Goal: Task Accomplishment & Management: Use online tool/utility

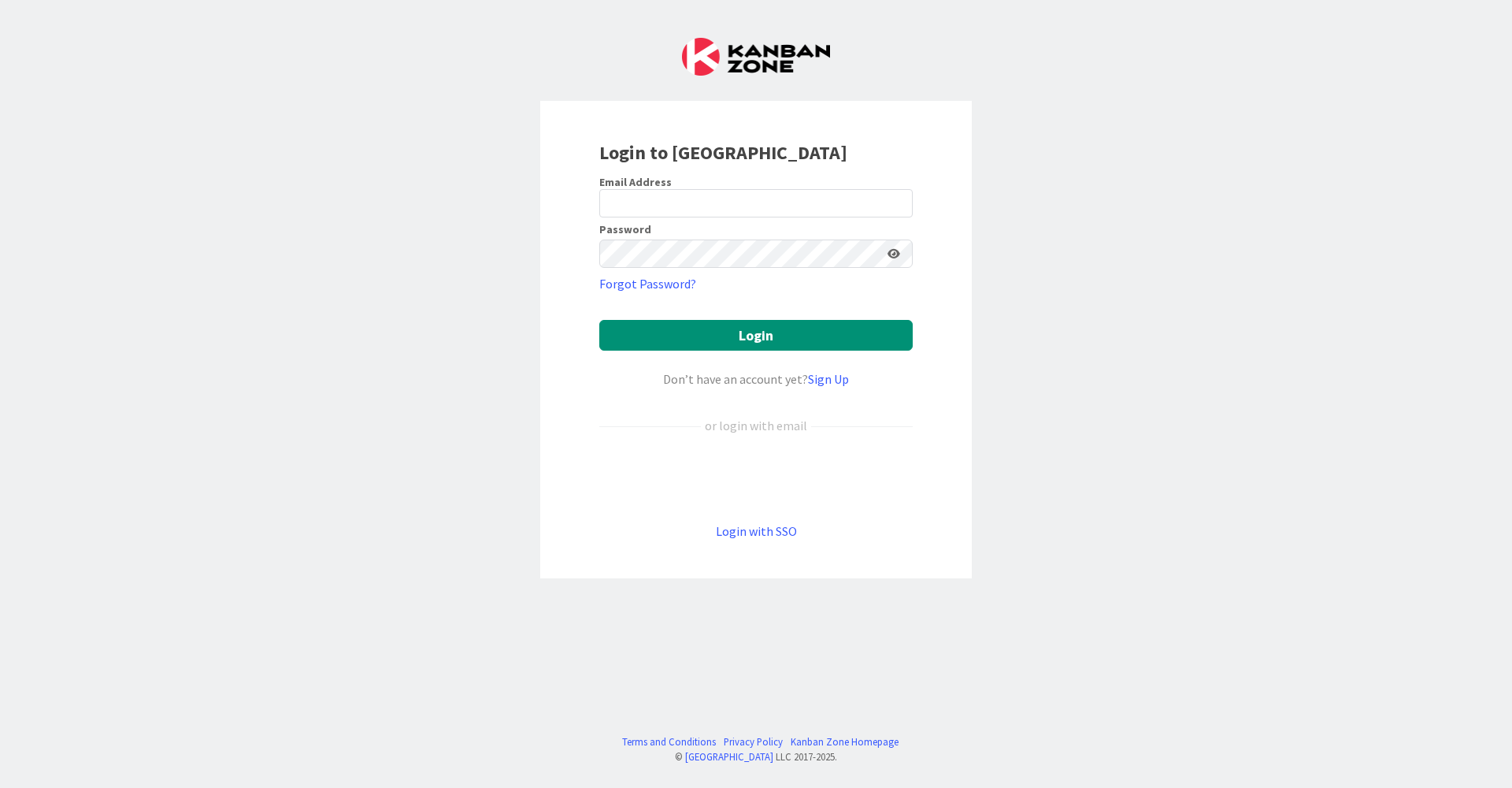
click at [600, 217] on div at bounding box center [600, 217] width 0 height 0
type input "[EMAIL_ADDRESS][DOMAIN_NAME]"
click at [734, 321] on button "Login" at bounding box center [756, 335] width 314 height 31
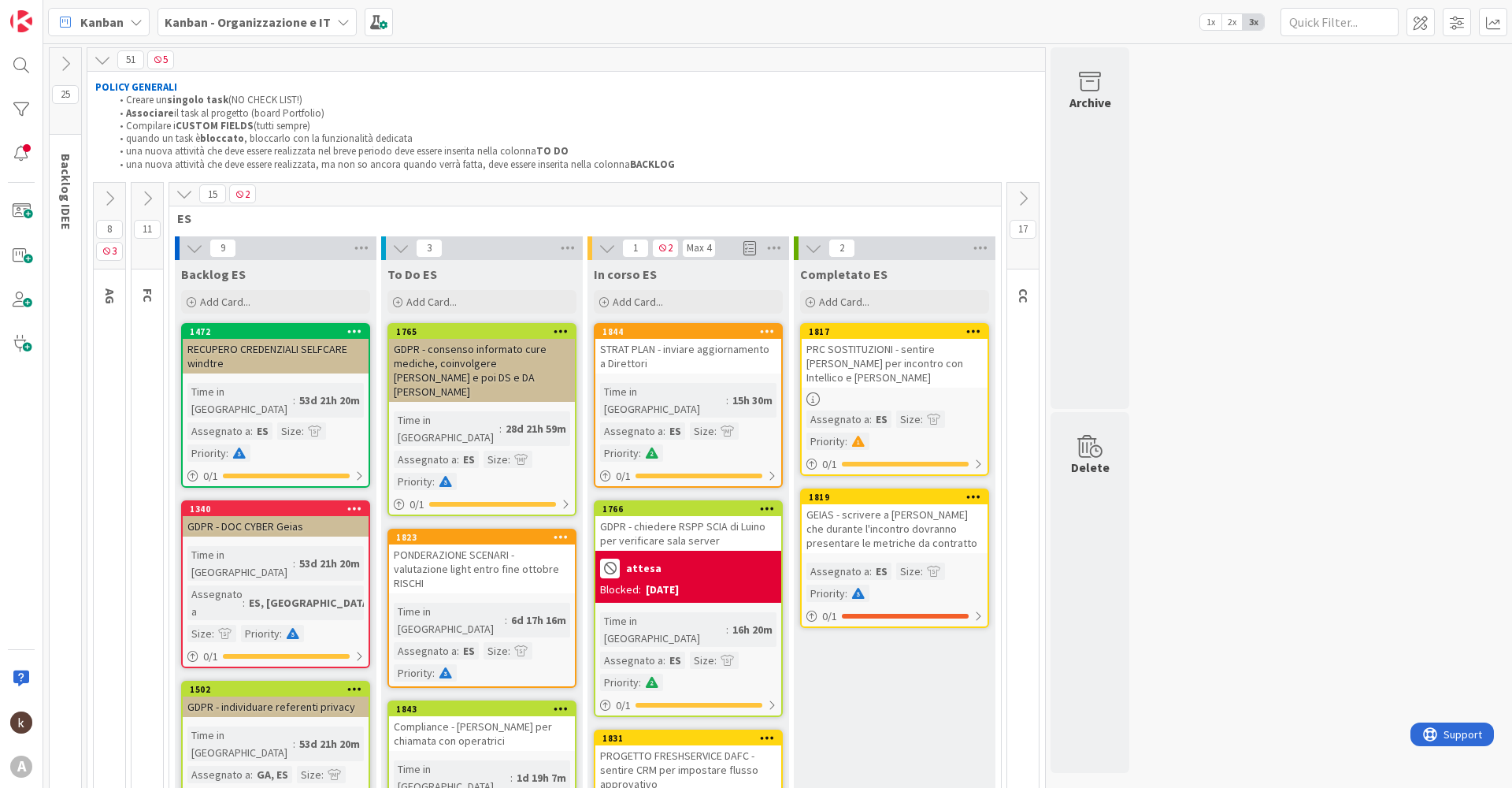
click at [178, 188] on icon at bounding box center [184, 194] width 17 height 17
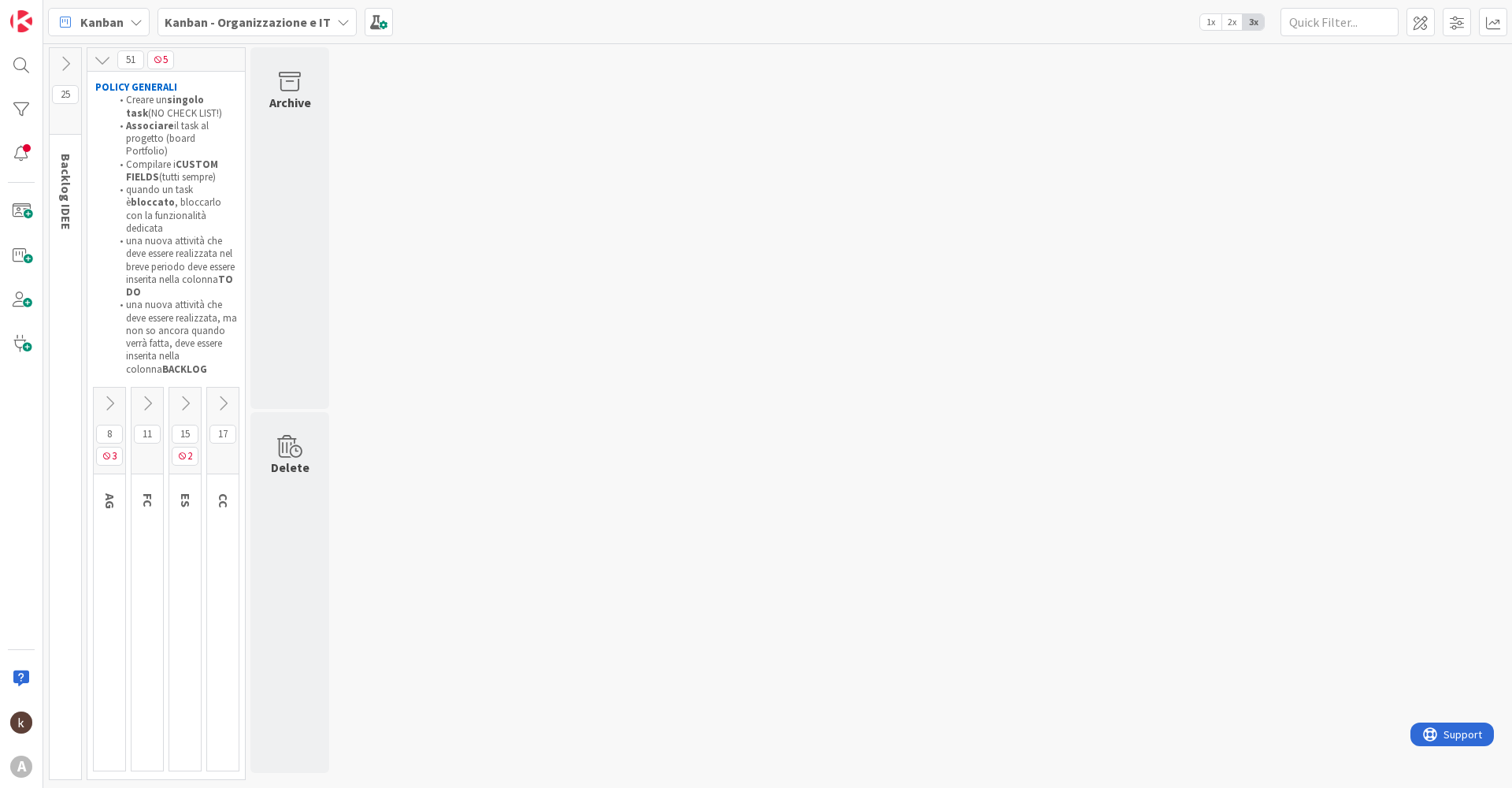
click at [104, 394] on icon at bounding box center [110, 403] width 17 height 17
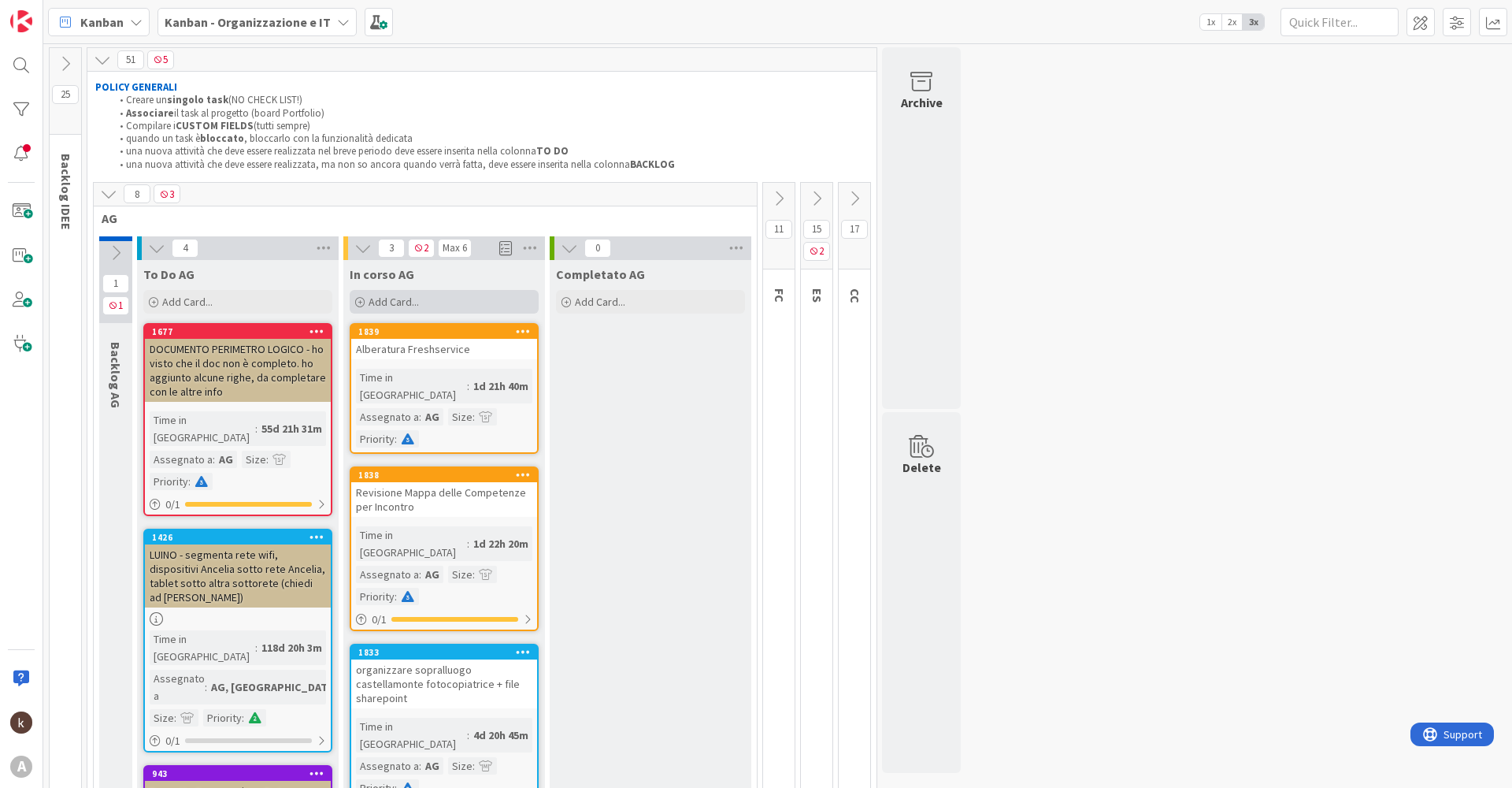
click at [437, 299] on div "Add Card..." at bounding box center [444, 301] width 189 height 23
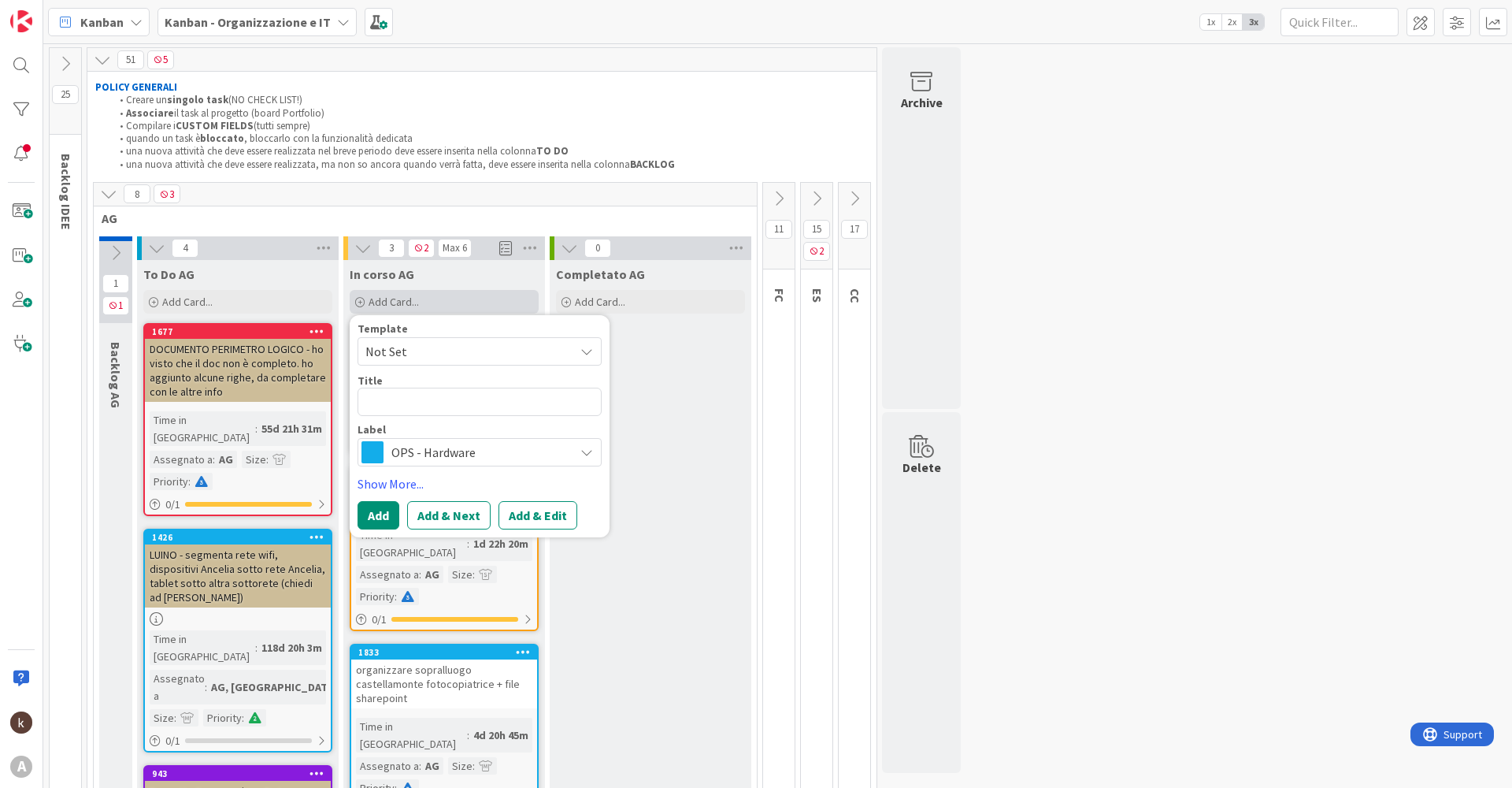
type textarea "x"
type textarea "U"
type textarea "x"
type textarea "Un"
type textarea "x"
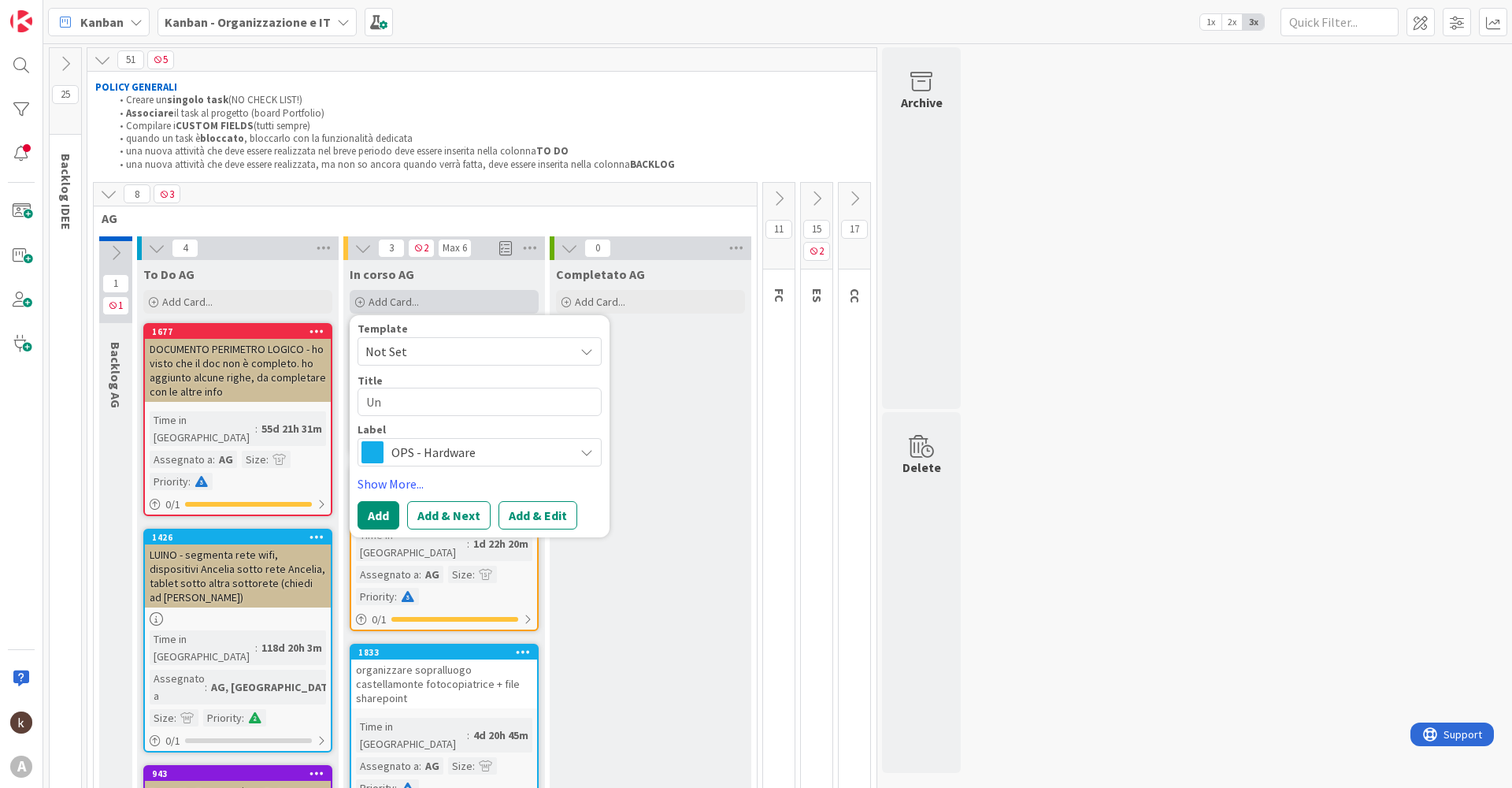
type textarea "Uni"
type textarea "x"
type textarea "Unir"
type textarea "x"
type textarea "Unire"
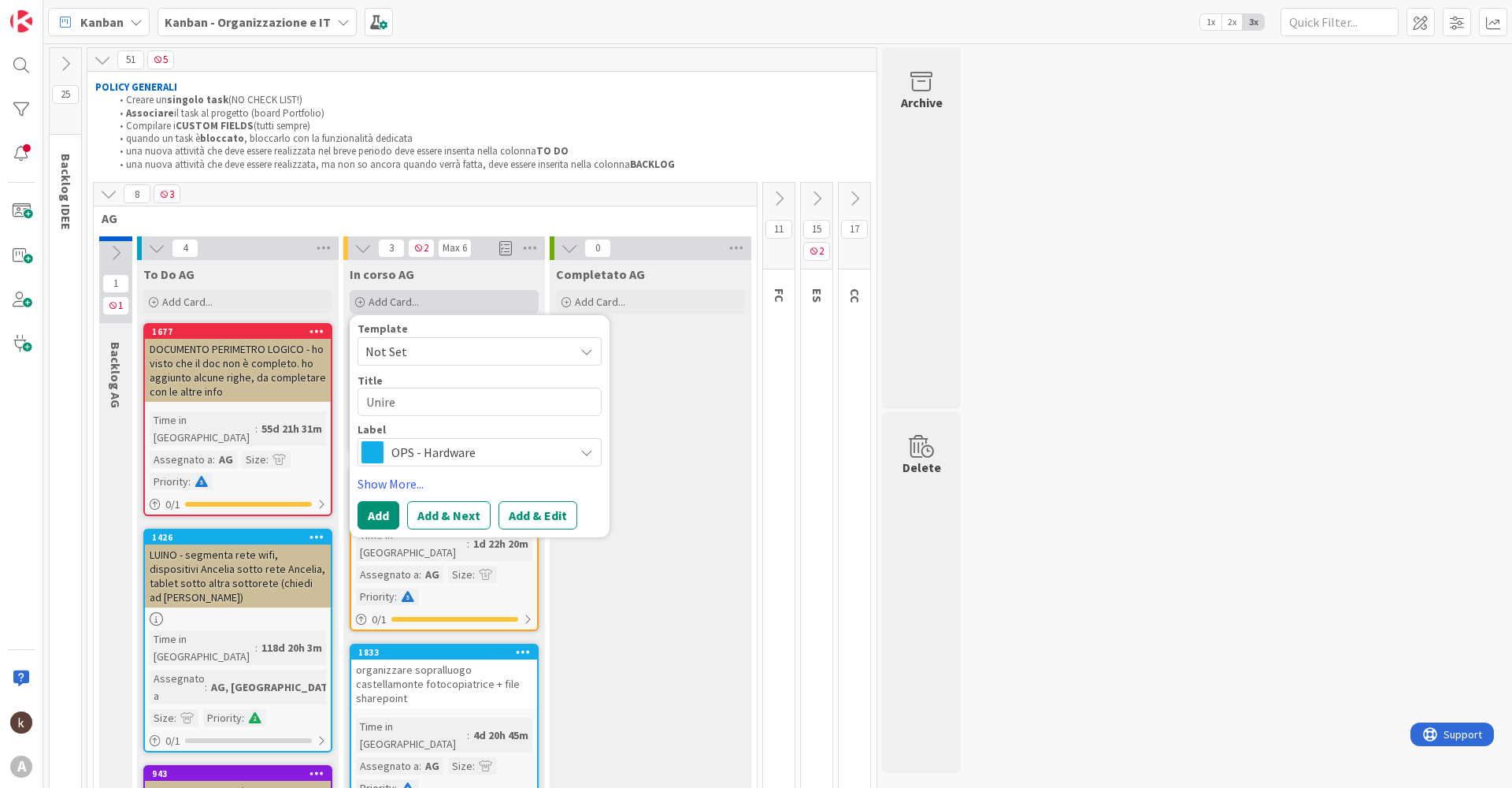
type textarea "x"
type textarea "Unire"
type textarea "x"
type textarea "Unire U"
type textarea "x"
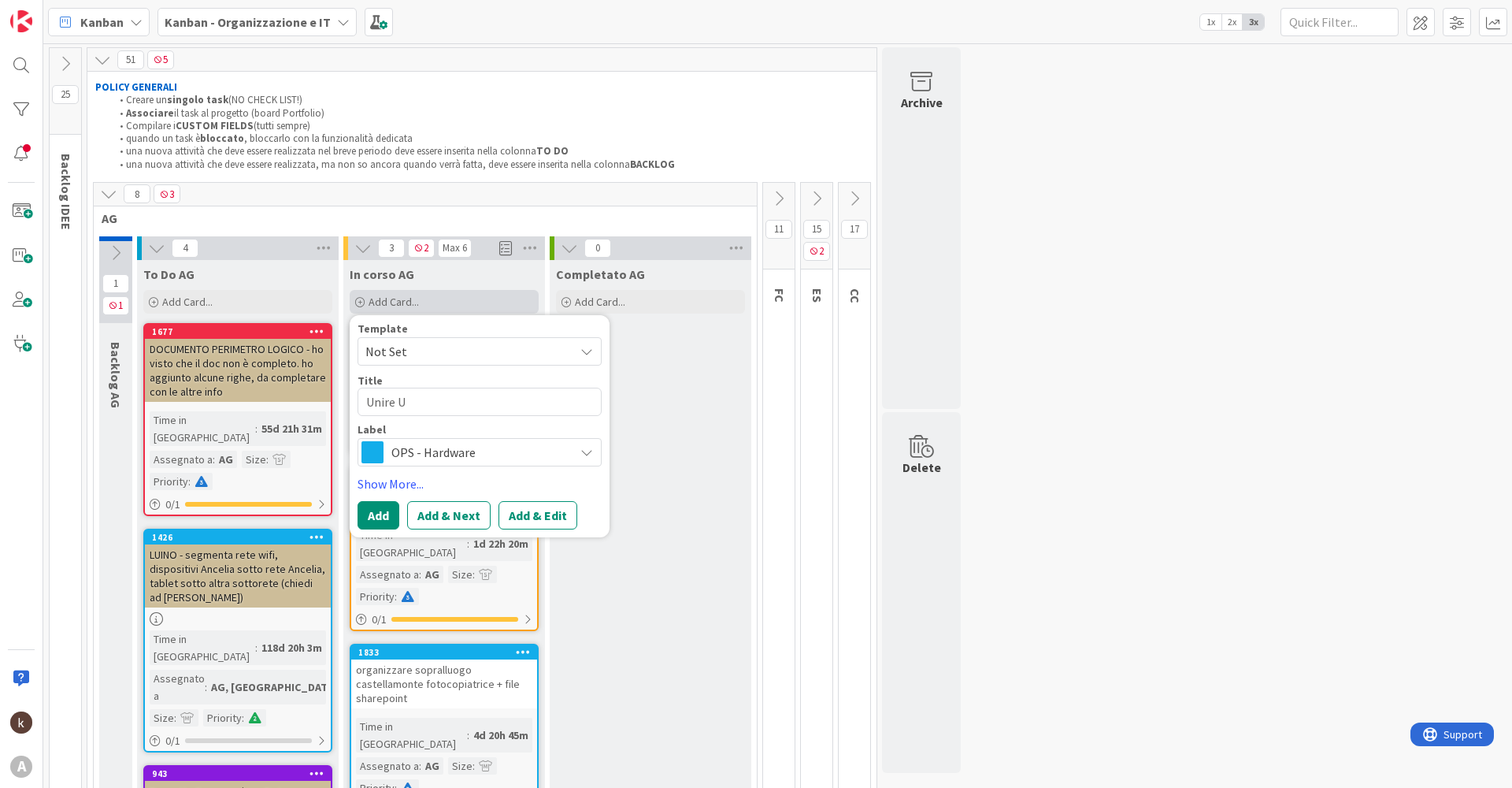
type textarea "Unire Up"
type textarea "x"
type textarea "Unire Upt"
type textarea "x"
type textarea "Unire Upti"
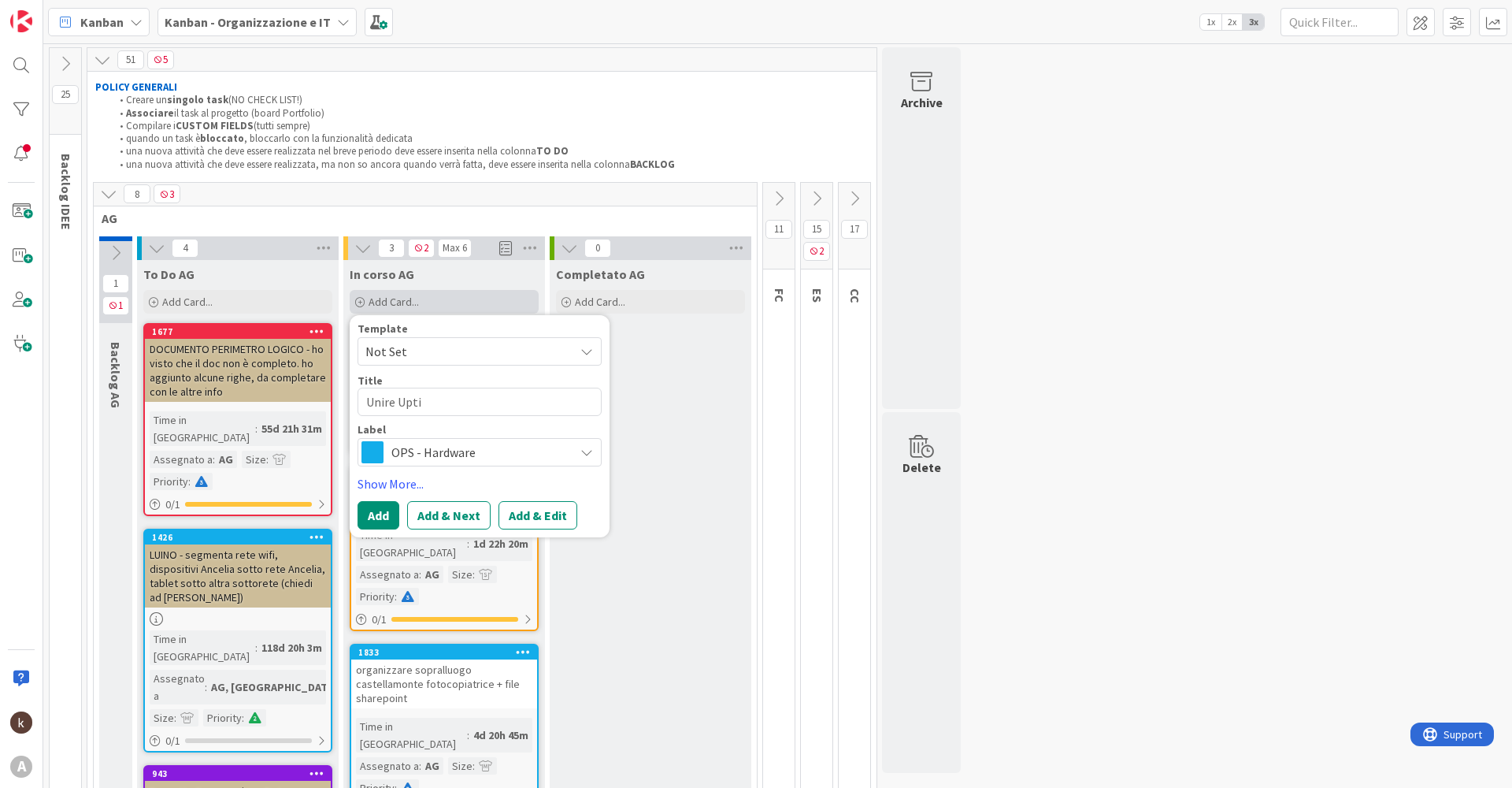
type textarea "x"
type textarea "Unire Uptim"
type textarea "x"
type textarea "Unire Uptime"
type textarea "x"
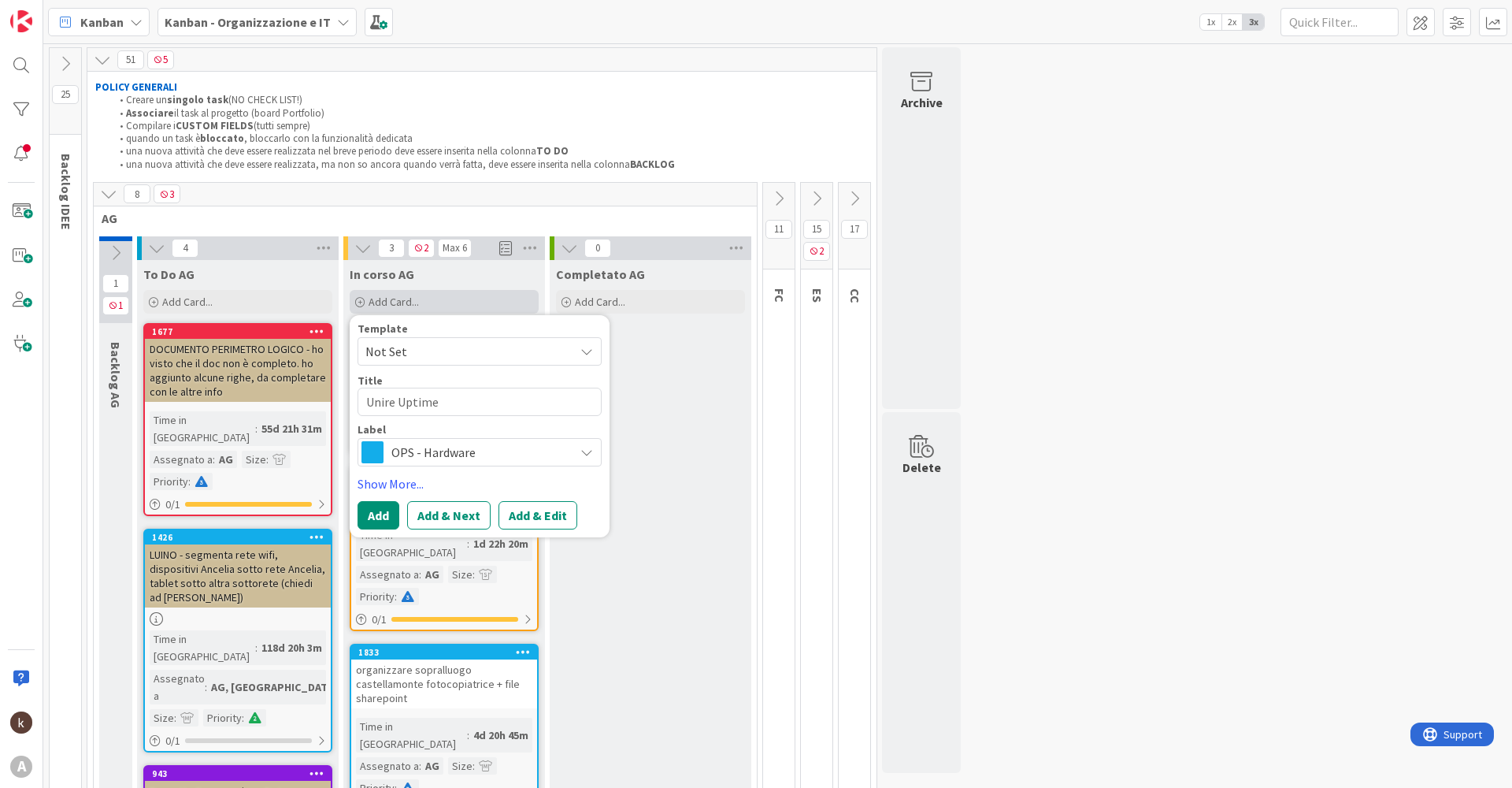
type textarea "Unire Uptime"
type textarea "x"
type textarea "Unire Uptime R"
type textarea "x"
type textarea "Unire Uptime Ro"
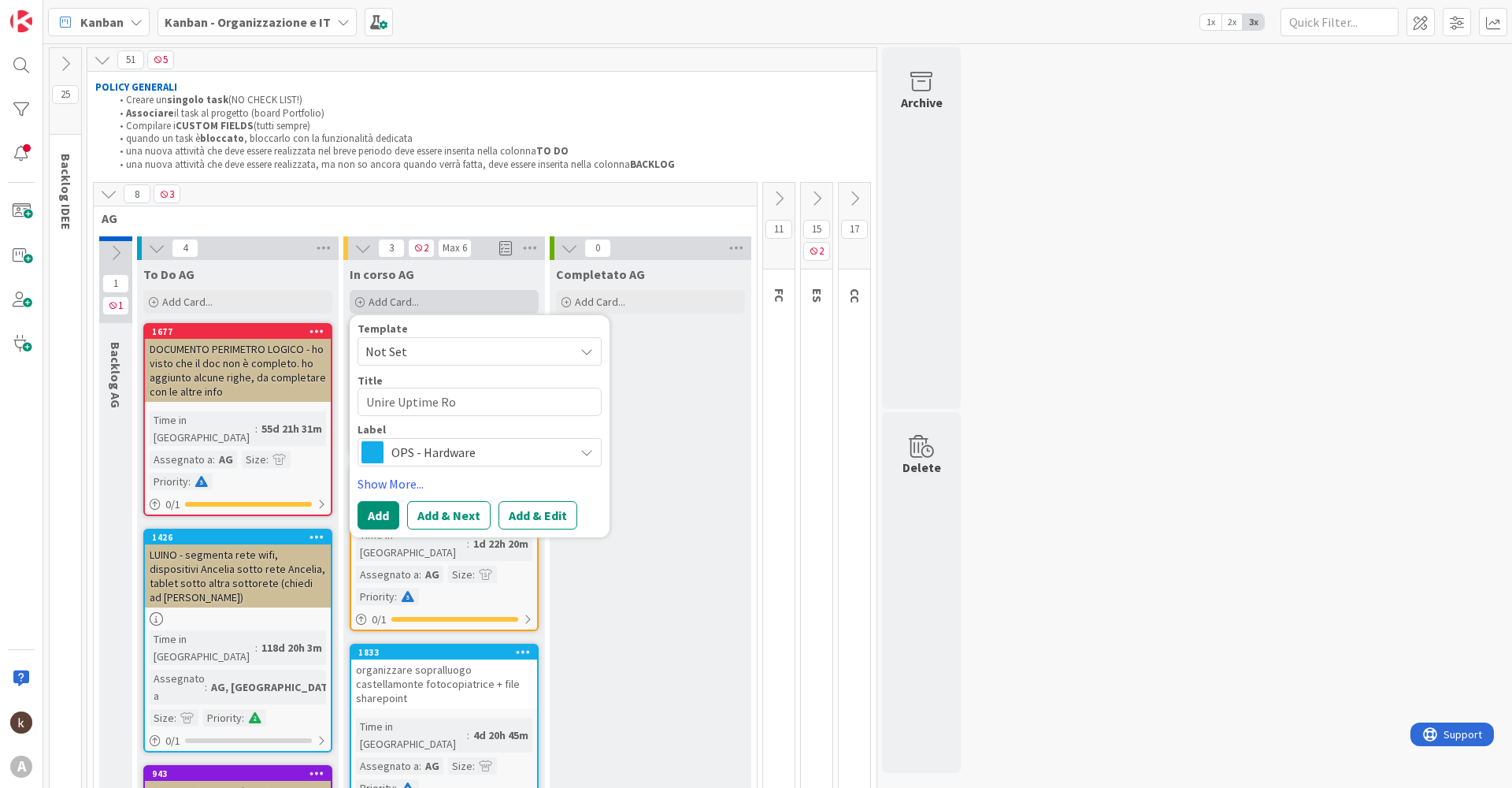
type textarea "x"
type textarea "Unire Uptime [PERSON_NAME]"
type textarea "x"
type textarea "Unire Uptime Robo"
type textarea "x"
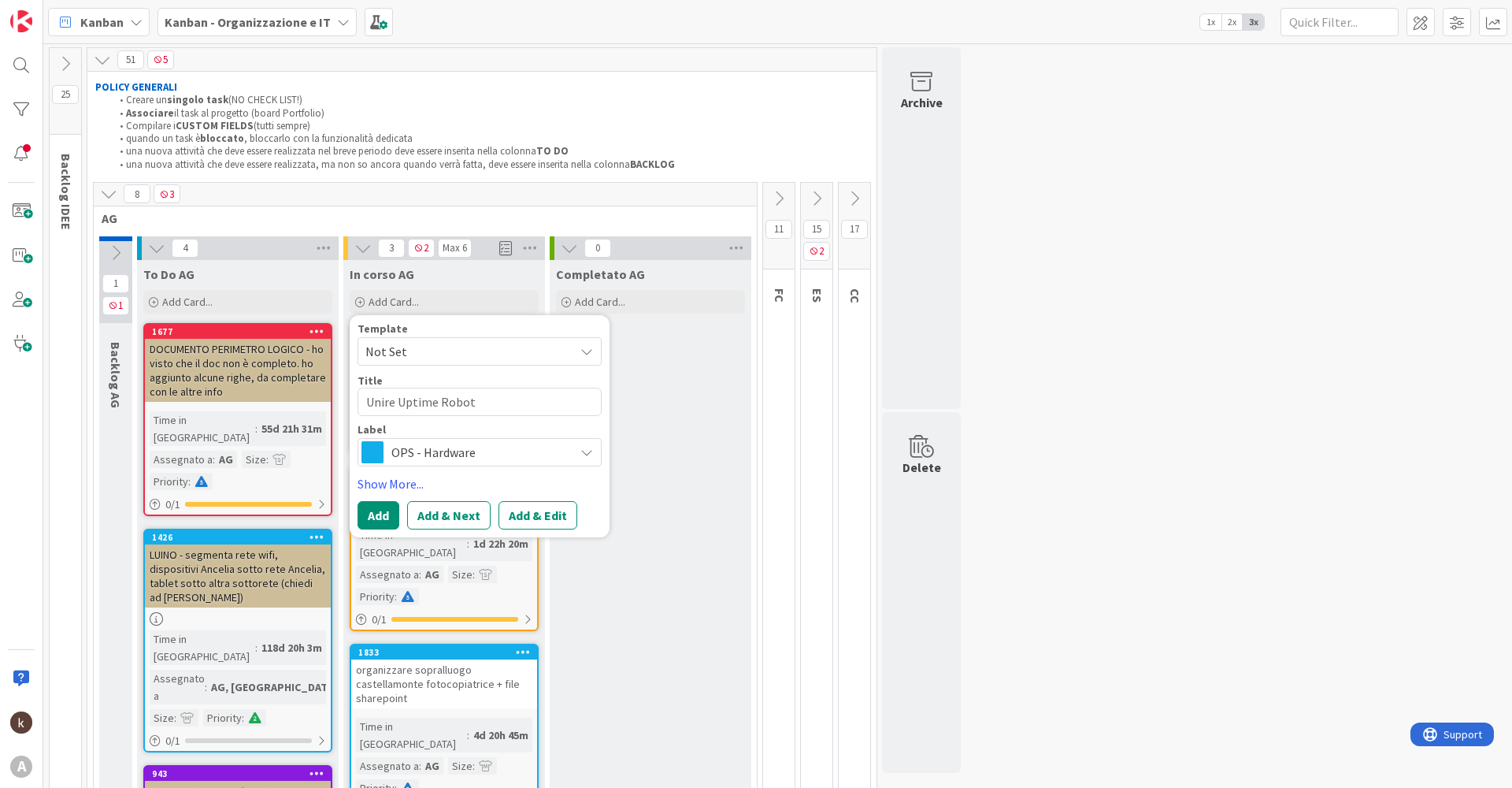
type textarea "Unire Uptime Robot"
click at [466, 461] on span "OPS - Hardware" at bounding box center [479, 453] width 175 height 22
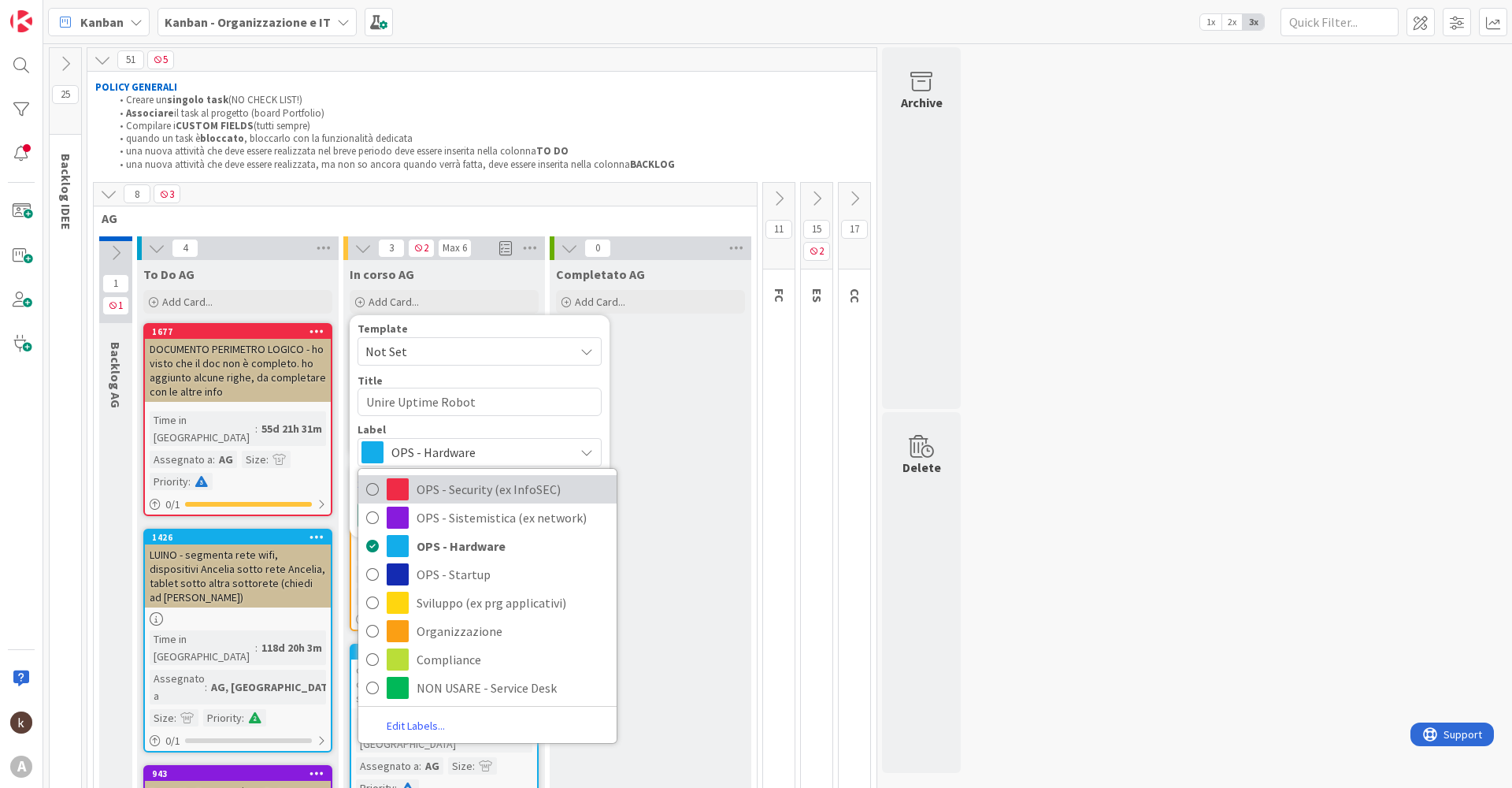
click at [478, 491] on span "OPS - Security (ex InfoSEC)" at bounding box center [512, 488] width 192 height 23
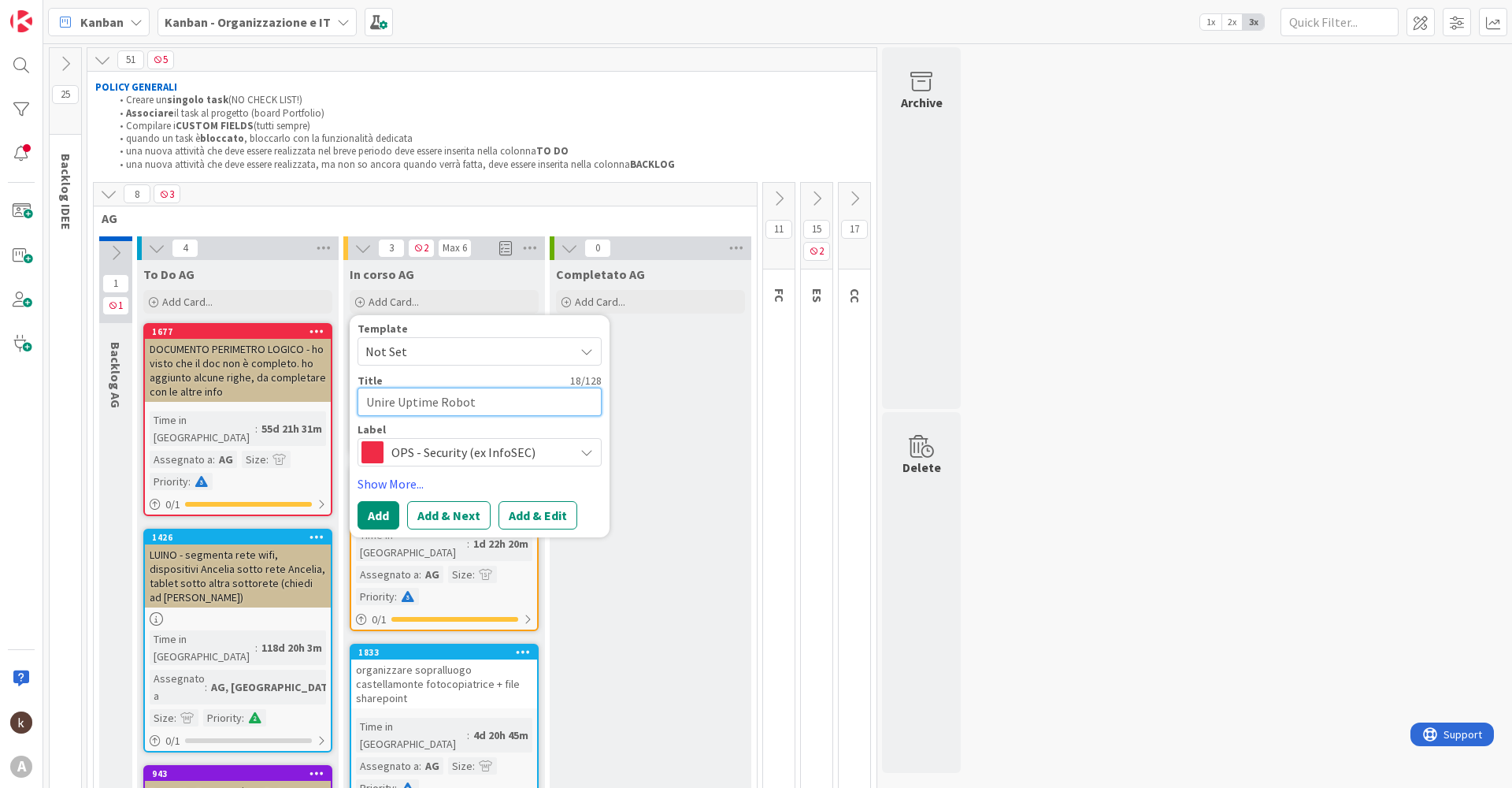
click at [499, 406] on textarea "Unire Uptime Robot" at bounding box center [480, 402] width 245 height 28
type textarea "x"
type textarea "Unire Uptime Robot"
type textarea "x"
type textarea "Unire Uptime Robot S"
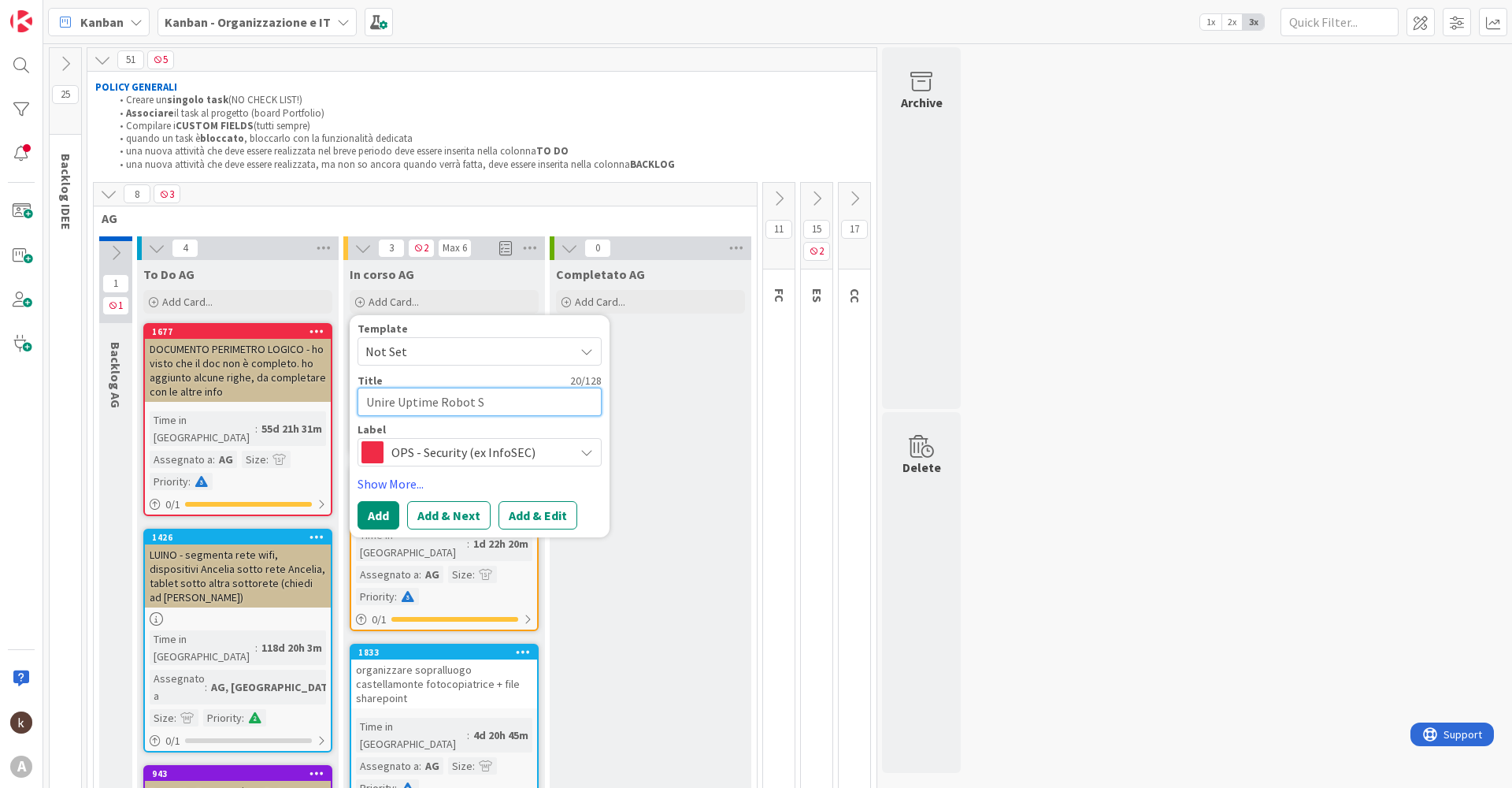
type textarea "x"
type textarea "Unire Uptime Robot St"
type textarea "x"
type textarea "Unire Uptime Robot Str"
type textarea "x"
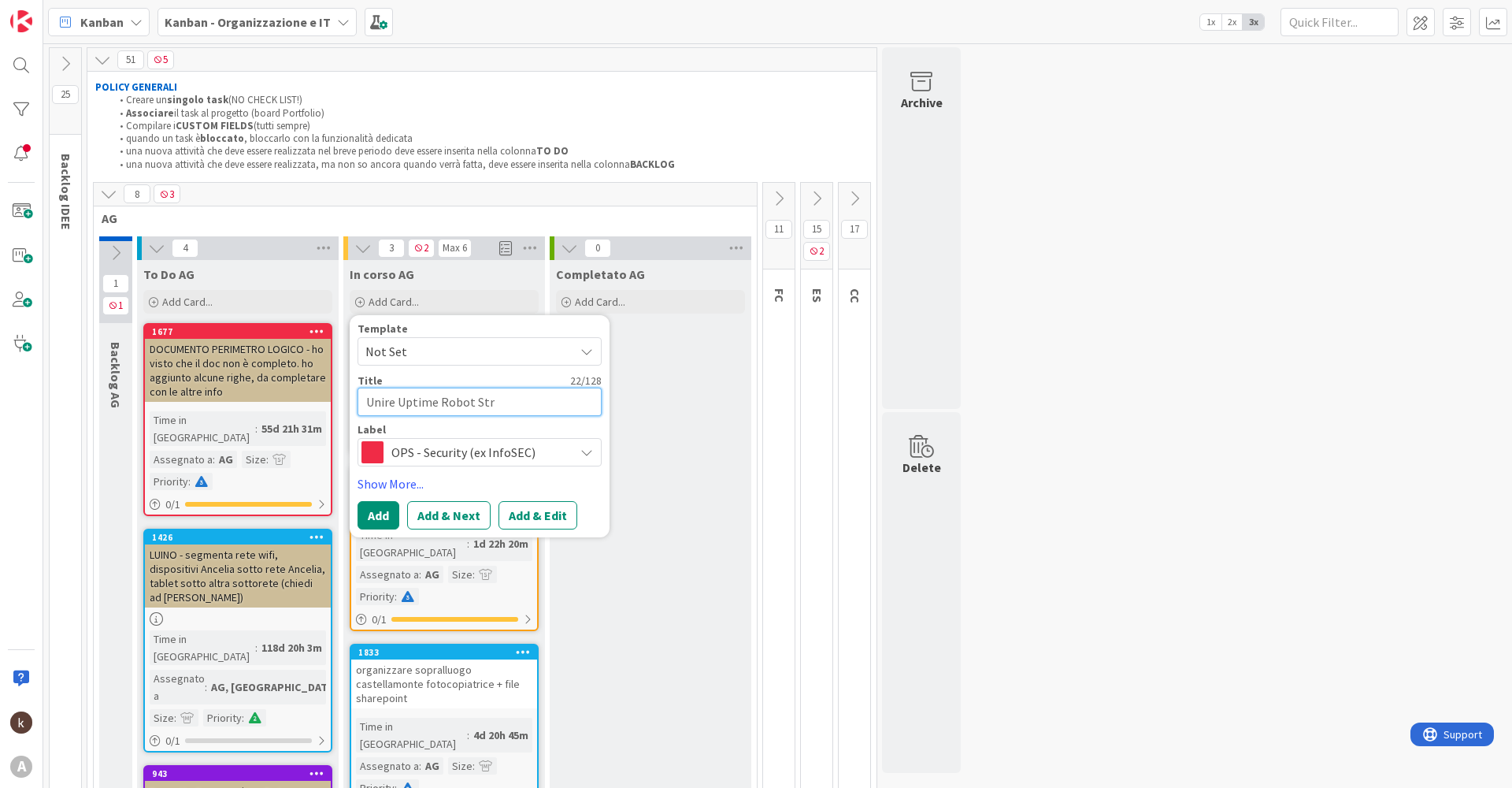
type textarea "Unire Uptime Robot Stru"
type textarea "x"
type textarea "Unire Uptime Robot Strut"
type textarea "x"
type textarea "Unire Uptime Robot Strutt"
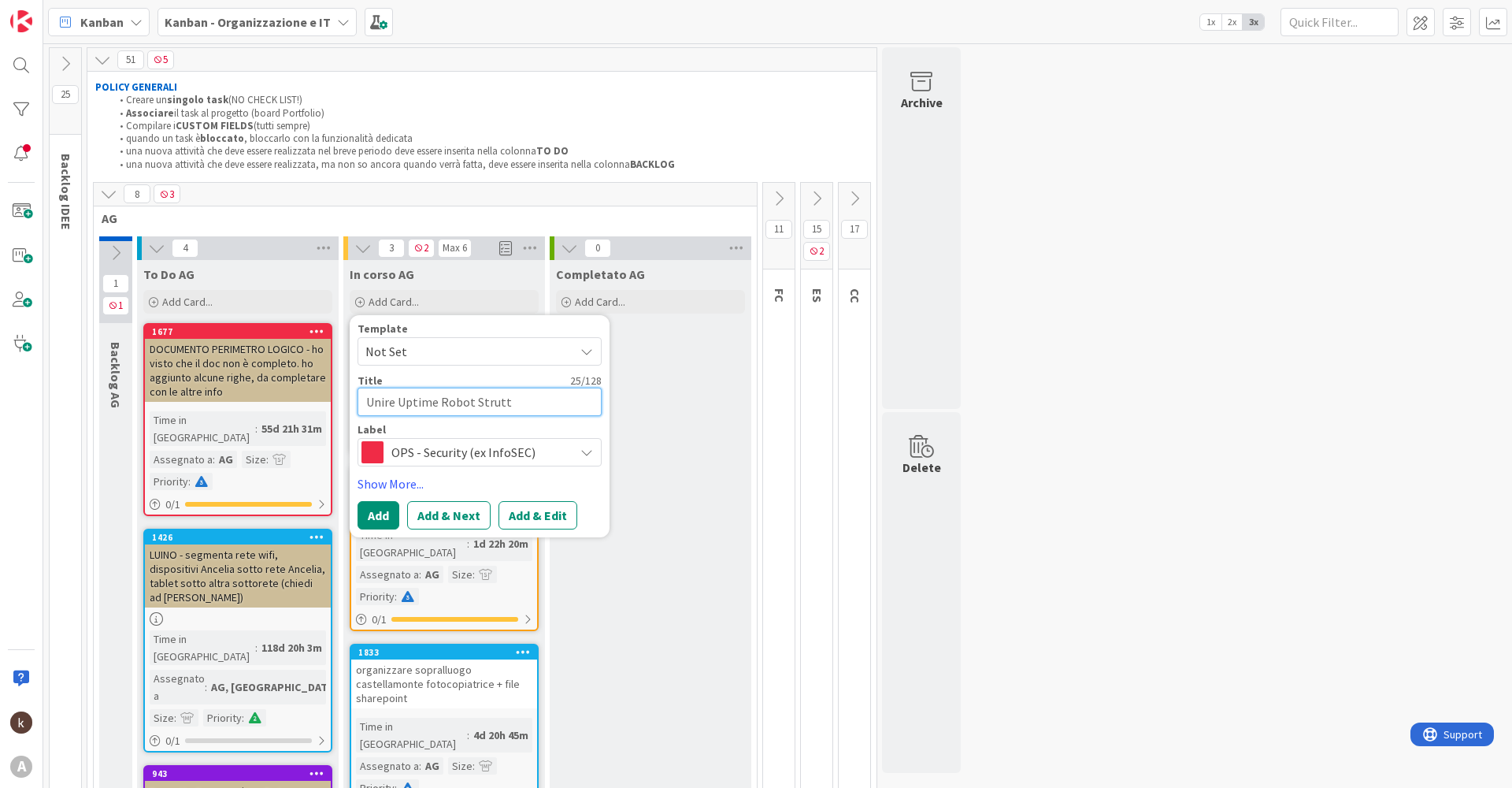
type textarea "x"
type textarea "Unire Uptime Robot Struttu"
type textarea "x"
type textarea "Unire Uptime Robot Struttur"
type textarea "x"
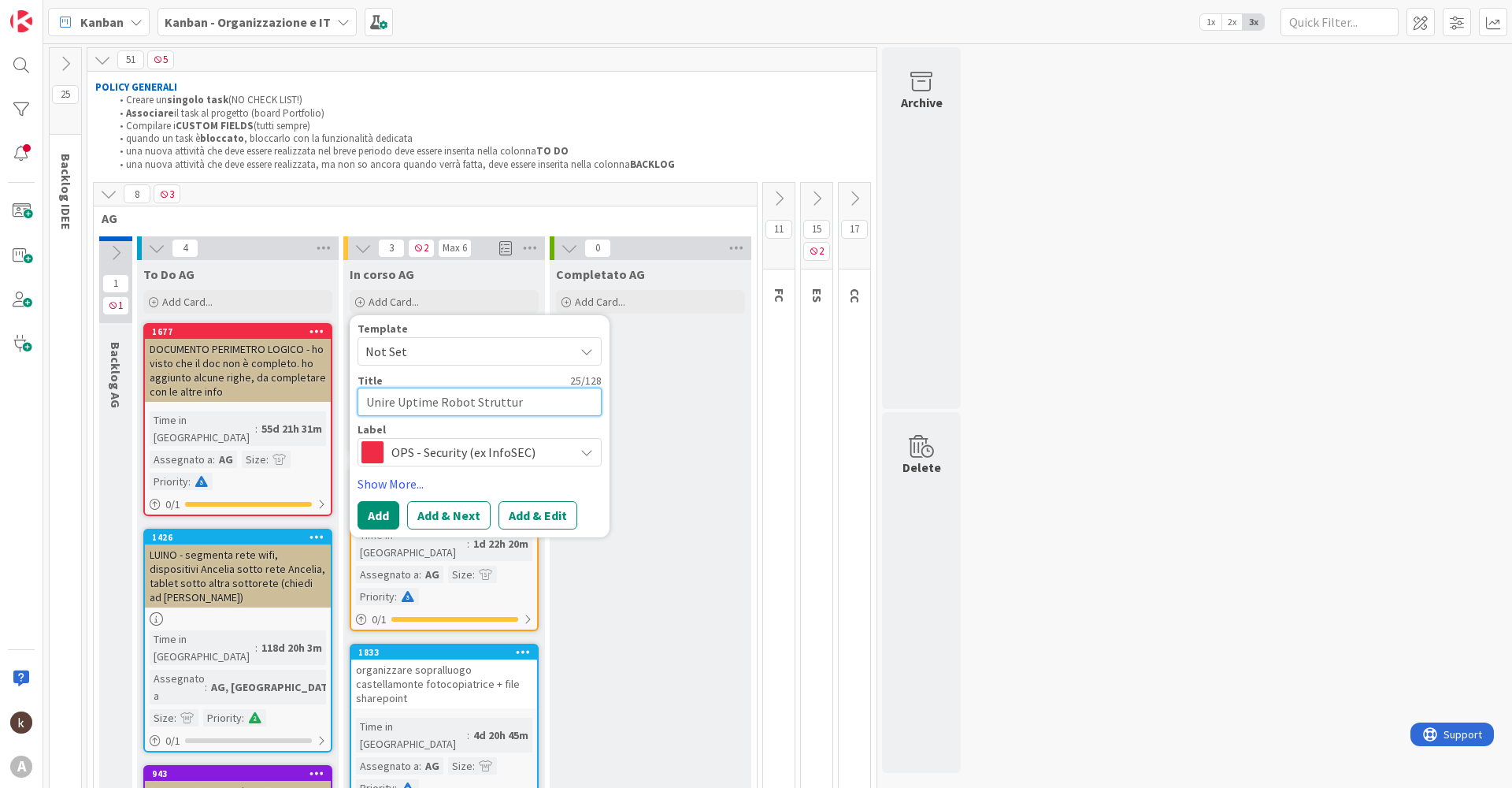
type textarea "Unire Uptime Robot Strutture"
type textarea "x"
type textarea "Unire Uptime Robot Strutture/"
type textarea "x"
type textarea "Unire Uptime Robot Strutture/A"
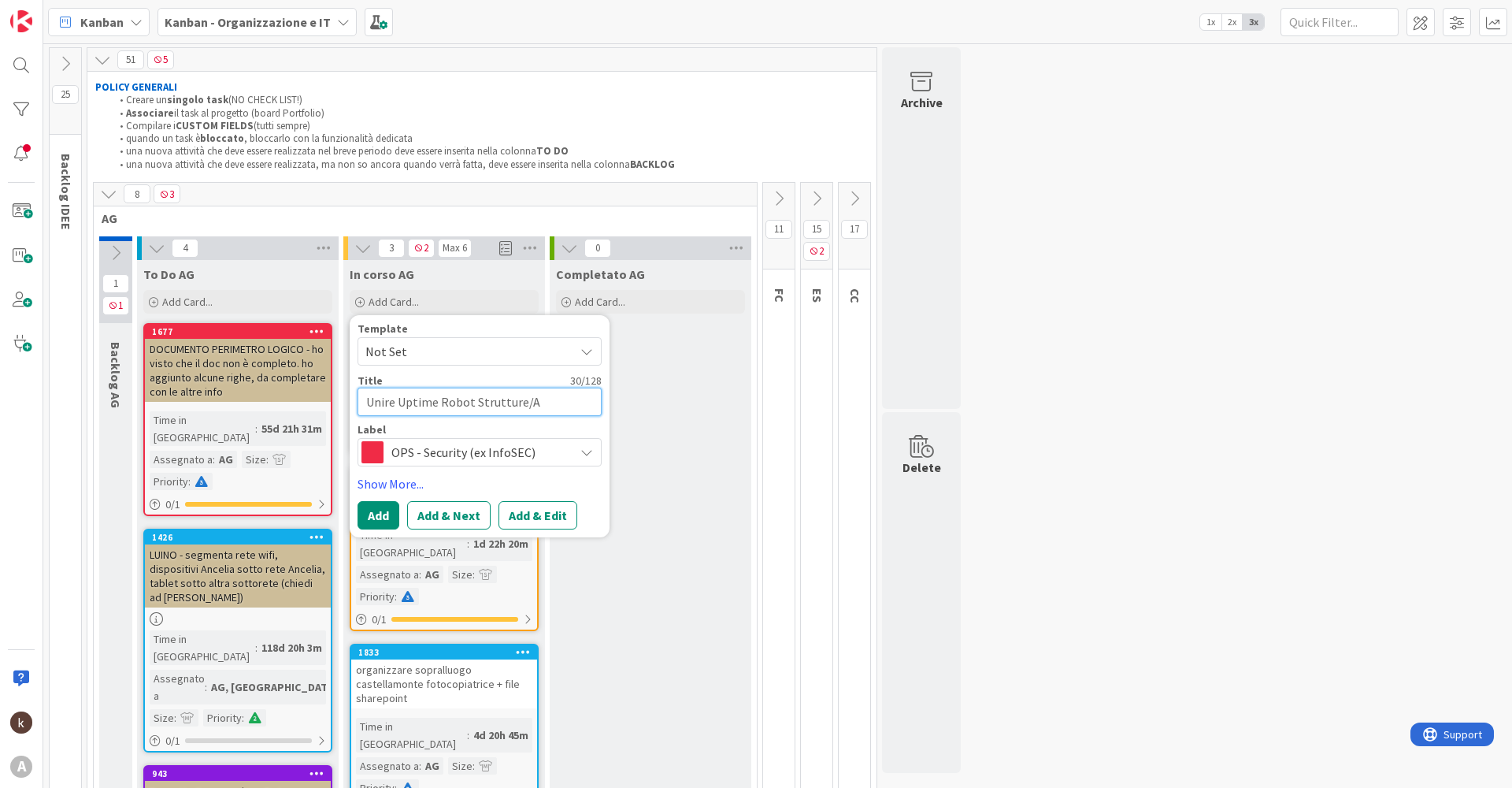
type textarea "x"
type textarea "Unire Uptime Robot Strutture/Ap"
type textarea "x"
type textarea "Unire Uptime Robot Strutture/App"
type textarea "x"
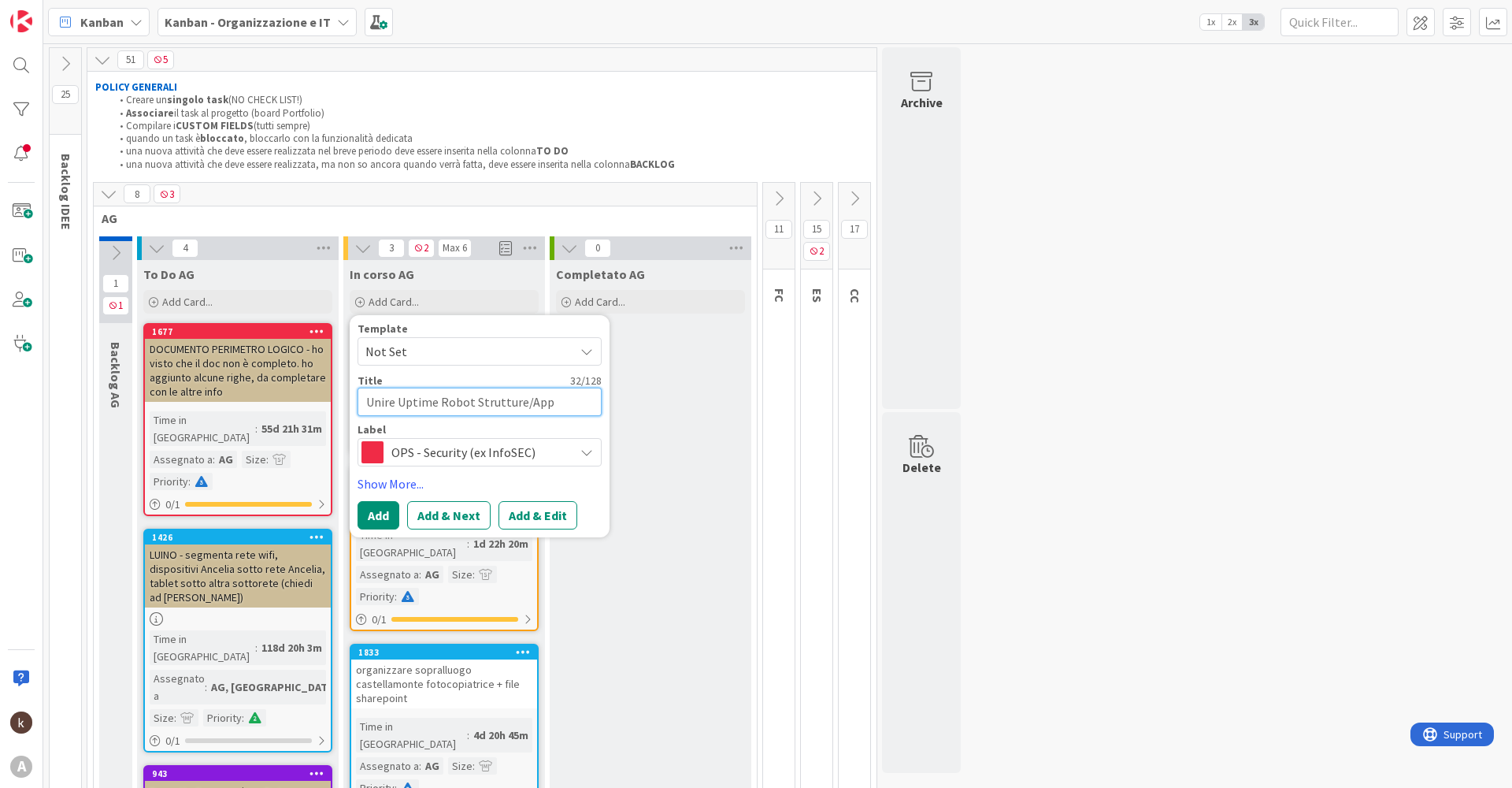
type textarea "Unire Uptime Robot Strutture/Appl"
type textarea "x"
type textarea "Unire Uptime Robot Strutture/Appli"
type textarea "x"
type textarea "Unire Uptime Robot Strutture/Applic"
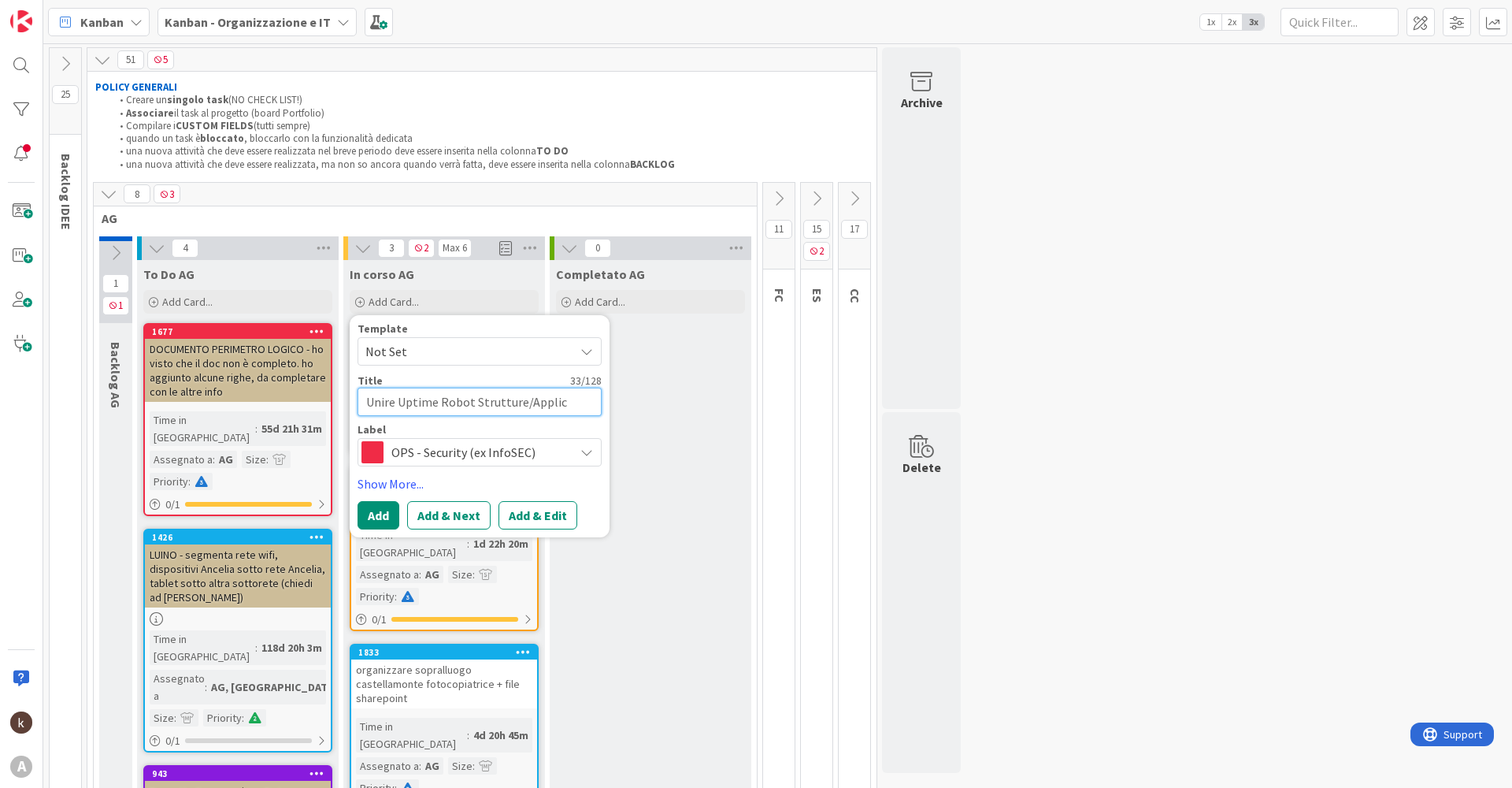
type textarea "x"
type textarea "Unire Uptime Robot Strutture/Applica"
type textarea "x"
type textarea "Unire Uptime Robot Strutture/Applicat"
type textarea "x"
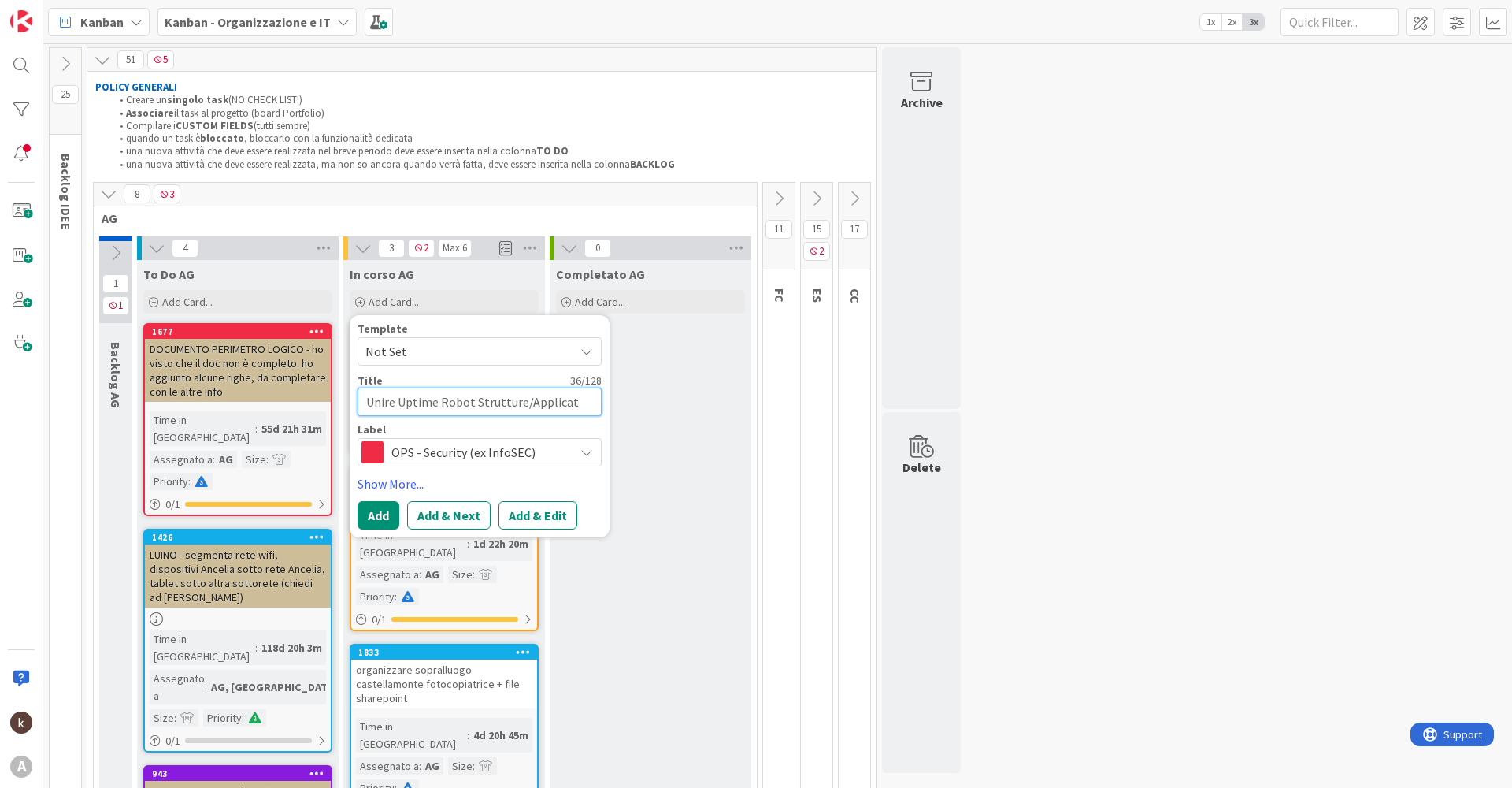
type textarea "Unire Uptime Robot Strutture/Applicati"
type textarea "x"
type textarea "Unire Uptime Robot Strutture/Applicativ"
type textarea "x"
type textarea "Unire Uptime Robot Strutture/Applicativi"
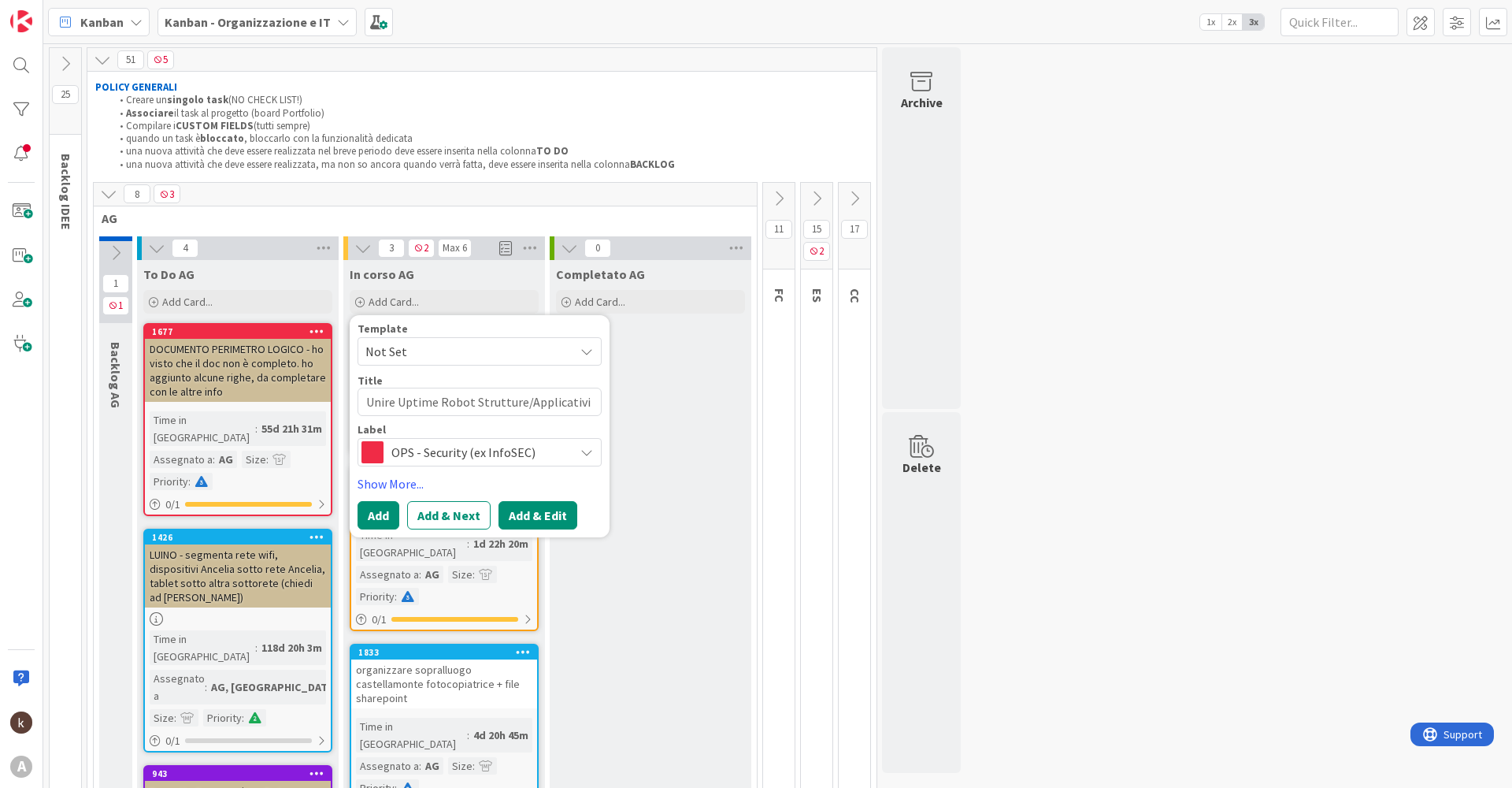
click at [514, 517] on button "Add & Edit" at bounding box center [538, 515] width 79 height 28
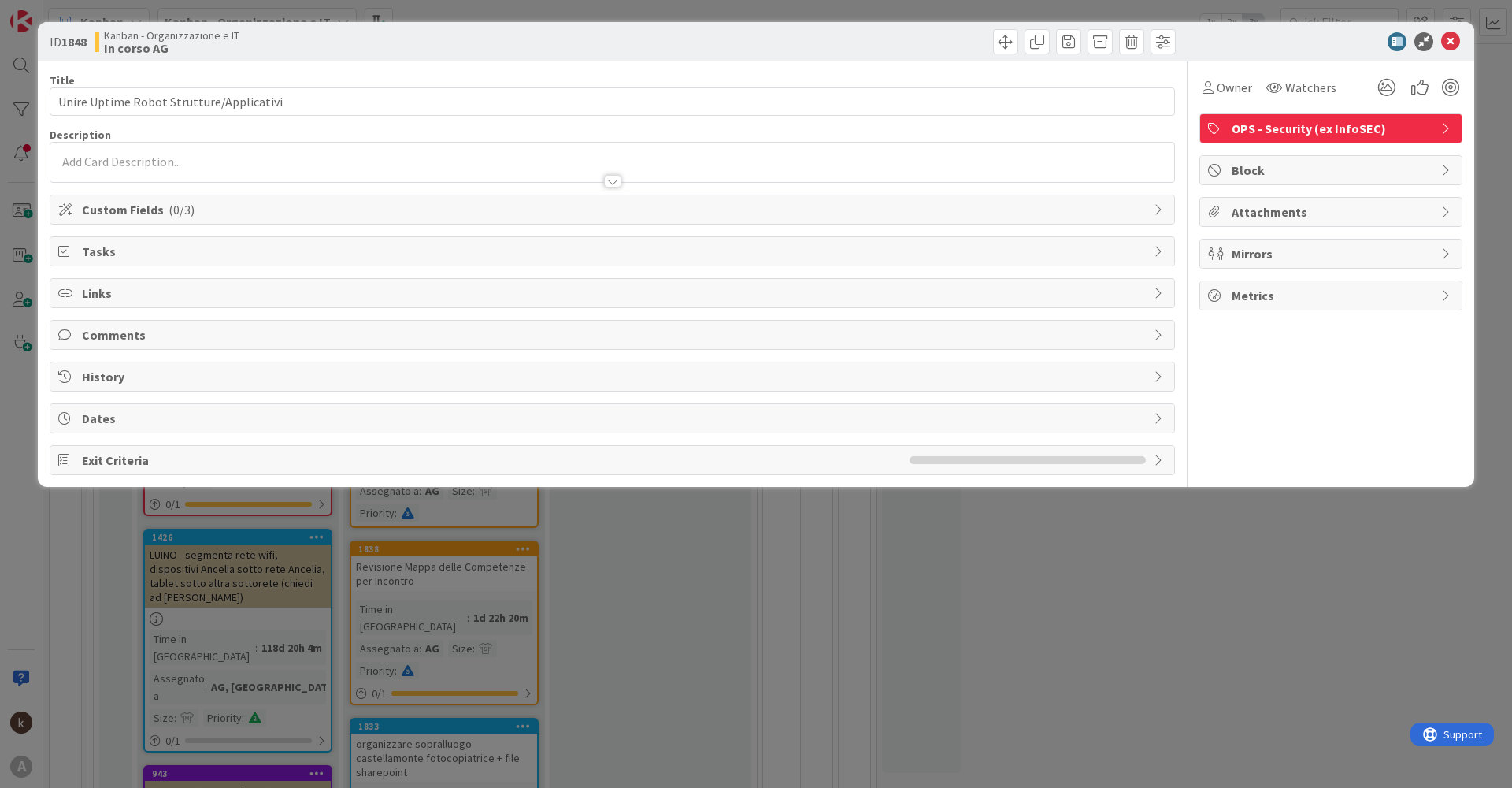
click at [307, 216] on span "Custom Fields ( 0/3 )" at bounding box center [614, 209] width 1064 height 19
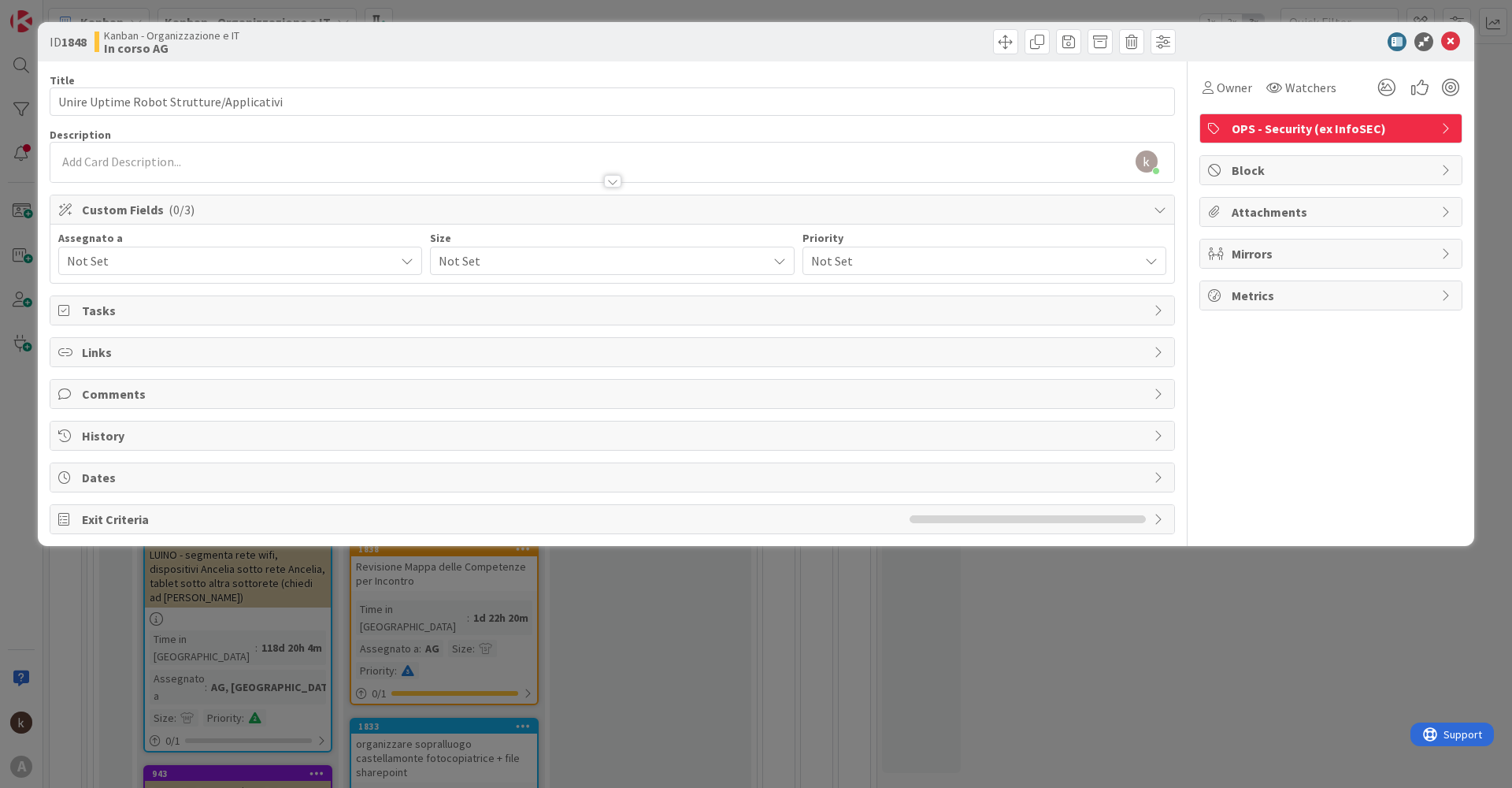
click at [284, 255] on span "Not Set" at bounding box center [230, 260] width 328 height 19
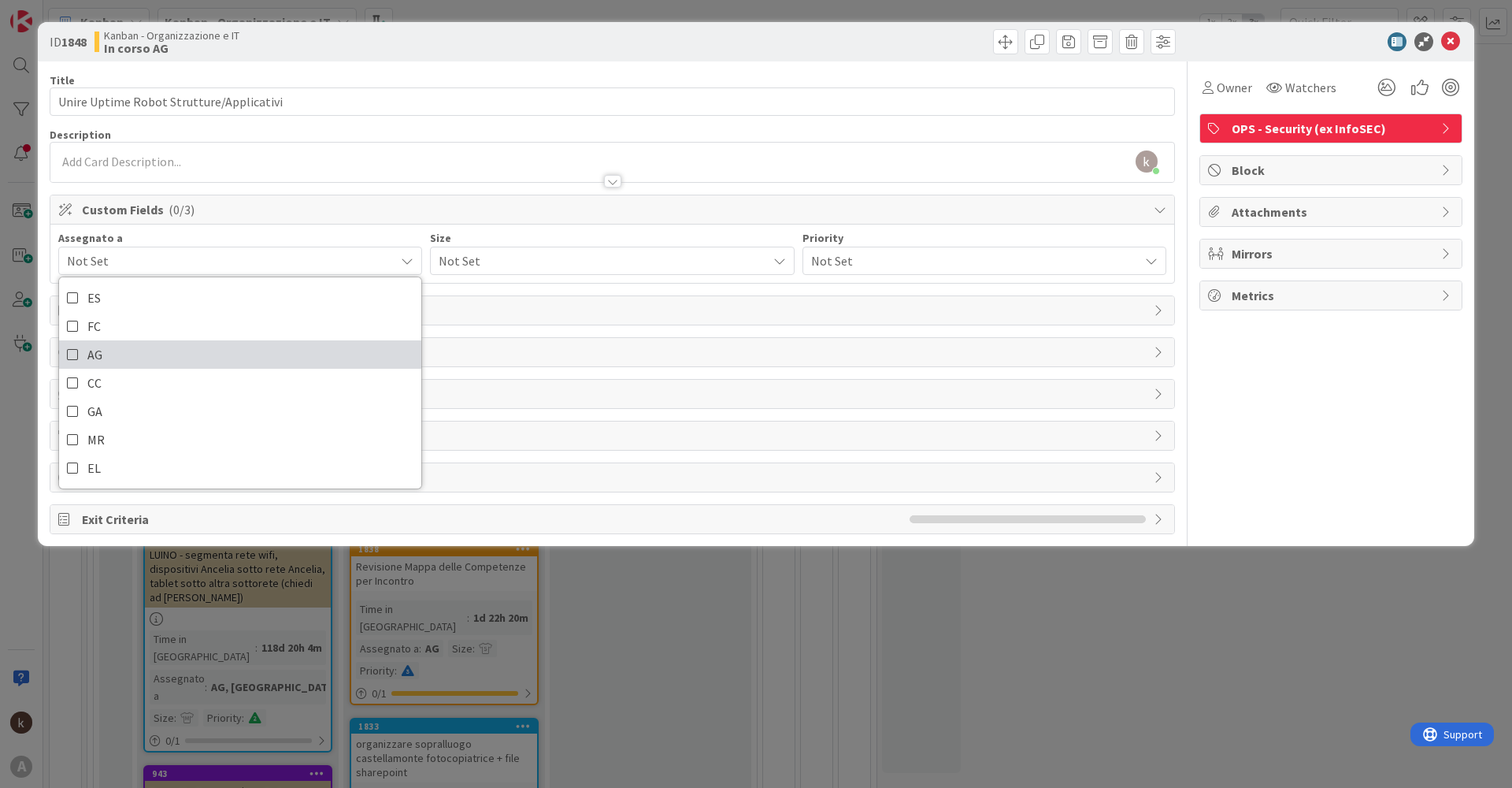
click at [77, 354] on icon at bounding box center [72, 354] width 12 height 23
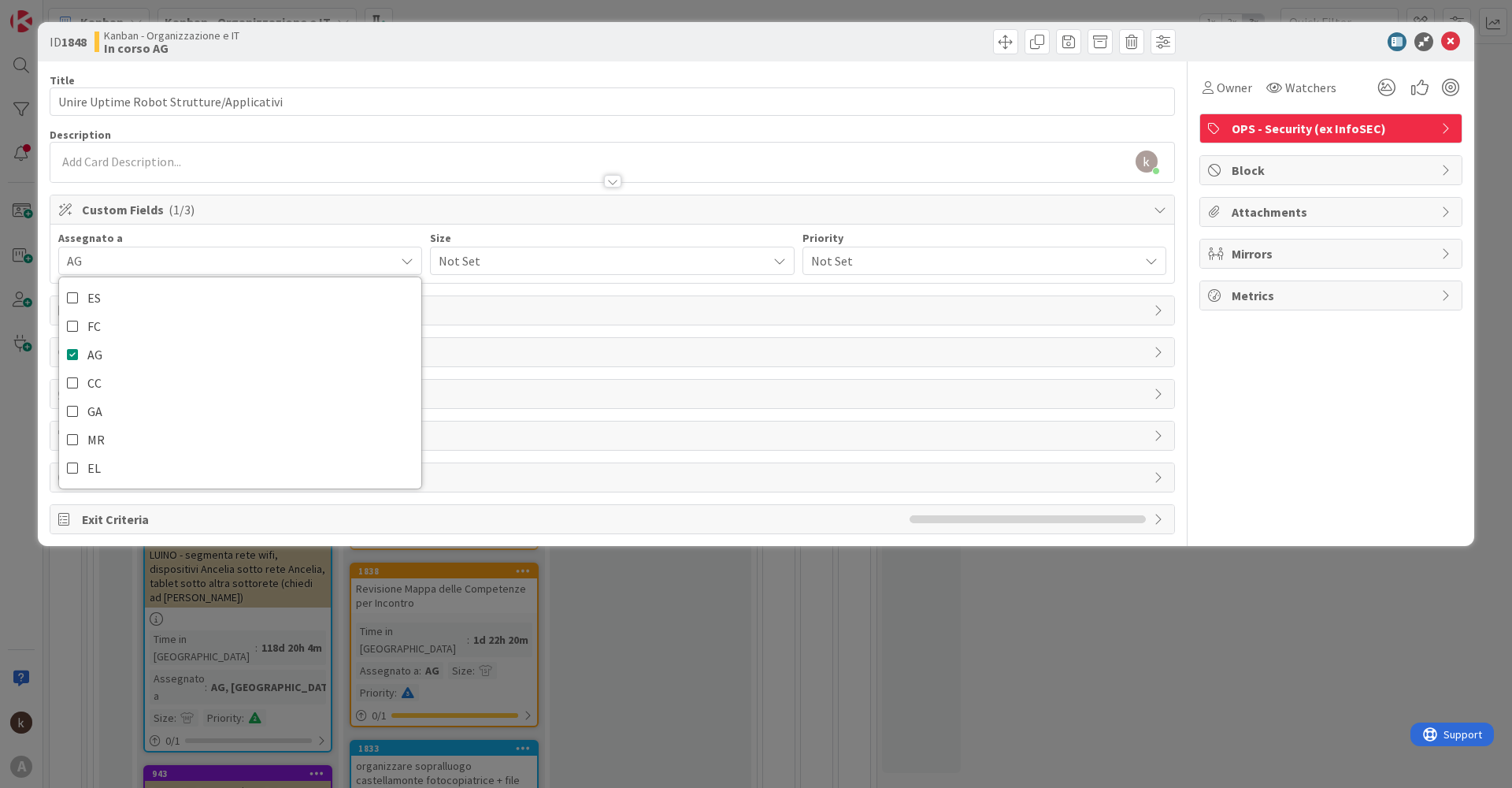
click at [462, 265] on span "Not Set" at bounding box center [598, 260] width 319 height 22
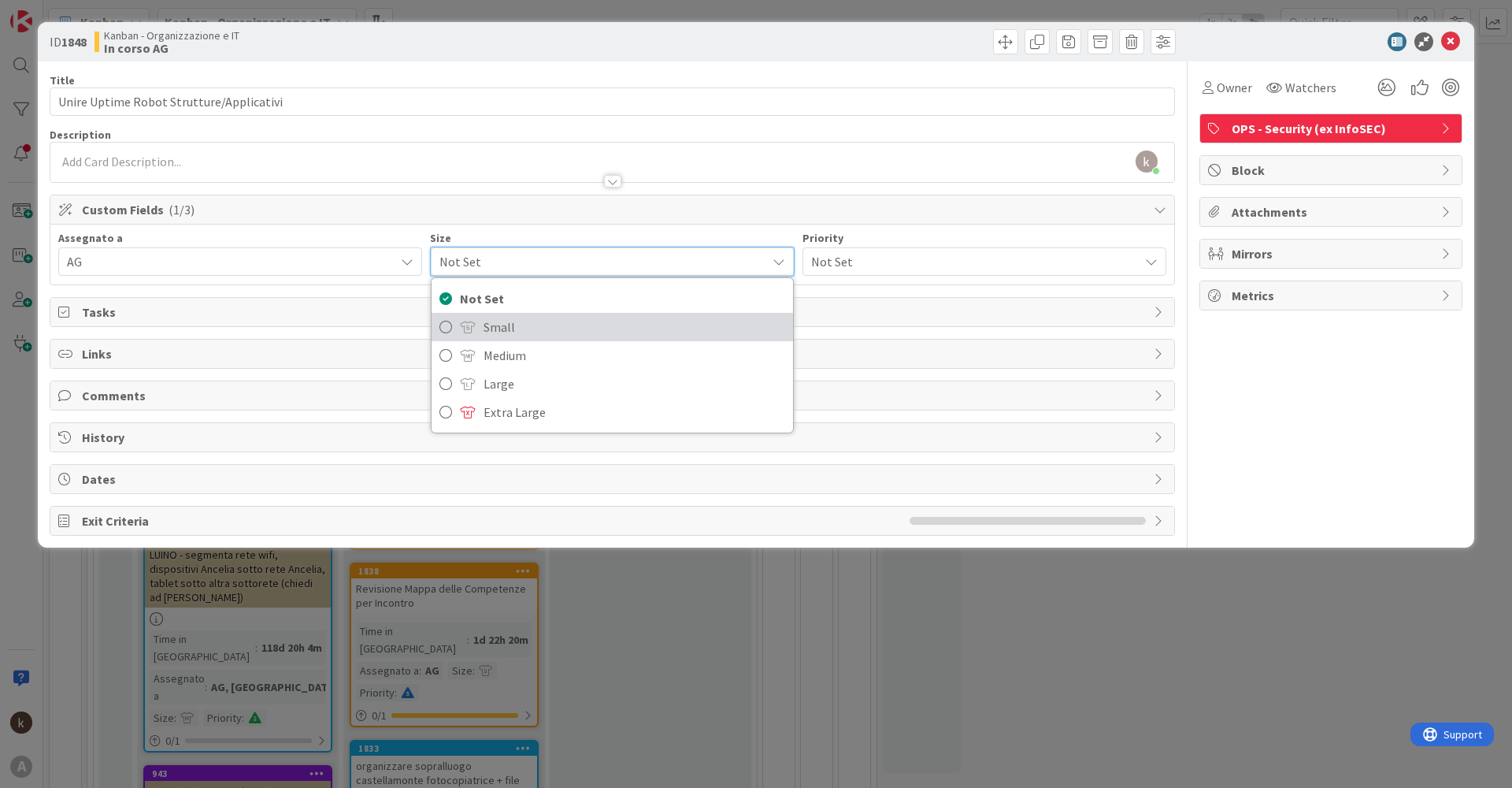
click at [442, 326] on icon at bounding box center [445, 326] width 12 height 23
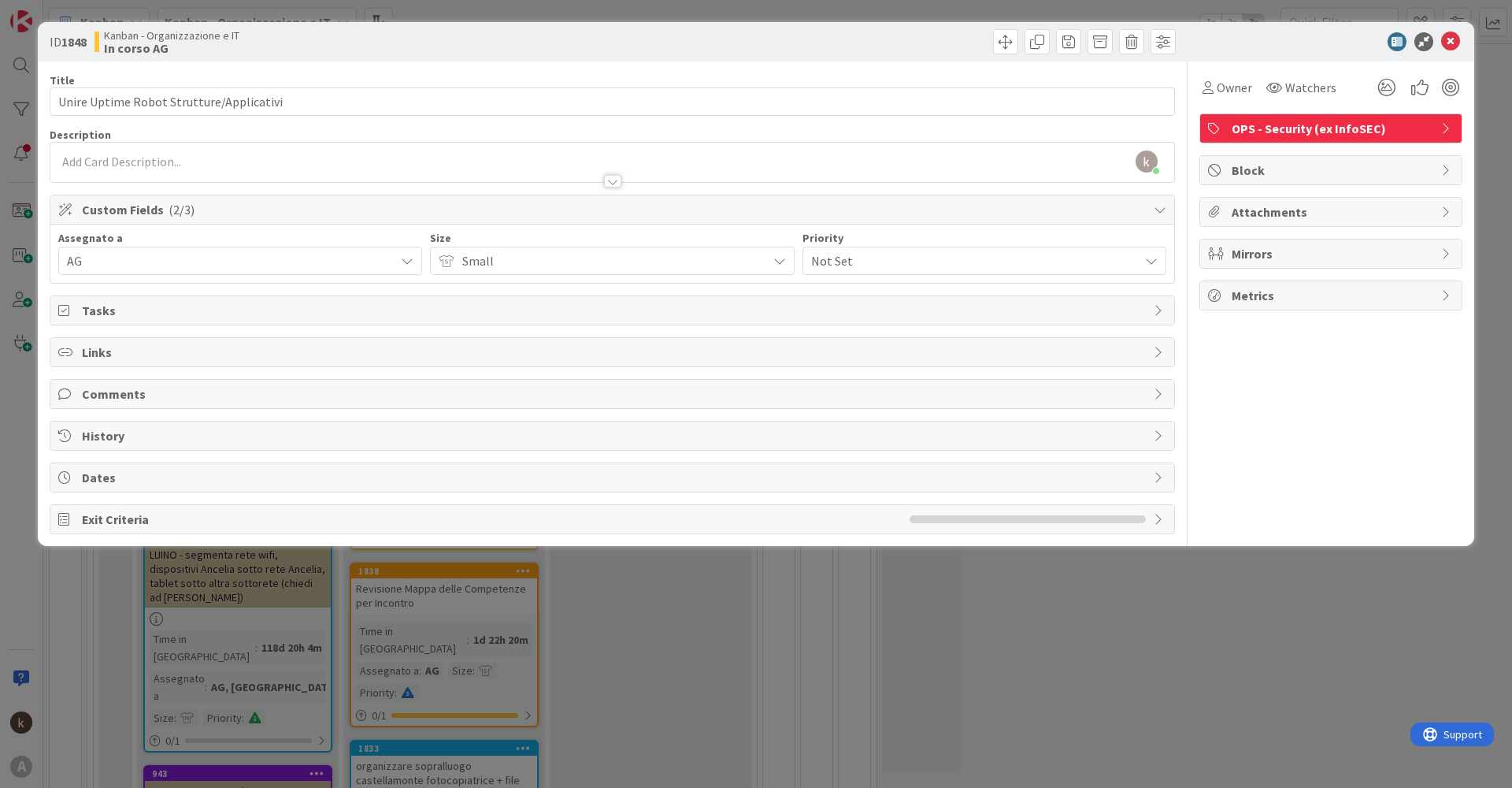
click at [827, 265] on span "Not Set" at bounding box center [971, 260] width 319 height 22
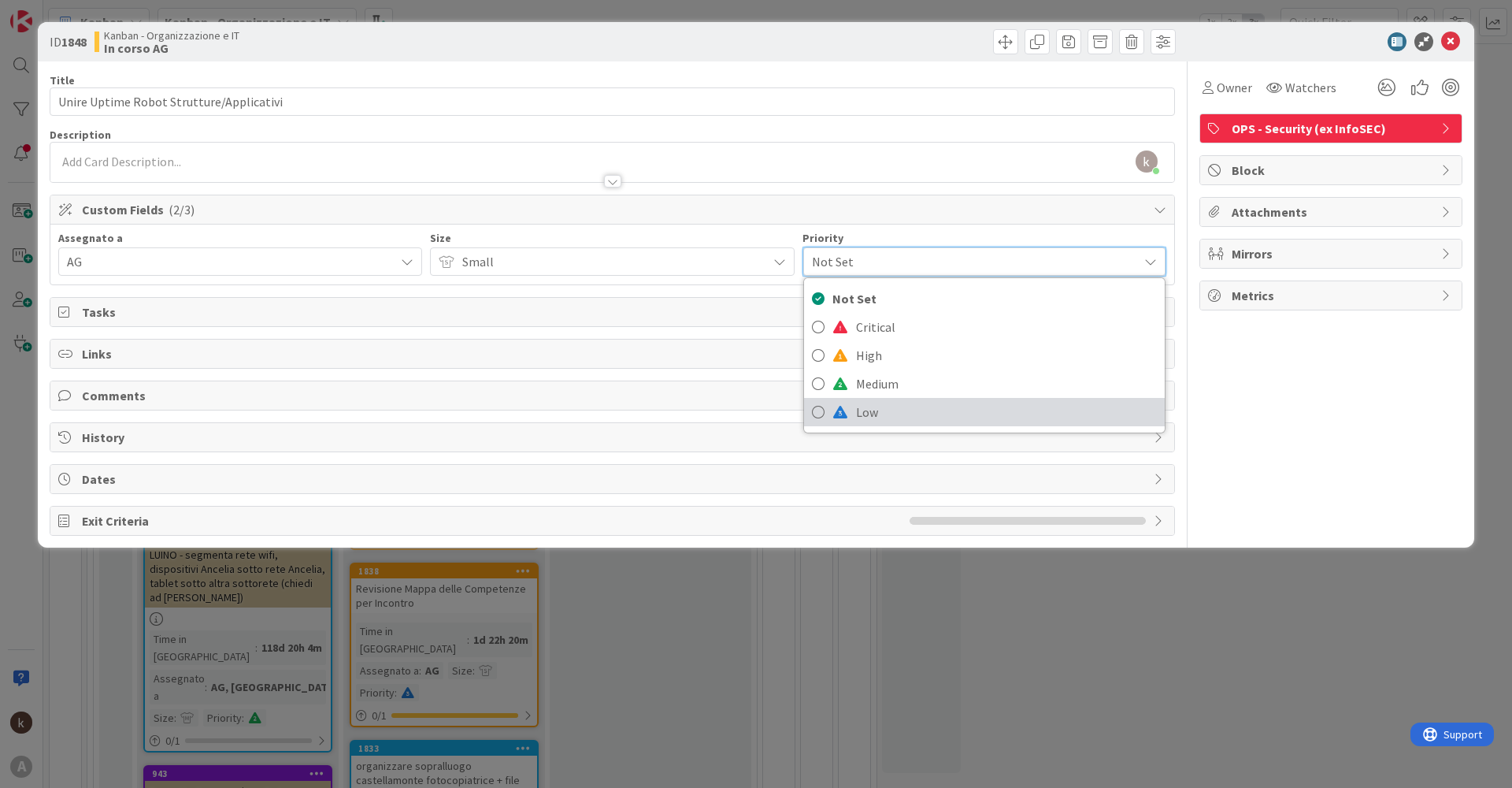
click at [820, 412] on icon at bounding box center [818, 411] width 12 height 23
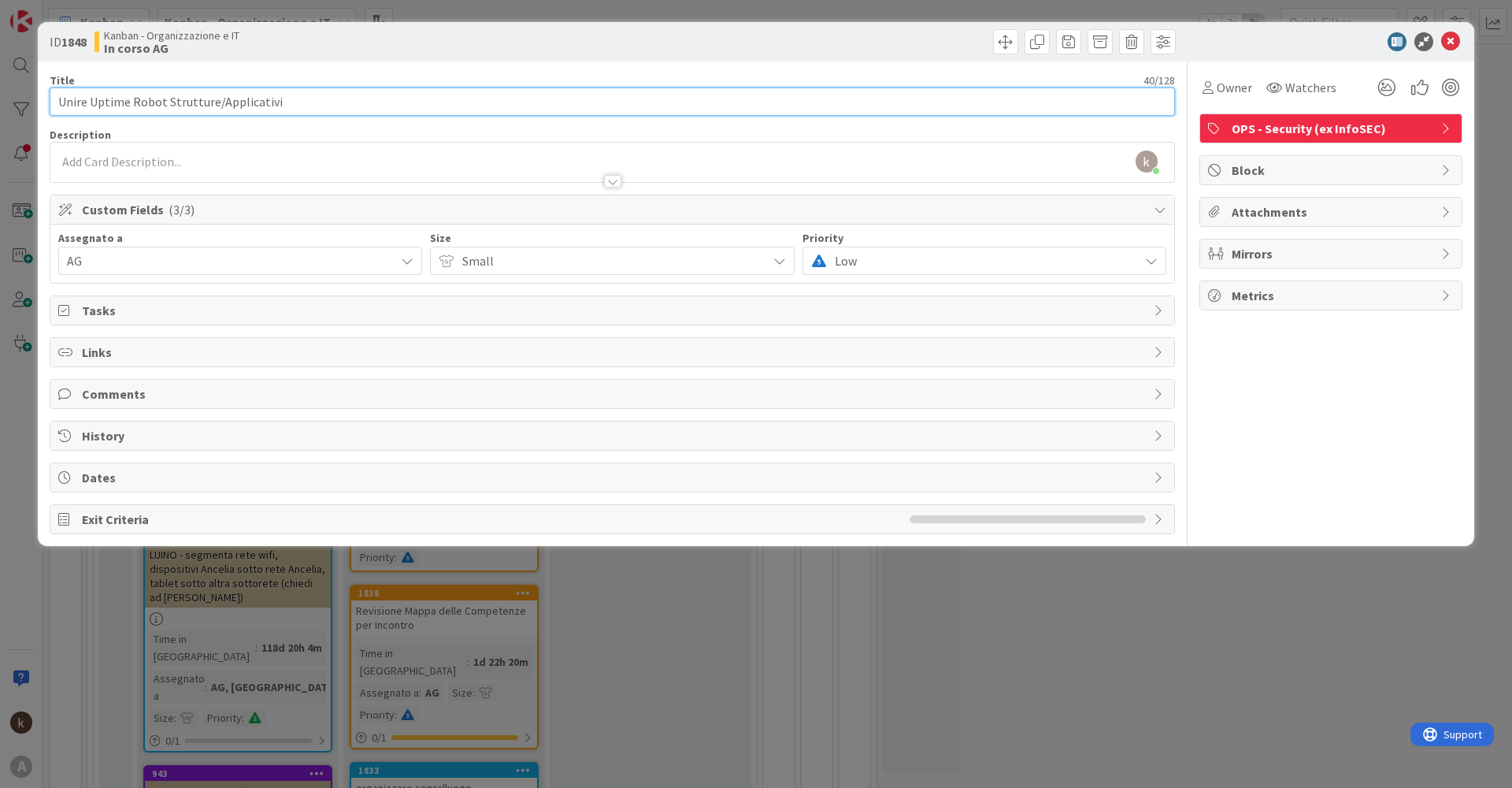
drag, startPoint x: 303, startPoint y: 102, endPoint x: 1, endPoint y: 88, distance: 302.3
click at [1, 88] on div "ID 1848 Kanban - Organizzazione e IT In corso AG Title 40 / 128 Unire Uptime Ro…" at bounding box center [756, 394] width 1512 height 788
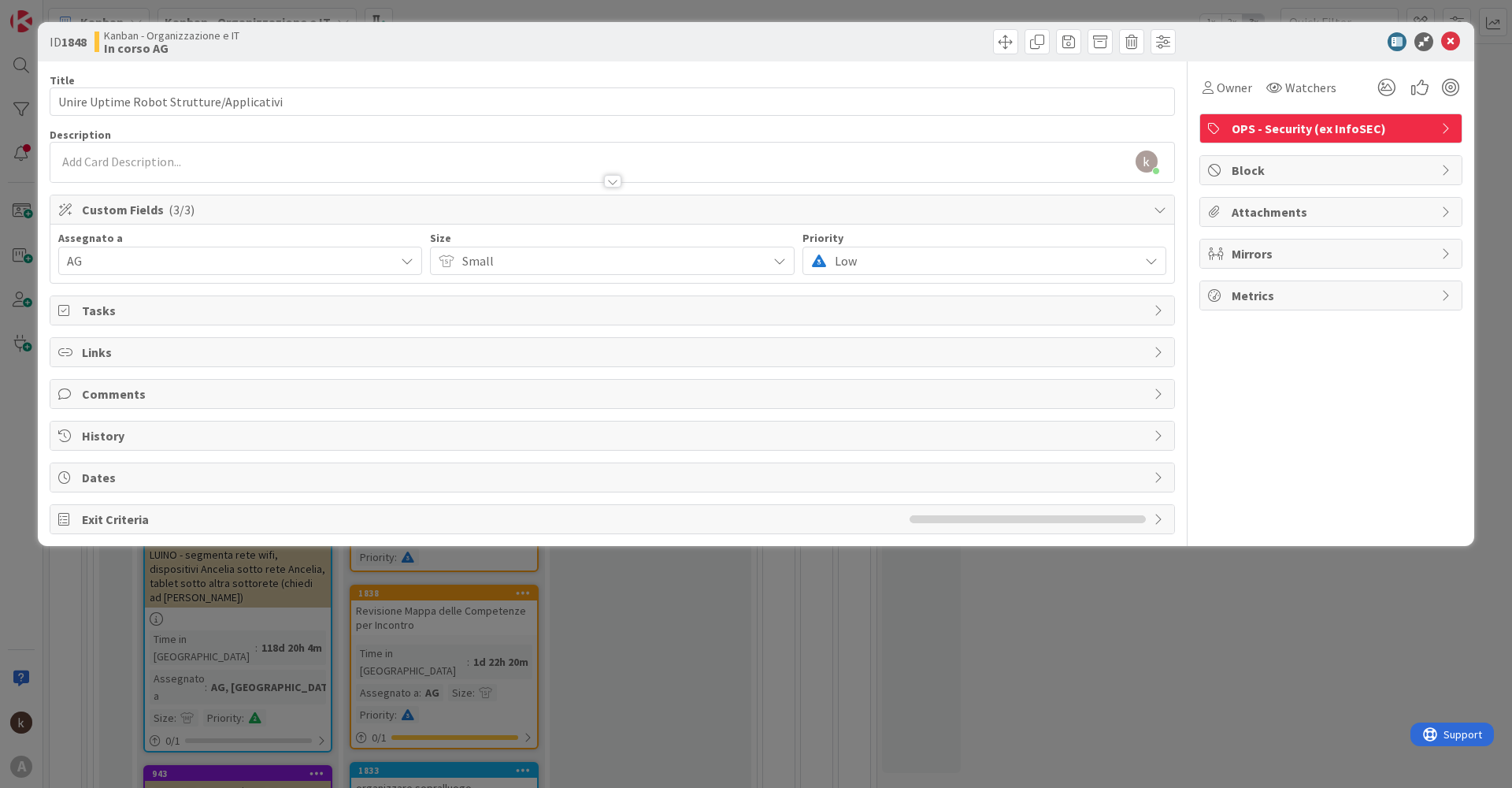
click at [145, 358] on span "Links" at bounding box center [614, 352] width 1064 height 19
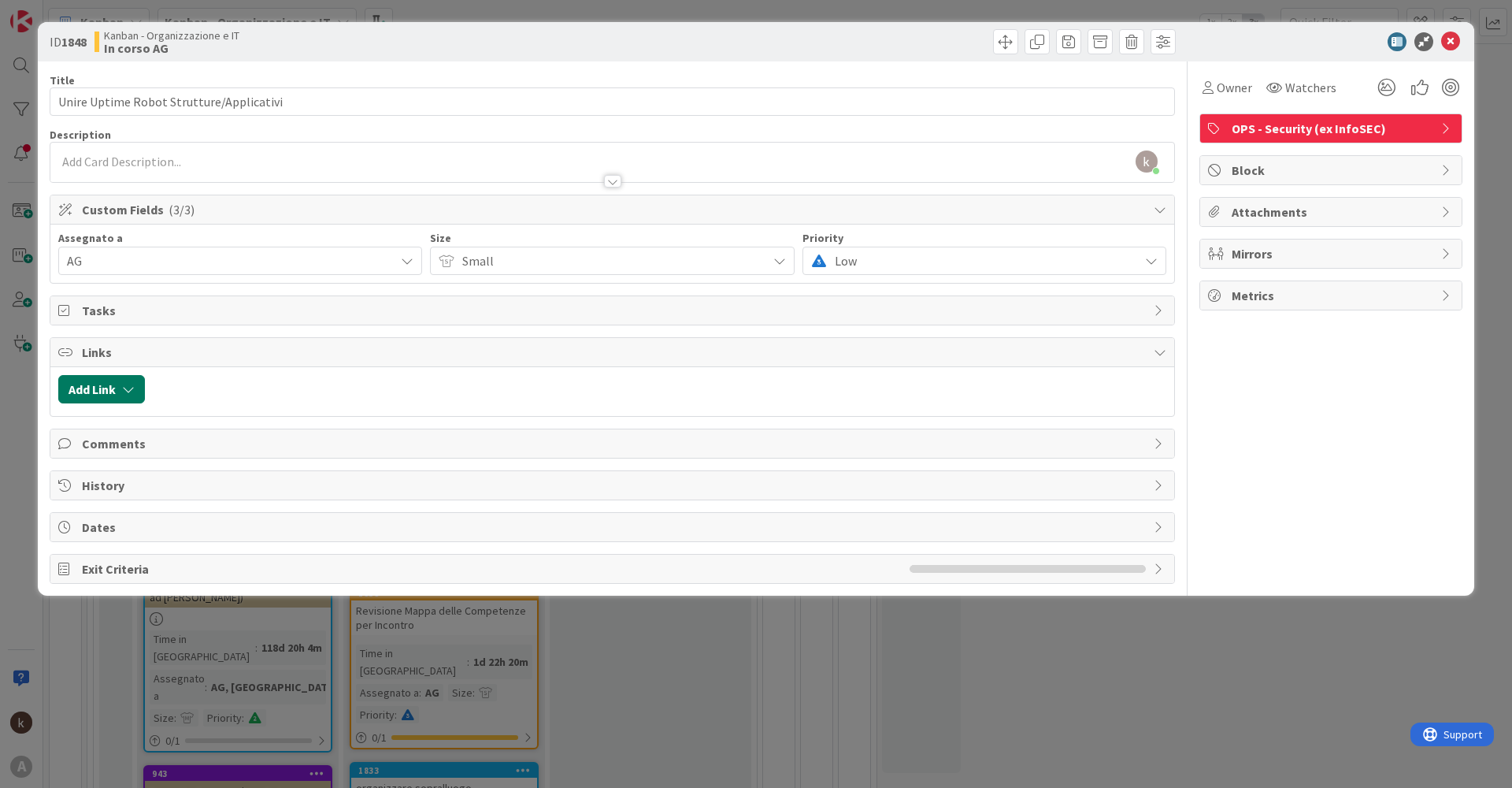
click at [116, 390] on button "Add Link" at bounding box center [101, 389] width 86 height 28
click at [217, 484] on span "Current Board" at bounding box center [163, 487] width 176 height 22
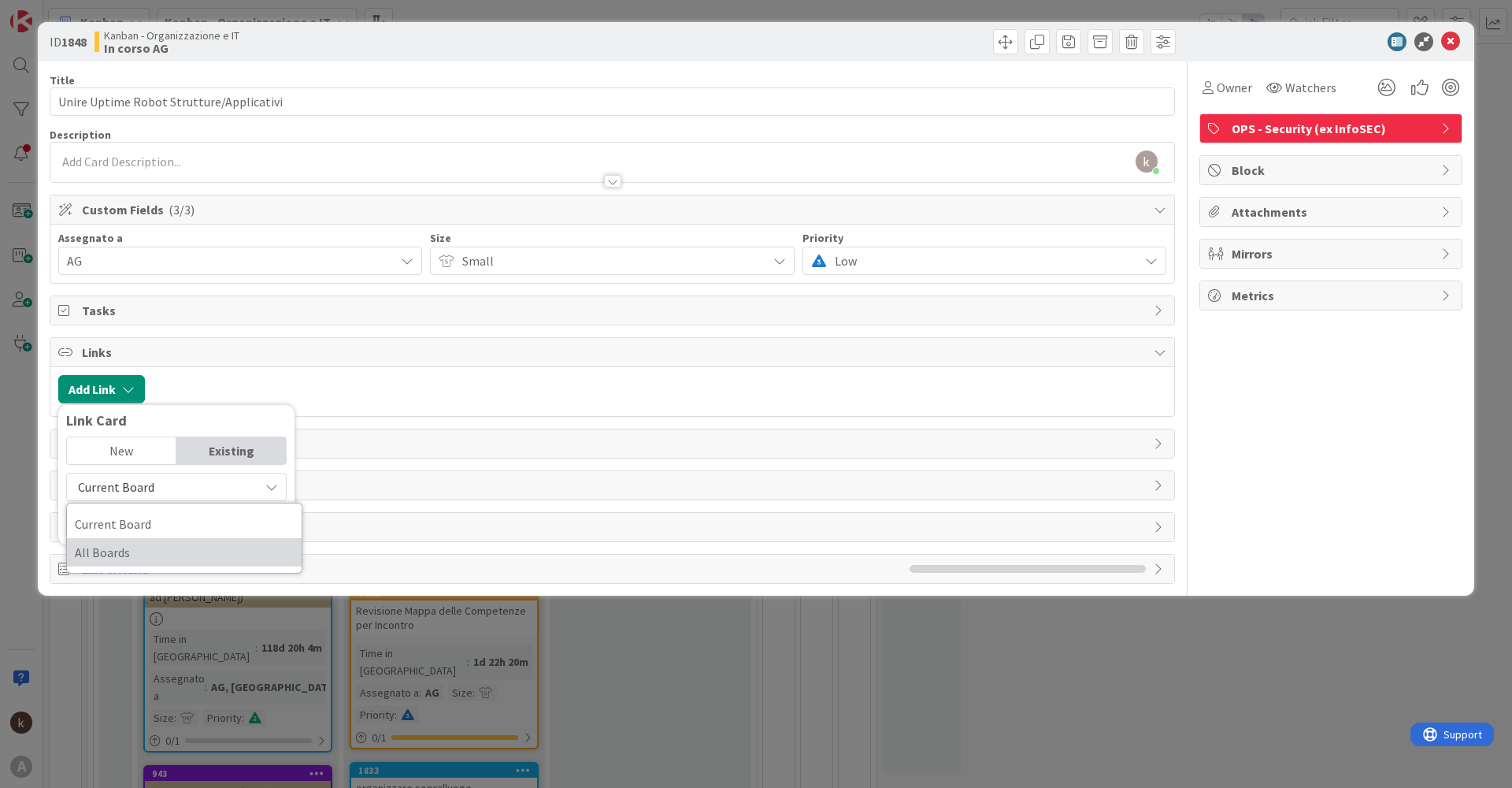
click at [136, 543] on span "All Boards" at bounding box center [185, 552] width 219 height 23
click at [146, 528] on input "text" at bounding box center [176, 523] width 220 height 28
type input "a"
type input "2"
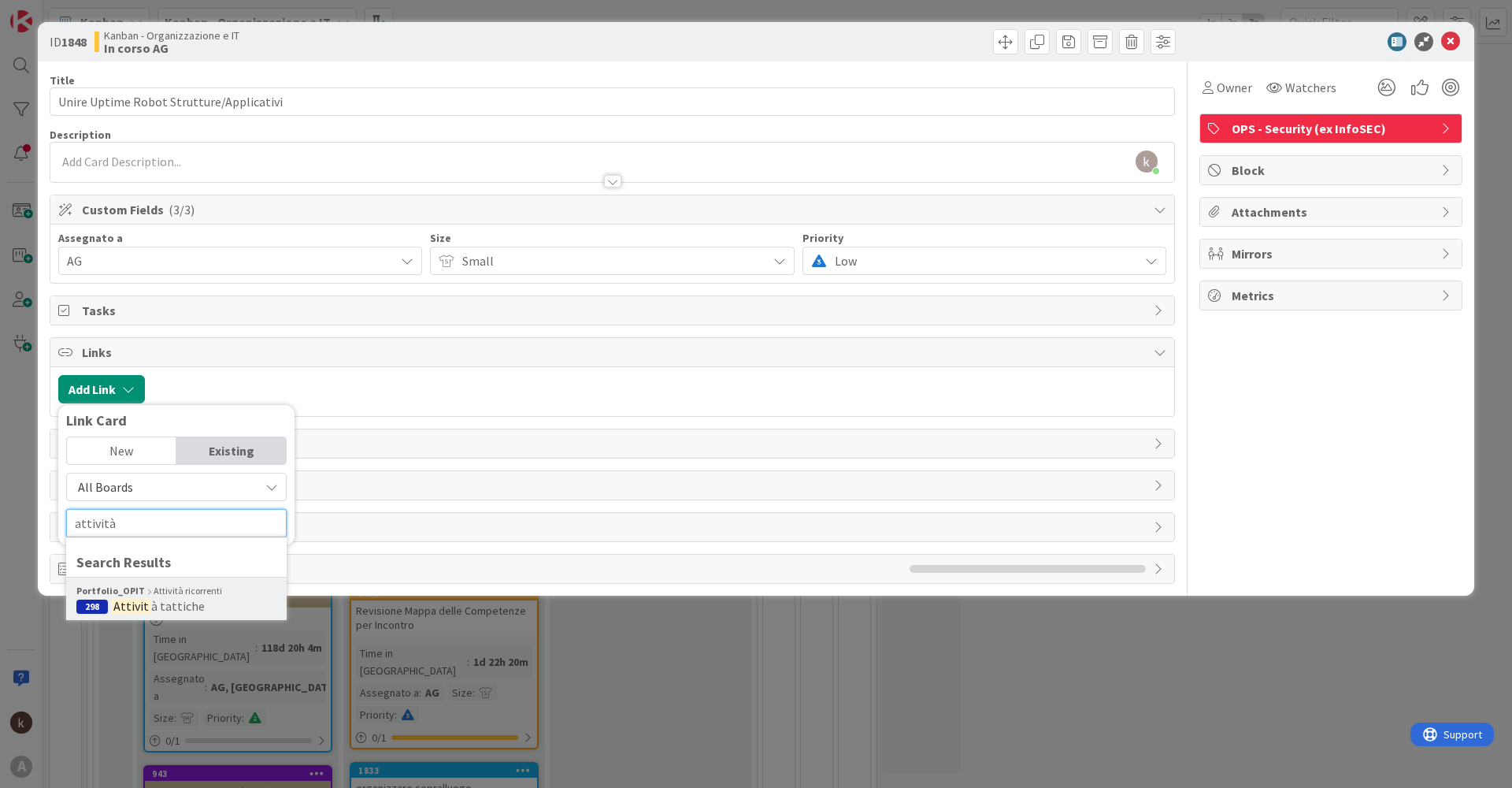
type input "attività"
click at [132, 595] on b "Portfolio_OPIT" at bounding box center [111, 590] width 68 height 14
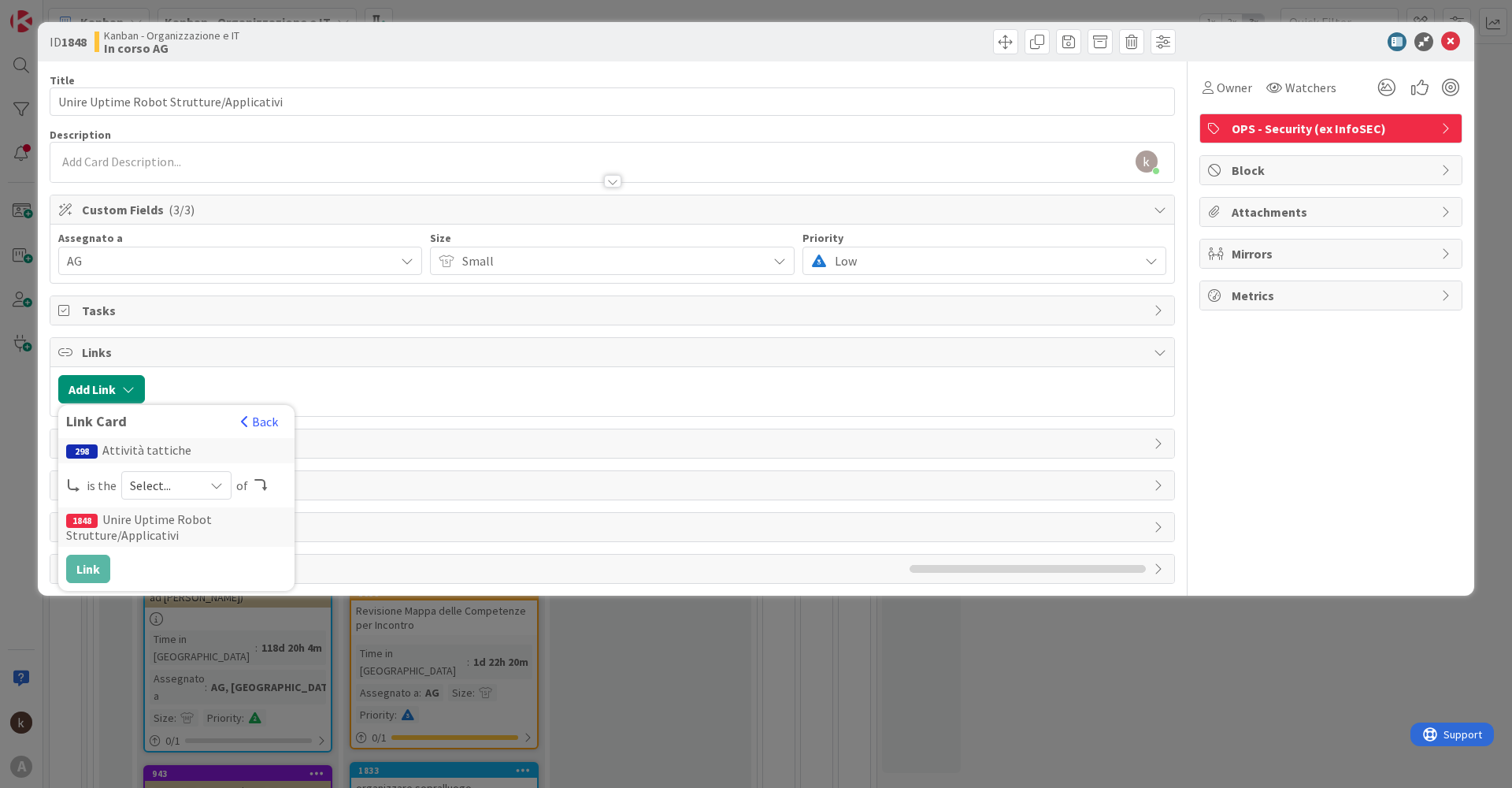
click at [161, 487] on span "Select..." at bounding box center [163, 485] width 67 height 22
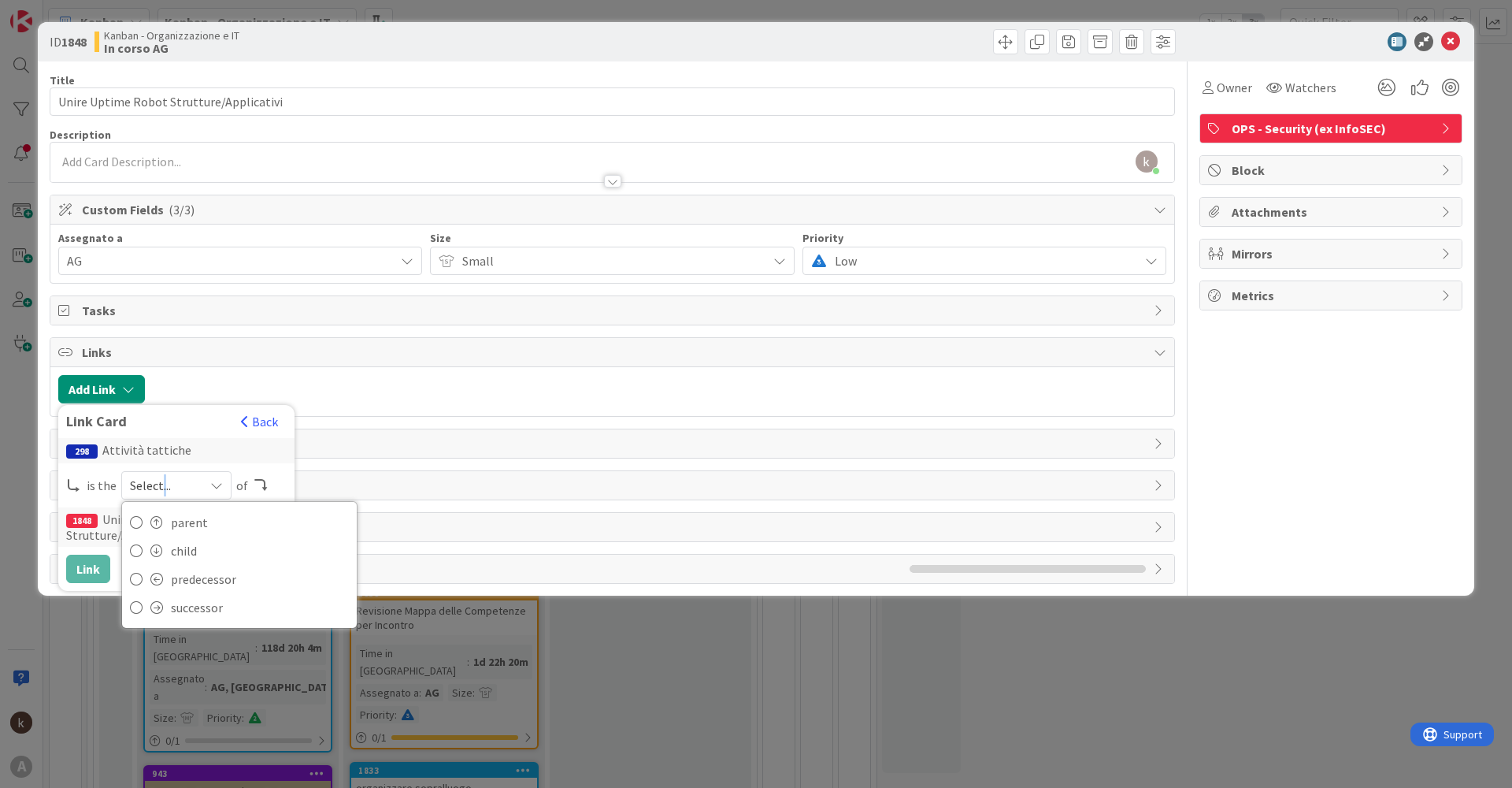
click at [161, 487] on span "Select..." at bounding box center [163, 485] width 67 height 22
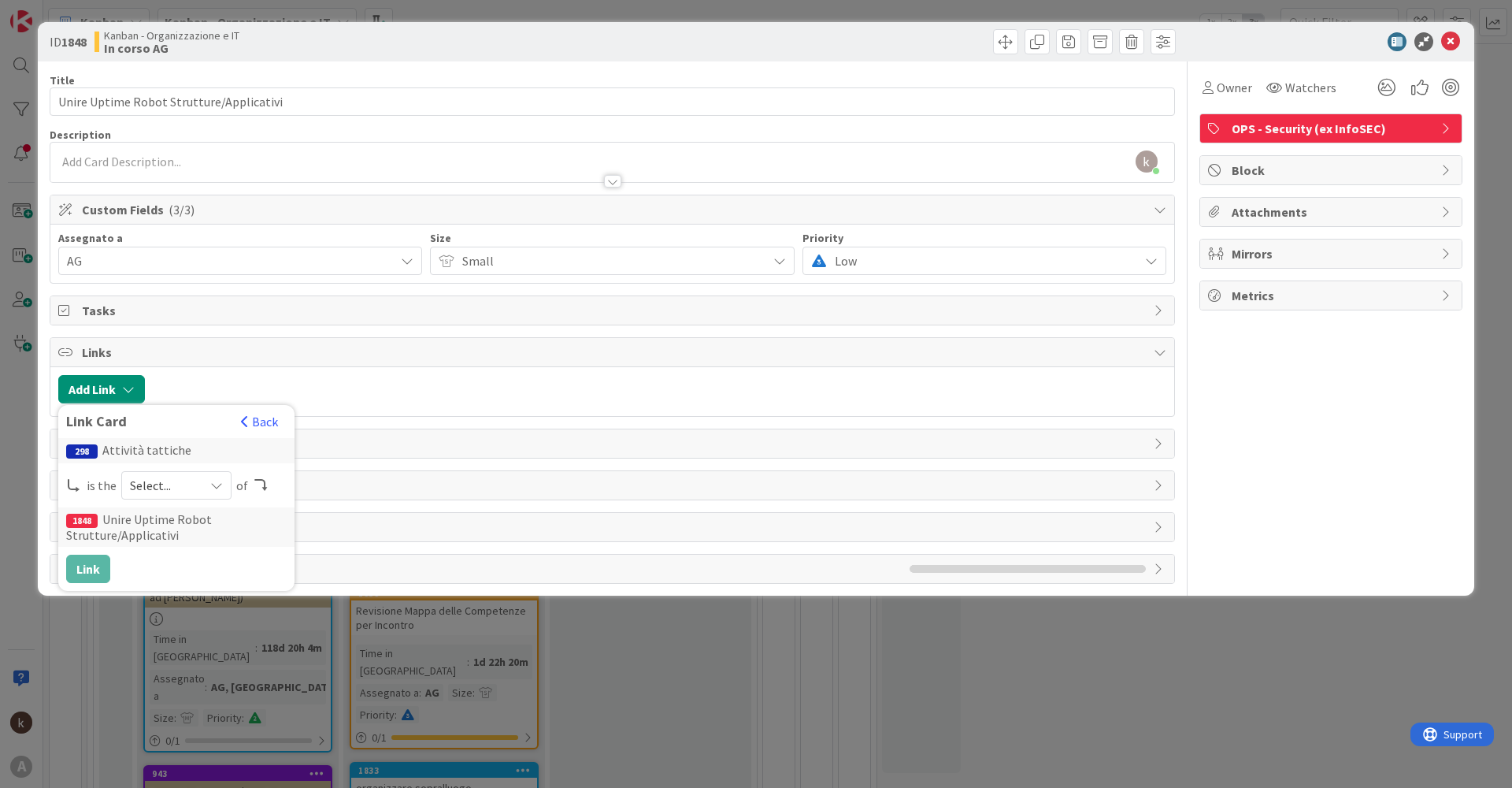
drag, startPoint x: 161, startPoint y: 487, endPoint x: 170, endPoint y: 486, distance: 9.1
click at [170, 486] on span "Select..." at bounding box center [163, 485] width 67 height 22
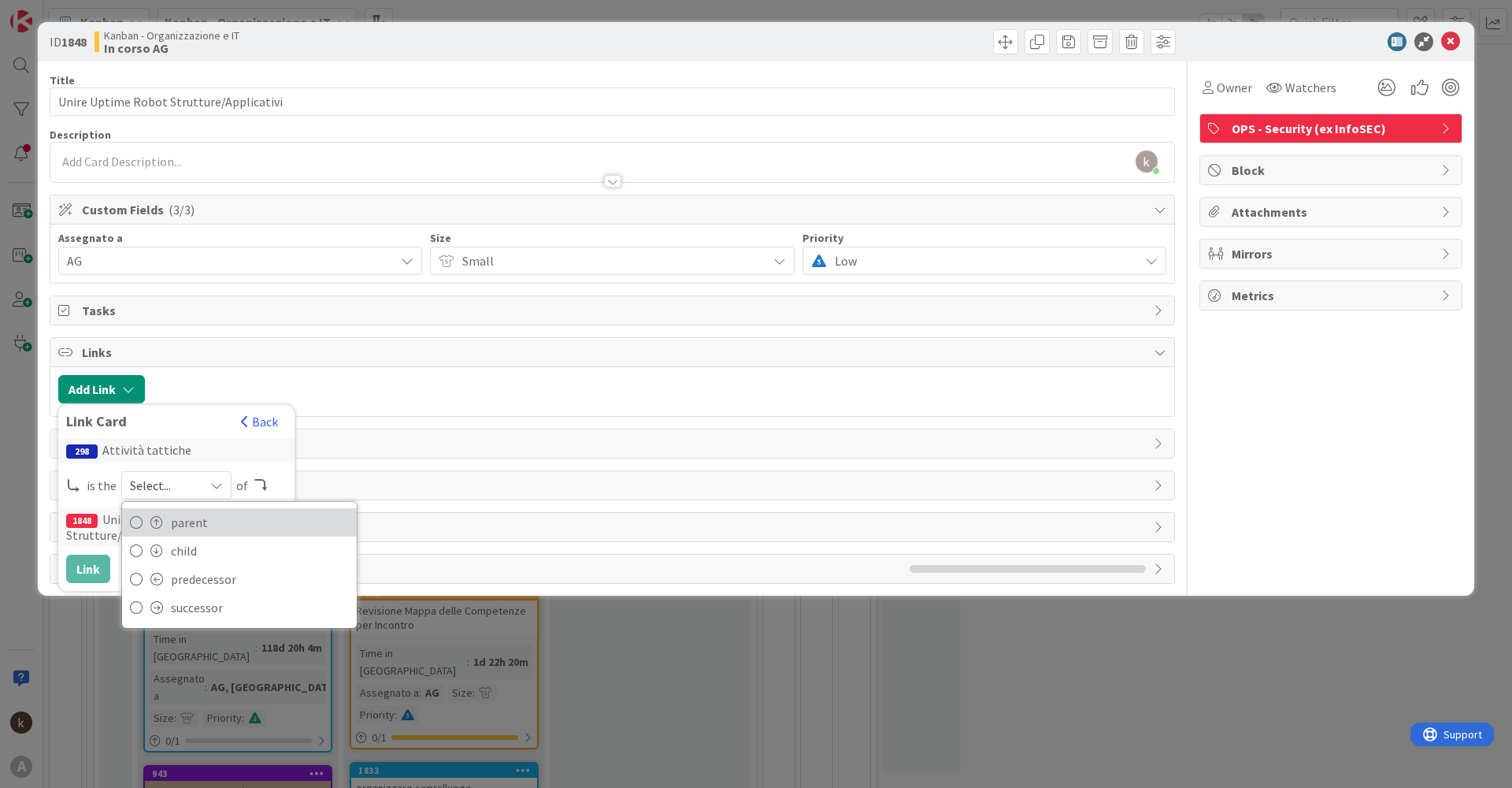
click at [185, 527] on span "parent" at bounding box center [259, 522] width 178 height 23
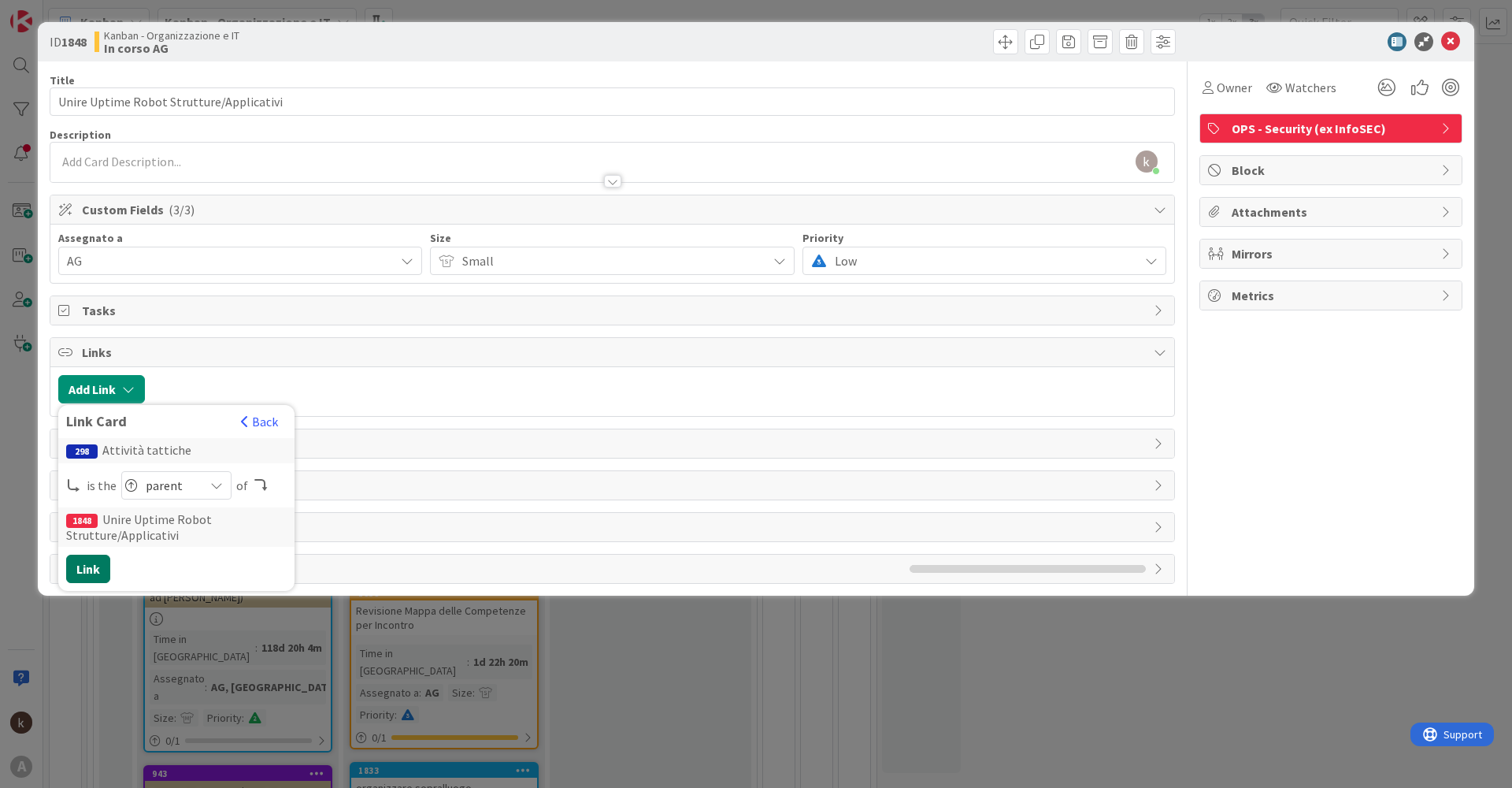
click at [96, 578] on button "Link" at bounding box center [88, 569] width 44 height 28
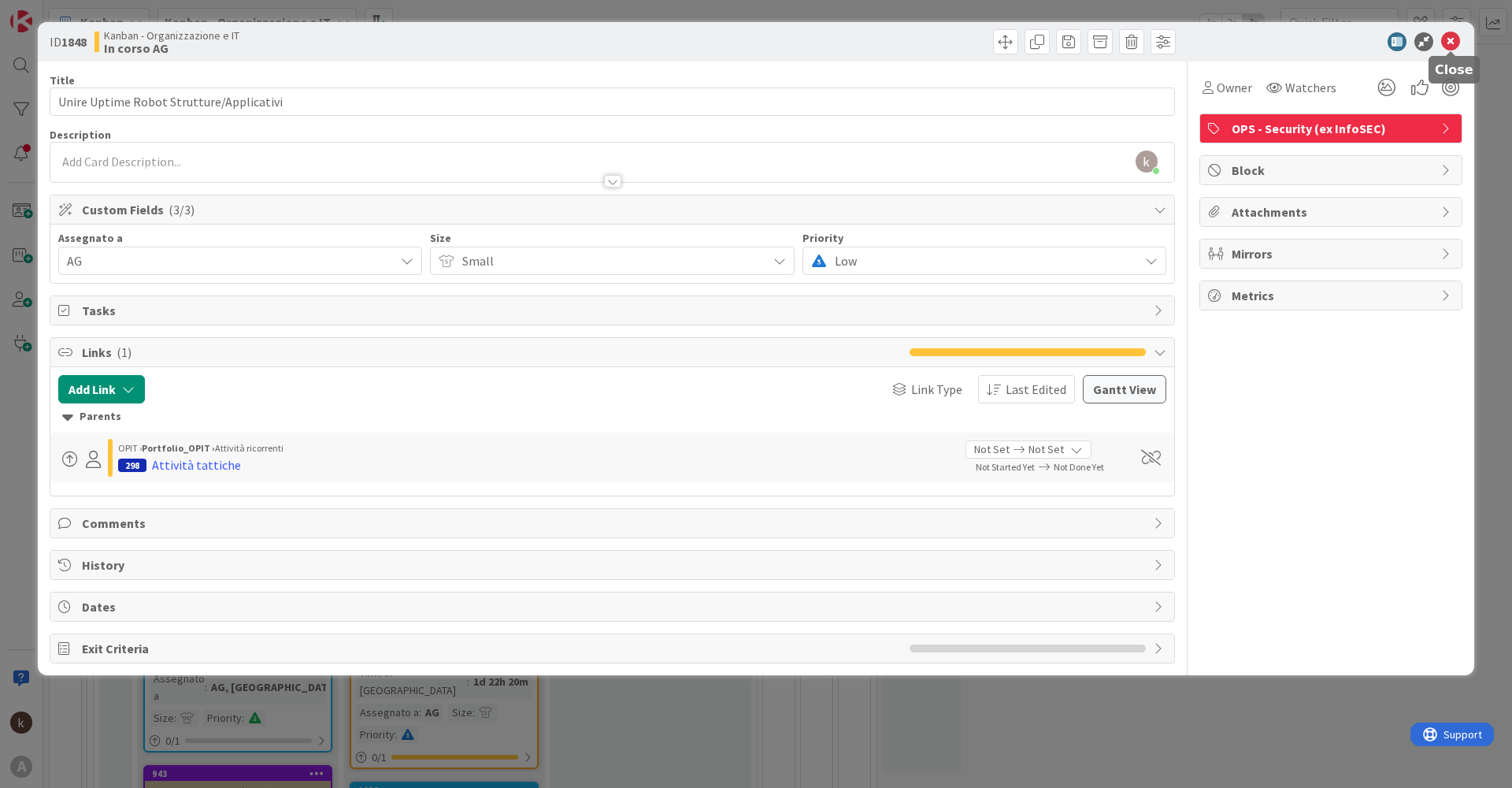
click at [1446, 39] on icon at bounding box center [1450, 41] width 19 height 19
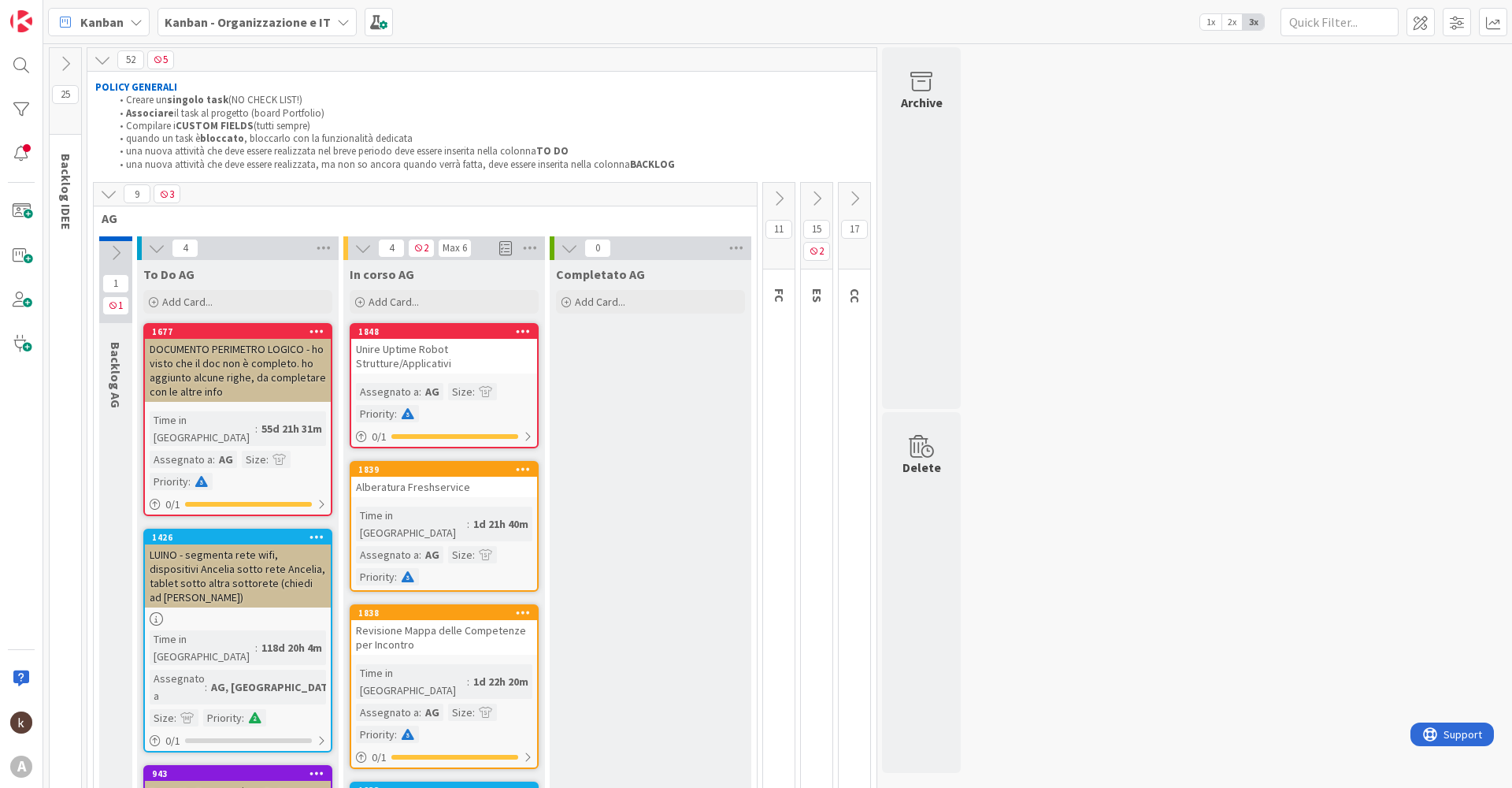
click at [102, 190] on icon at bounding box center [109, 194] width 17 height 17
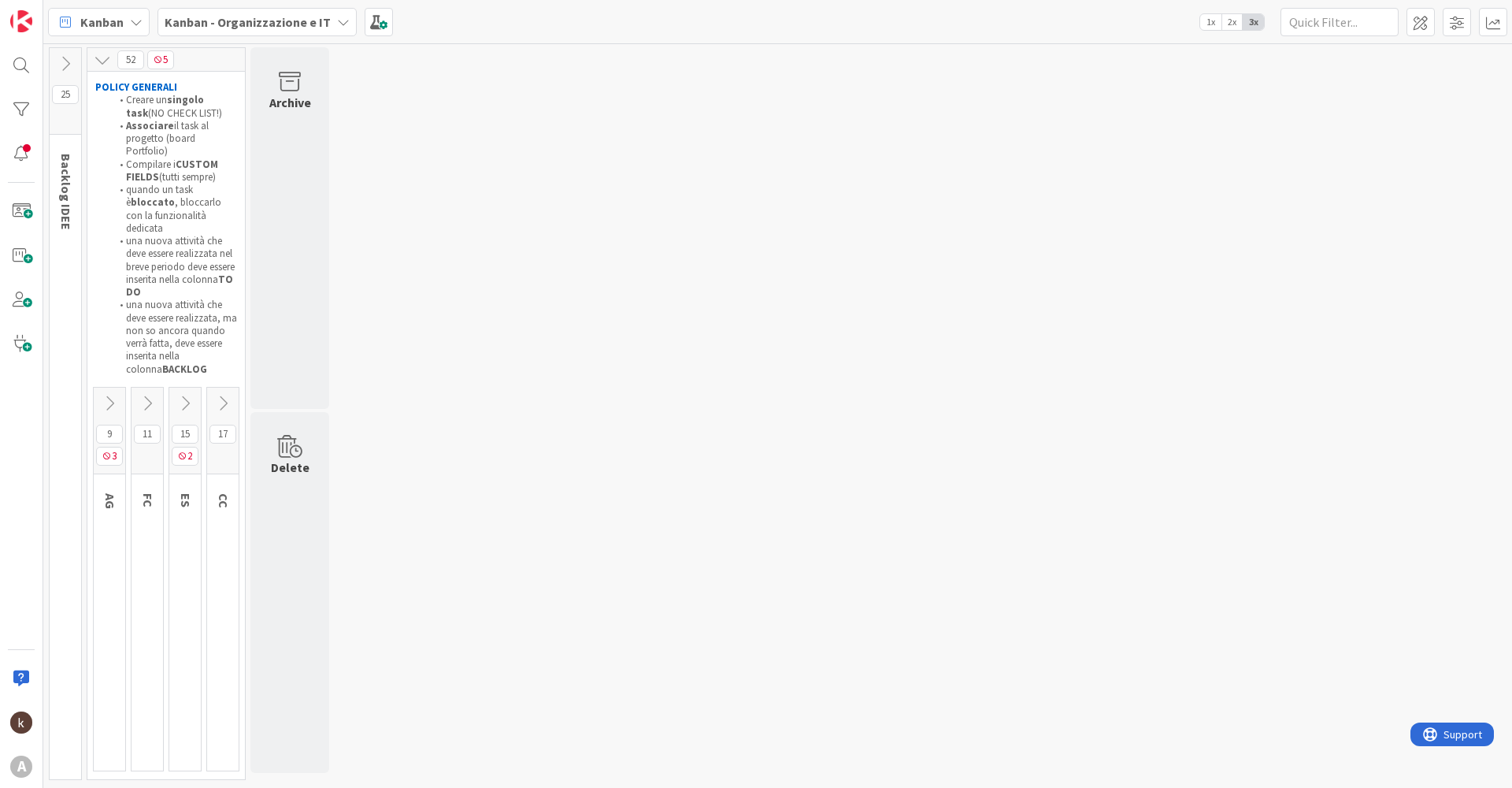
click at [224, 394] on icon at bounding box center [223, 403] width 17 height 17
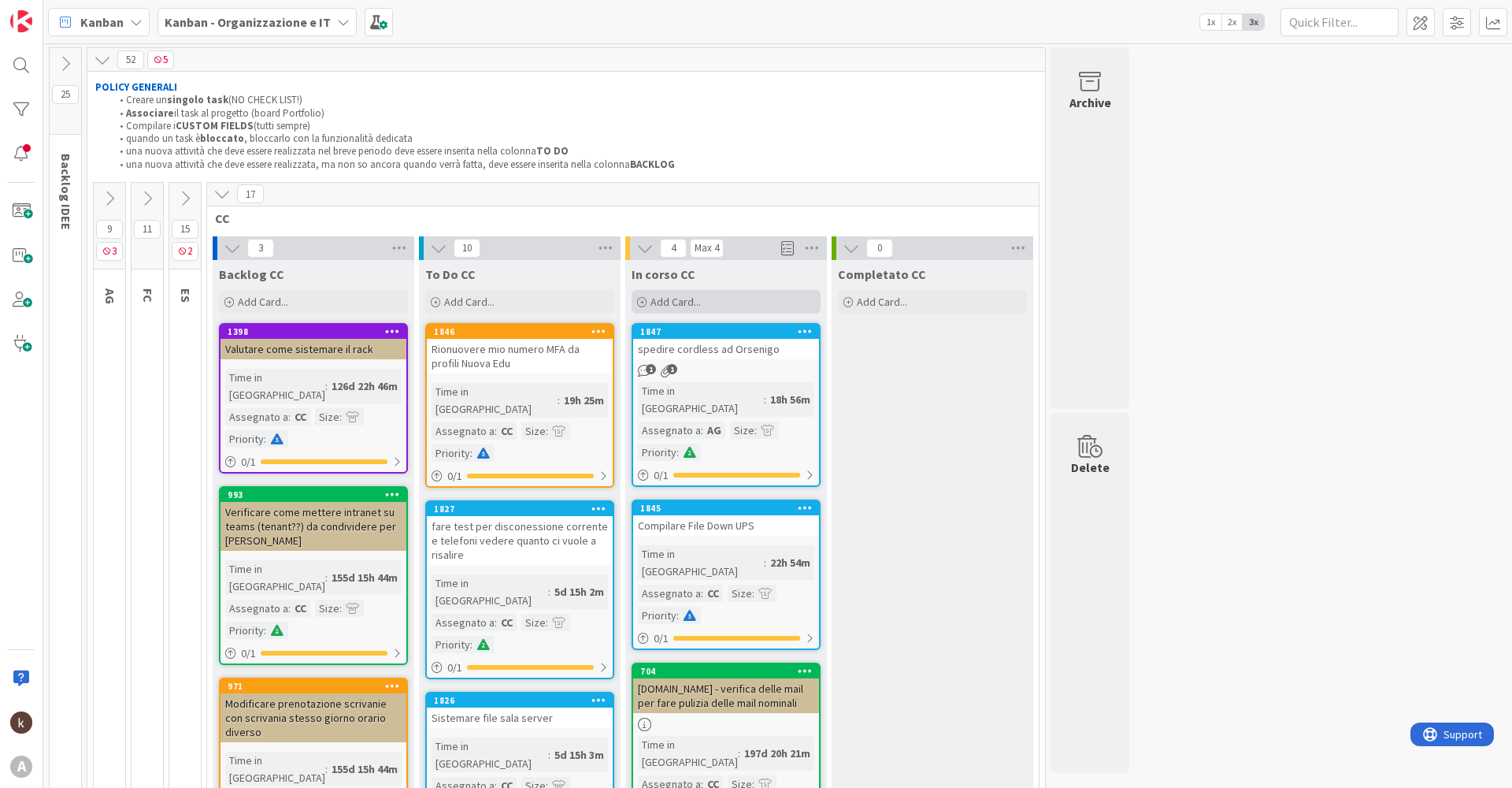
click at [704, 298] on div "Add Card..." at bounding box center [726, 301] width 189 height 23
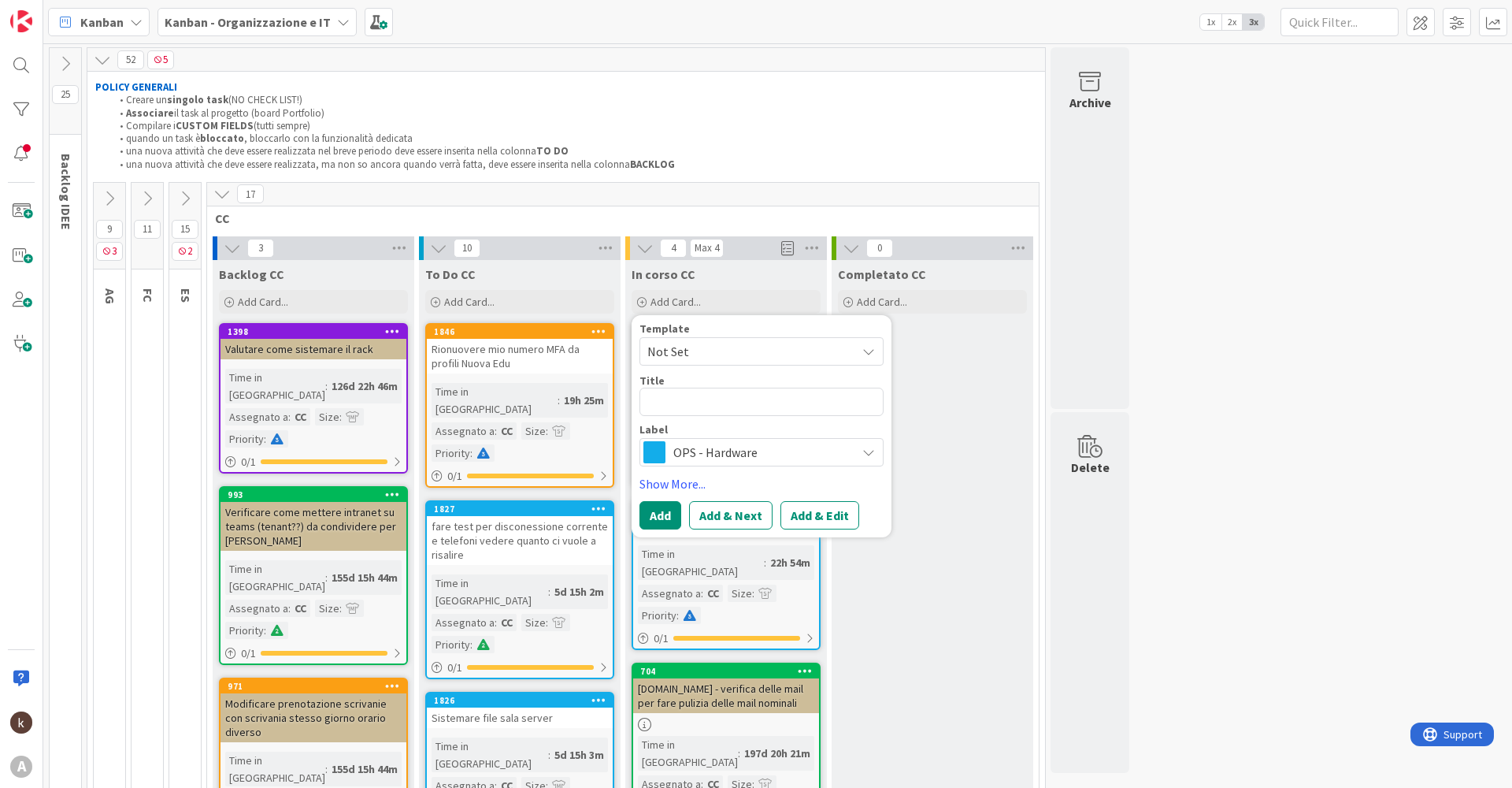
type textarea "x"
type textarea "Unire Uptime Robot Strutture/Applicativi"
click at [780, 450] on span "OPS - Hardware" at bounding box center [761, 453] width 175 height 22
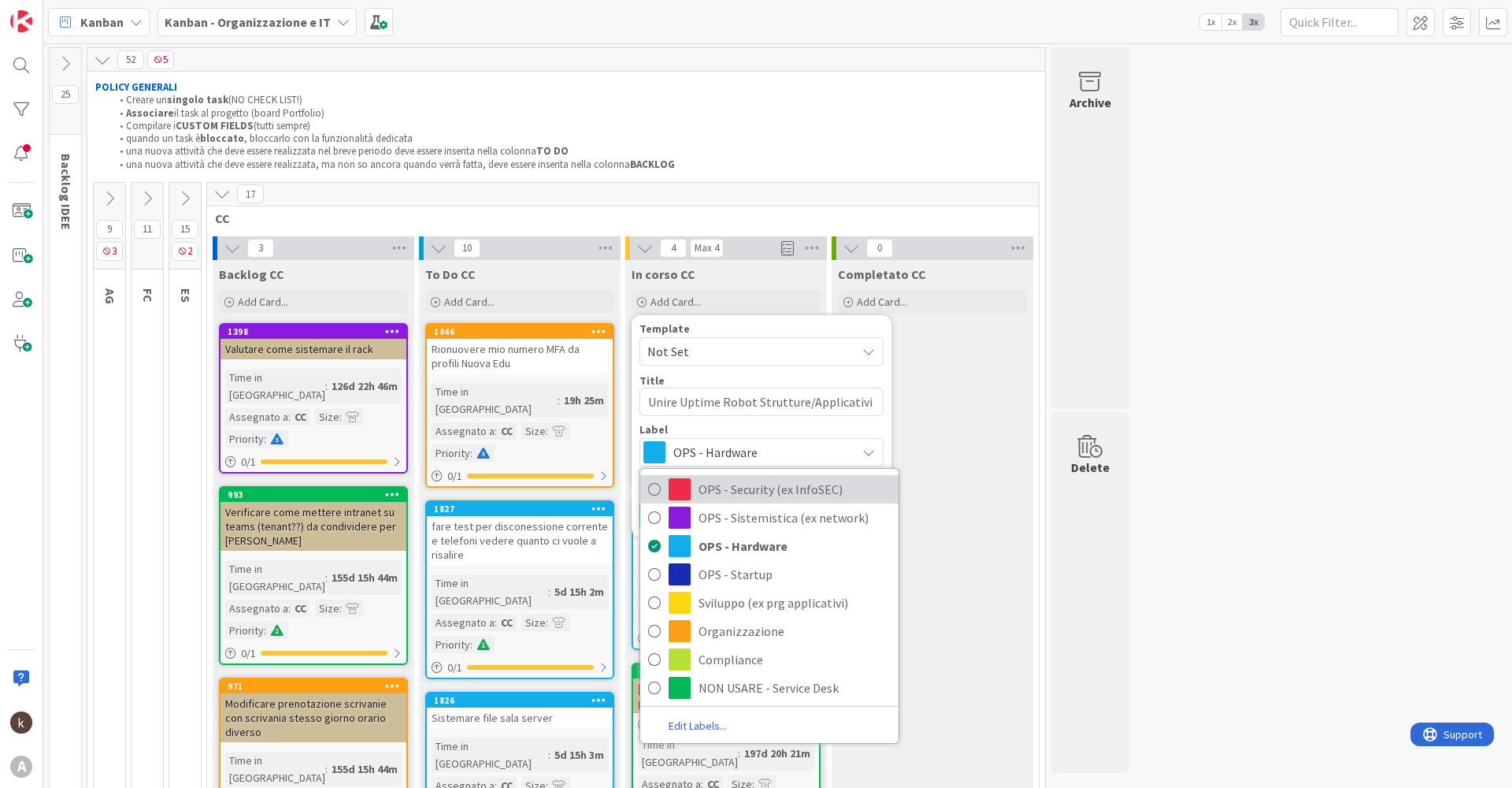
click at [734, 489] on span "OPS - Security (ex InfoSEC)" at bounding box center [794, 488] width 192 height 23
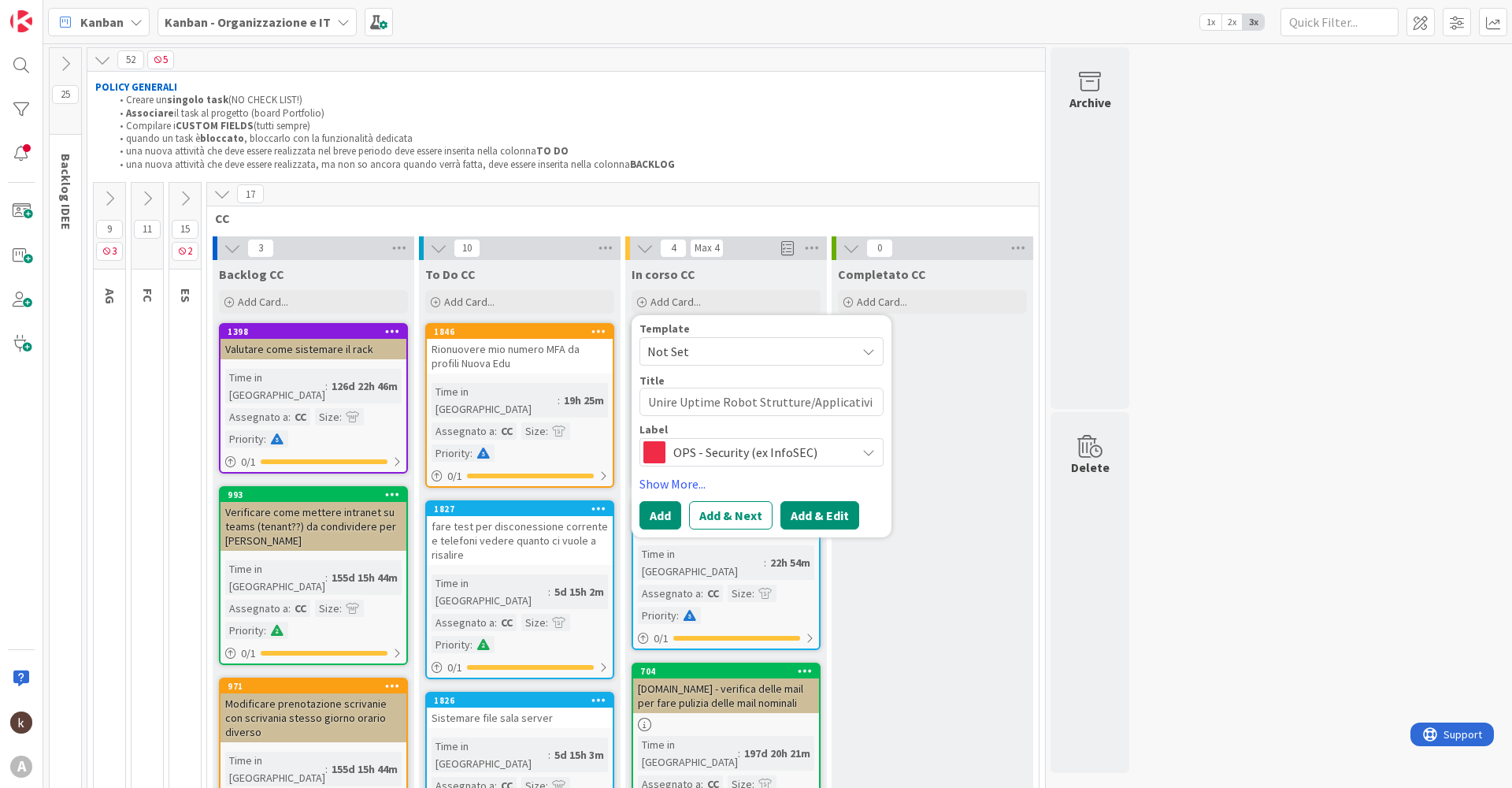
click at [827, 513] on button "Add & Edit" at bounding box center [820, 515] width 79 height 28
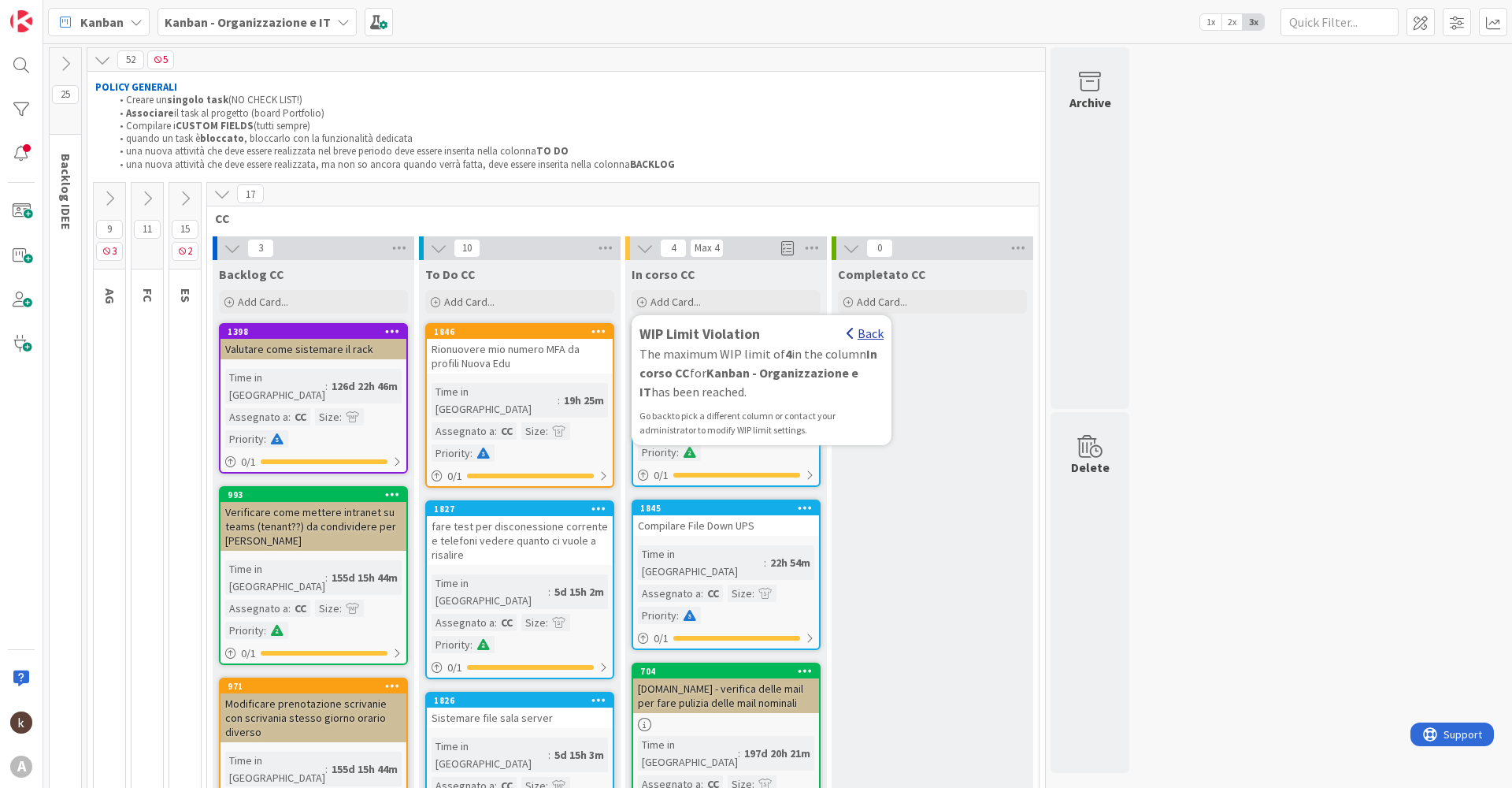
click at [873, 335] on div "Back" at bounding box center [866, 333] width 37 height 19
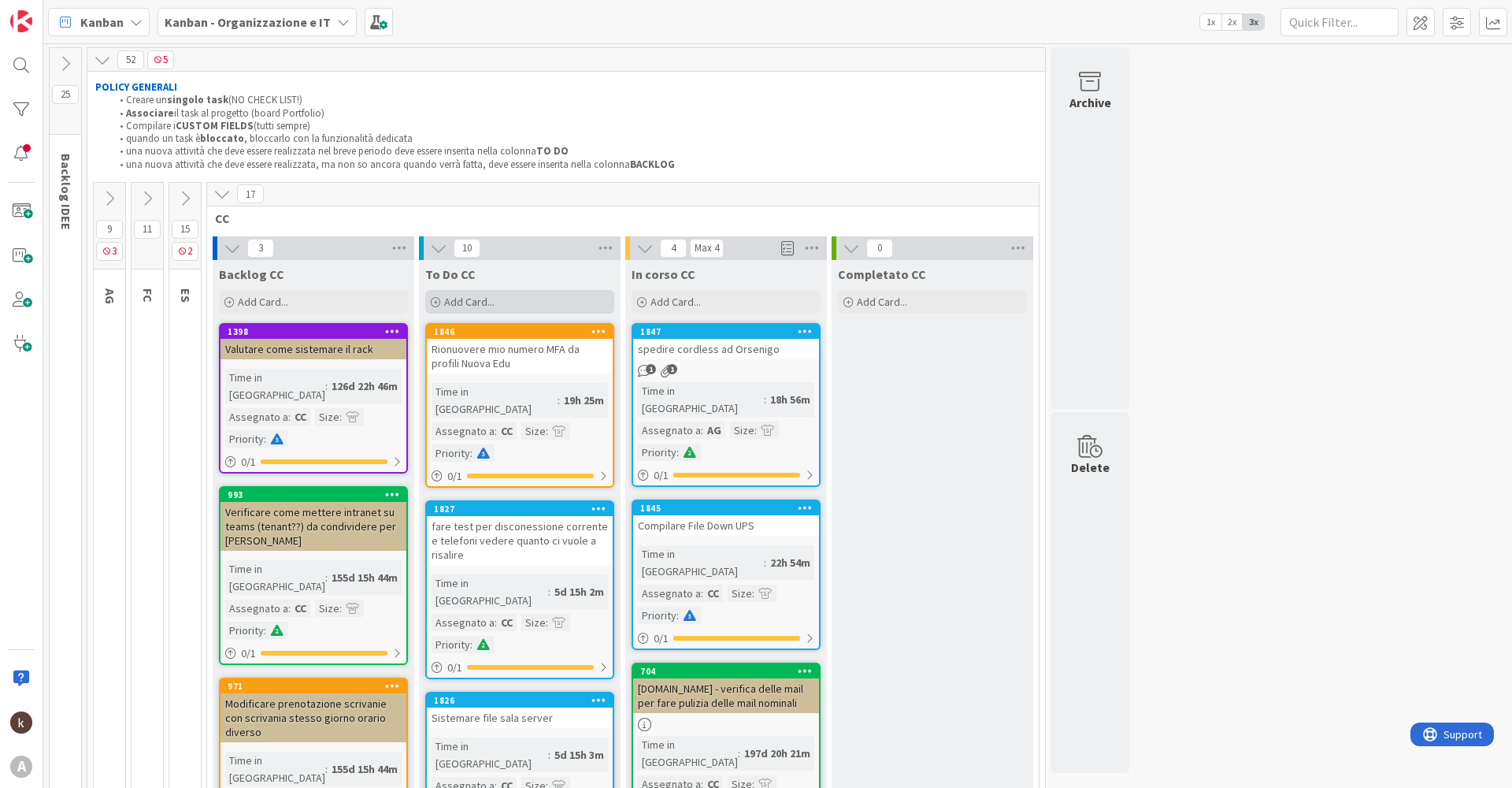
click at [469, 298] on span "Add Card..." at bounding box center [469, 301] width 51 height 14
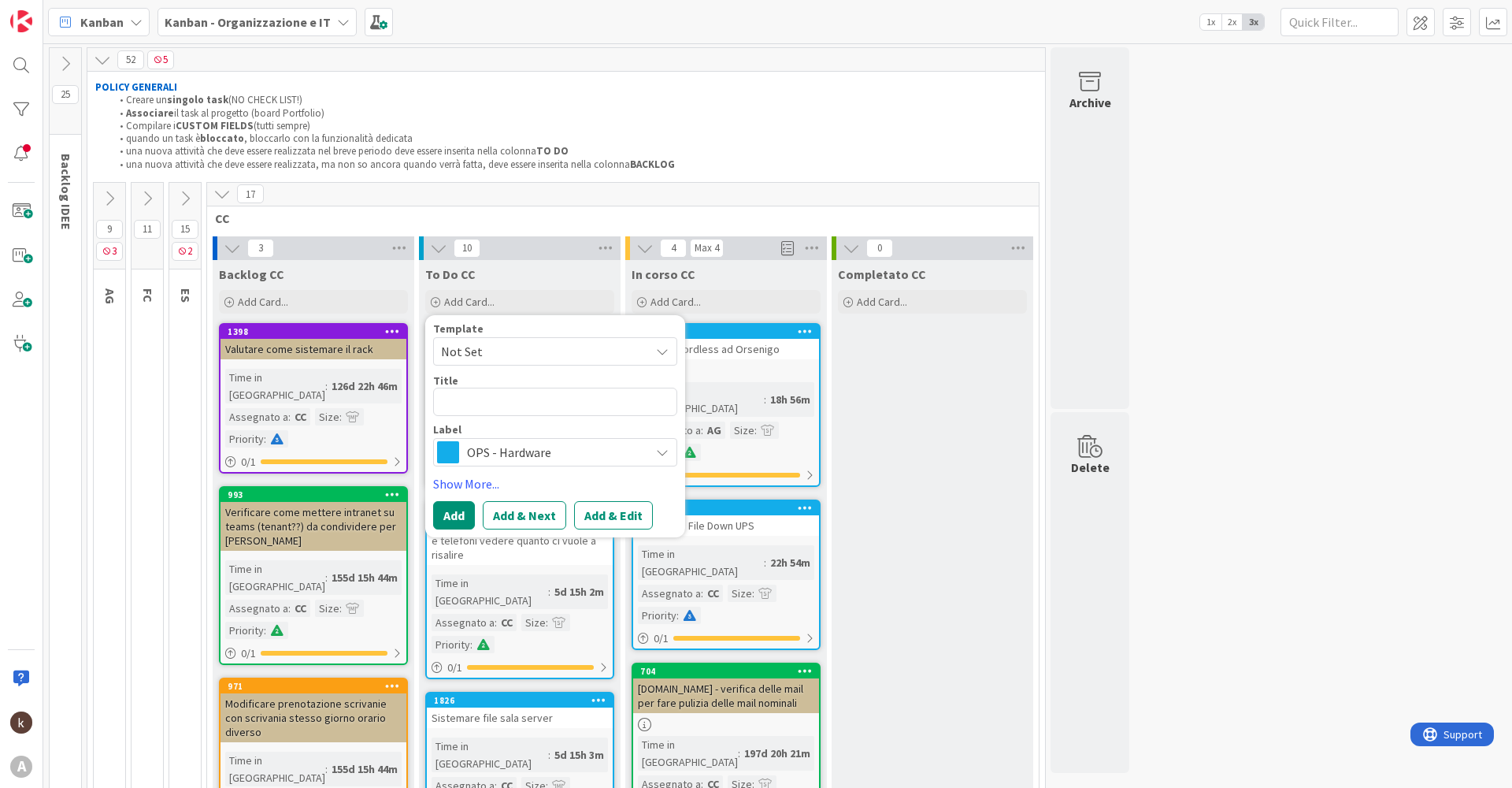
type textarea "x"
type textarea "Unire Uptime Robot Strutture/Applicativi"
click at [496, 441] on span "OPS - Hardware" at bounding box center [554, 453] width 175 height 22
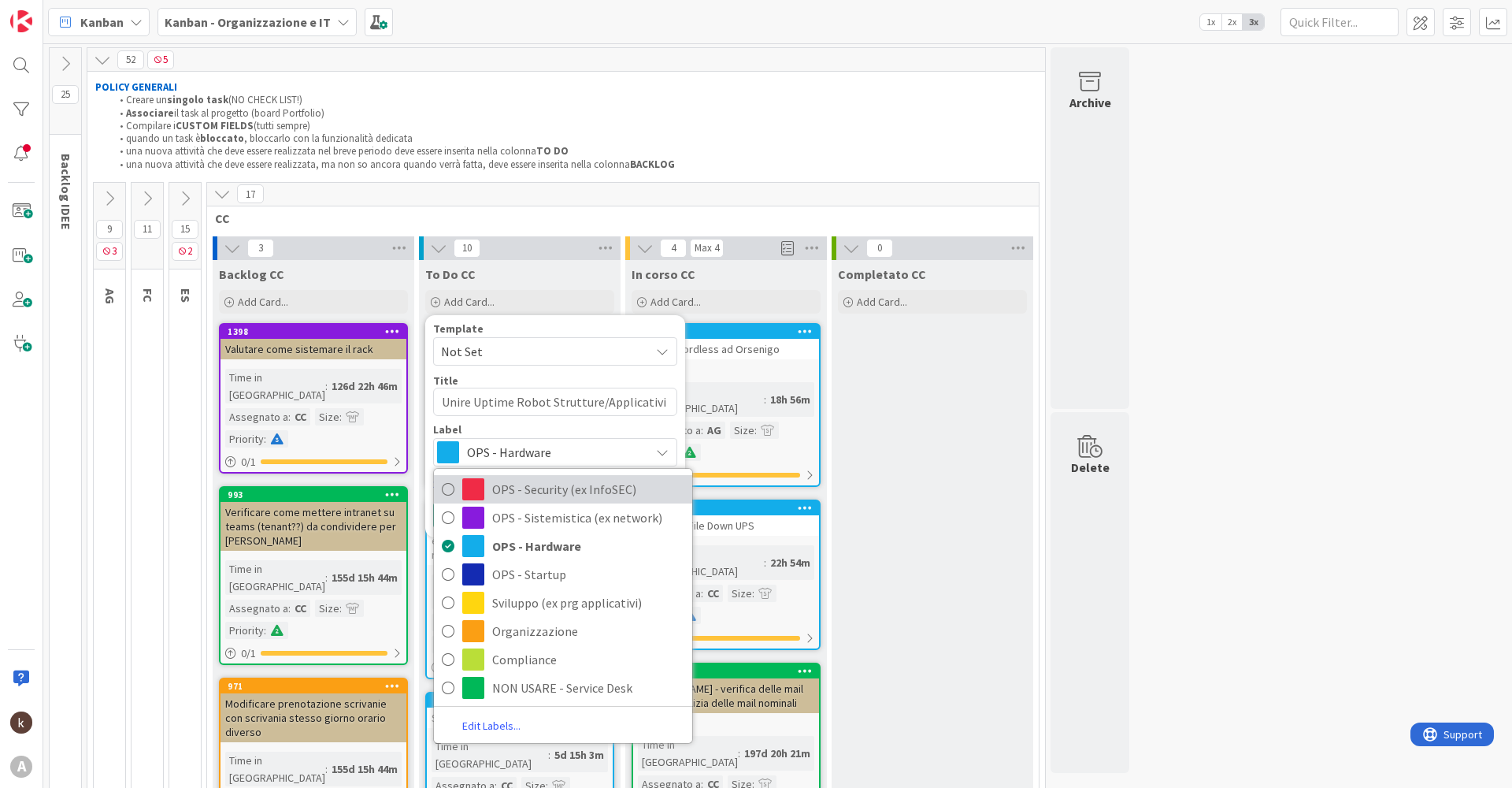
click at [517, 484] on span "OPS - Security (ex InfoSEC)" at bounding box center [587, 488] width 192 height 23
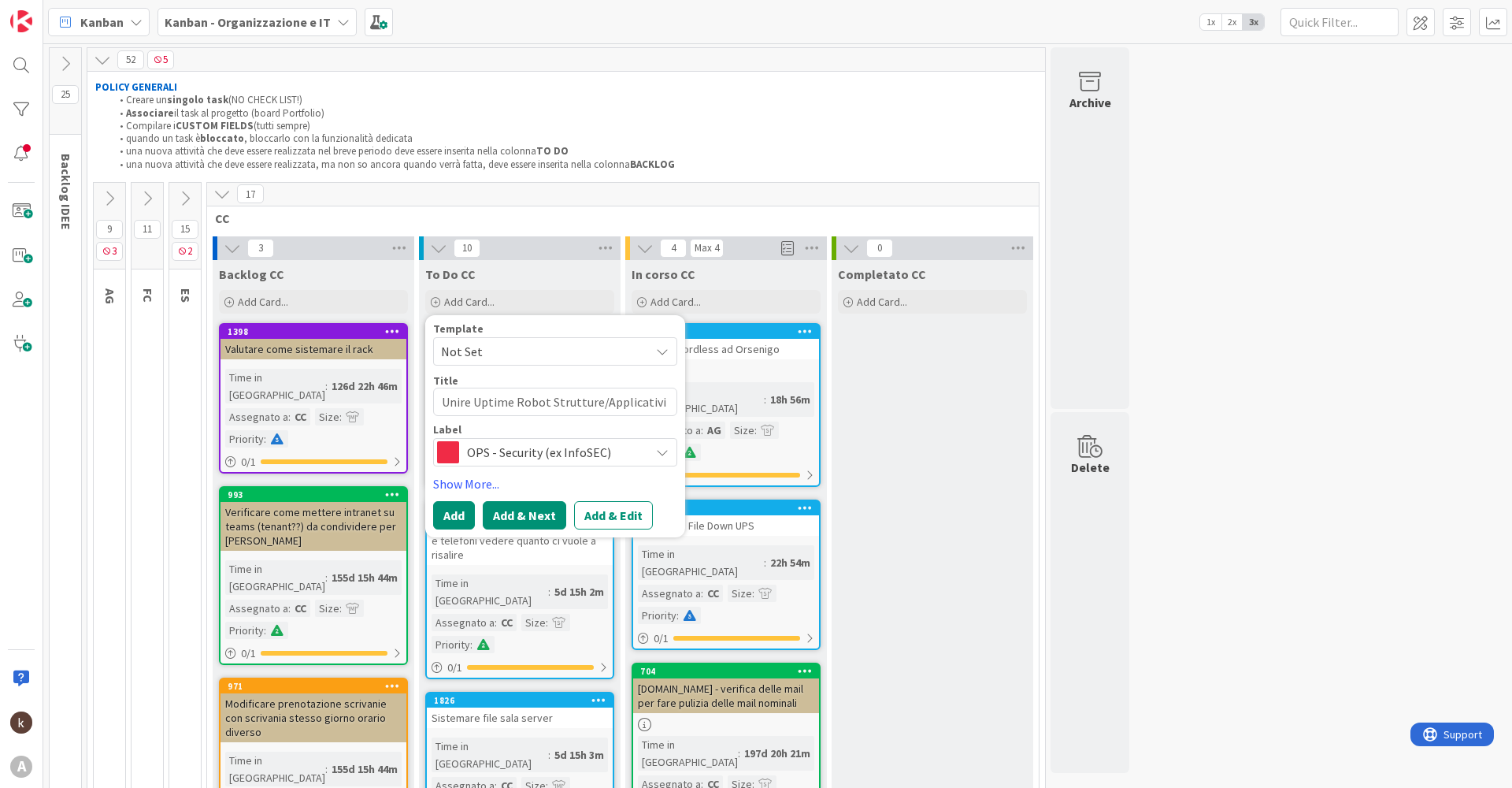
click at [546, 516] on button "Add & Next" at bounding box center [524, 515] width 83 height 28
type textarea "x"
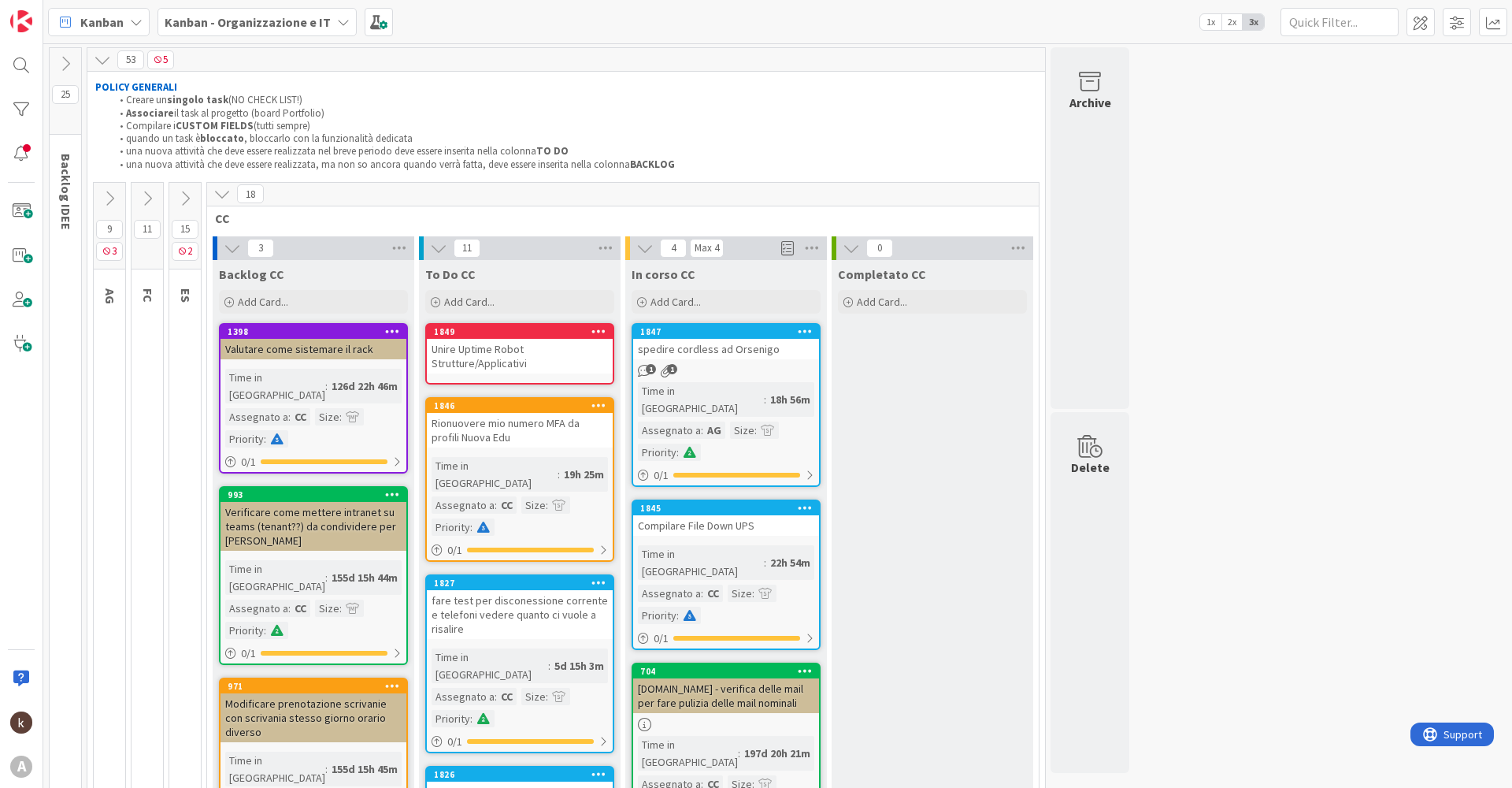
click at [491, 363] on div "Unire Uptime Robot Strutture/Applicativi" at bounding box center [520, 355] width 185 height 35
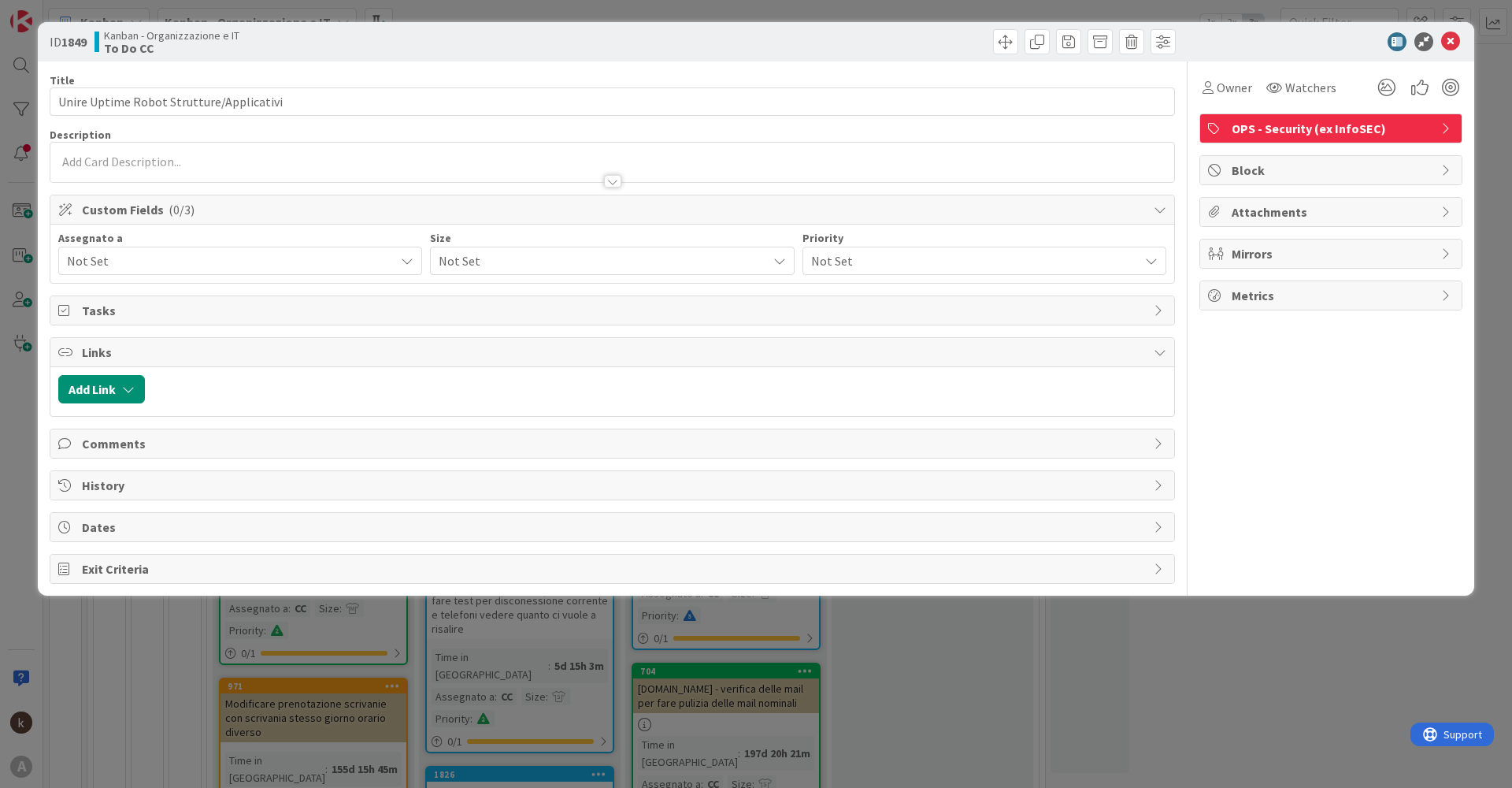
click at [167, 254] on span "Not Set" at bounding box center [230, 260] width 328 height 19
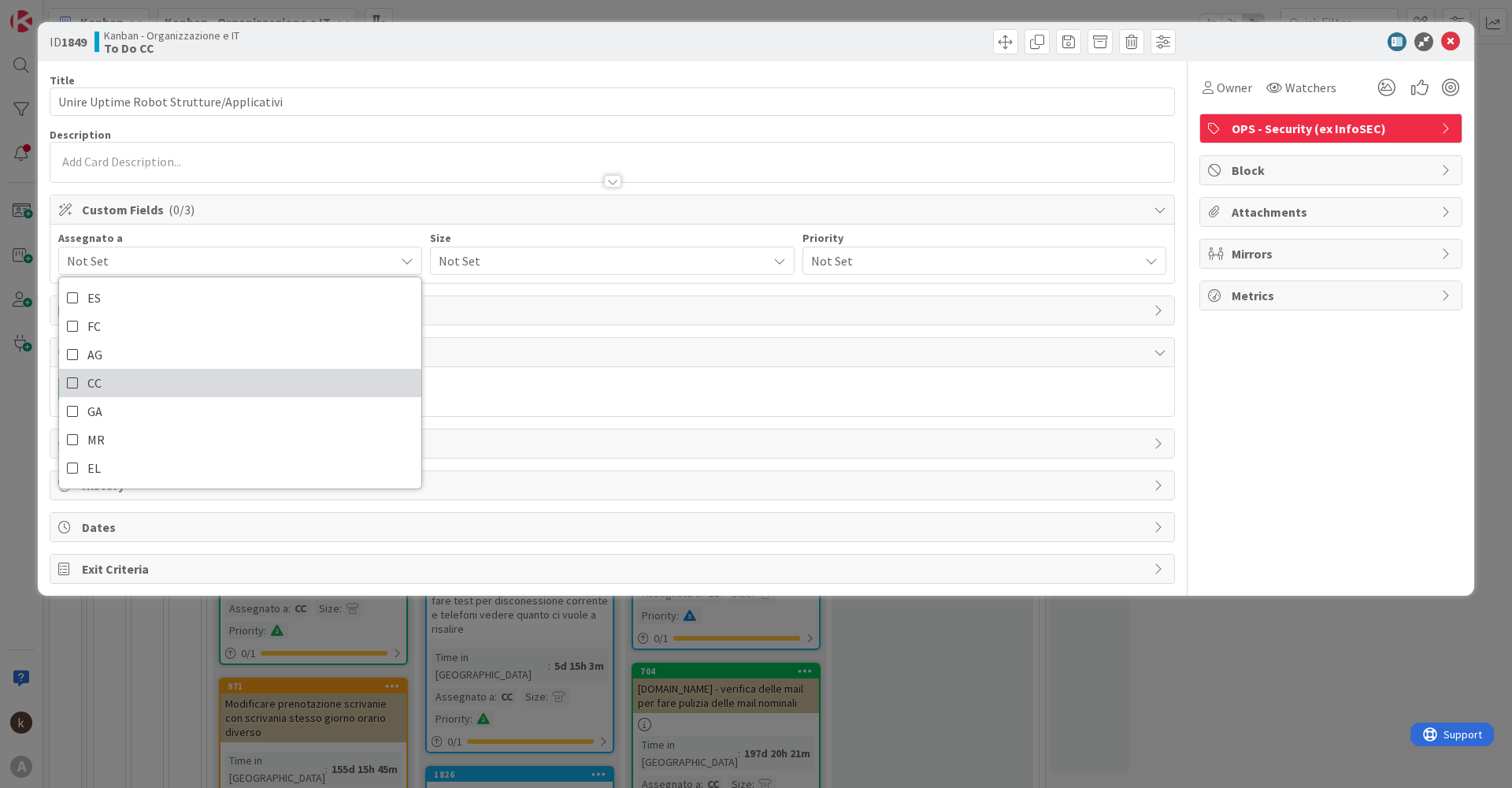
click at [76, 382] on icon at bounding box center [72, 382] width 12 height 23
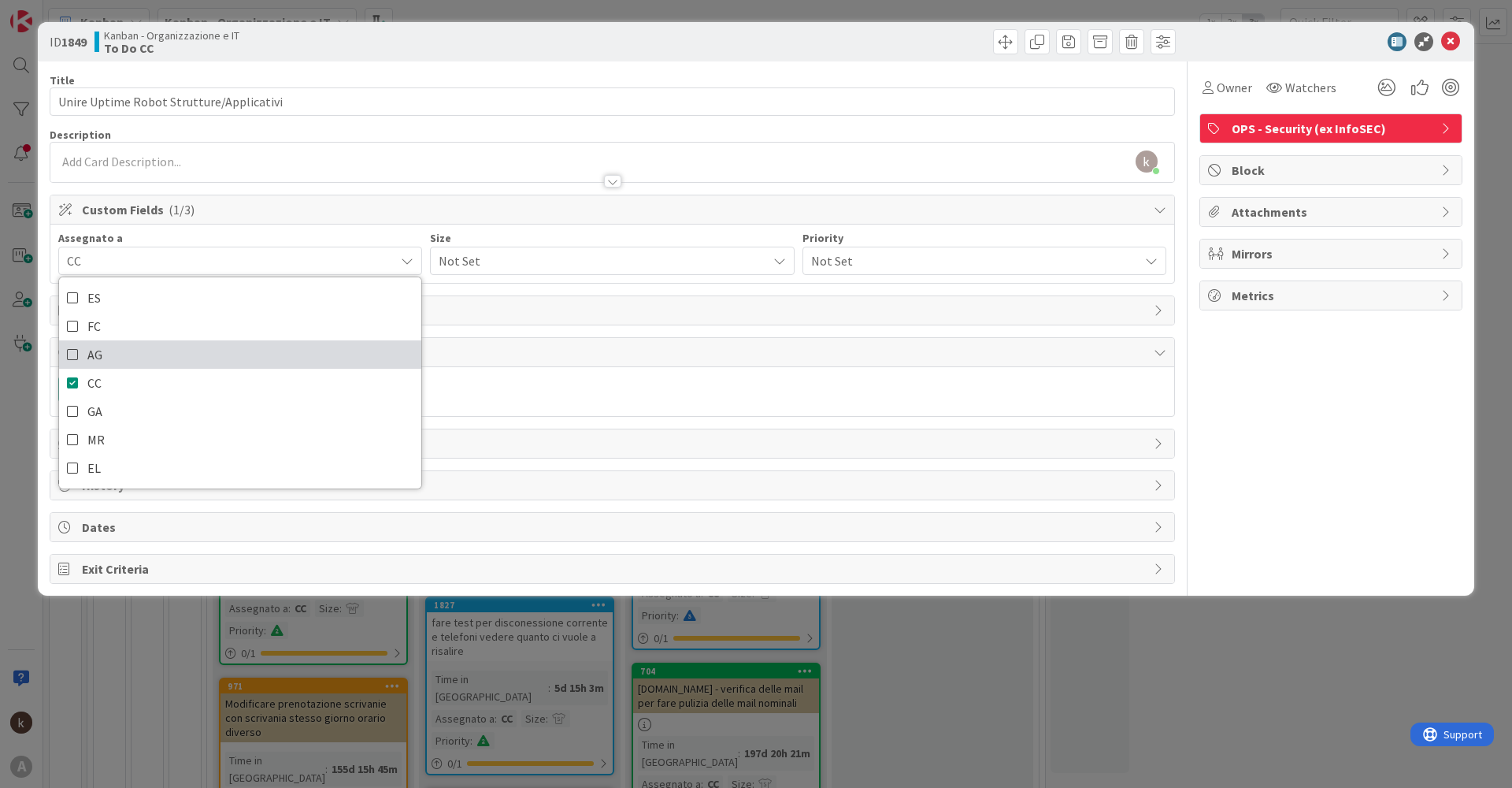
click at [73, 346] on icon at bounding box center [72, 354] width 12 height 23
click at [462, 274] on div "Not Set" at bounding box center [612, 260] width 363 height 28
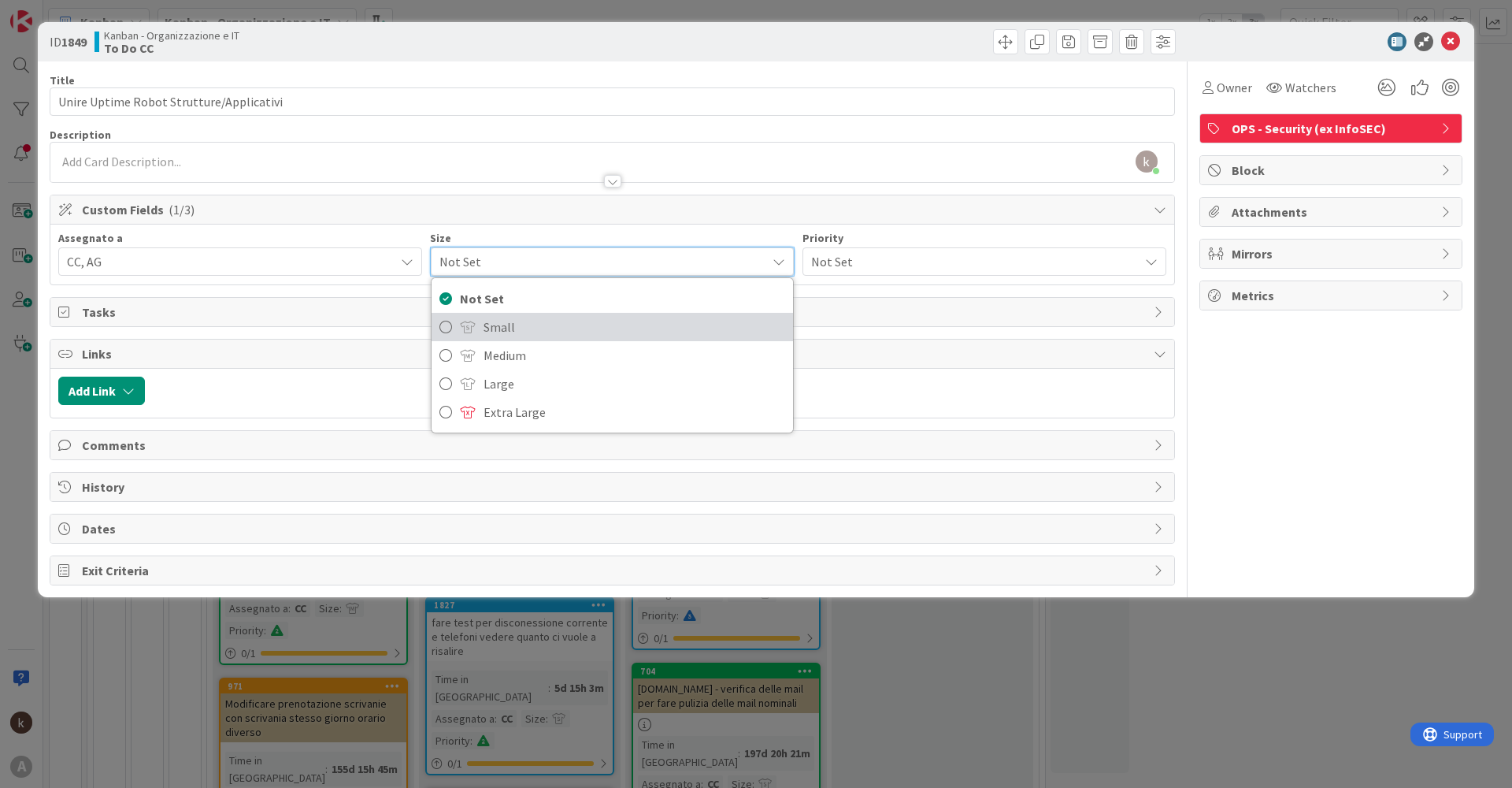
click at [470, 319] on link "Small" at bounding box center [612, 327] width 361 height 28
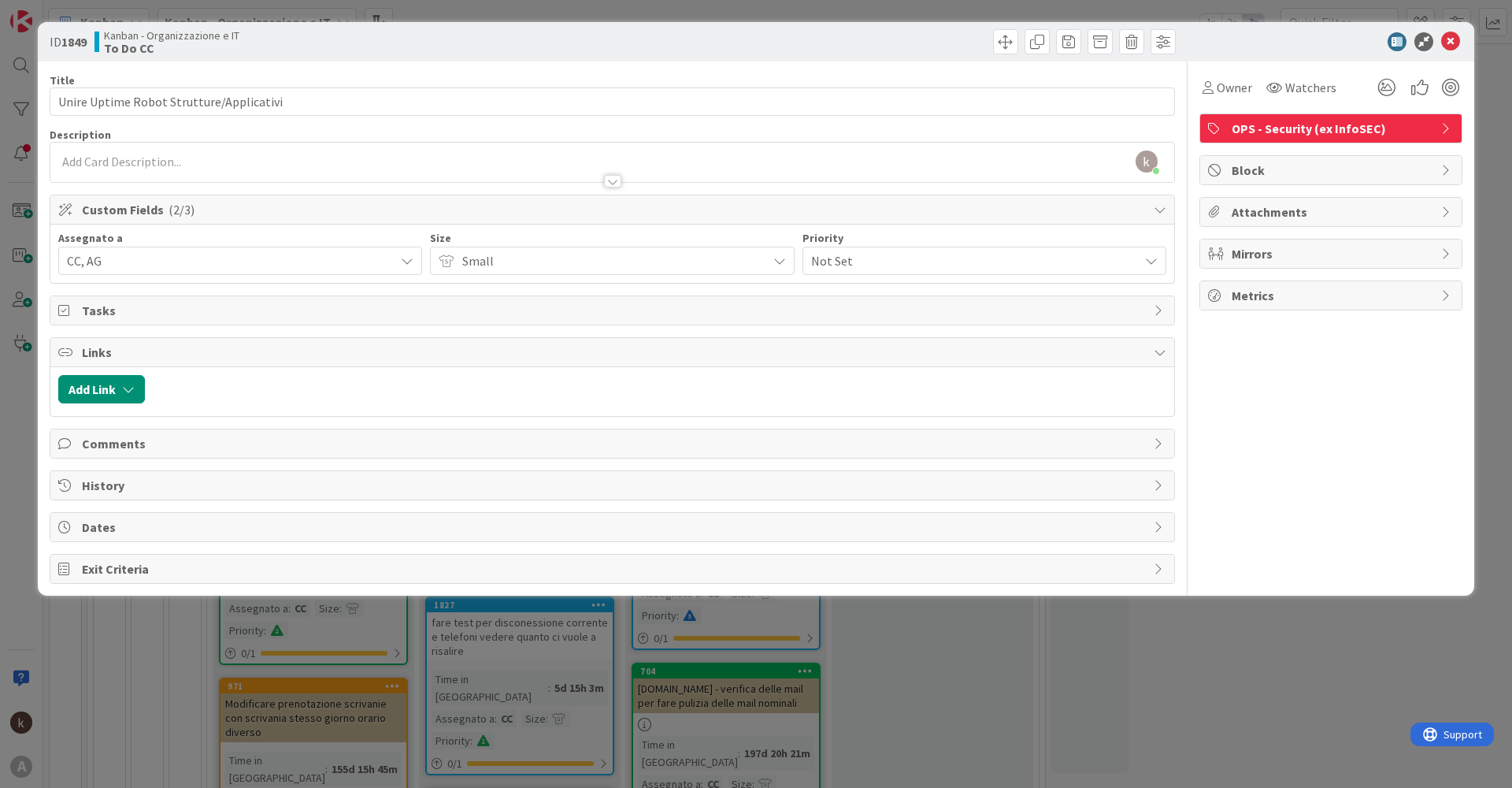
click at [867, 254] on span "Not Set" at bounding box center [971, 260] width 319 height 22
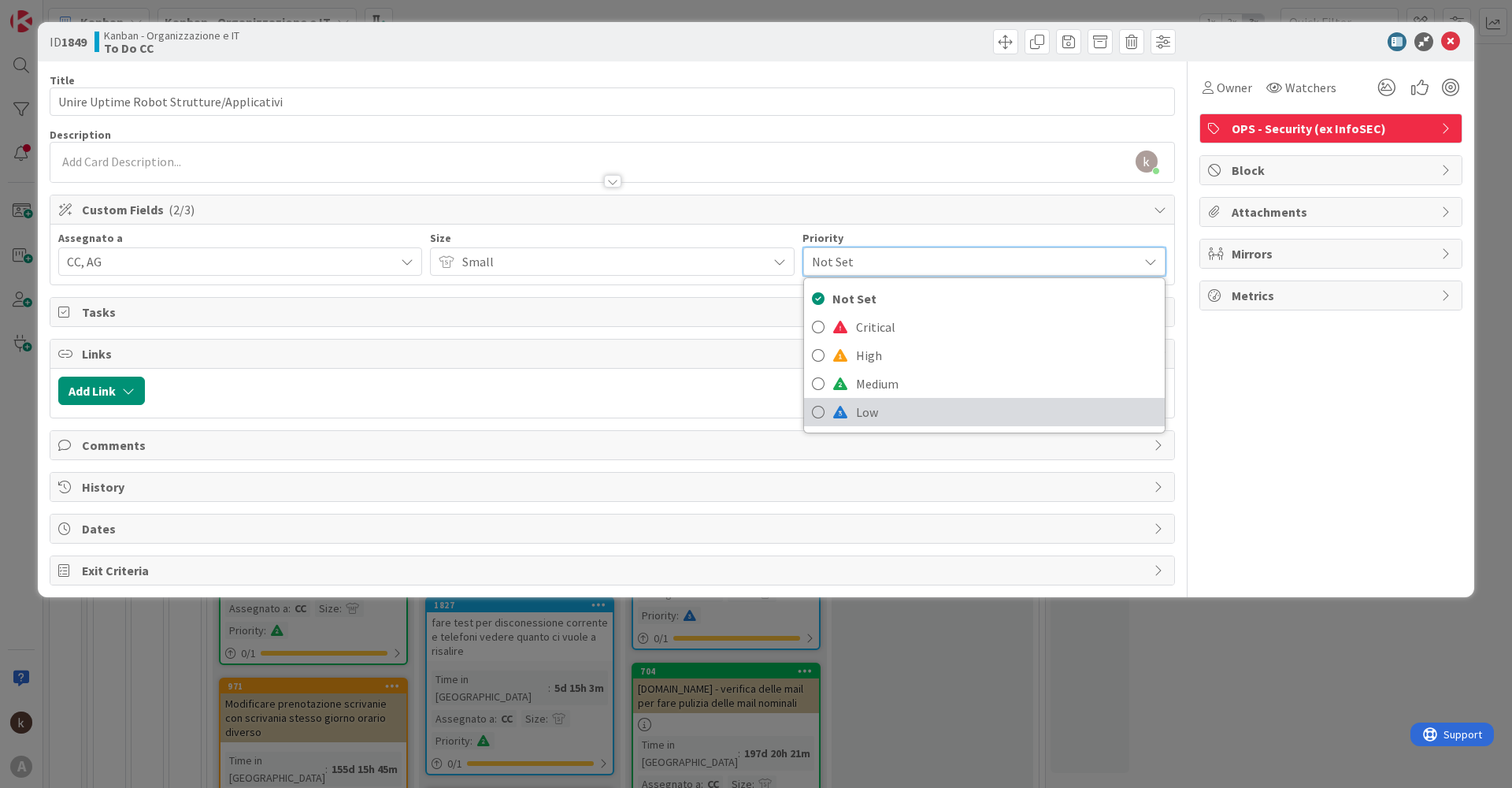
click at [851, 404] on link "Low" at bounding box center [984, 411] width 361 height 28
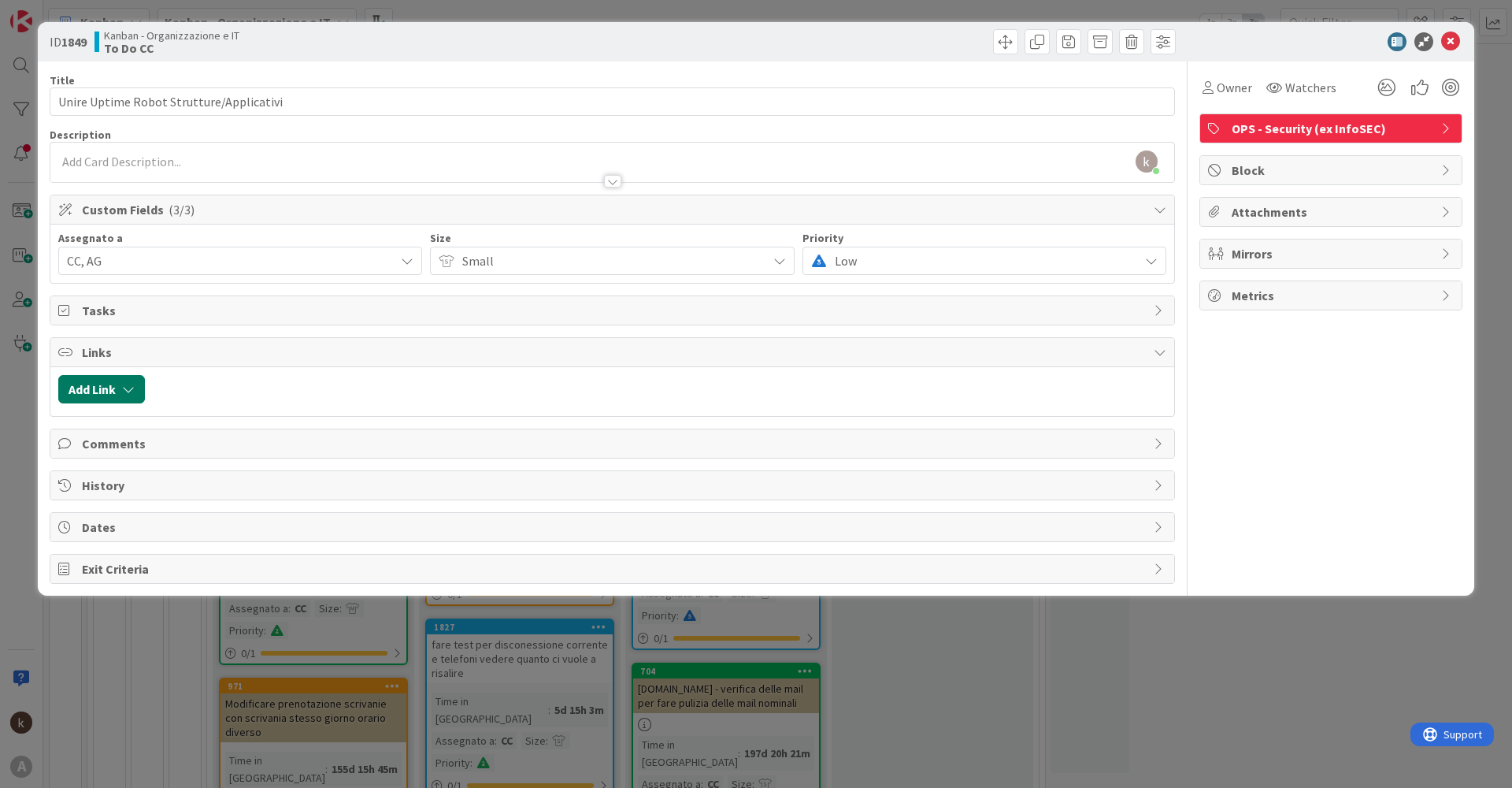
click at [119, 393] on button "Add Link" at bounding box center [101, 389] width 86 height 28
click at [157, 482] on span "Current Board" at bounding box center [163, 487] width 176 height 22
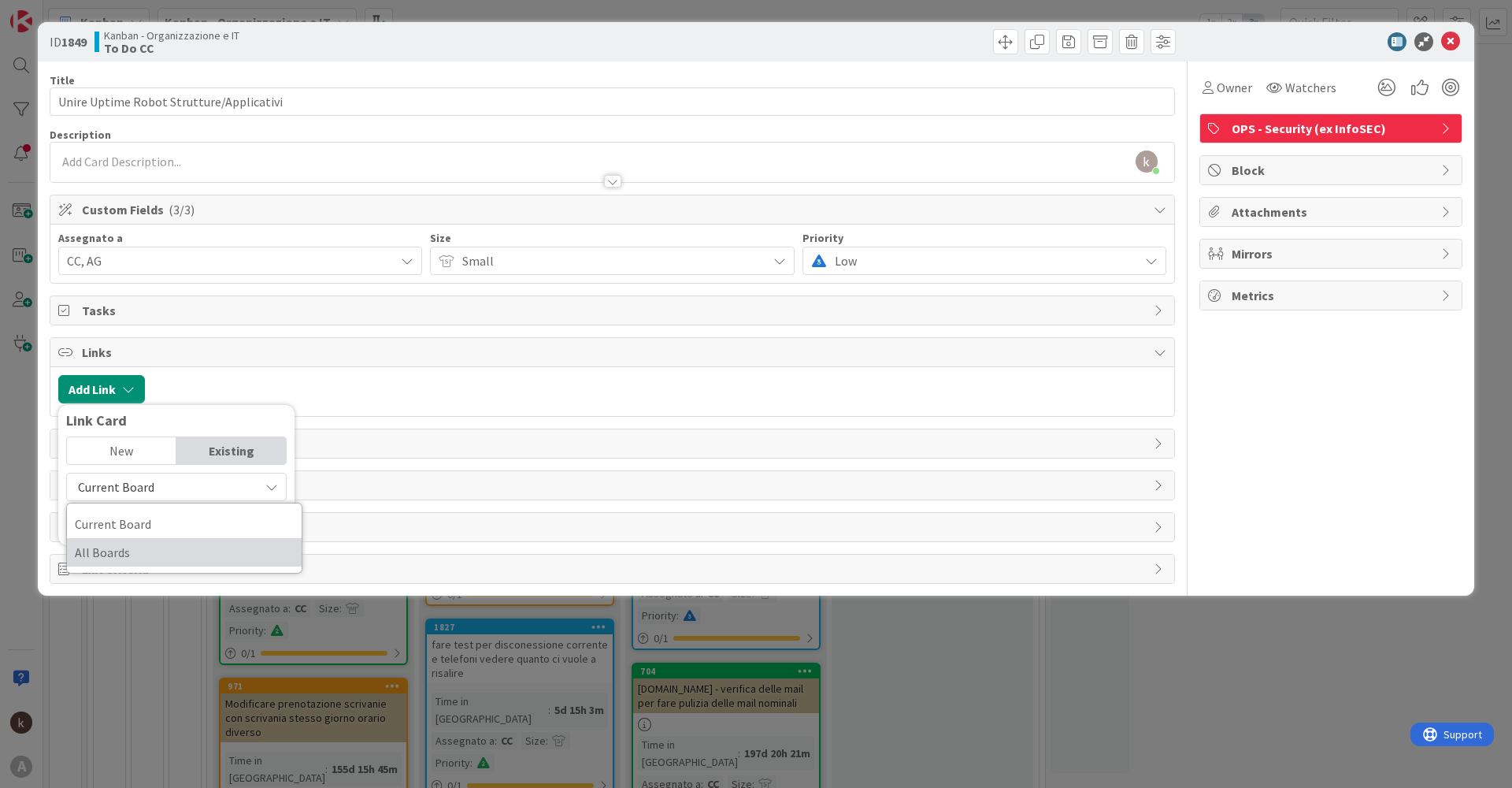
click at [126, 541] on span "All Boards" at bounding box center [185, 552] width 219 height 23
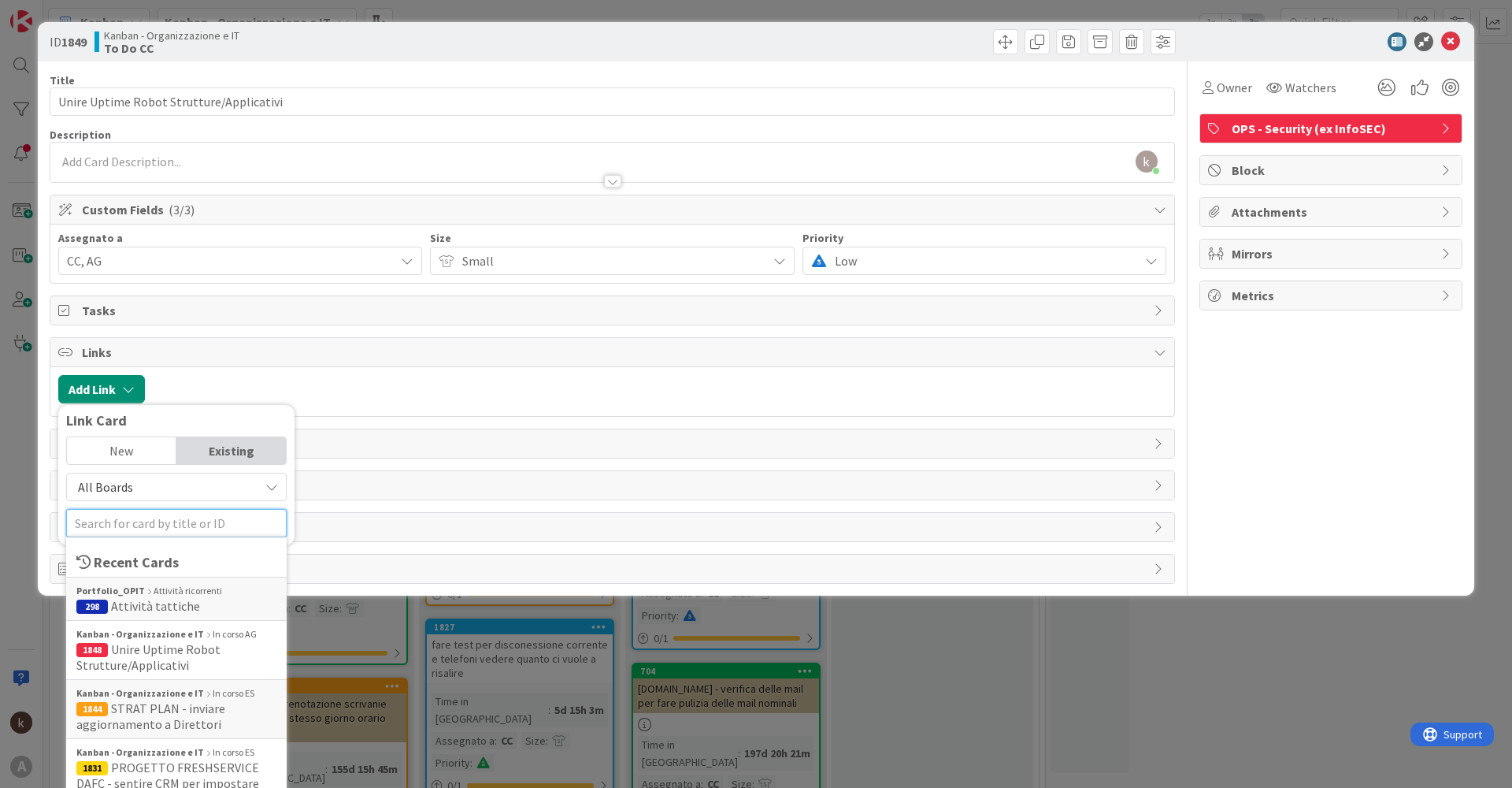
click at [148, 530] on input "text" at bounding box center [176, 523] width 220 height 28
click at [135, 603] on span "Attività tattiche" at bounding box center [156, 605] width 89 height 16
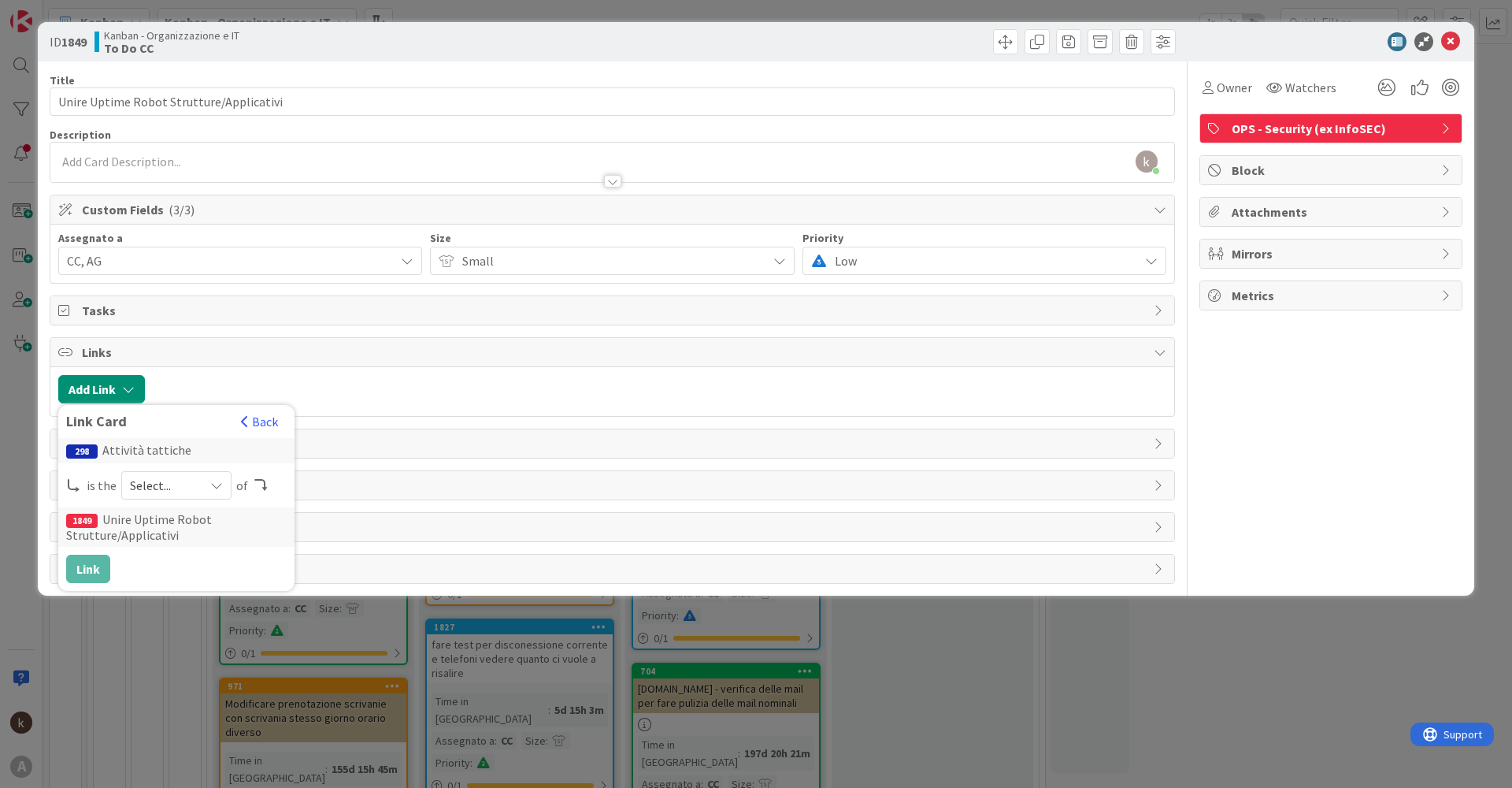
click at [156, 491] on span "Select..." at bounding box center [163, 485] width 67 height 22
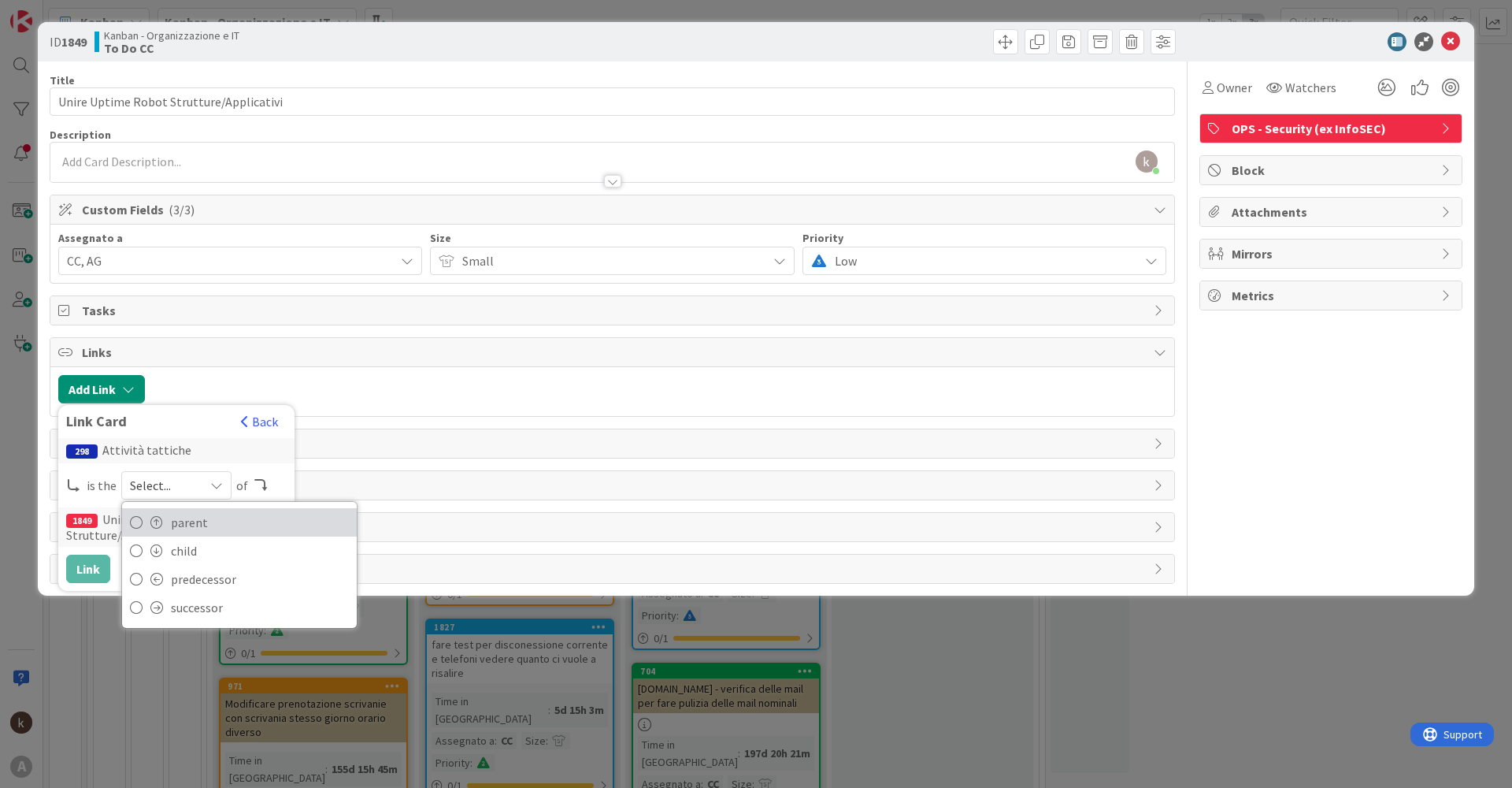
click at [197, 527] on span "parent" at bounding box center [259, 522] width 178 height 23
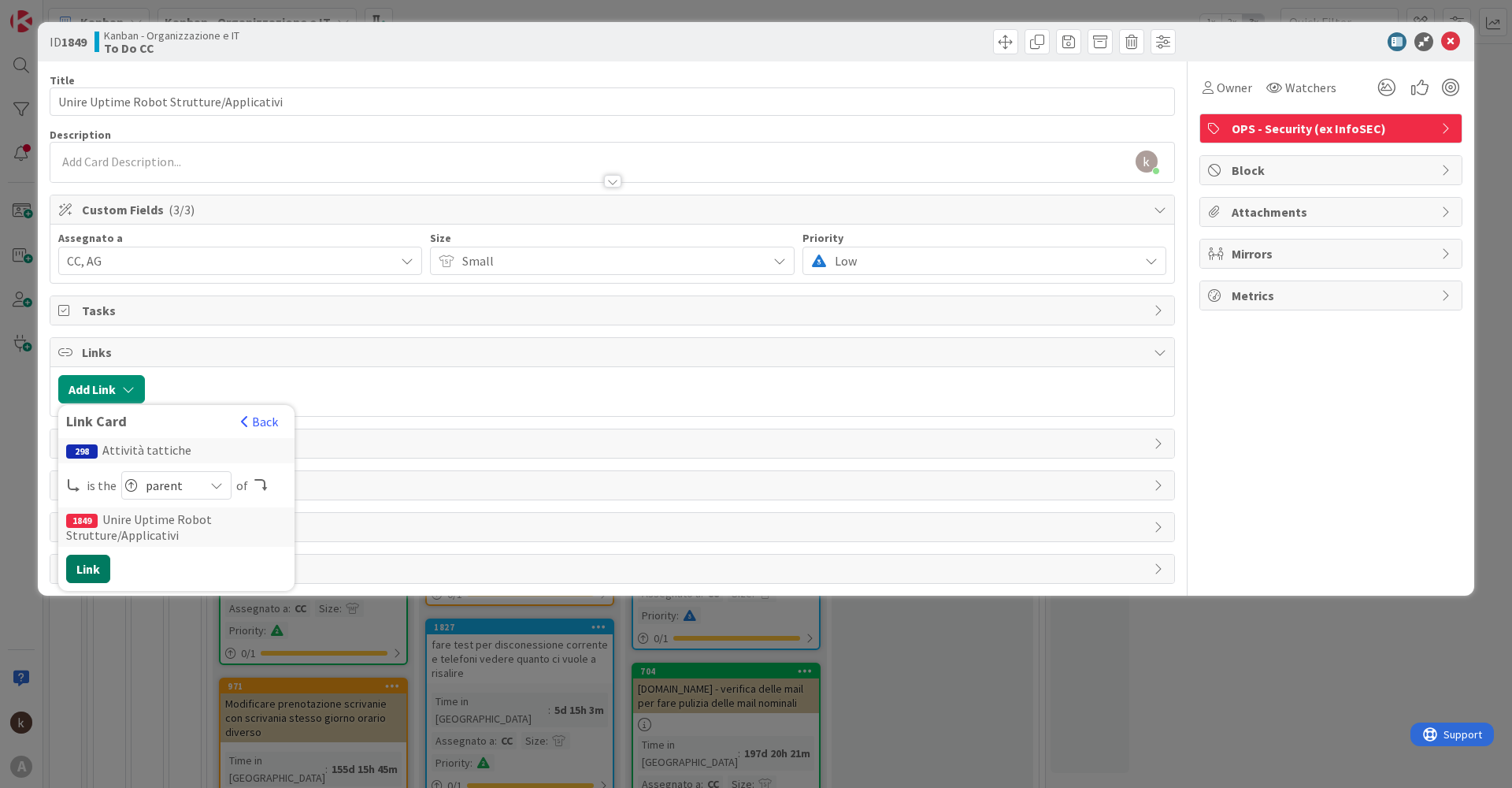
click at [92, 575] on button "Link" at bounding box center [88, 569] width 44 height 28
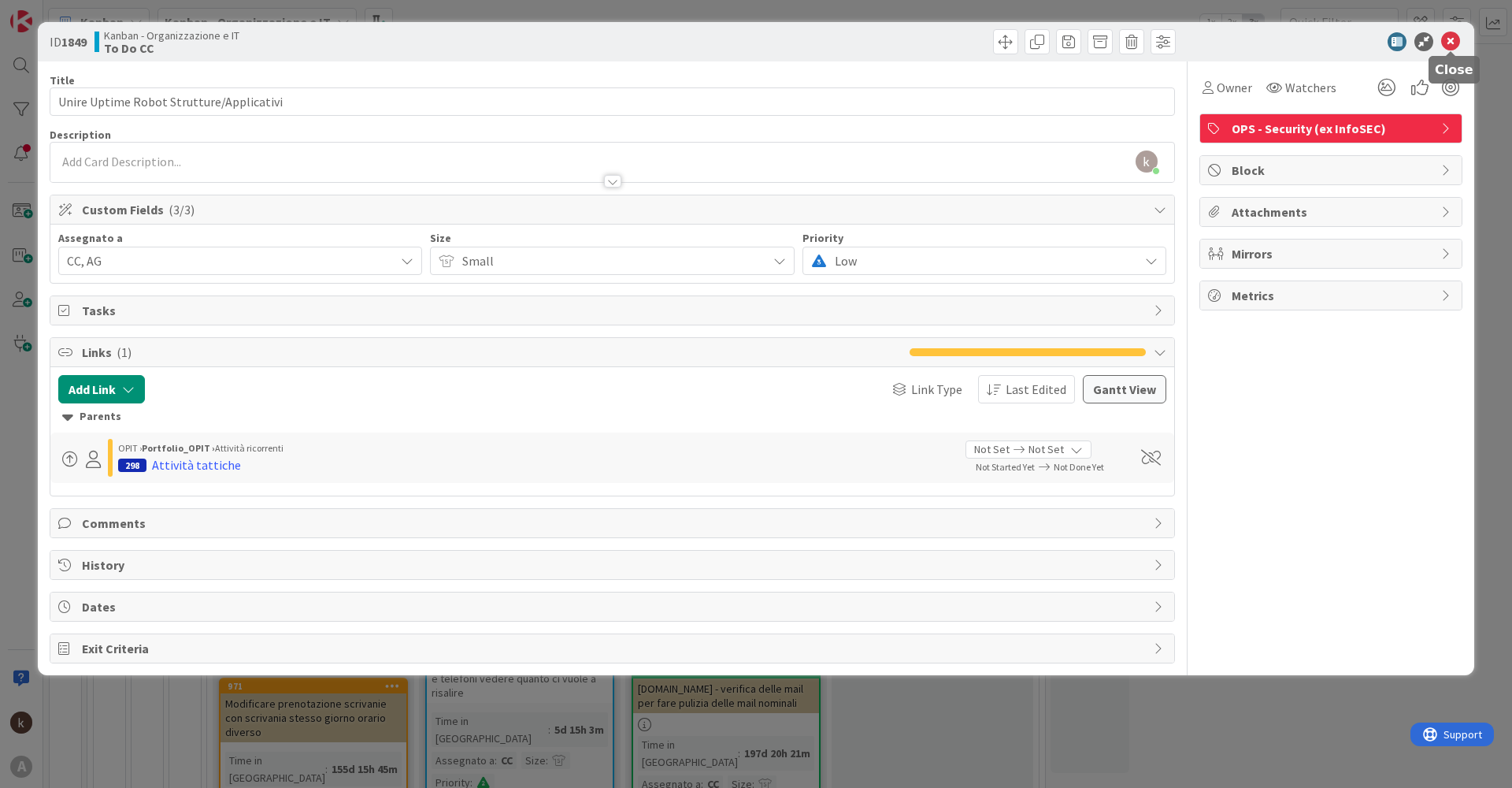
click at [1443, 42] on icon at bounding box center [1450, 41] width 19 height 19
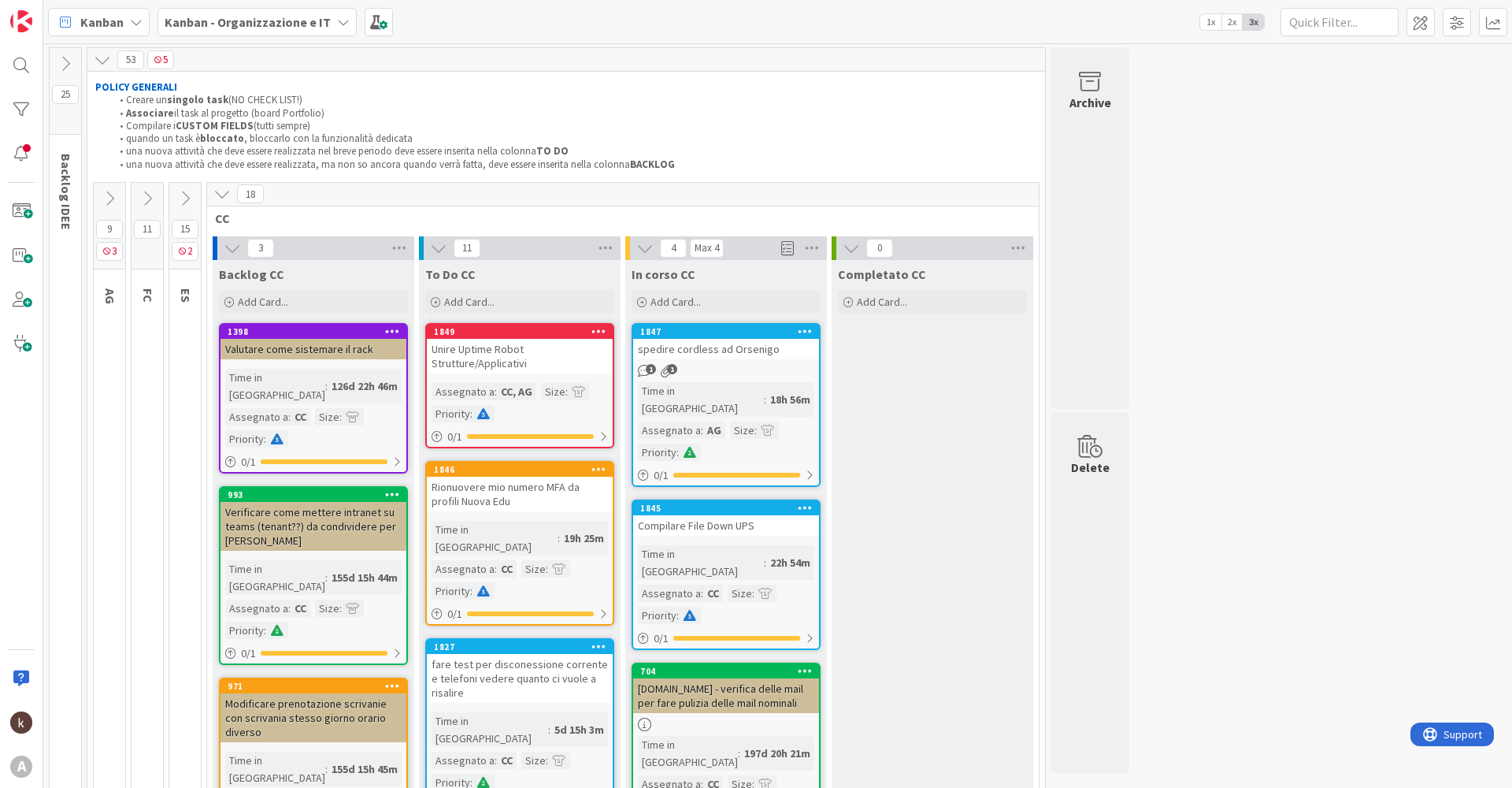
click at [109, 200] on icon at bounding box center [110, 199] width 17 height 17
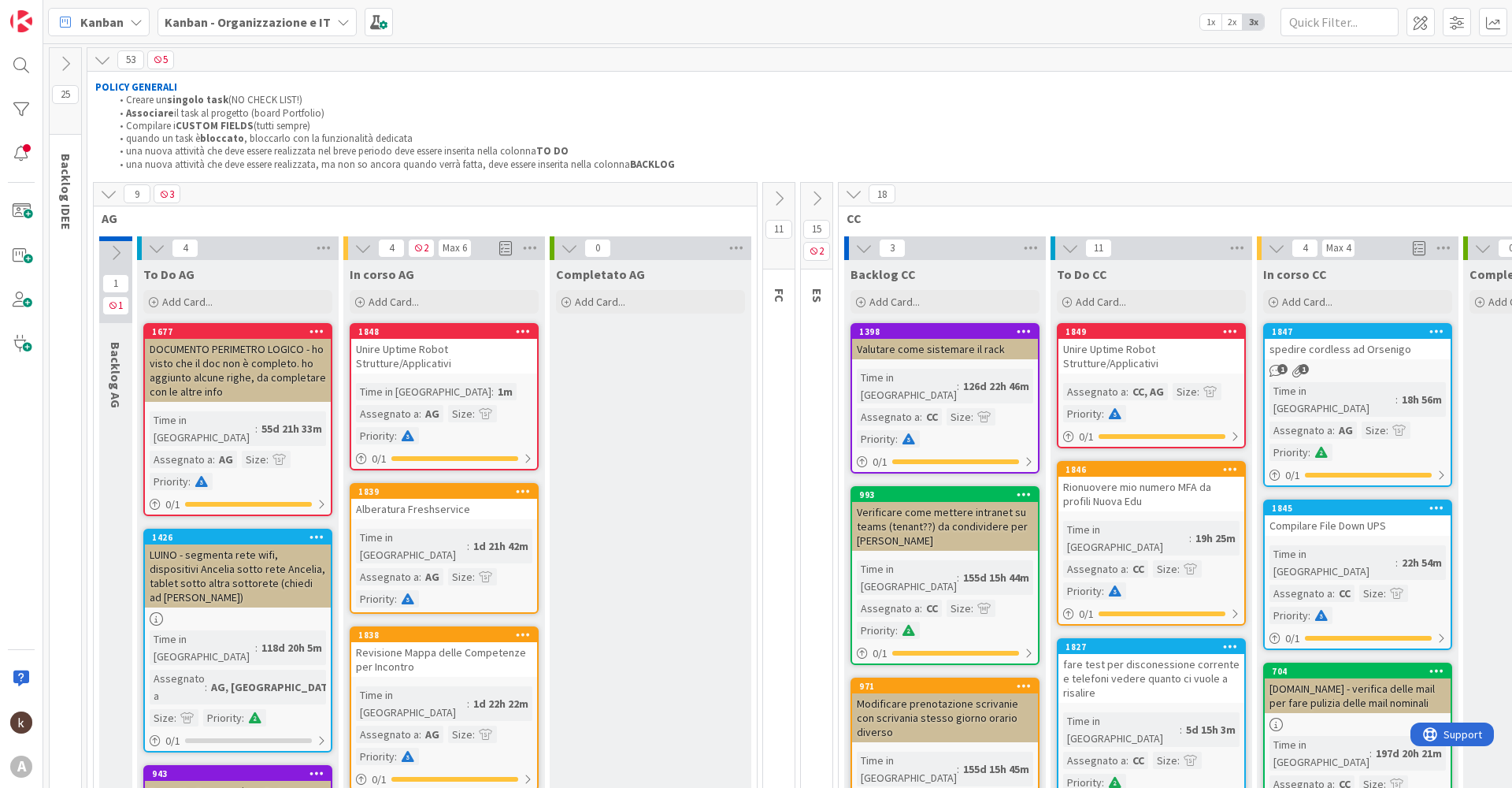
click at [476, 368] on div "Unire Uptime Robot Strutture/Applicativi" at bounding box center [444, 355] width 185 height 35
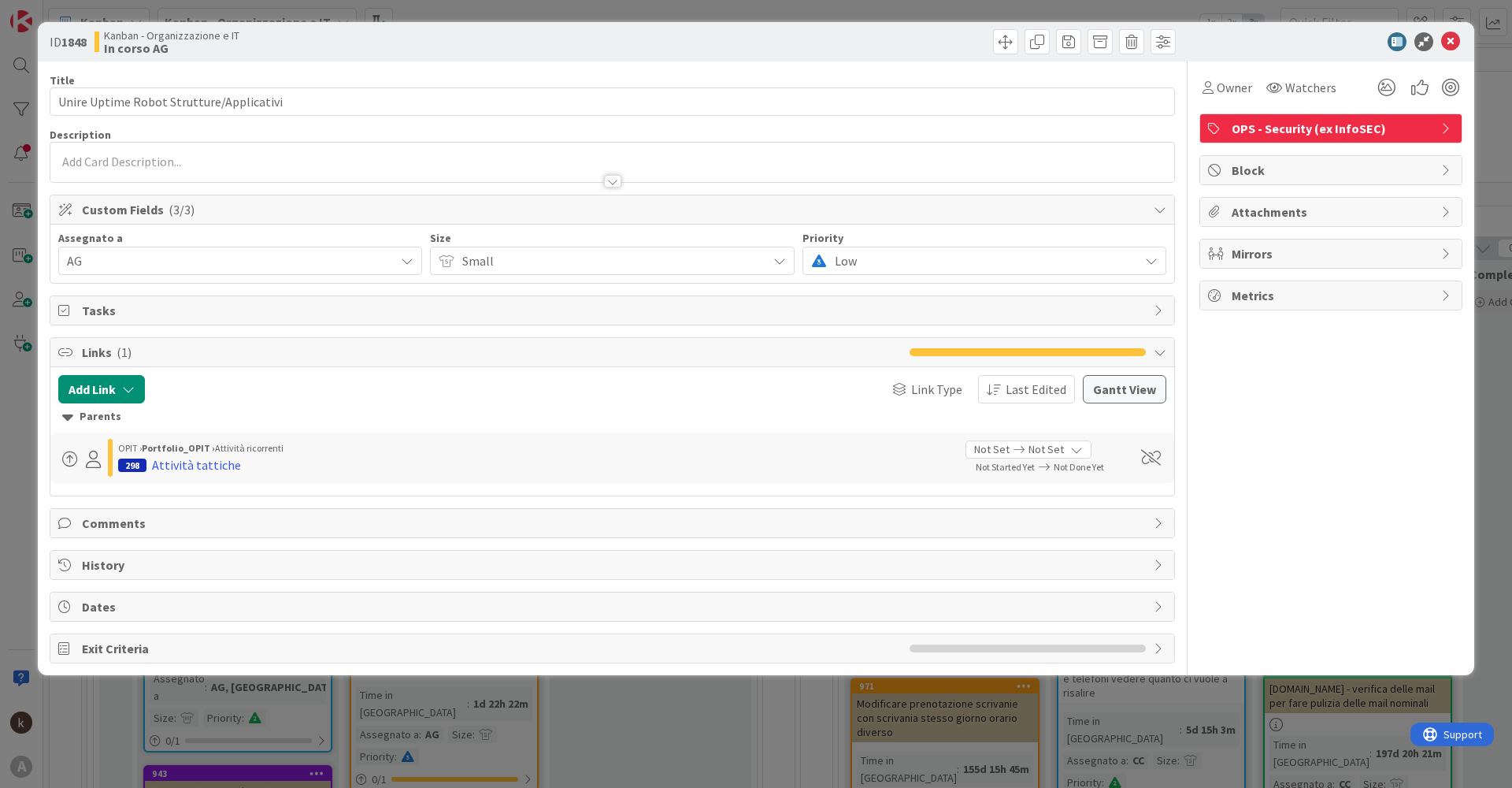
click at [173, 254] on span "AG" at bounding box center [230, 260] width 328 height 19
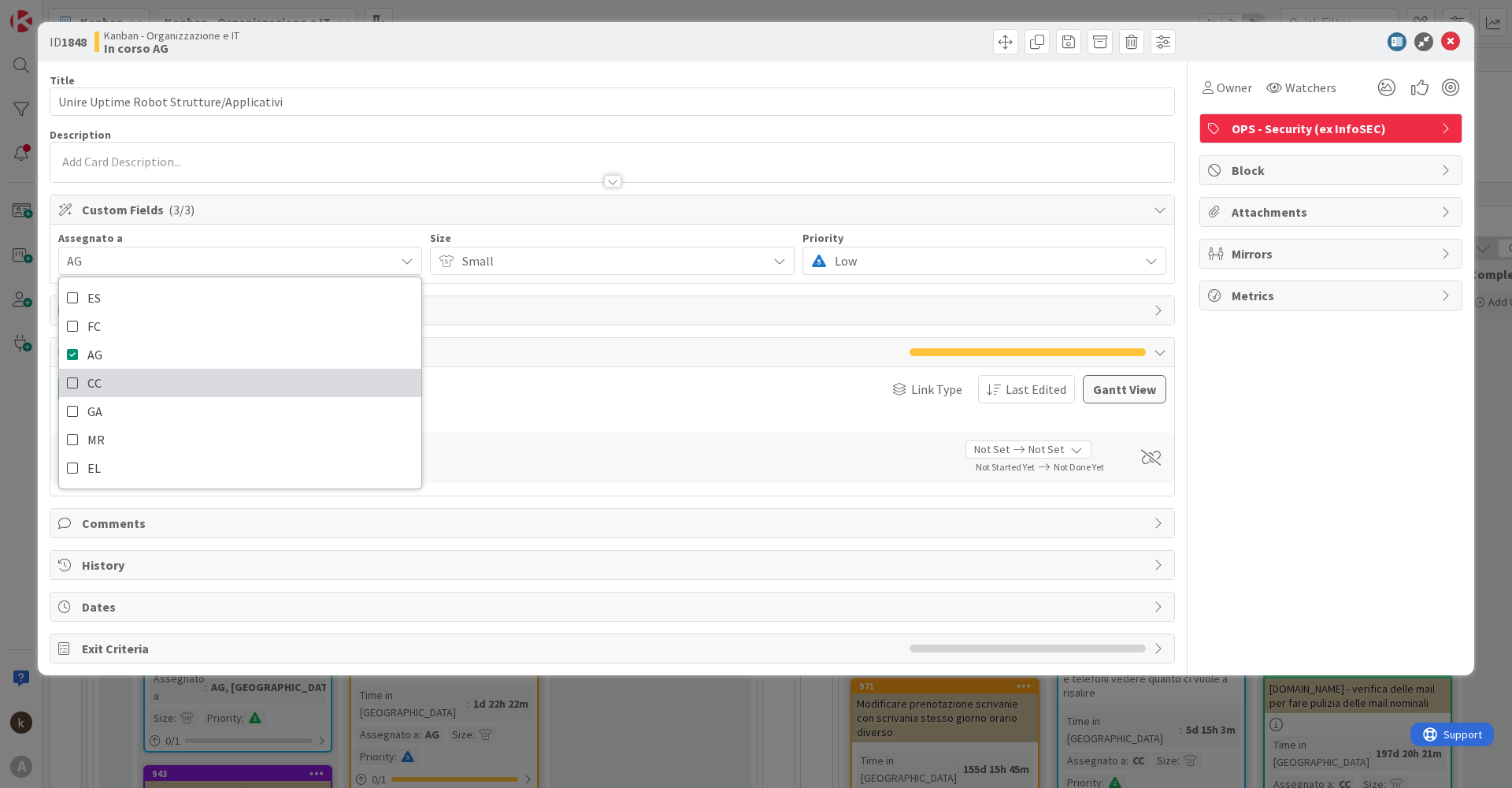
click at [67, 379] on icon at bounding box center [72, 382] width 12 height 23
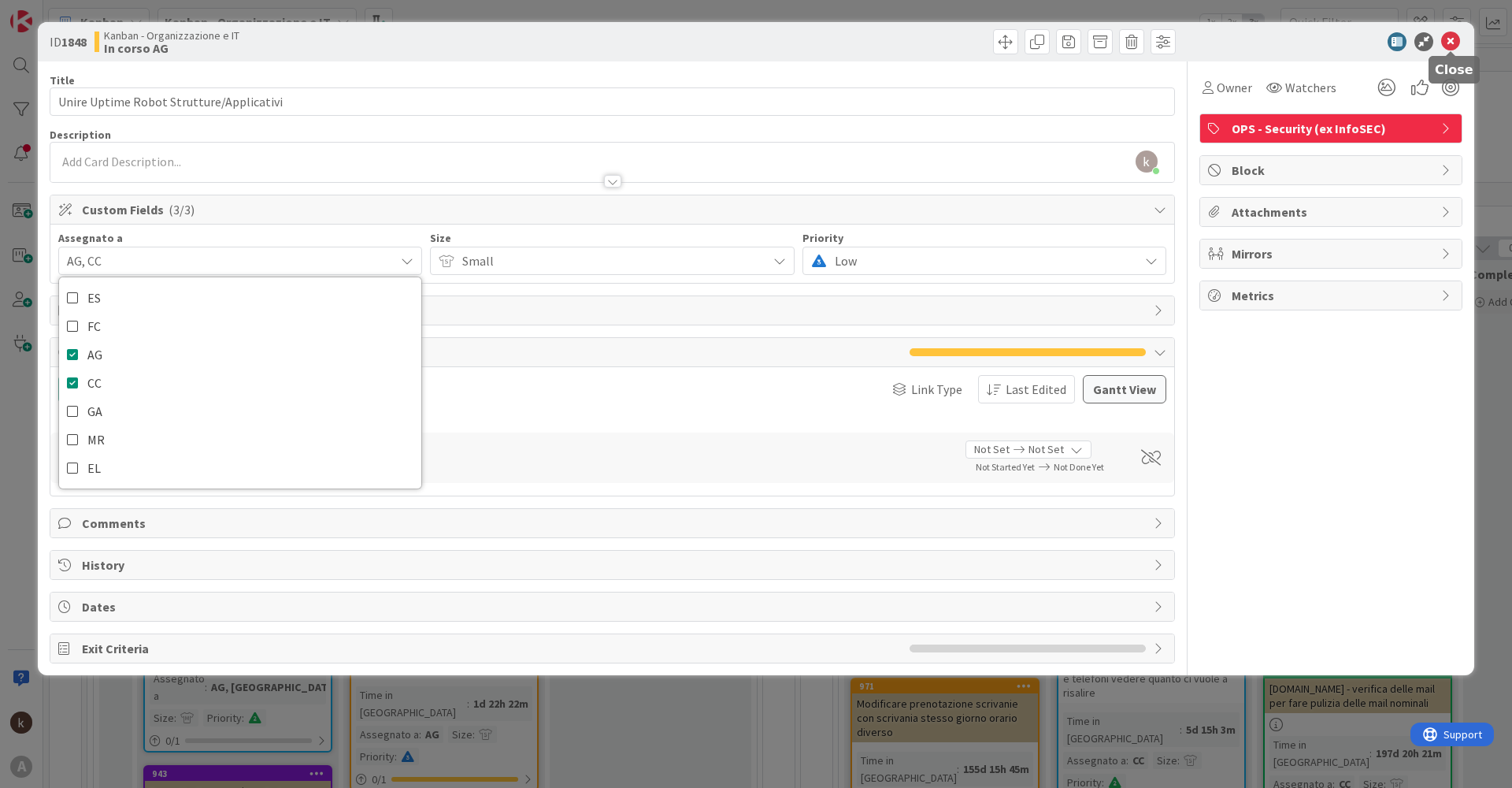
click at [1456, 39] on icon at bounding box center [1450, 41] width 19 height 19
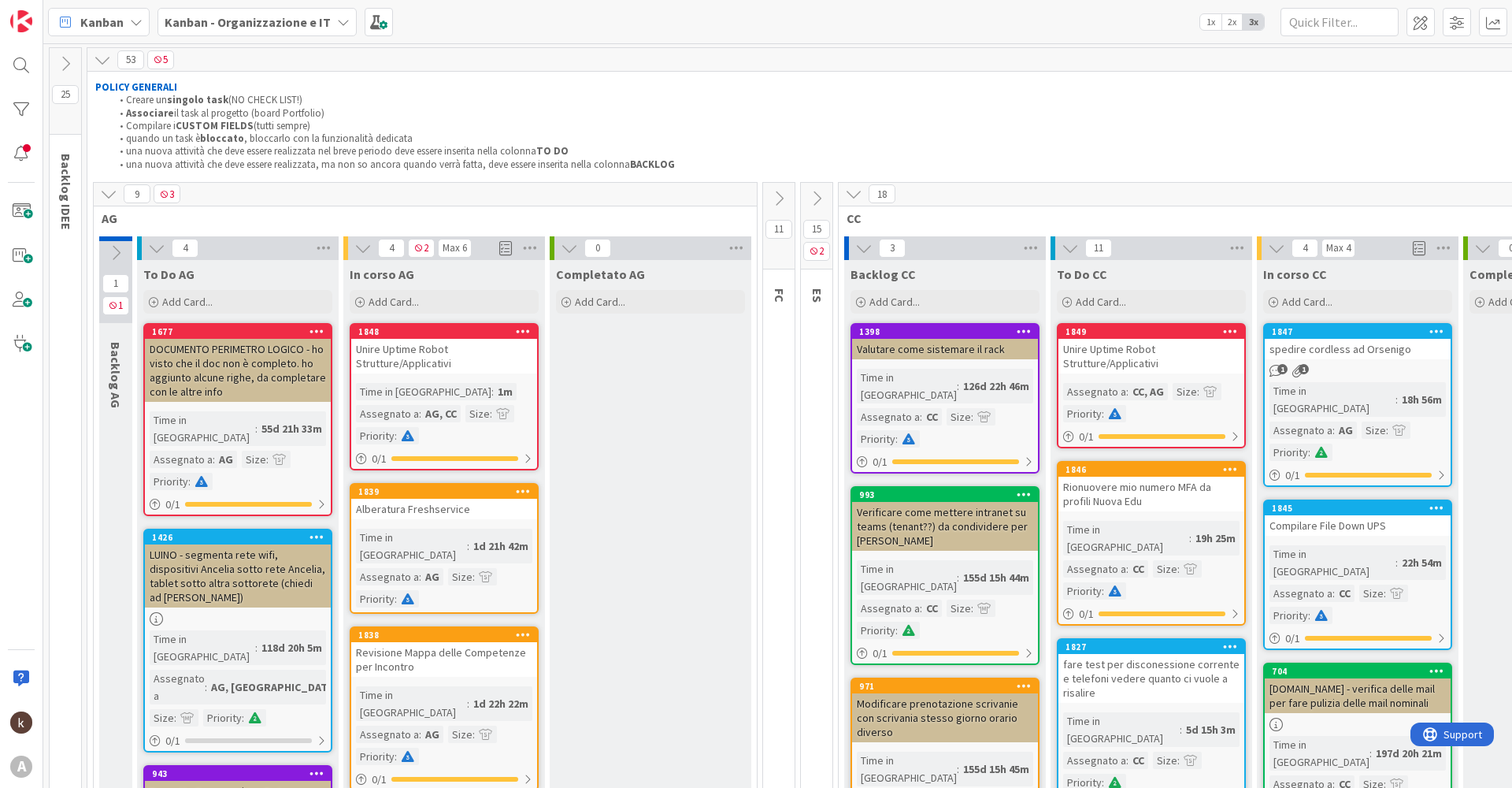
click at [1236, 330] on icon at bounding box center [1230, 331] width 15 height 11
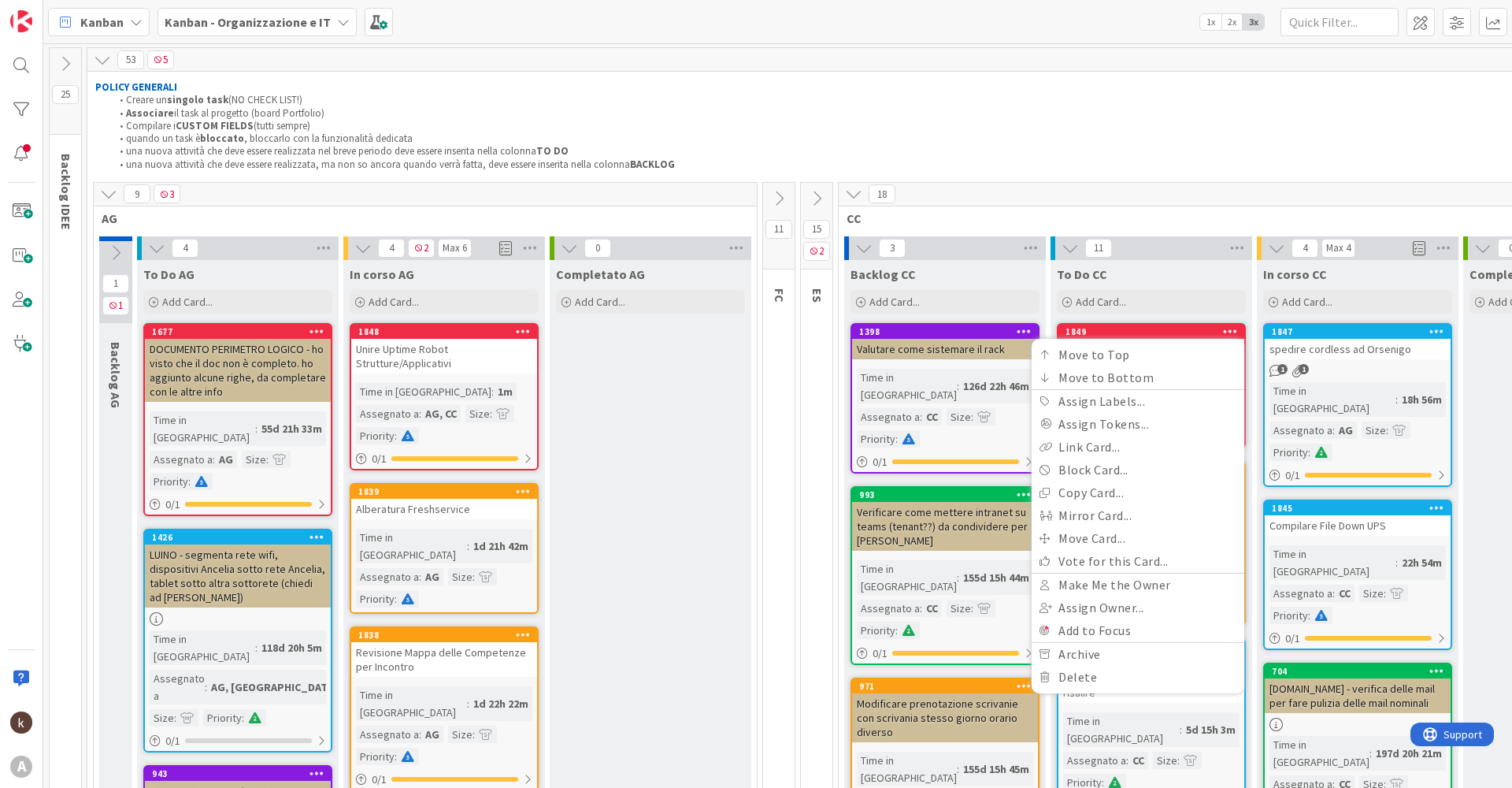
click at [1167, 133] on li "quando un task è bloccato , bloccarlo con la funzionalità dedicata" at bounding box center [890, 138] width 1558 height 12
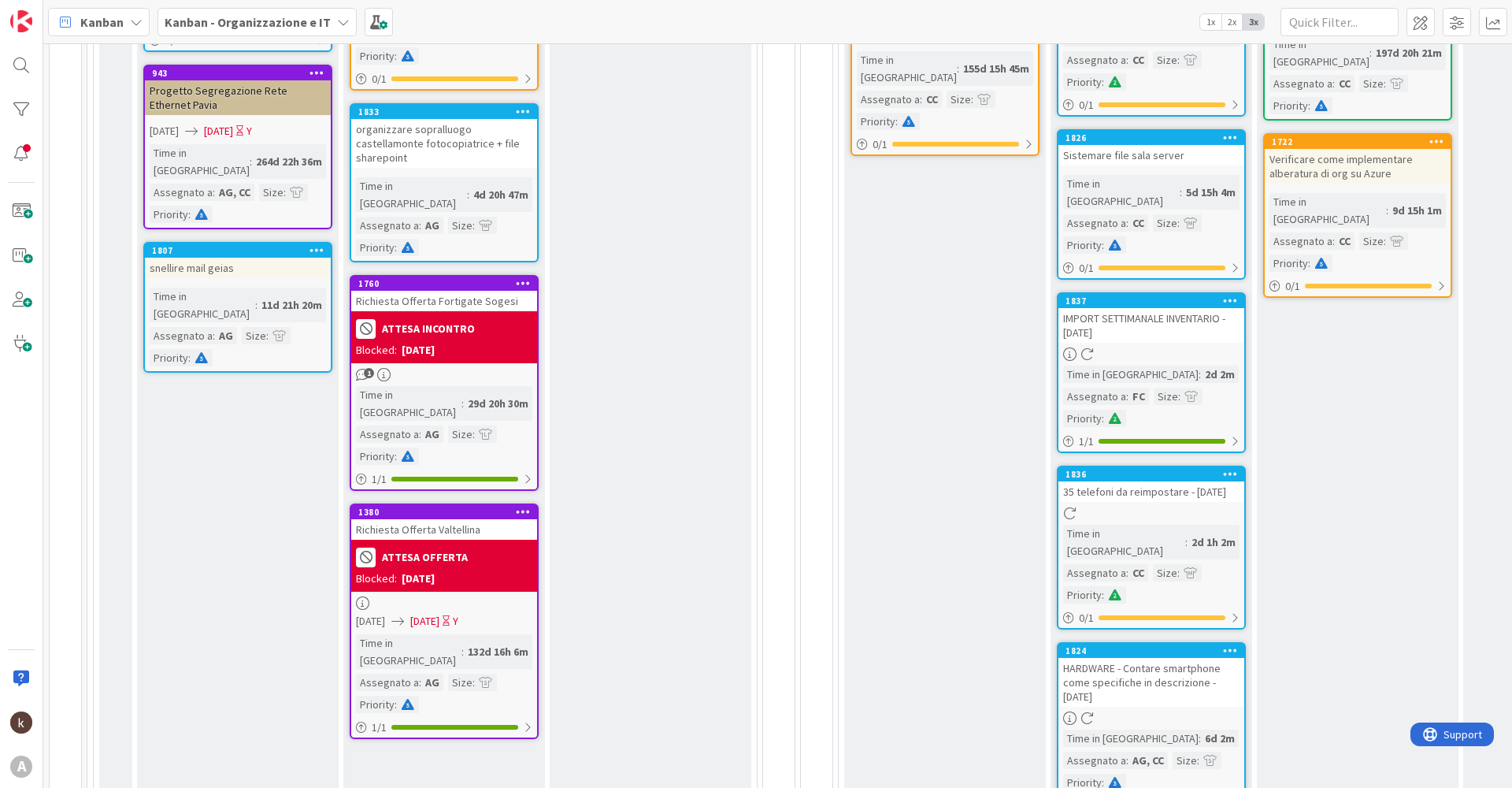
scroll to position [708, 0]
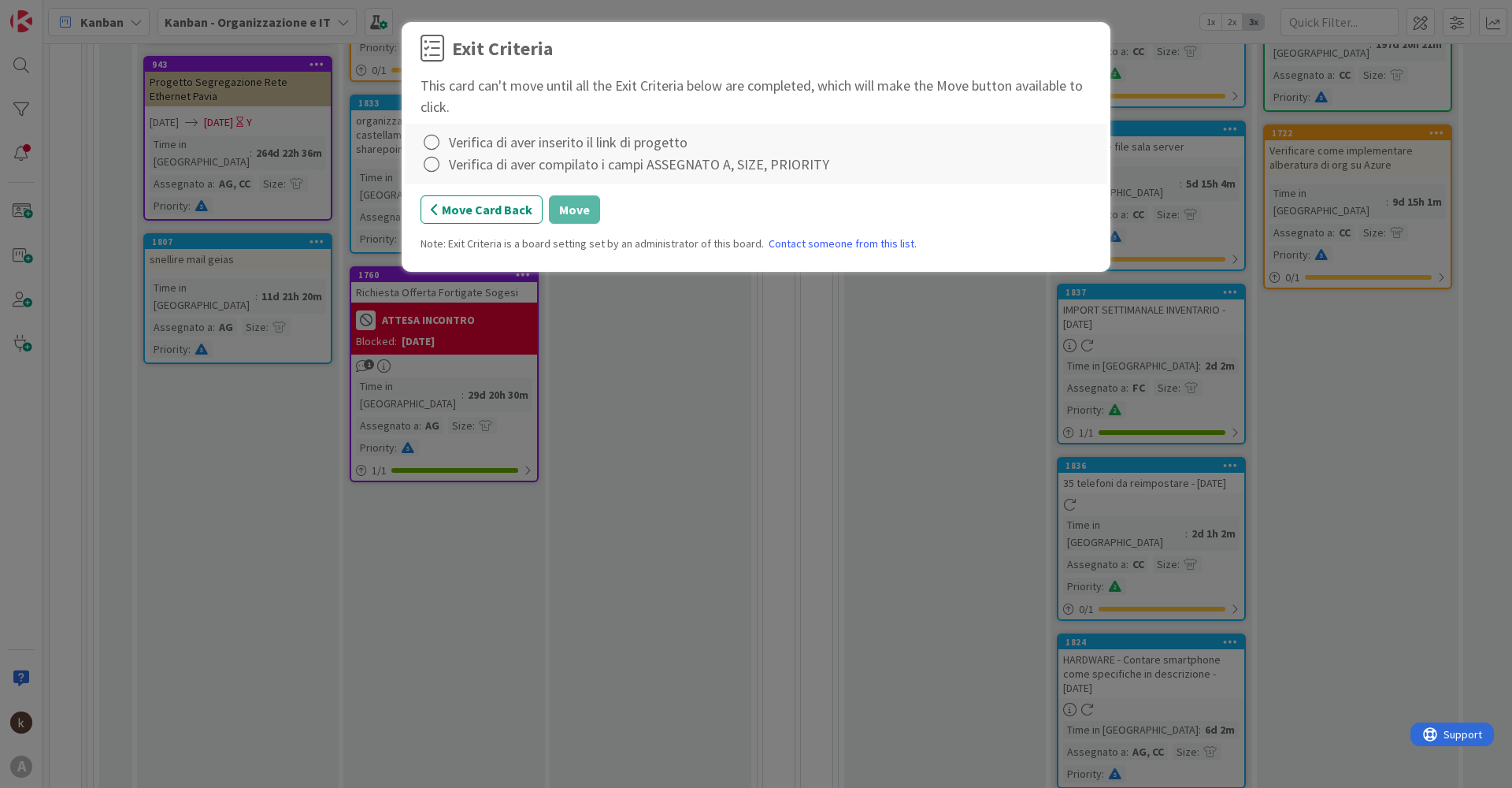
click at [457, 135] on div "Verifica di aver inserito il link di progetto" at bounding box center [568, 141] width 239 height 22
click at [432, 139] on icon at bounding box center [432, 142] width 22 height 22
click at [454, 176] on link "Complete" at bounding box center [519, 174] width 197 height 22
click at [424, 170] on icon at bounding box center [432, 165] width 22 height 22
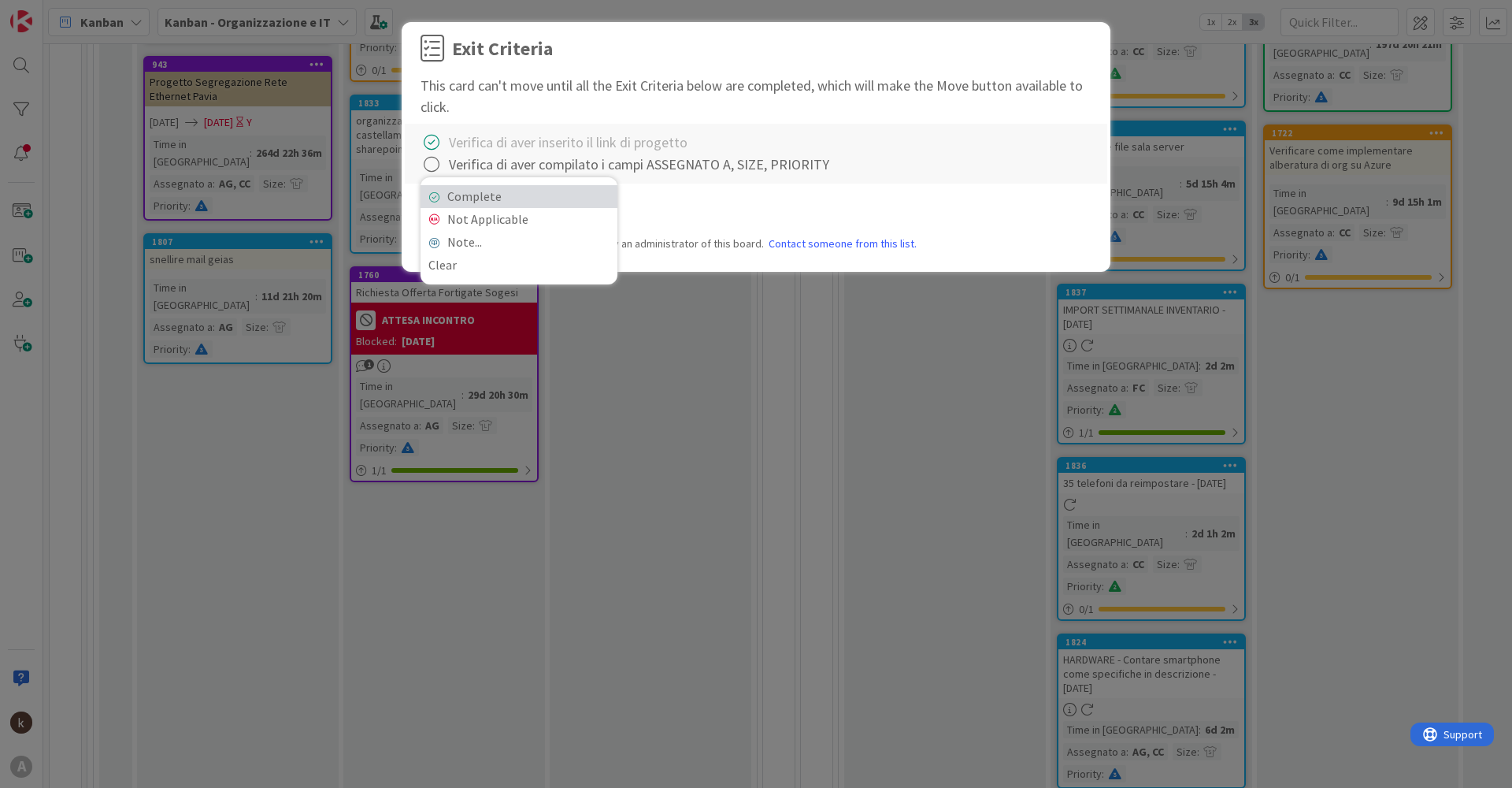
click at [501, 194] on link "Complete" at bounding box center [519, 197] width 197 height 22
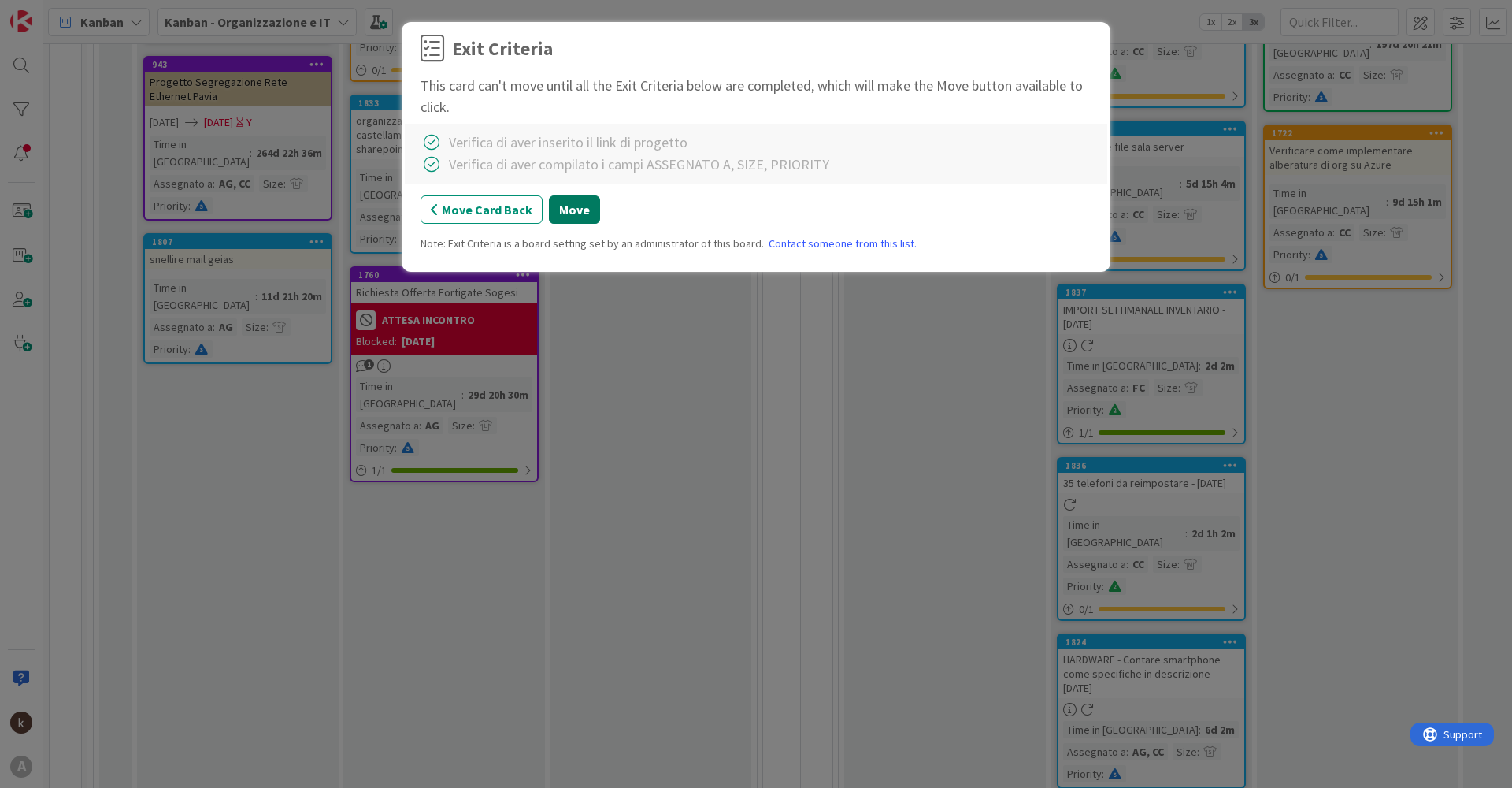
click at [579, 210] on button "Move" at bounding box center [574, 209] width 52 height 28
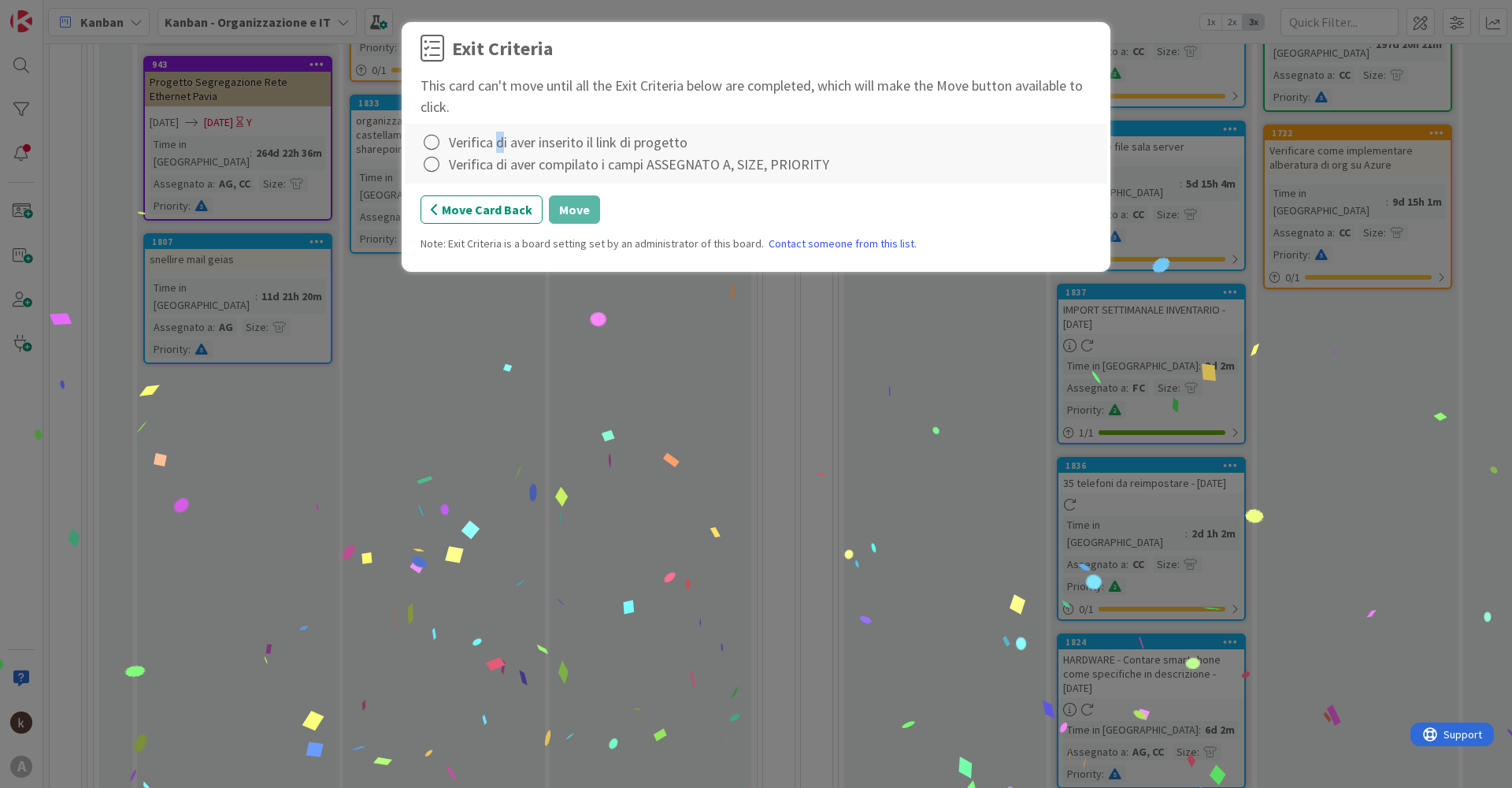
click at [496, 141] on div "Verifica di aver inserito il link di progetto" at bounding box center [568, 141] width 239 height 22
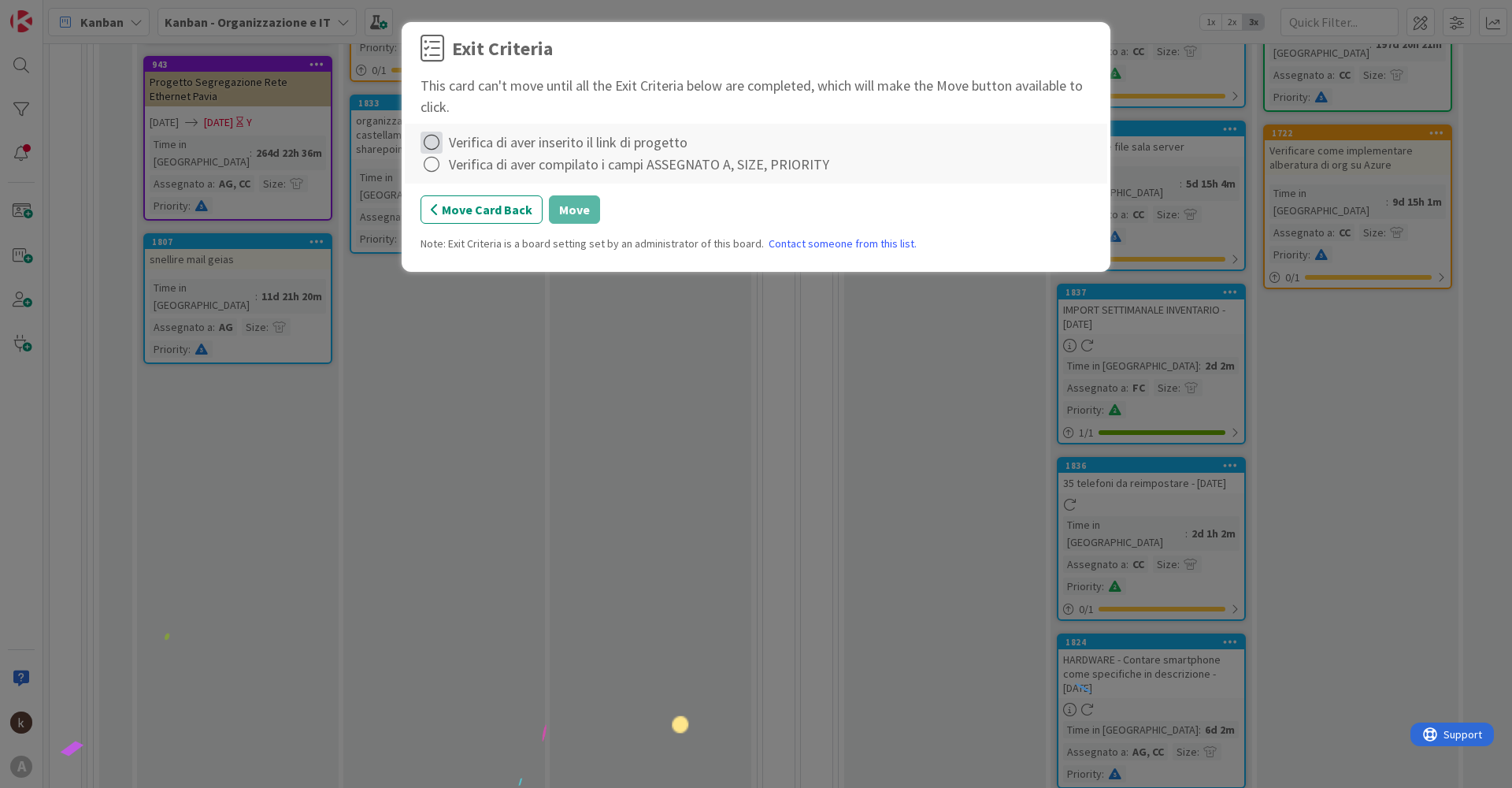
drag, startPoint x: 496, startPoint y: 141, endPoint x: 436, endPoint y: 141, distance: 60.0
click at [436, 141] on icon at bounding box center [432, 142] width 22 height 22
click at [433, 169] on link "Complete" at bounding box center [519, 174] width 197 height 22
click at [434, 164] on icon at bounding box center [432, 165] width 22 height 22
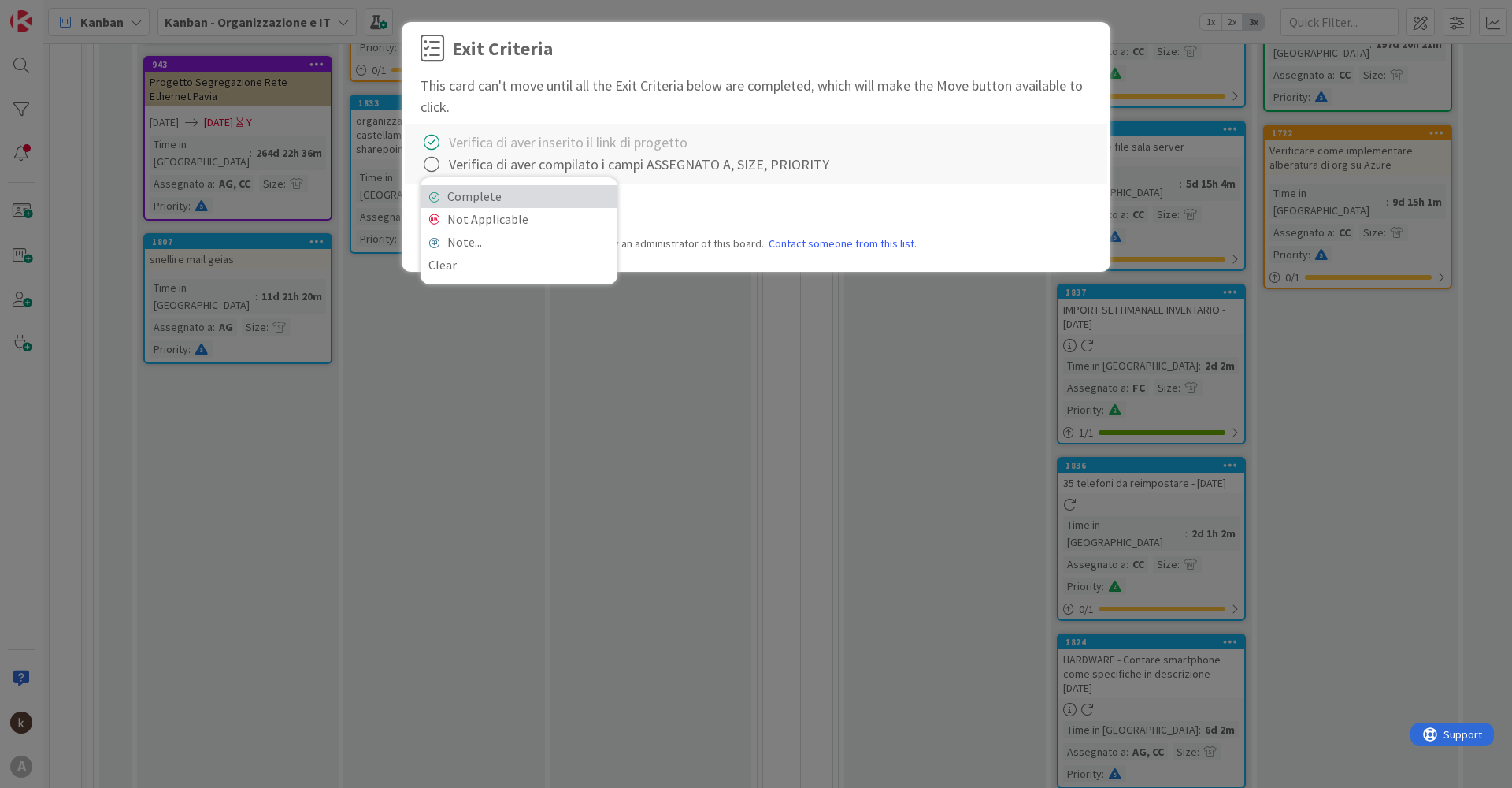
click at [548, 187] on link "Complete" at bounding box center [519, 197] width 197 height 22
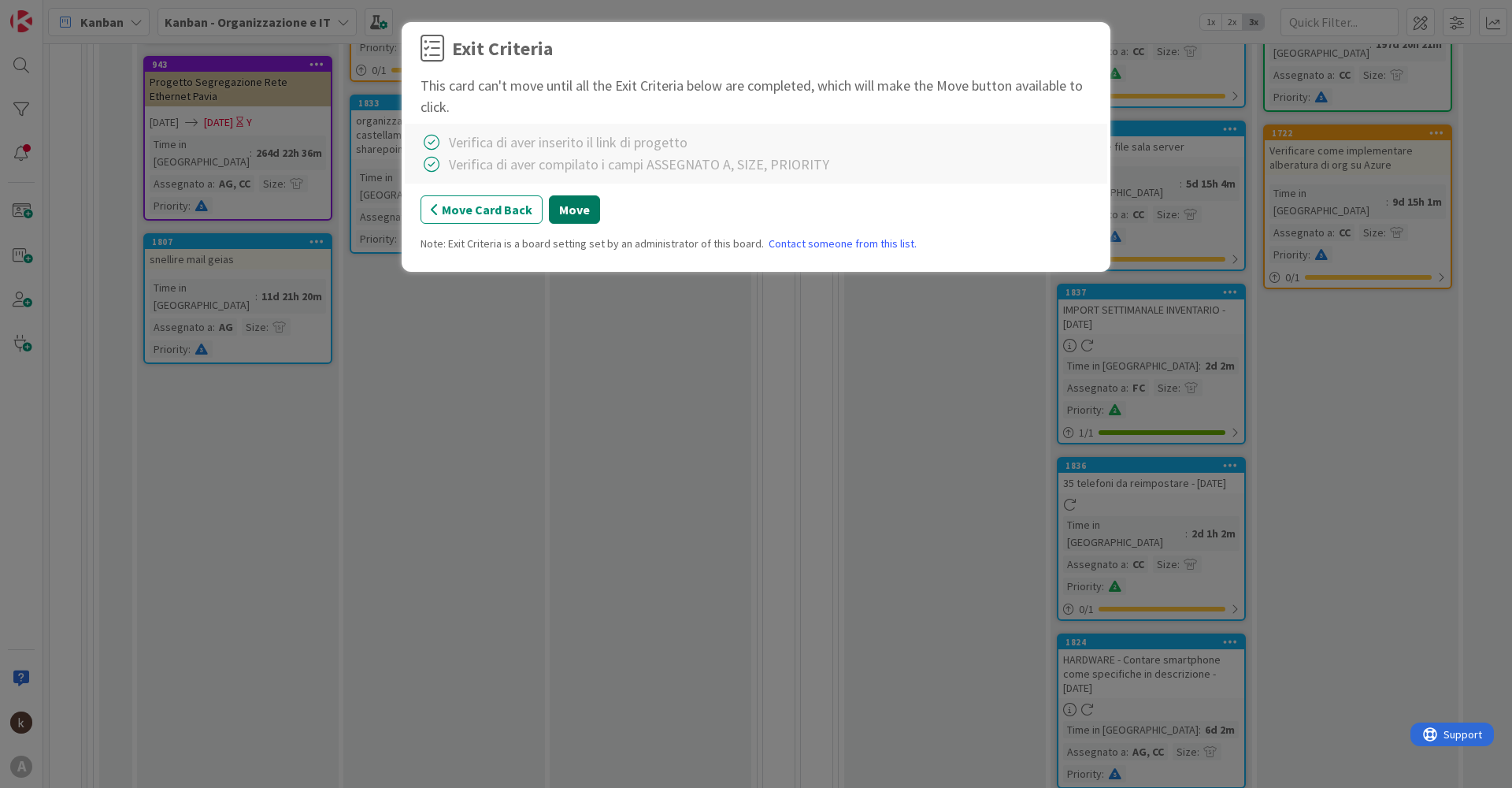
click at [576, 205] on button "Move" at bounding box center [574, 209] width 52 height 28
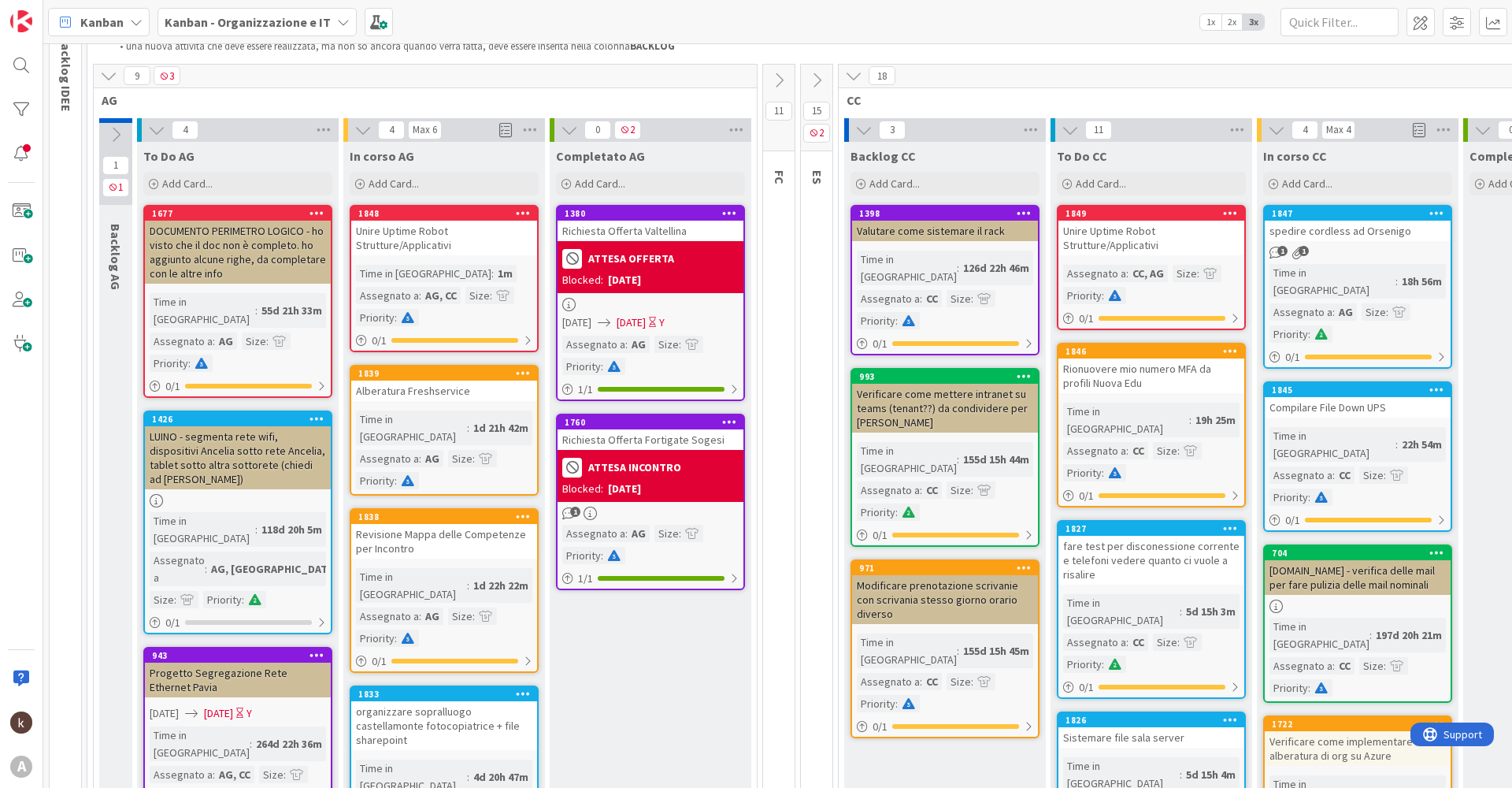
scroll to position [0, 0]
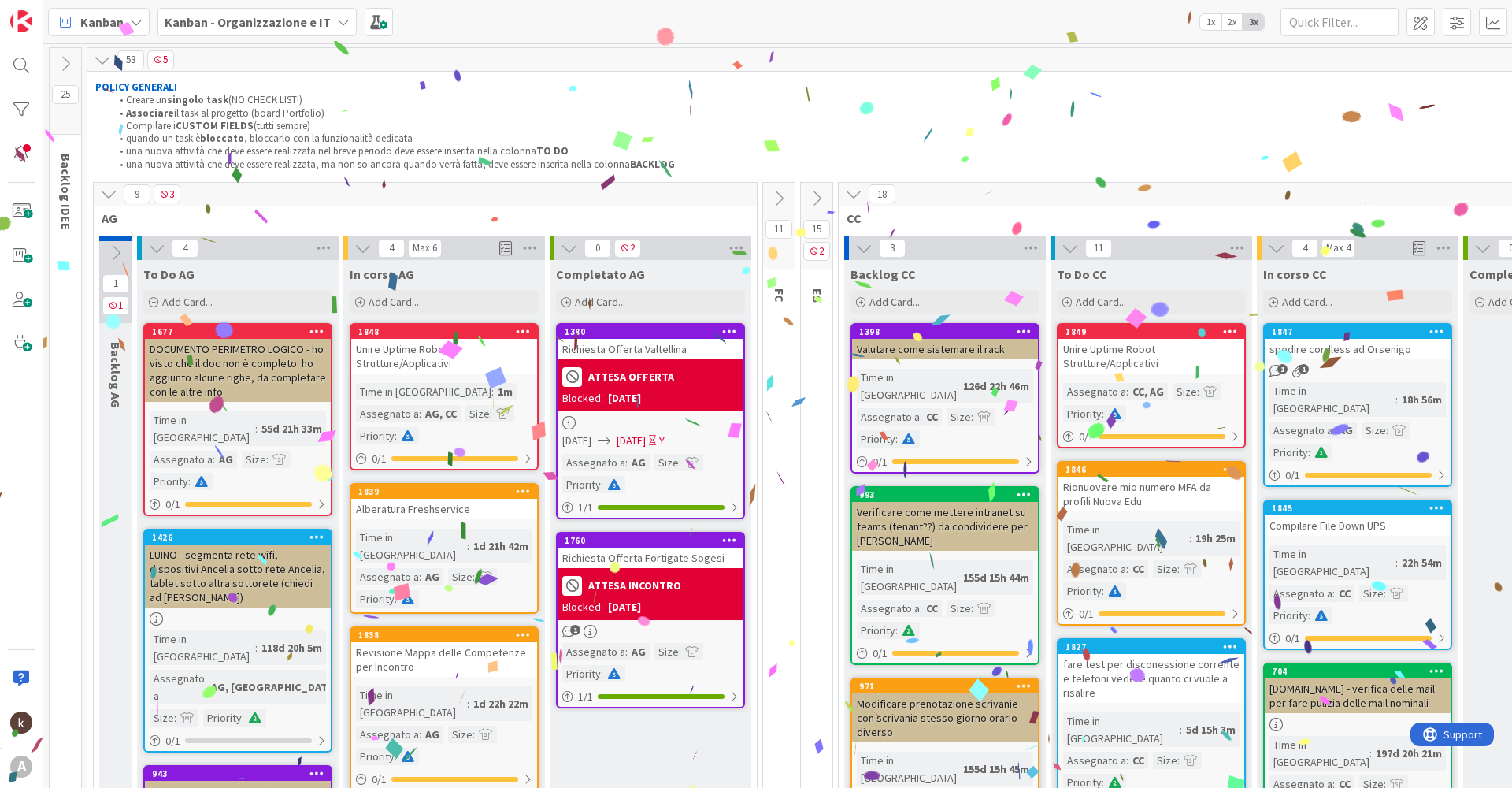
click at [678, 590] on b "ATTESA INCONTRO" at bounding box center [634, 586] width 93 height 11
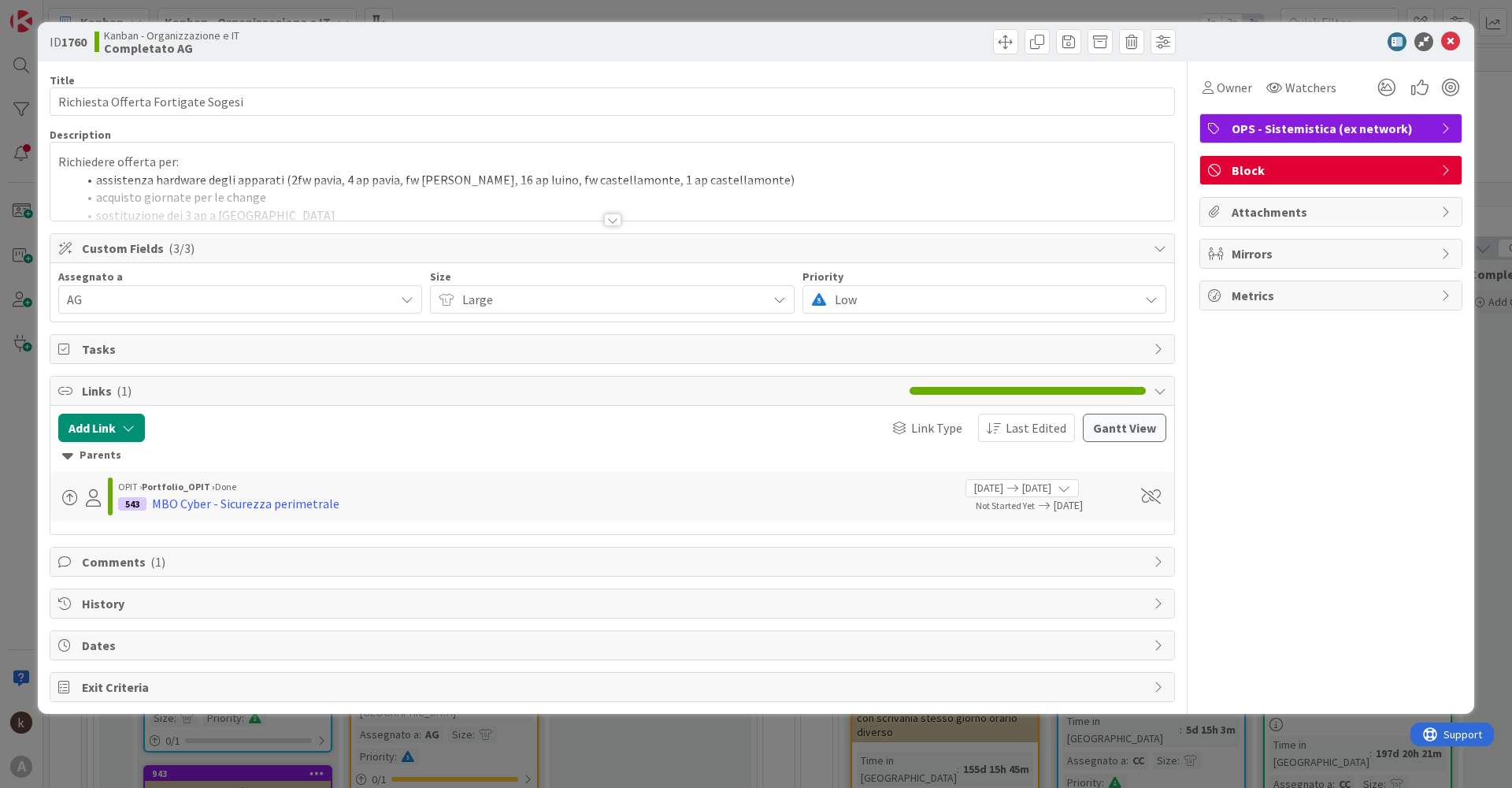
click at [185, 564] on span "Comments ( 1 )" at bounding box center [614, 561] width 1064 height 19
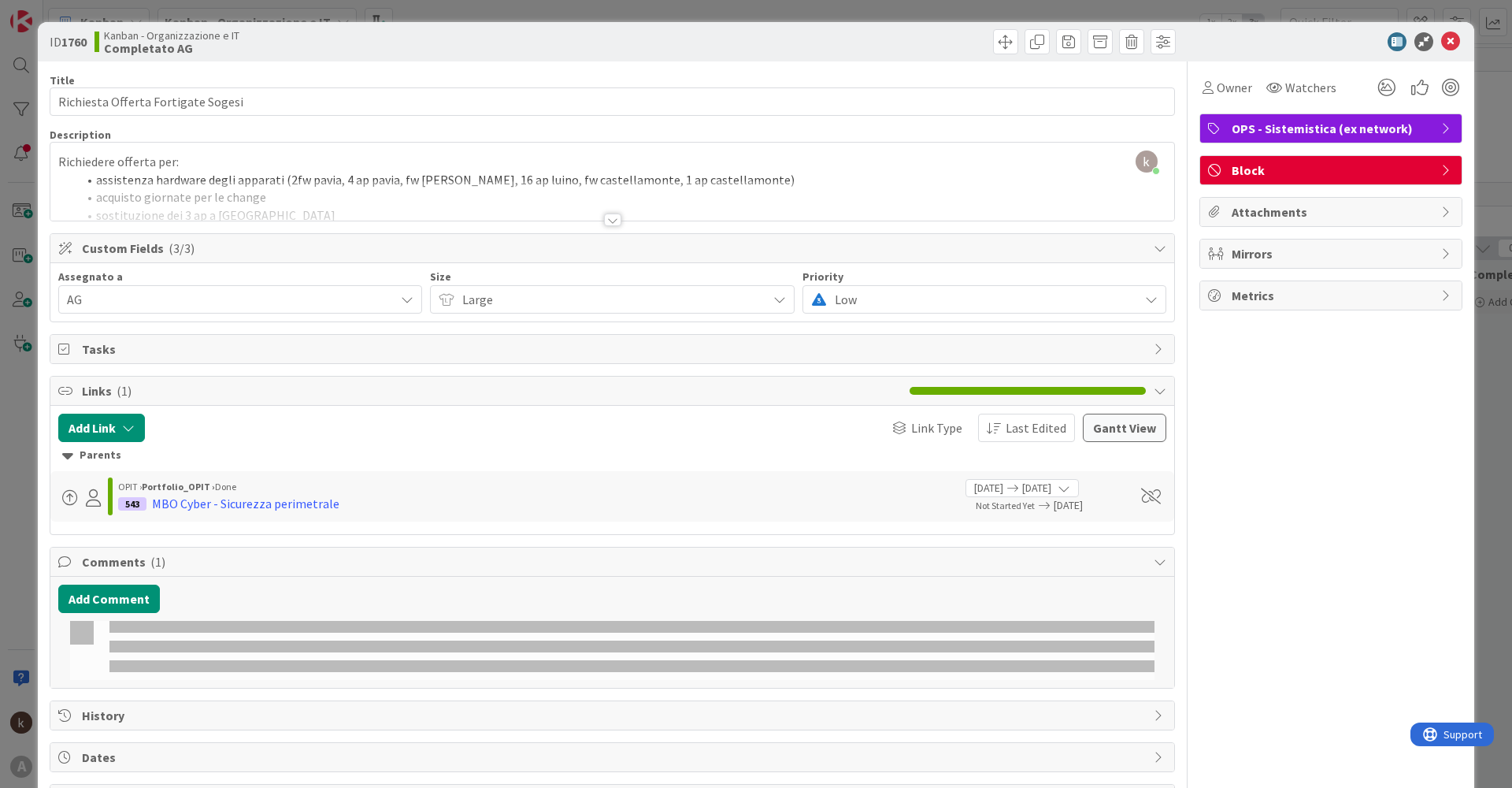
type textarea "x"
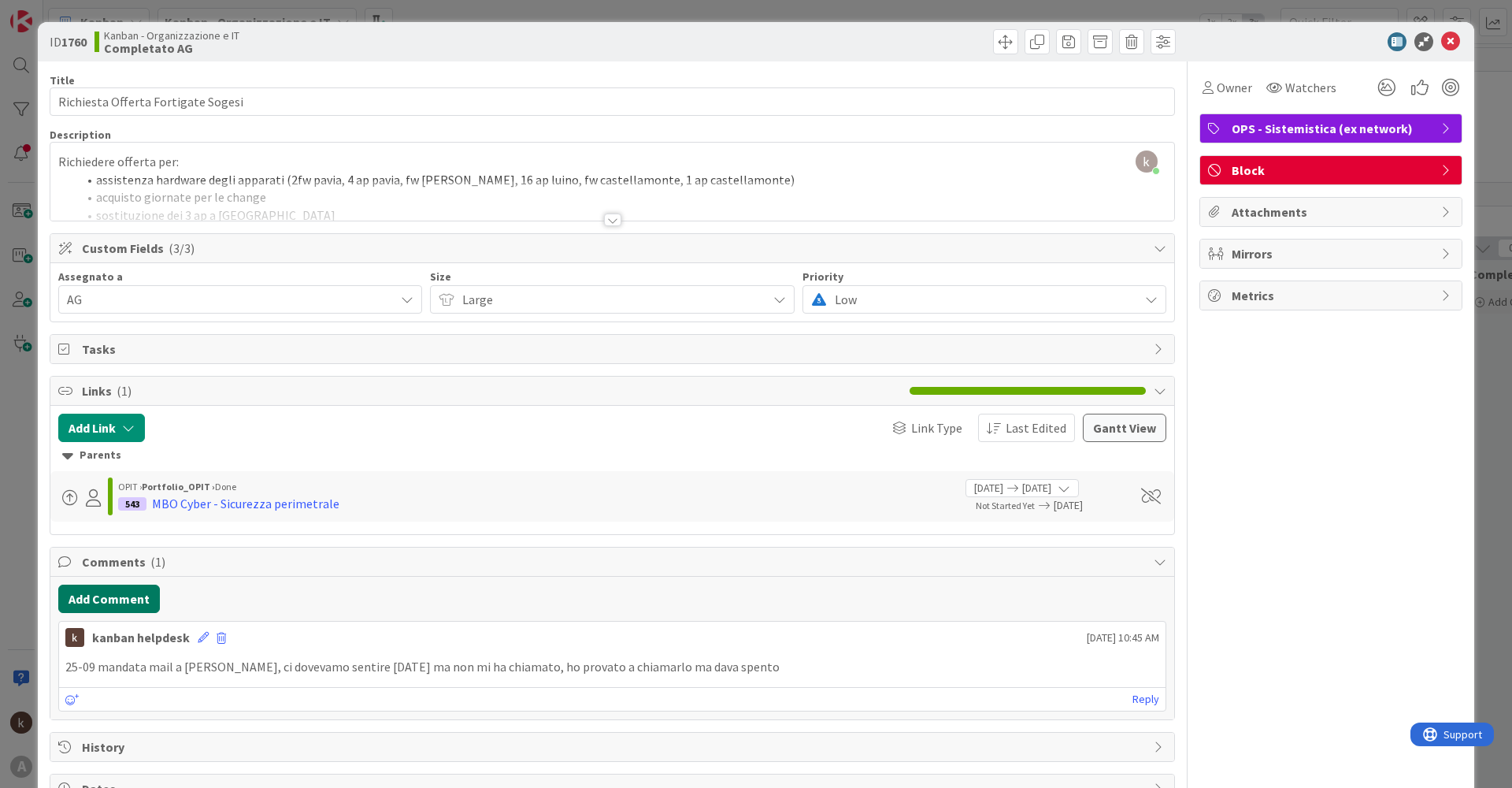
drag, startPoint x: 113, startPoint y: 604, endPoint x: 125, endPoint y: 608, distance: 12.6
click at [125, 608] on button "Add Comment" at bounding box center [109, 599] width 101 height 28
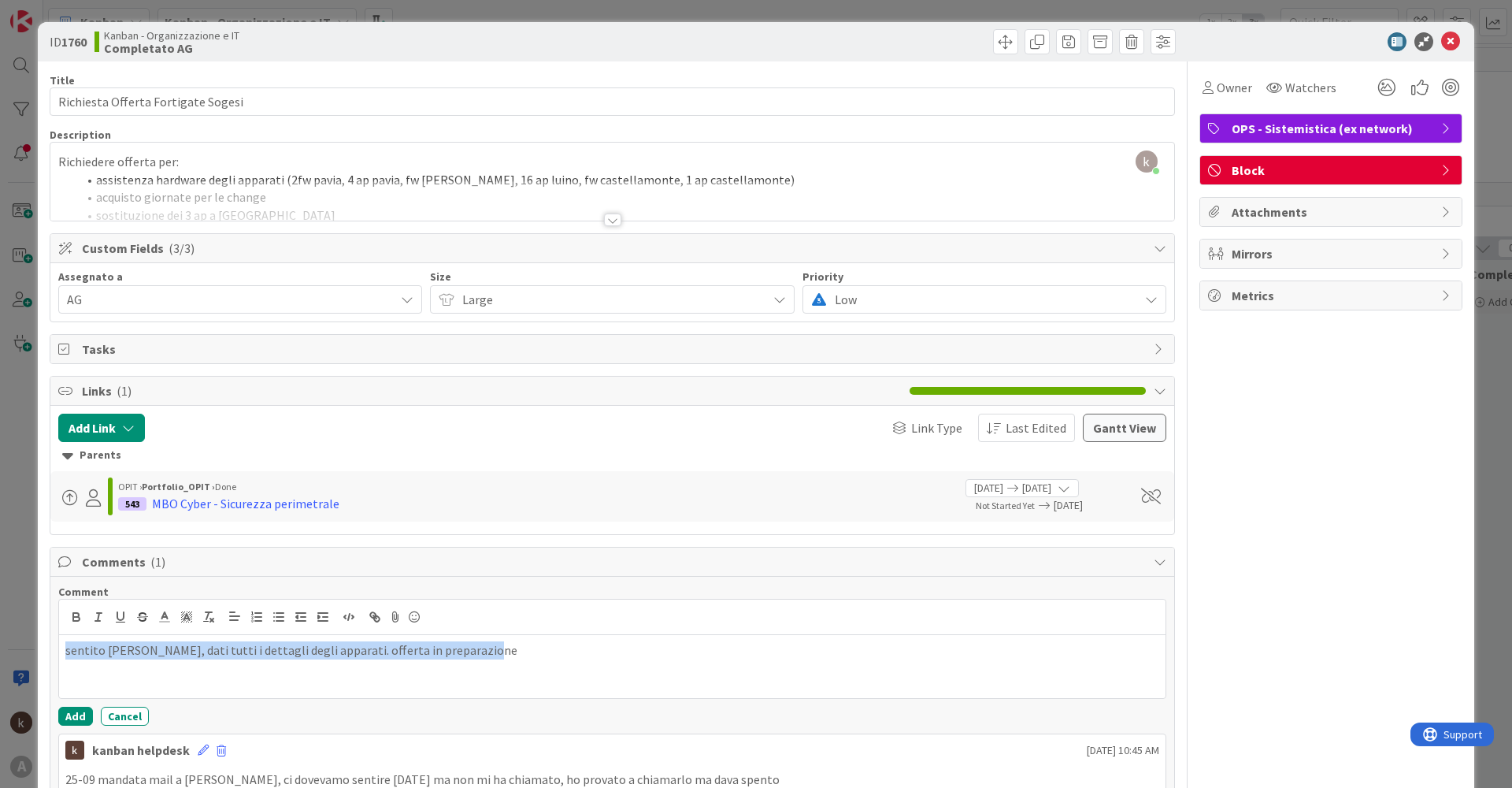
drag, startPoint x: 510, startPoint y: 654, endPoint x: 0, endPoint y: 636, distance: 510.3
click at [0, 636] on div "ID 1760 Kanban - Organizzazione e IT Completato AG Title 34 / 128 Richiesta Off…" at bounding box center [756, 394] width 1512 height 788
copy p "sentito [PERSON_NAME], dati tutti i dettagli degli apparati. offerta in prepara…"
click at [1341, 587] on div "Owner Watchers OPS - Sistemistica (ex network) Block Attachments Mirrors Metrics" at bounding box center [1330, 510] width 263 height 896
click at [65, 711] on button "Add" at bounding box center [75, 716] width 35 height 19
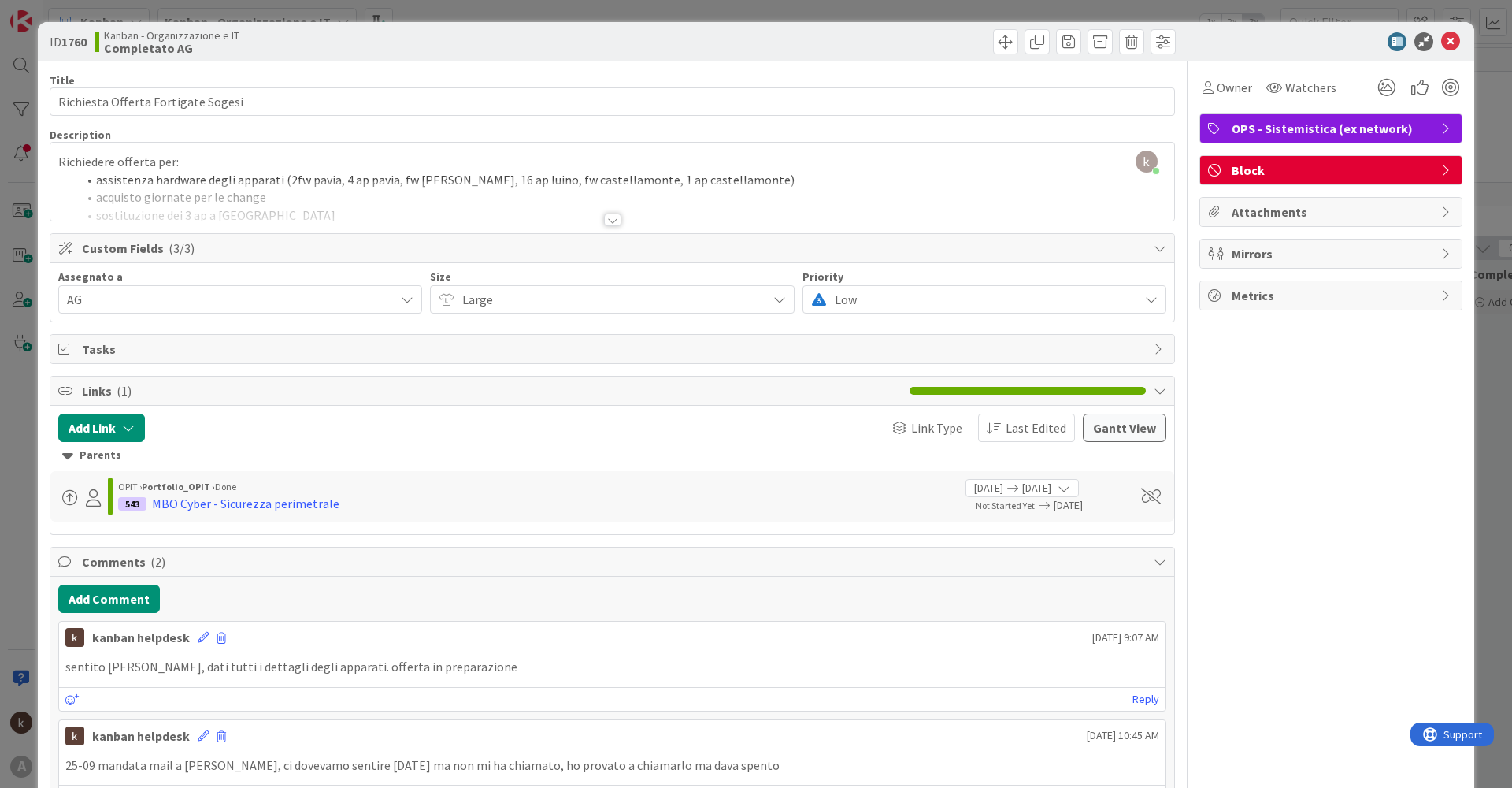
click at [1445, 51] on icon at bounding box center [1450, 41] width 19 height 19
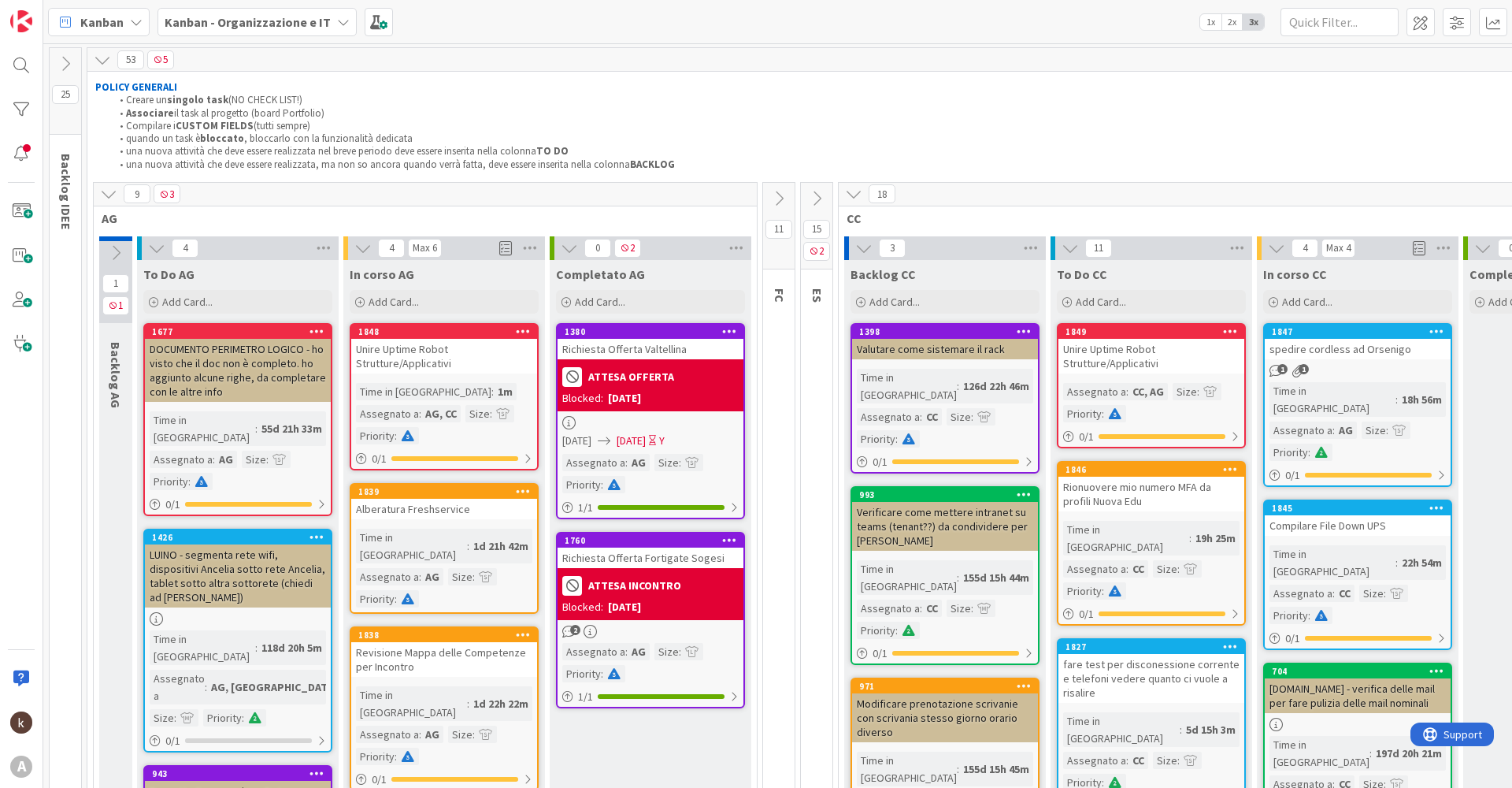
click at [669, 373] on b "ATTESA OFFERTA" at bounding box center [631, 377] width 86 height 11
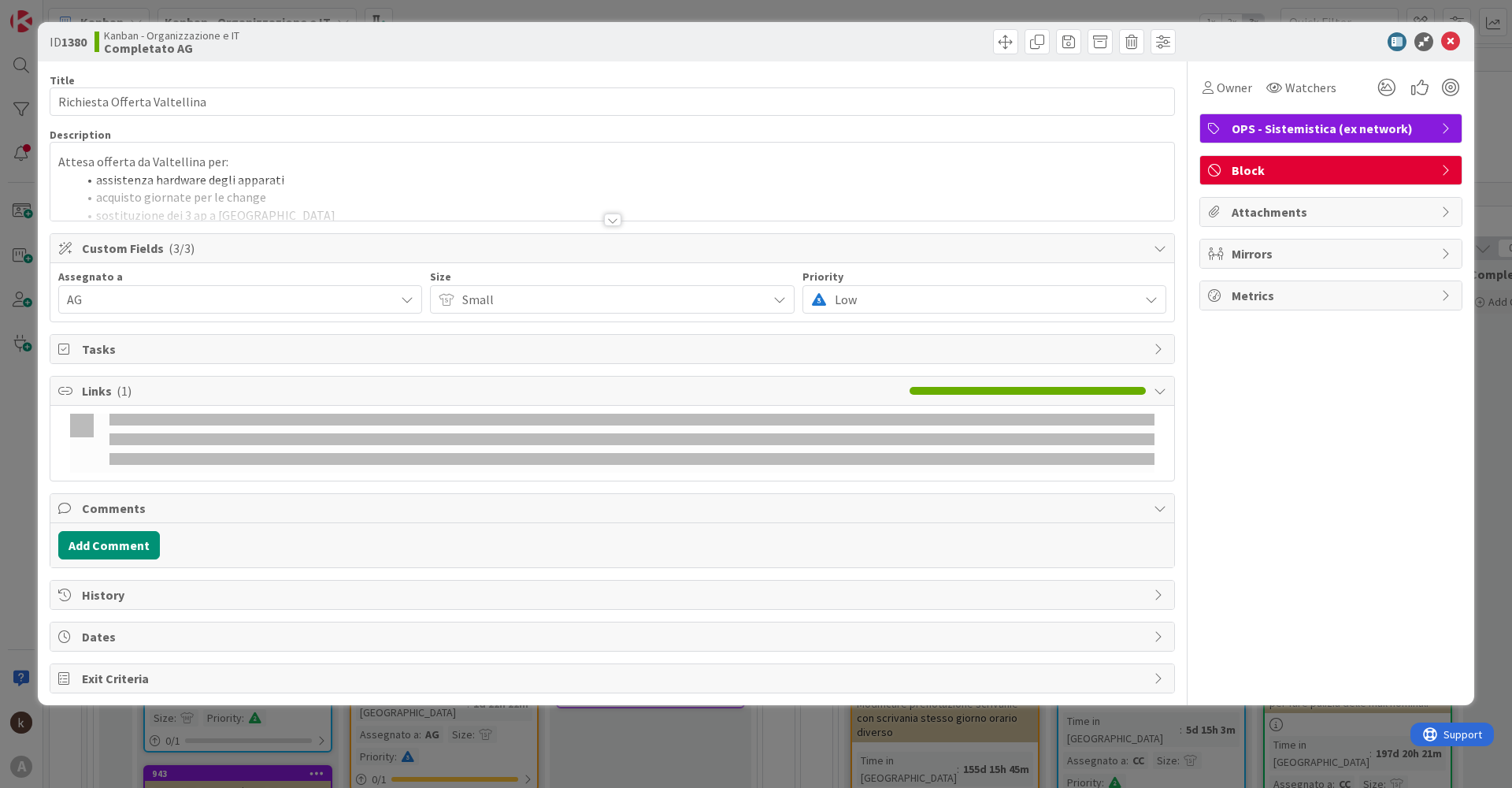
type textarea "x"
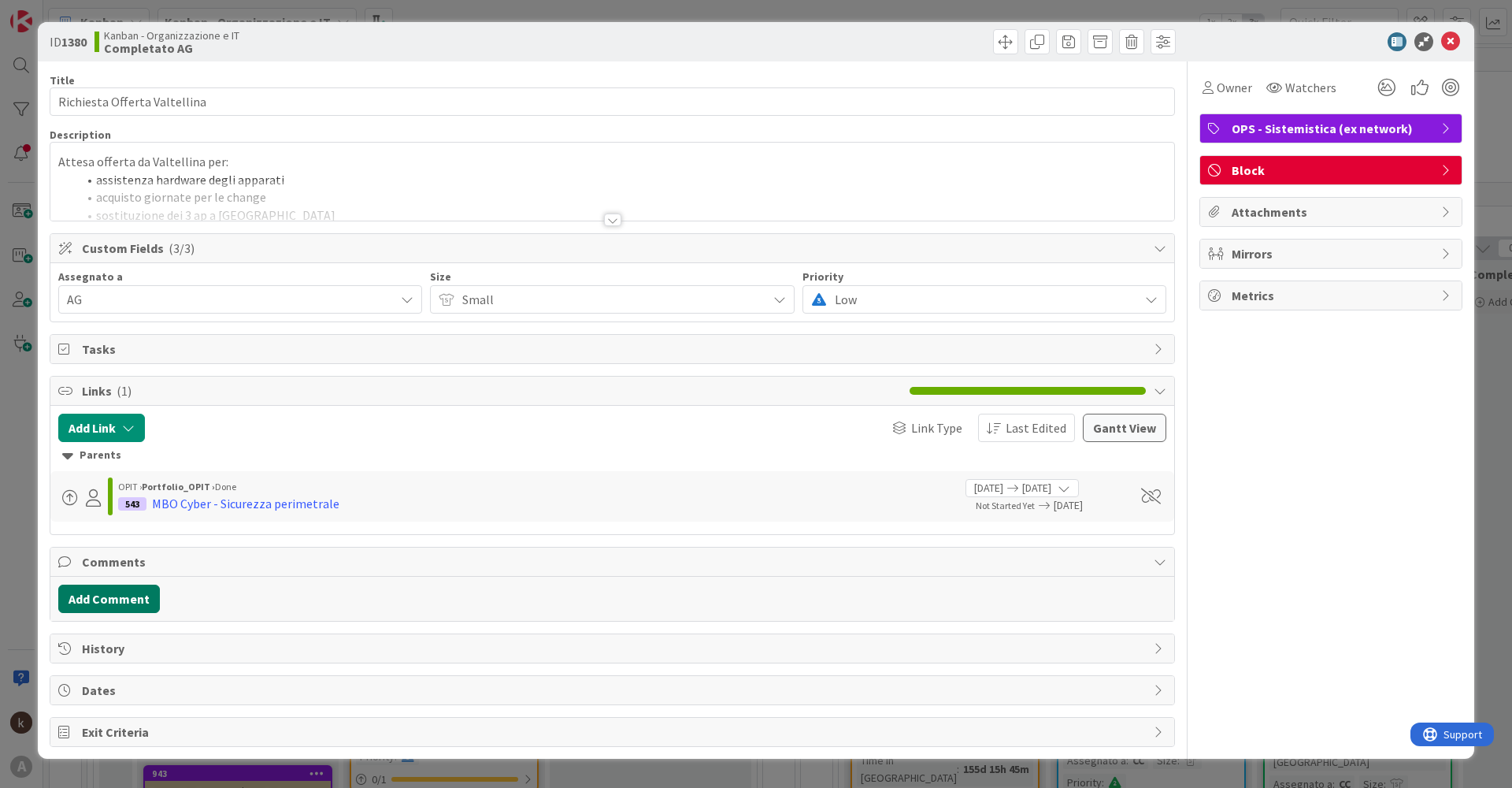
click at [118, 602] on button "Add Comment" at bounding box center [109, 599] width 101 height 28
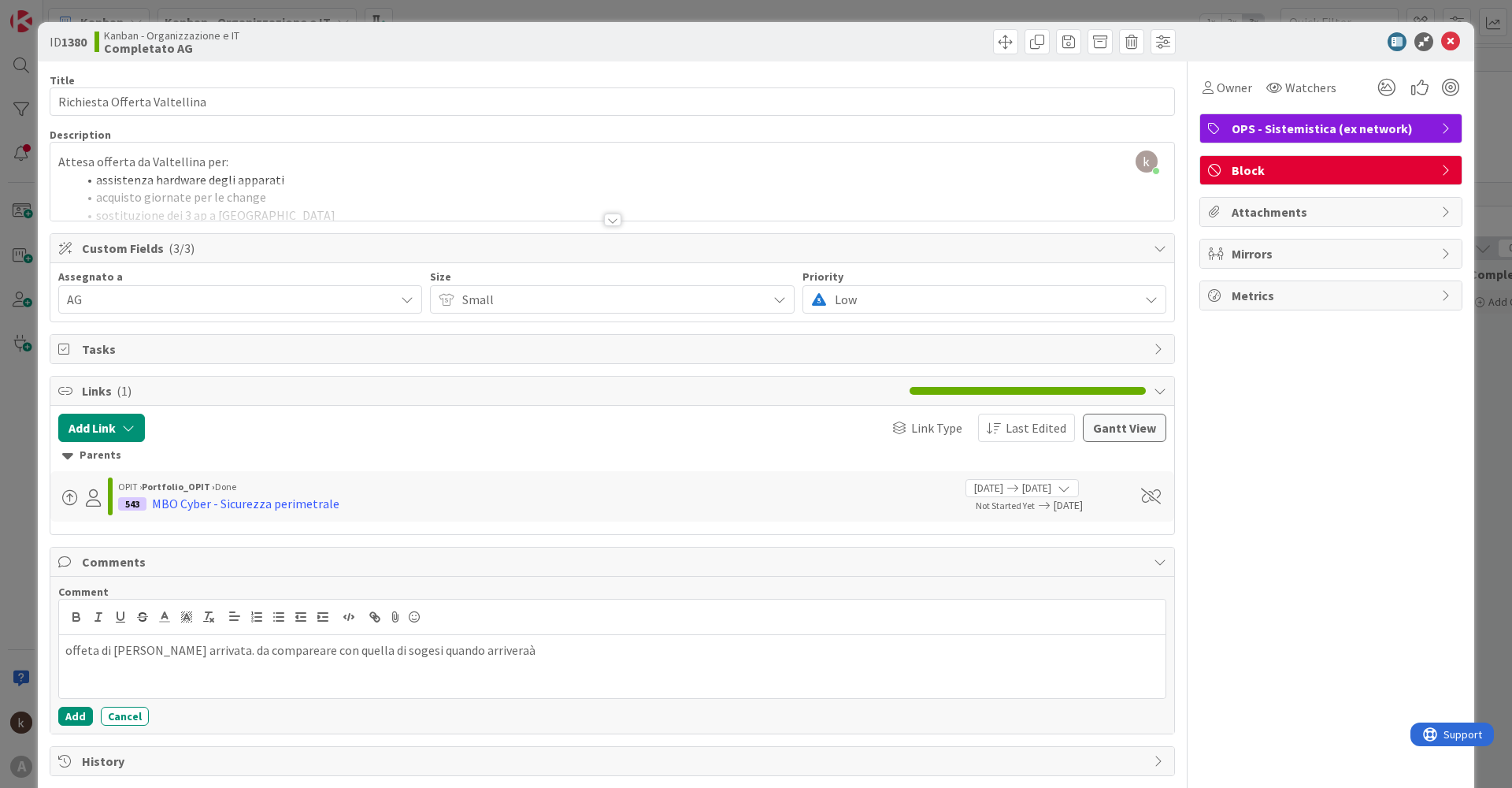
click at [492, 650] on p "offeta di [PERSON_NAME] arrivata. da compareare con quella di sogesi quando arr…" at bounding box center [612, 649] width 1093 height 18
click at [288, 649] on p "offeta di [PERSON_NAME] arrivata. da compareare con quella di sogesi quando arr…" at bounding box center [612, 649] width 1093 height 18
click at [66, 653] on p "offeta di [PERSON_NAME] arrivata. da comparare con quella di sogesi quando arri…" at bounding box center [612, 649] width 1093 height 18
click at [617, 671] on div "20-09offeta di [PERSON_NAME] arrivata. da comparare con quella di sogesi quando…" at bounding box center [612, 665] width 1106 height 63
click at [78, 718] on button "Add" at bounding box center [75, 716] width 35 height 19
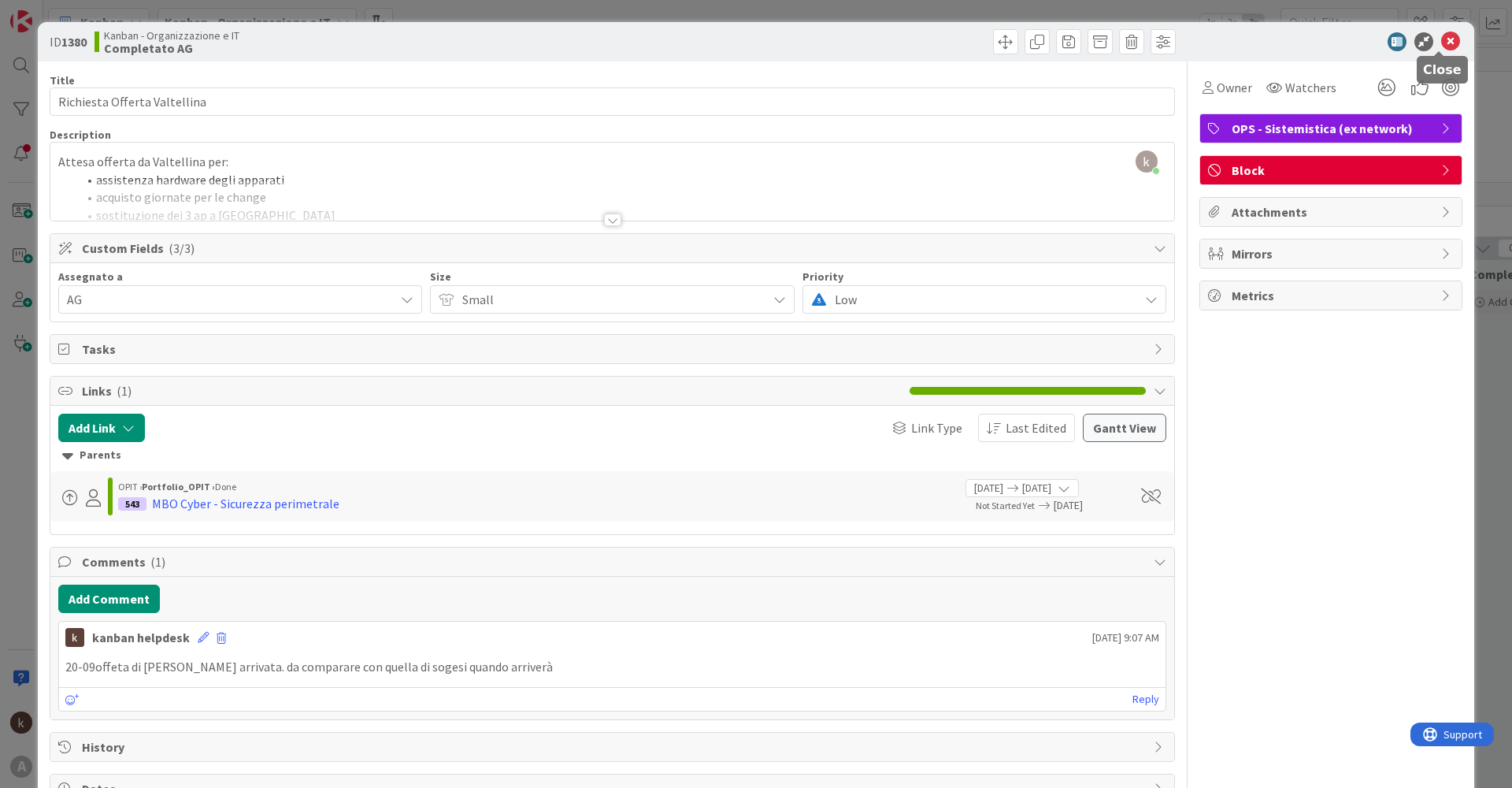
click at [1441, 45] on icon at bounding box center [1450, 41] width 19 height 19
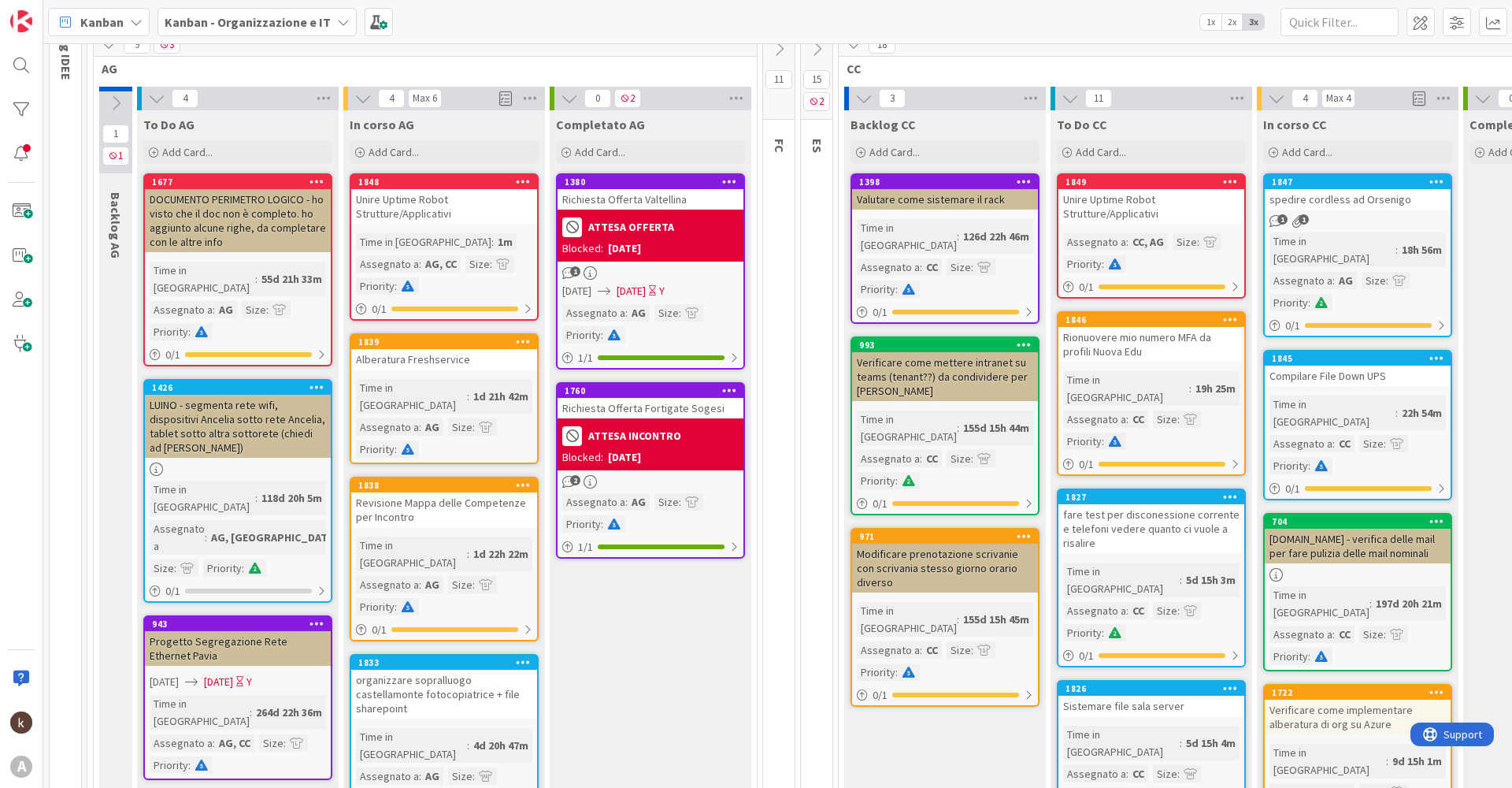
scroll to position [79, 0]
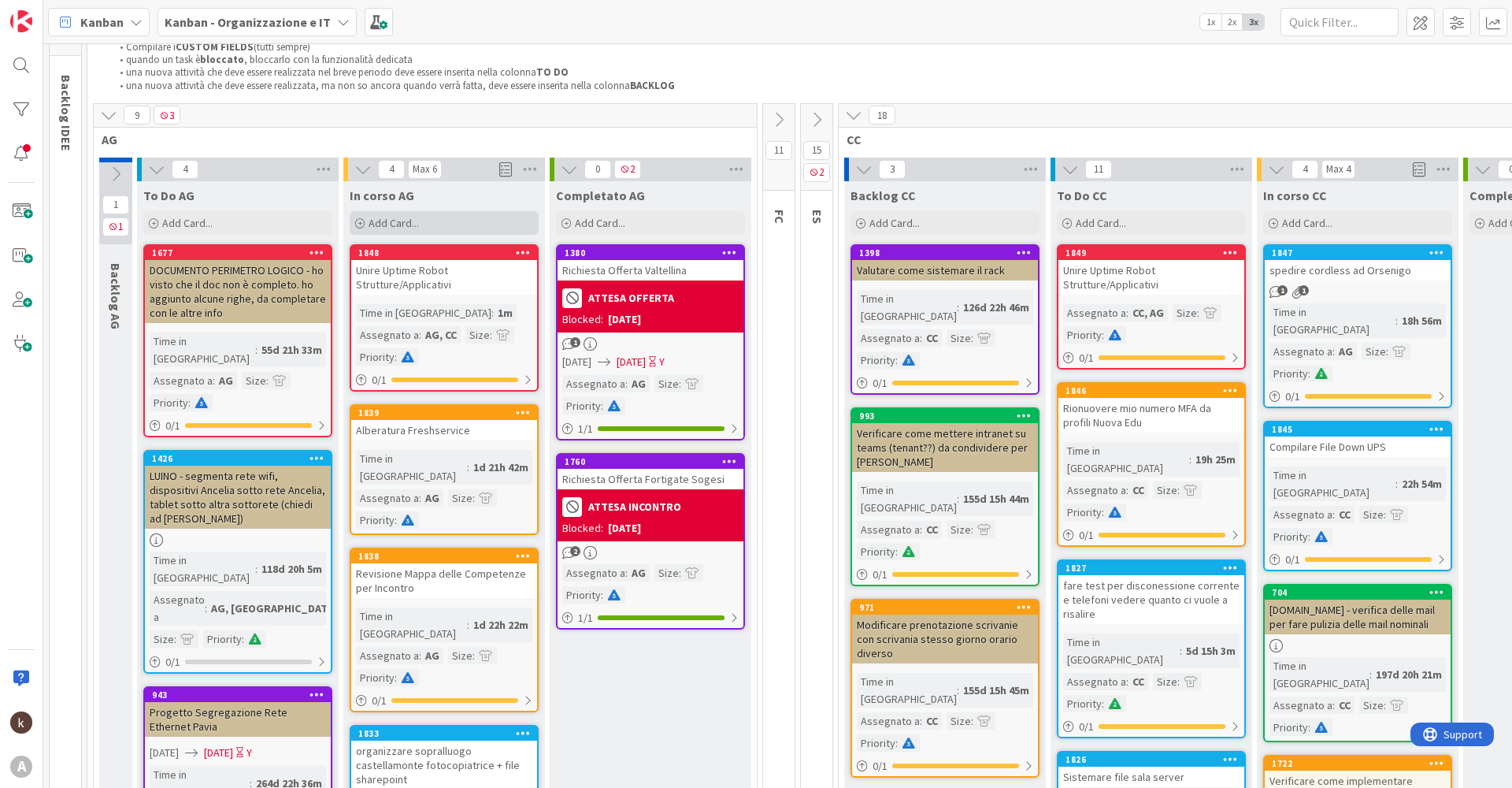
click at [414, 221] on span "Add Card..." at bounding box center [393, 222] width 51 height 14
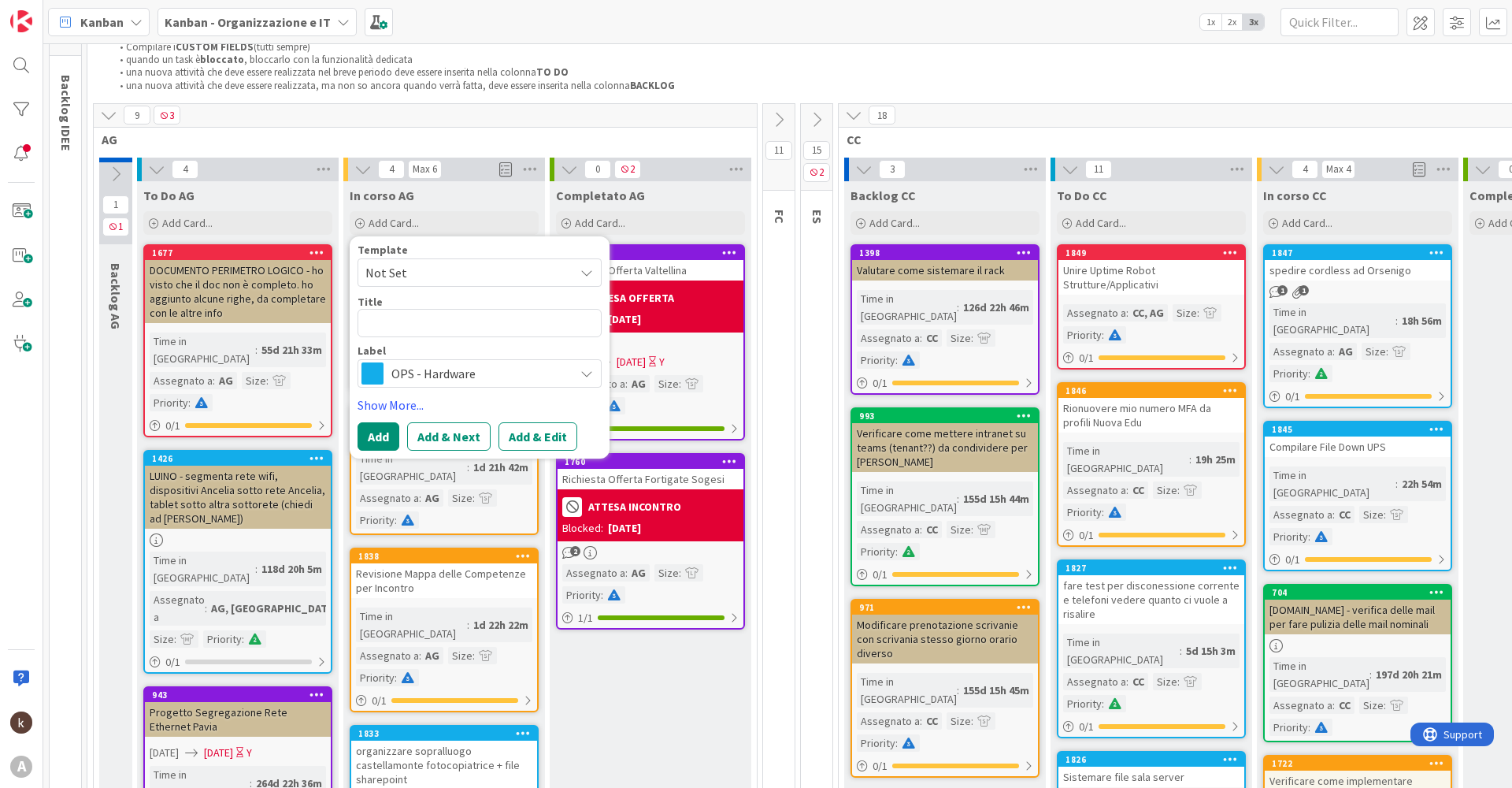
type textarea "x"
type textarea "K"
type textarea "x"
type textarea "Ke"
type textarea "x"
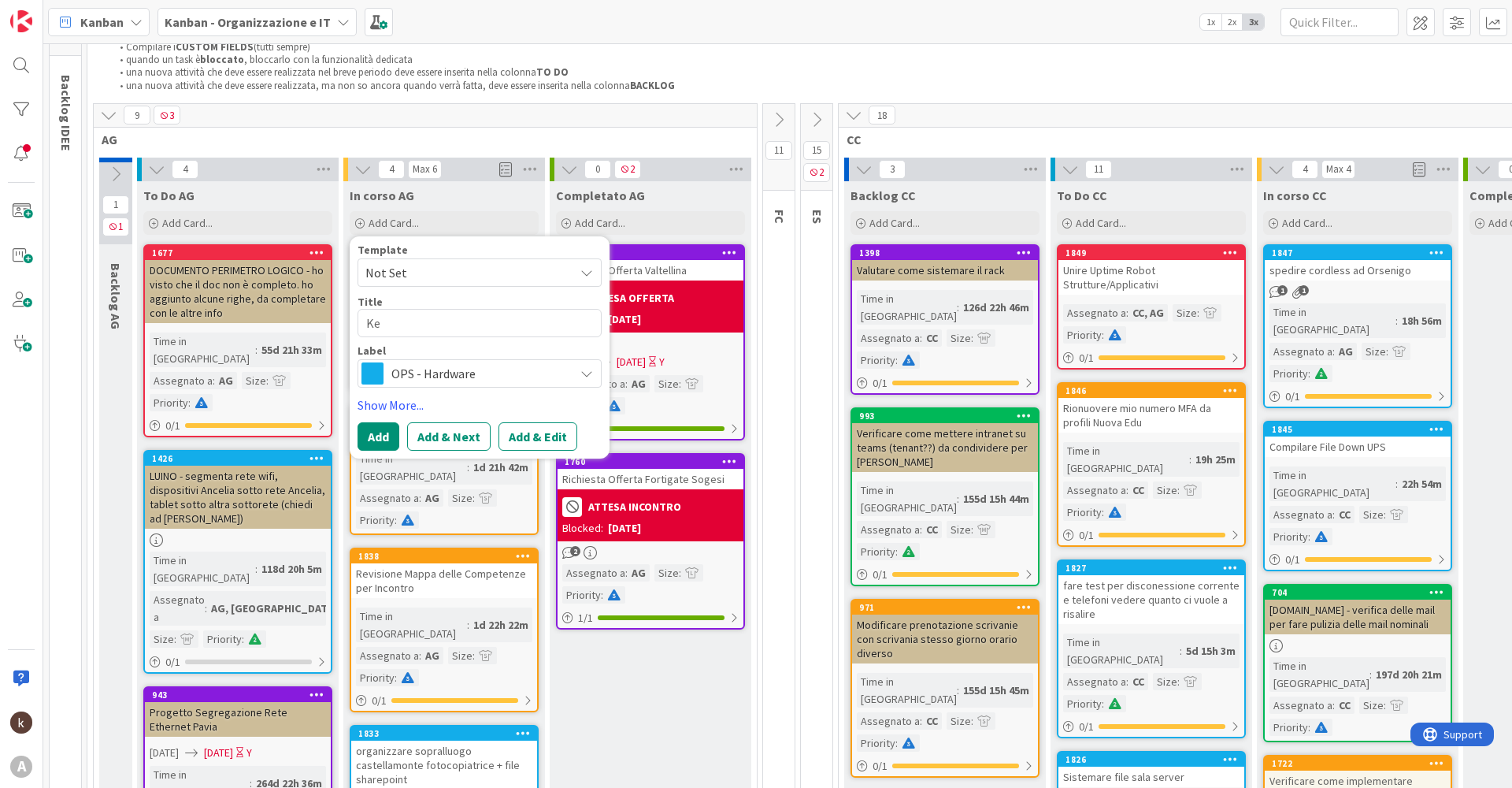
type textarea "[PERSON_NAME]"
type textarea "x"
type textarea "Keis"
type textarea "x"
type textarea "Keisd"
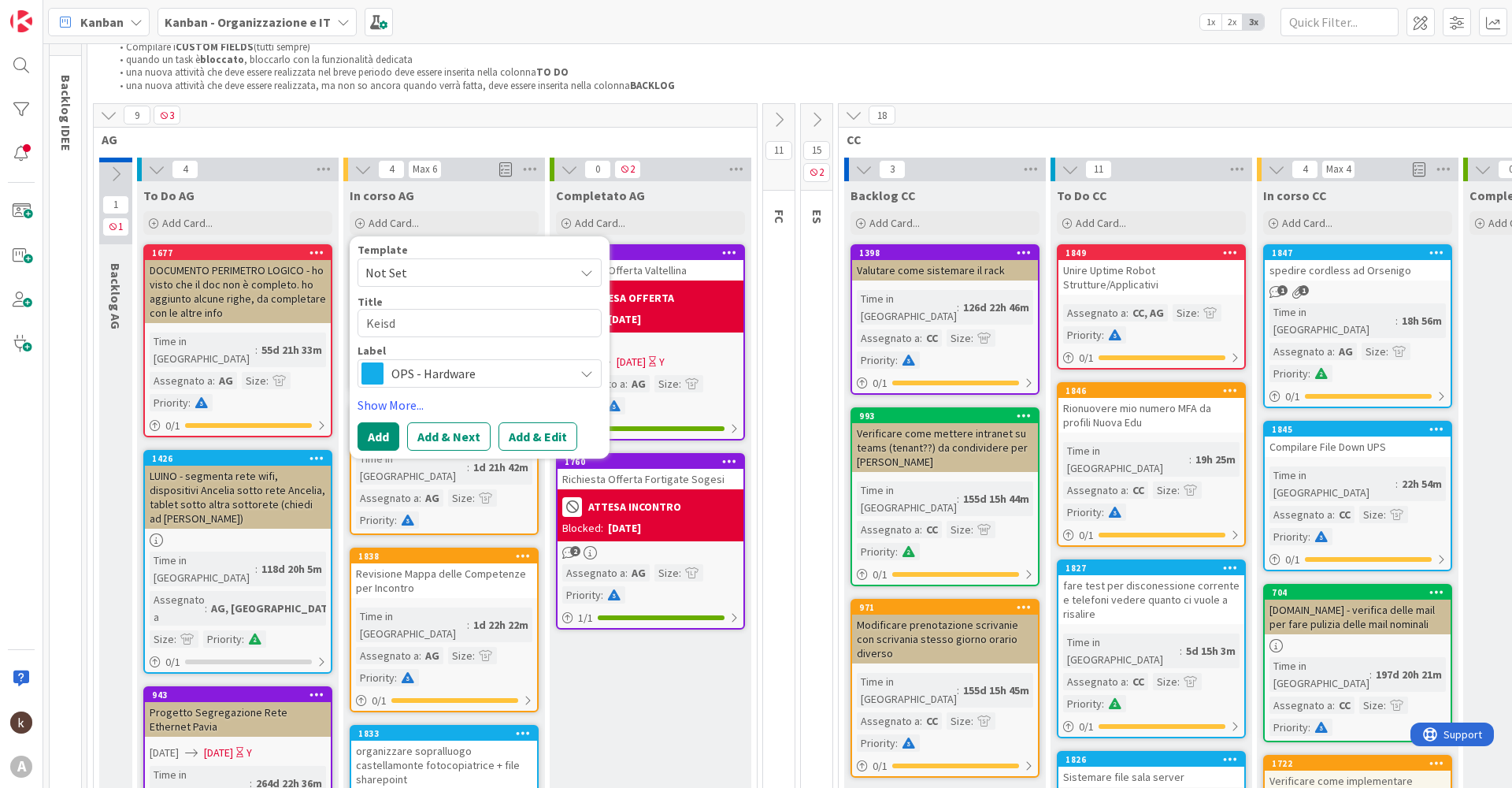
type textarea "x"
type textarea "Keisda"
type textarea "x"
type textarea "Keisdat"
type textarea "x"
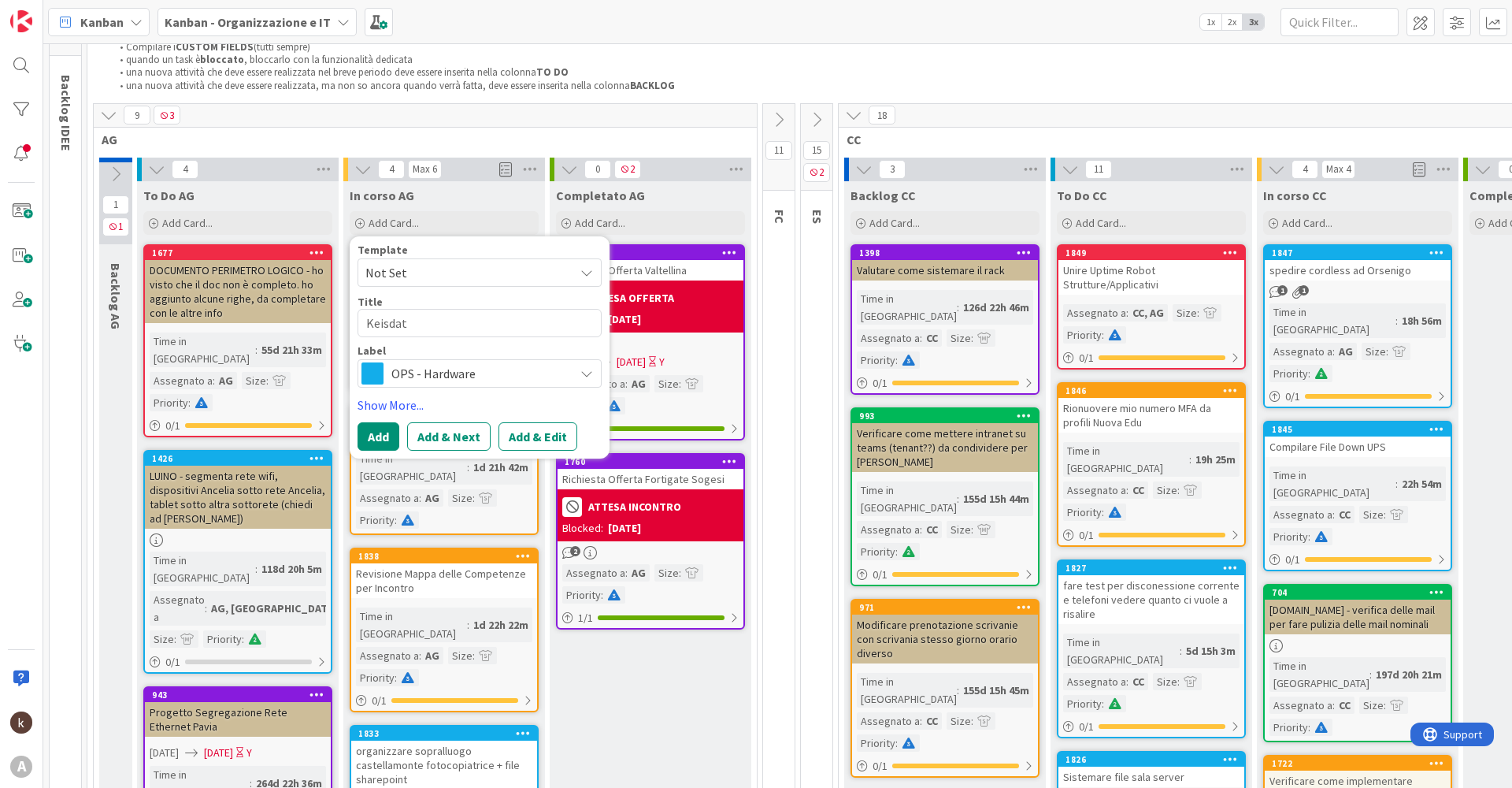
type textarea "Keisdata"
type textarea "x"
type textarea "Keisdata"
type textarea "x"
type textarea "Keisdata C"
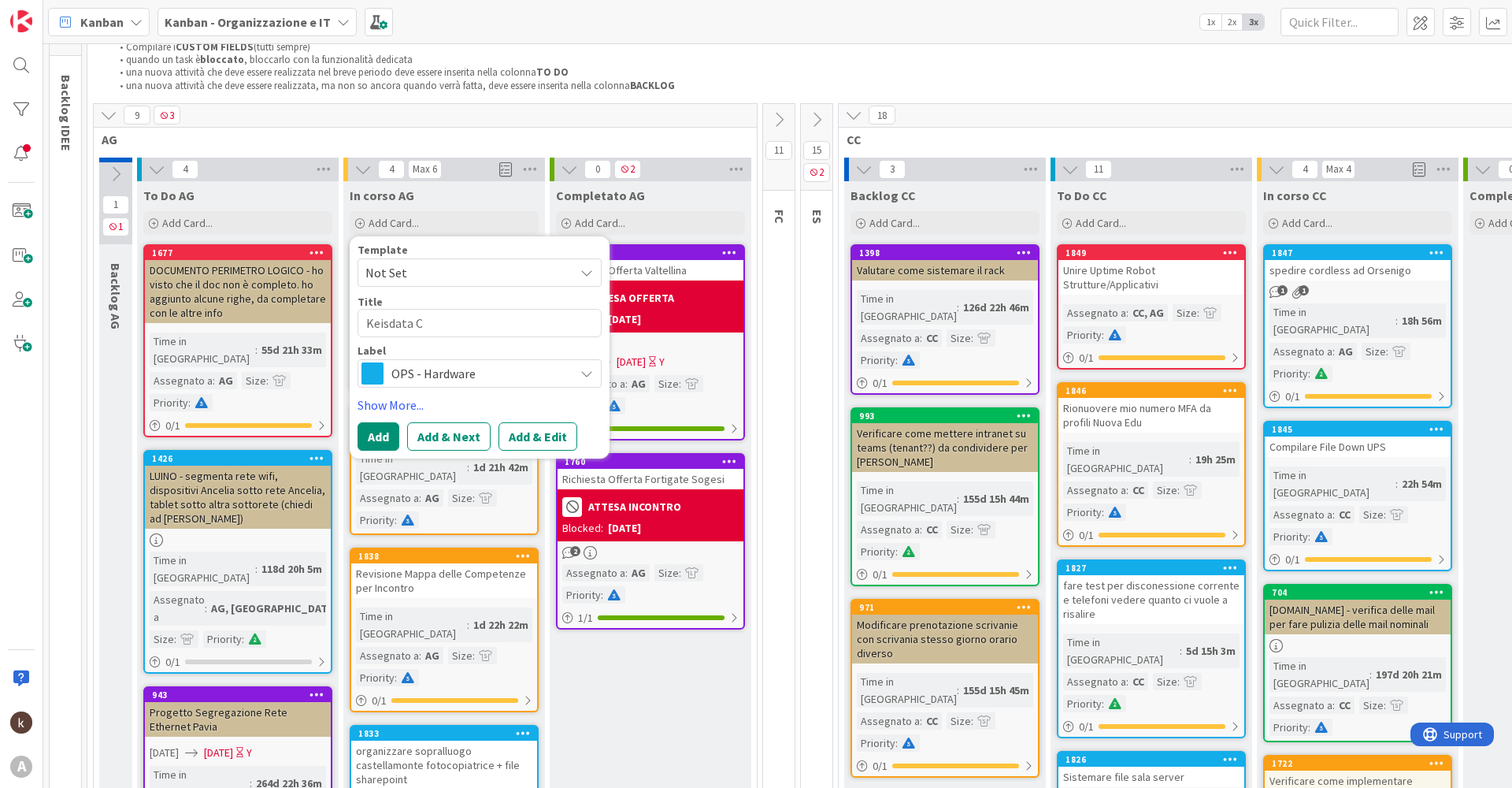
type textarea "x"
type textarea "Keisdata Co"
type textarea "x"
type textarea "Keisdata Con"
type textarea "x"
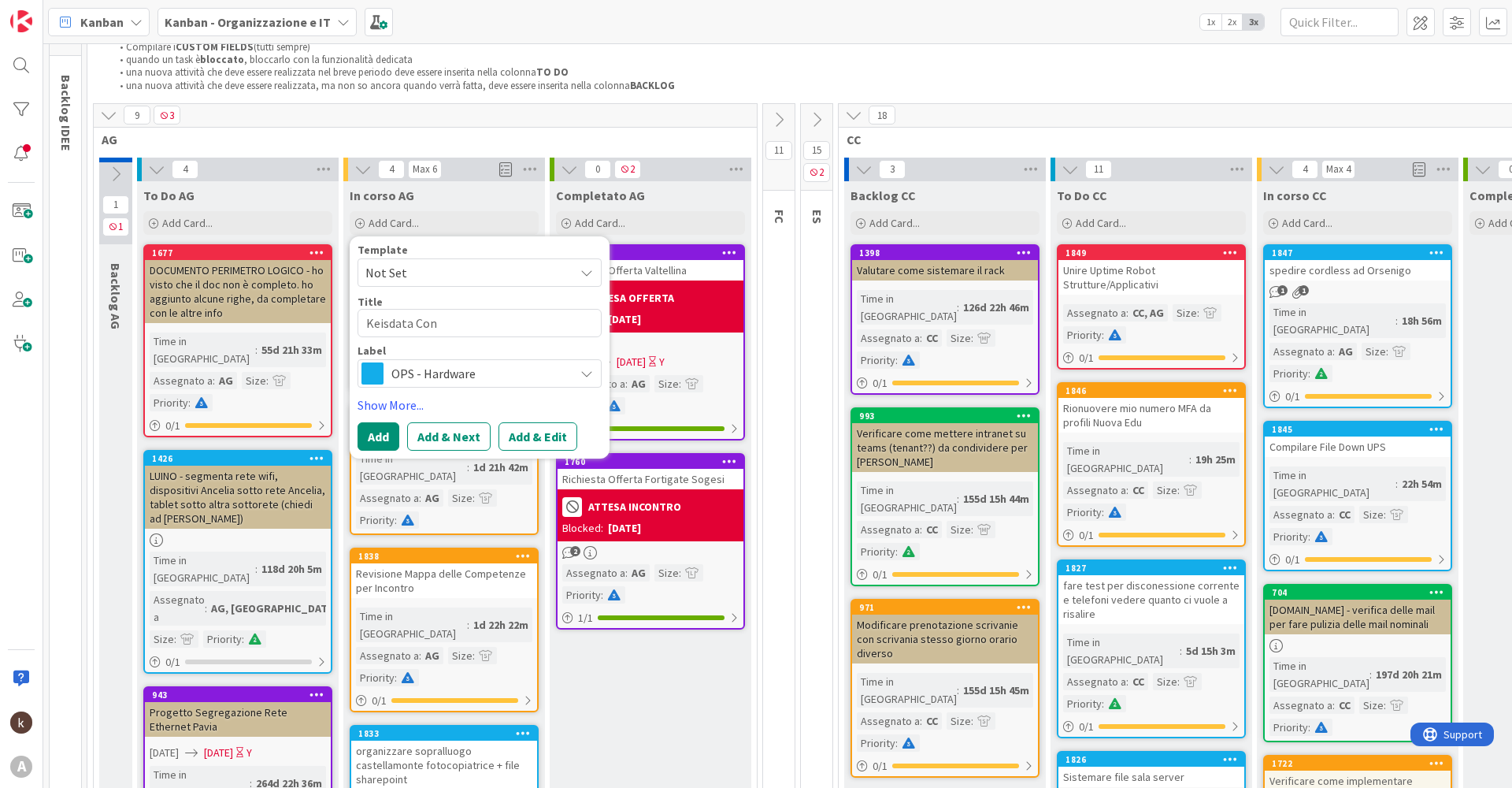
type textarea "Keisdata Conf"
type textarea "x"
type textarea "[PERSON_NAME]"
type textarea "x"
type textarea "Keisdata Config"
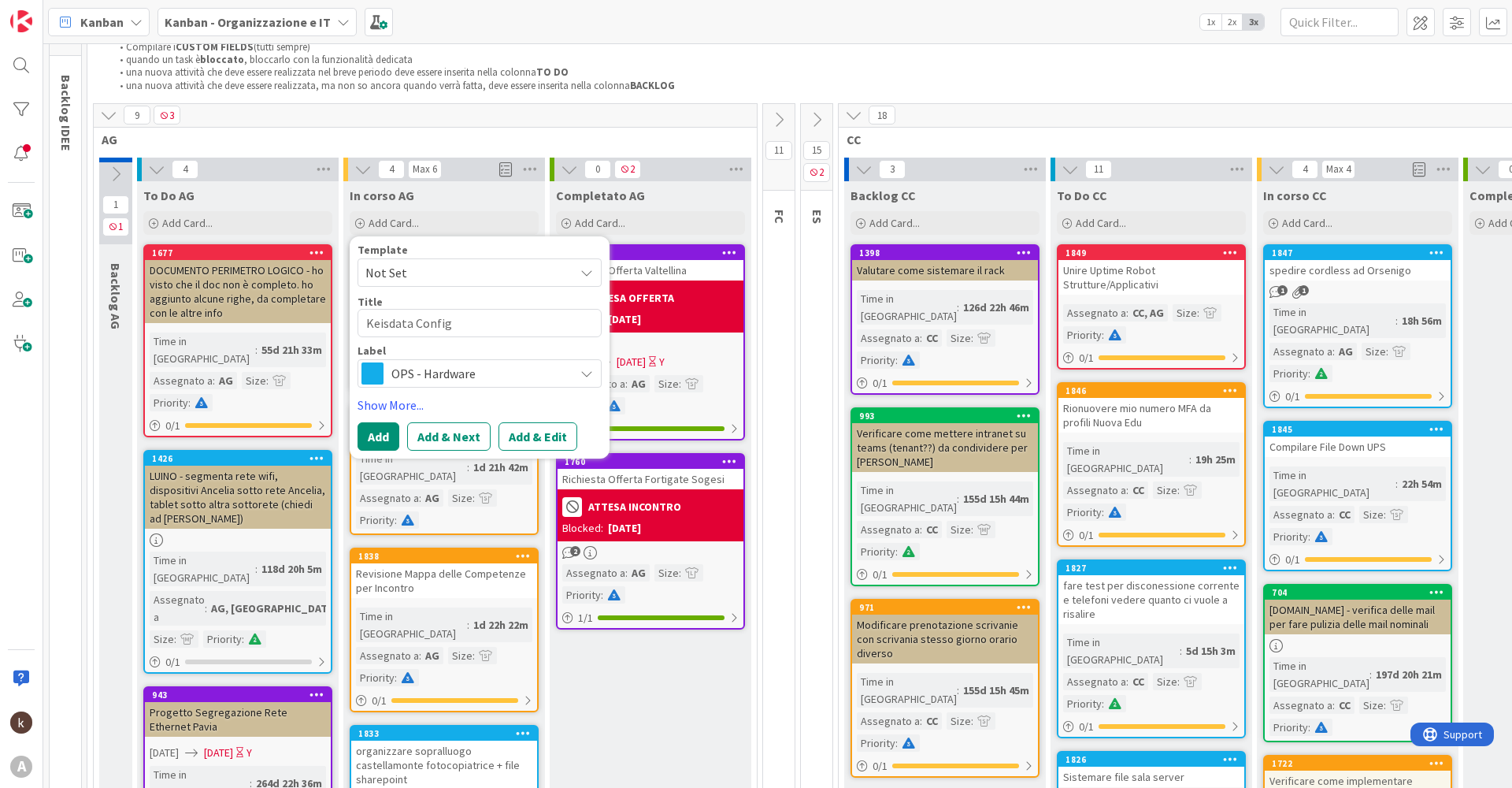
type textarea "x"
type textarea "Keisdata Configu"
type textarea "x"
type textarea "Keisdata Configur"
type textarea "x"
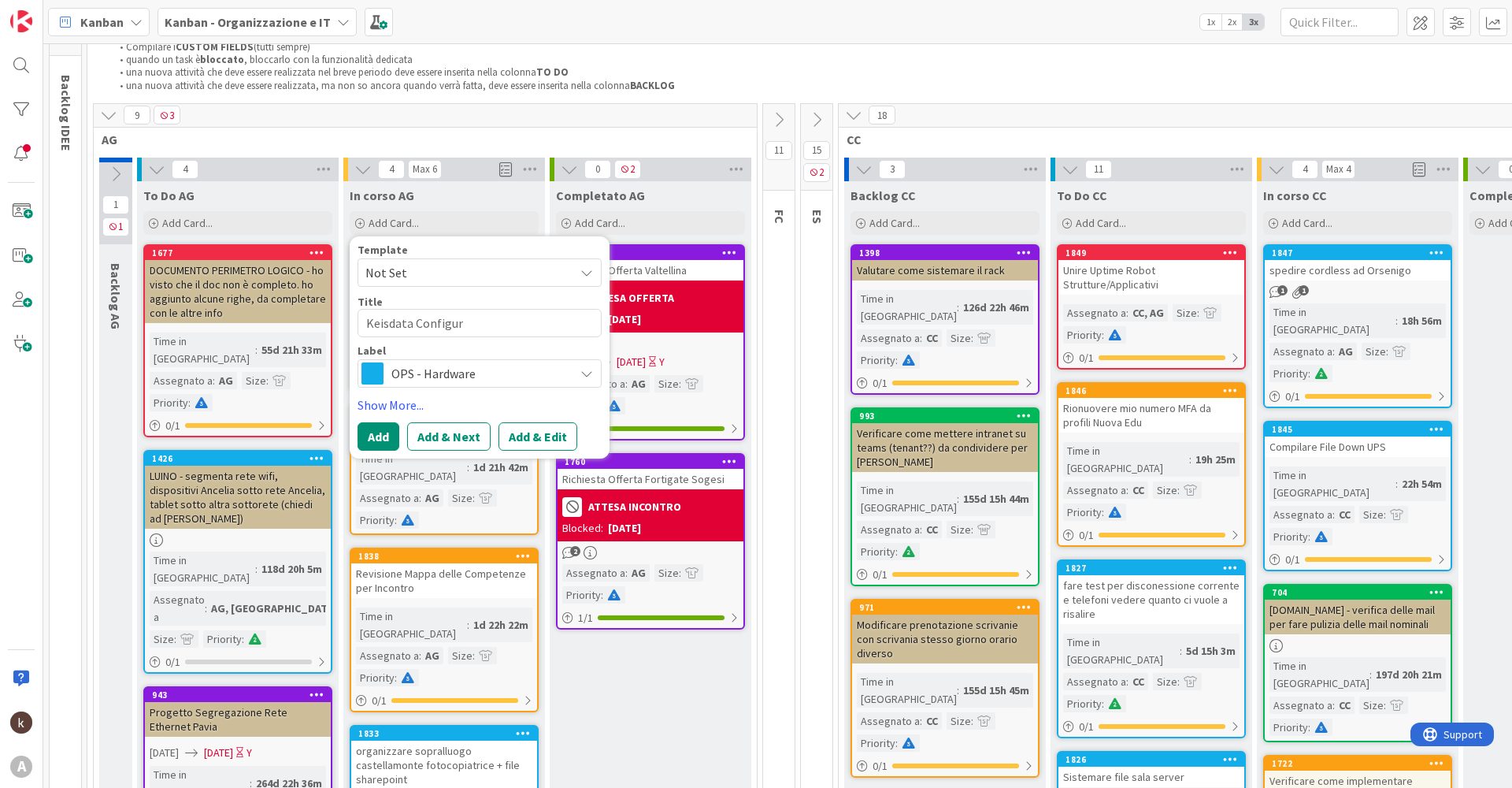
type textarea "Keisdata Configura"
type textarea "x"
type textarea "Keisdata Configuraz"
type textarea "x"
type textarea "Keisdata Configurazi"
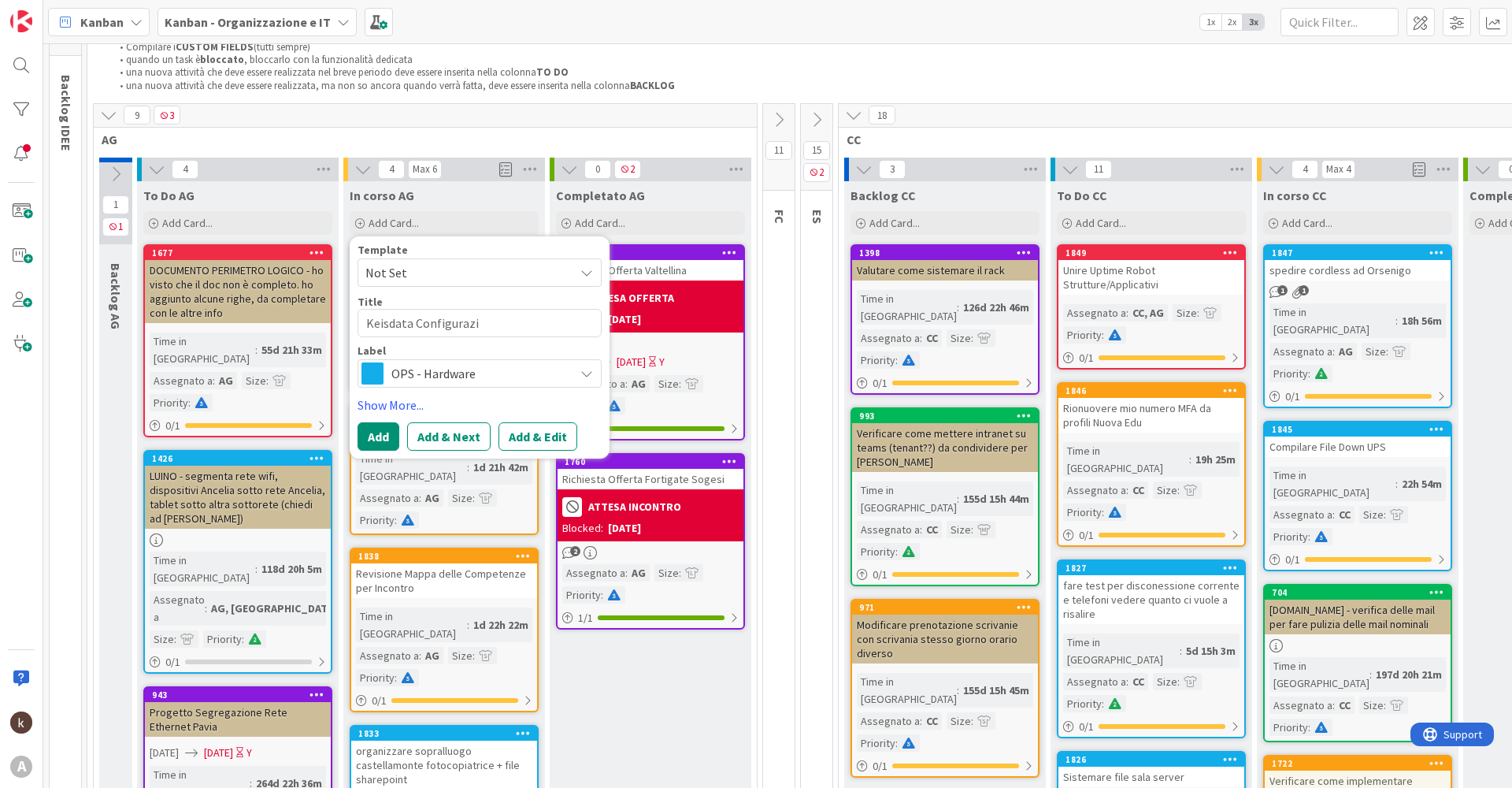
type textarea "x"
type textarea "Keisdata Configurazio"
type textarea "x"
type textarea "Keisdata Configurazion"
type textarea "x"
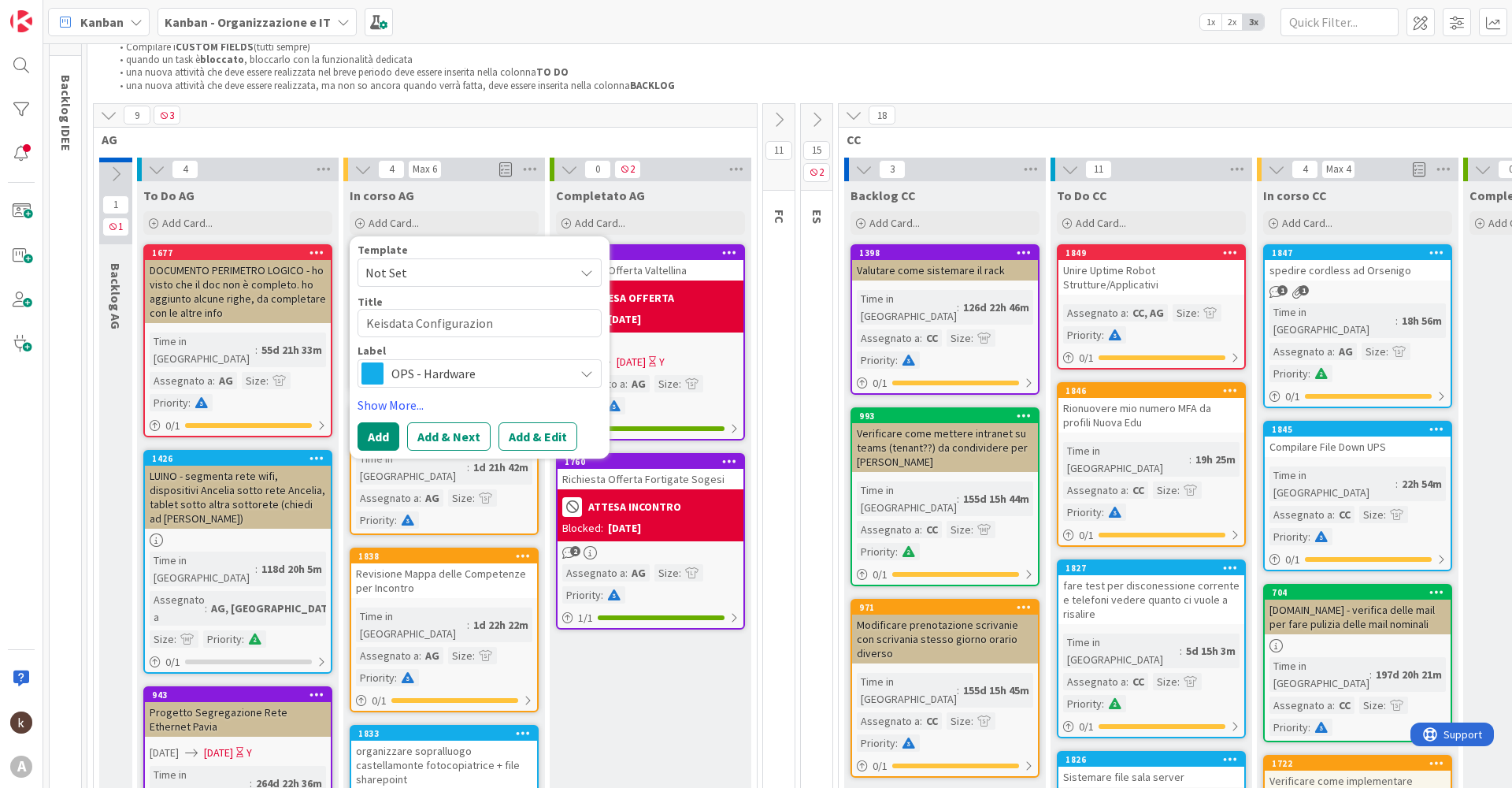
type textarea "Keisdata Configurazione"
type textarea "x"
type textarea "Keisdata Configurazione"
type textarea "x"
type textarea "Keisdata Configurazione U"
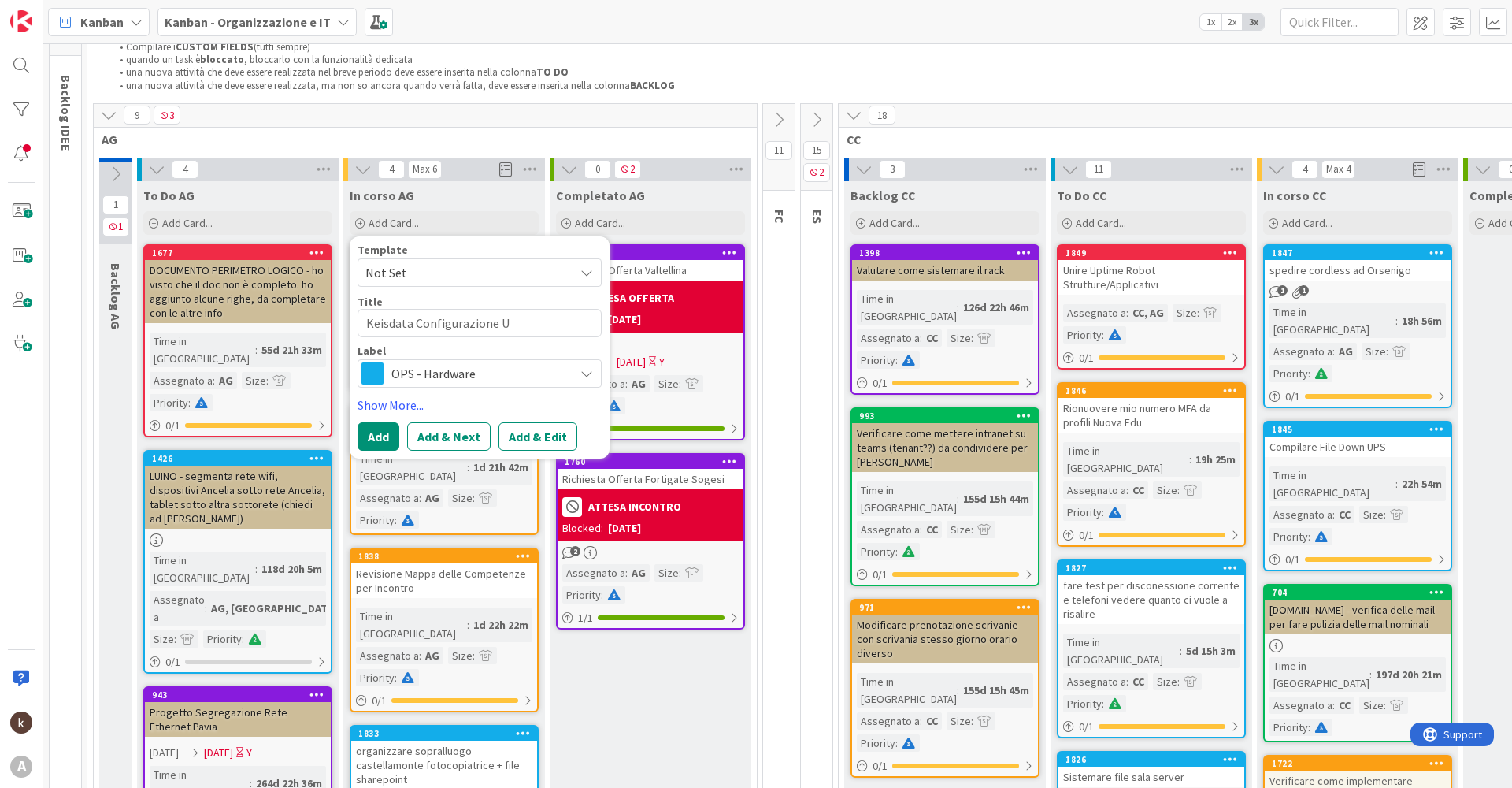
type textarea "x"
type textarea "Keisdata Configurazione Ut"
type textarea "x"
type textarea "Keisdata Configurazione Ute"
type textarea "x"
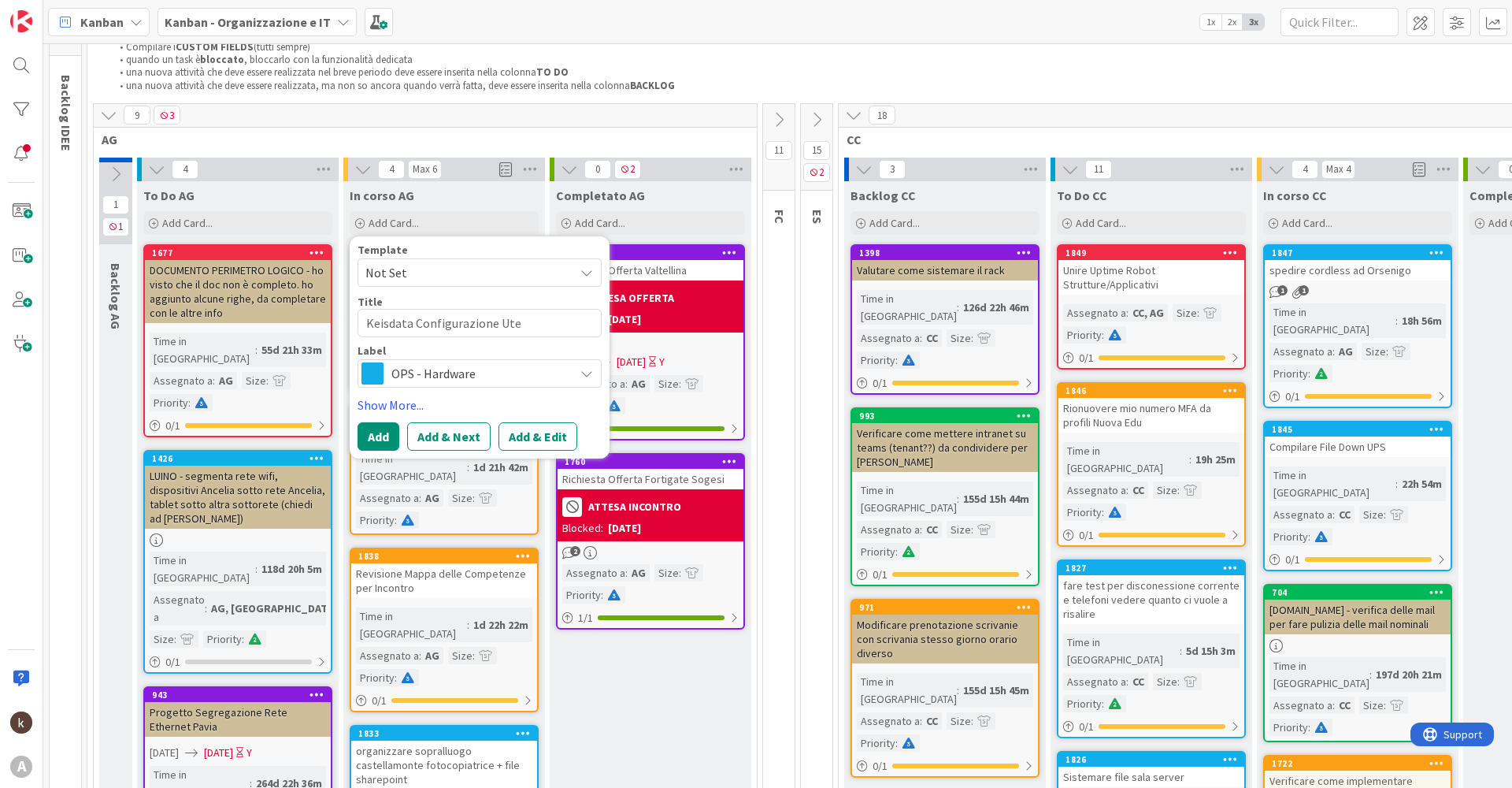
type textarea "Keisdata Configurazione Uten"
type textarea "x"
type textarea "Keisdata Configurazione Utent"
type textarea "x"
type textarea "Keisdata Configurazione Utenti"
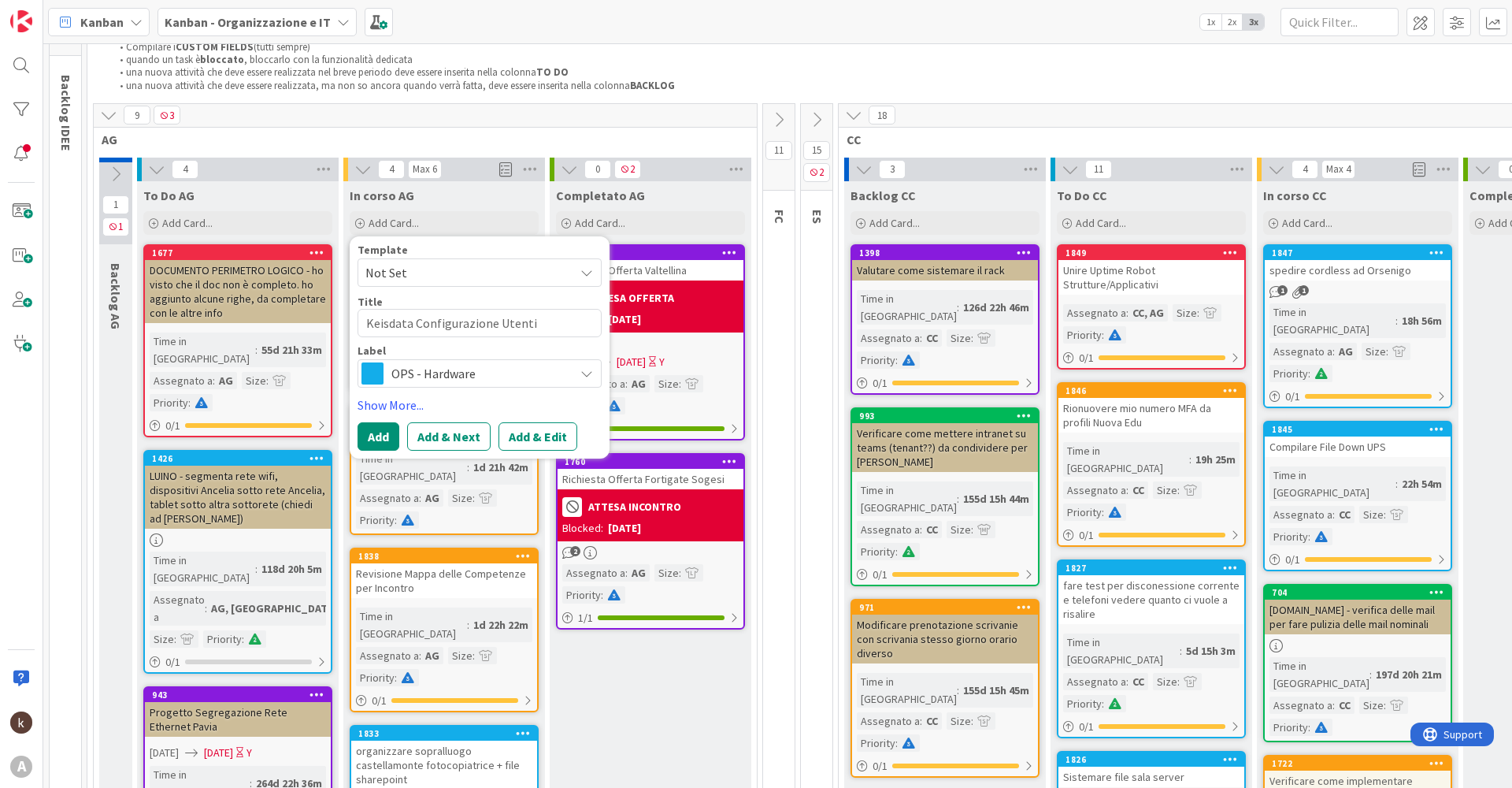
click at [480, 376] on span "OPS - Hardware" at bounding box center [479, 374] width 175 height 22
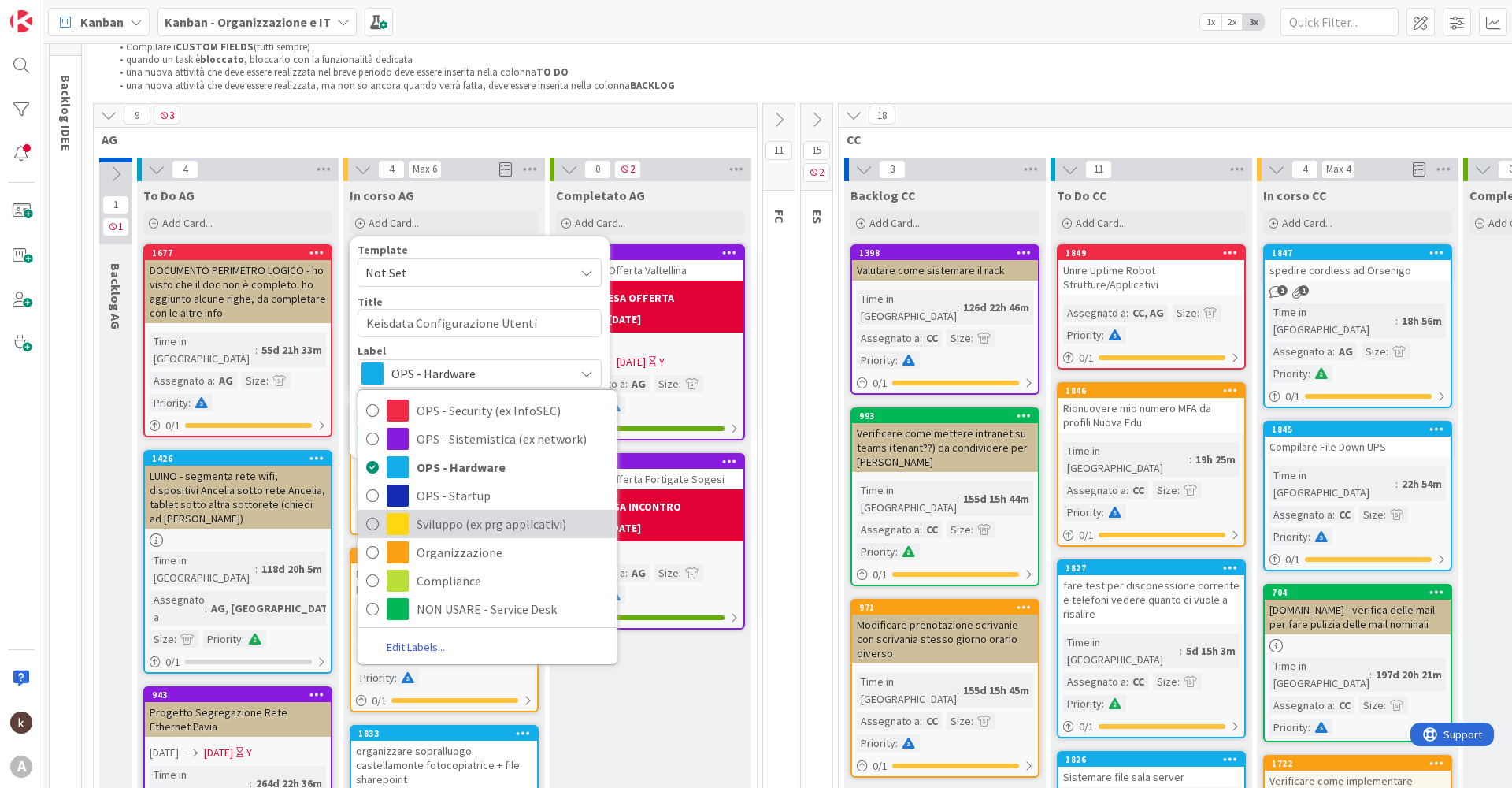
click at [494, 528] on span "Sviluppo (ex prg applicativi)" at bounding box center [512, 523] width 192 height 23
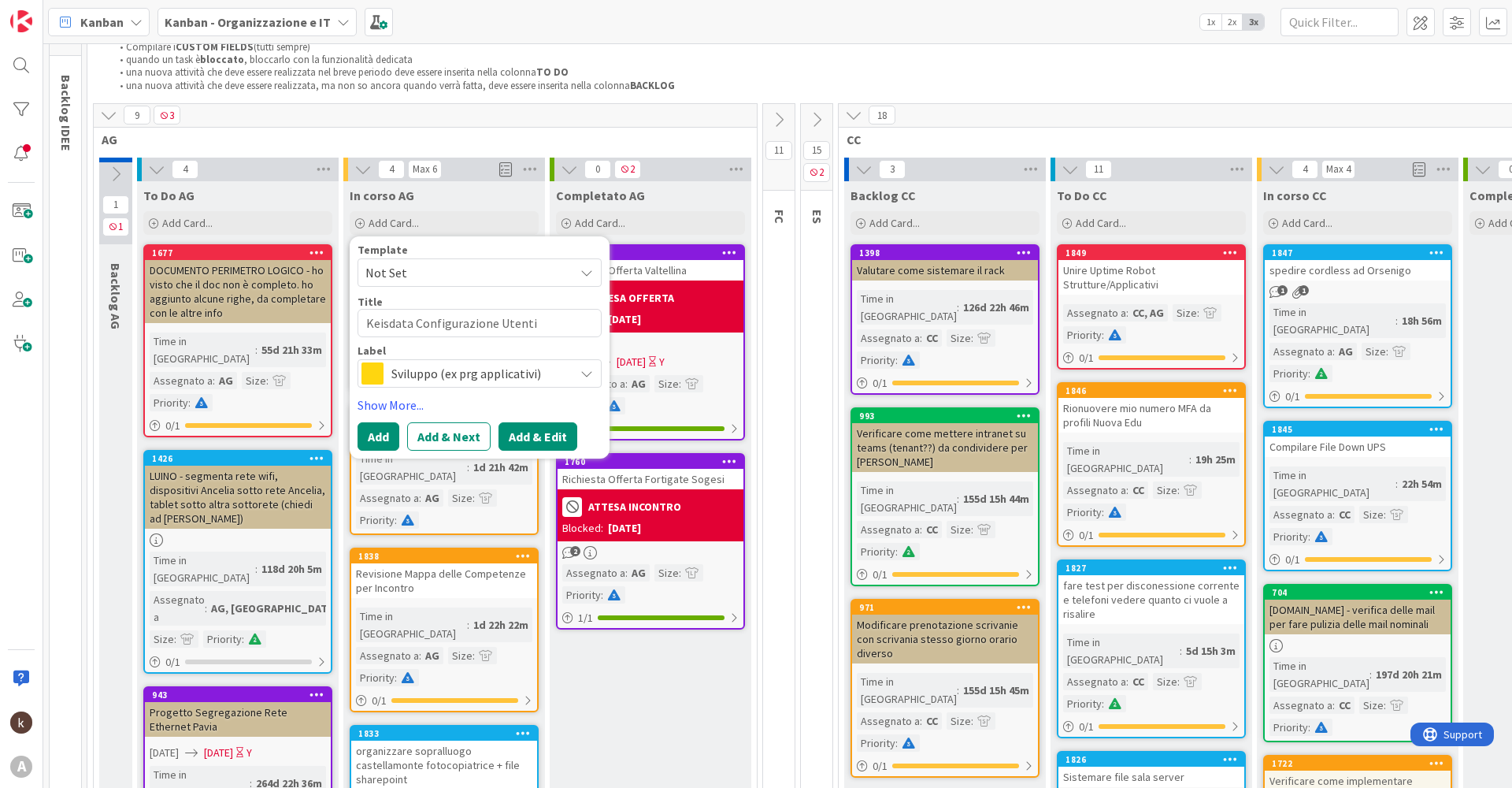
click at [525, 442] on button "Add & Edit" at bounding box center [538, 437] width 79 height 28
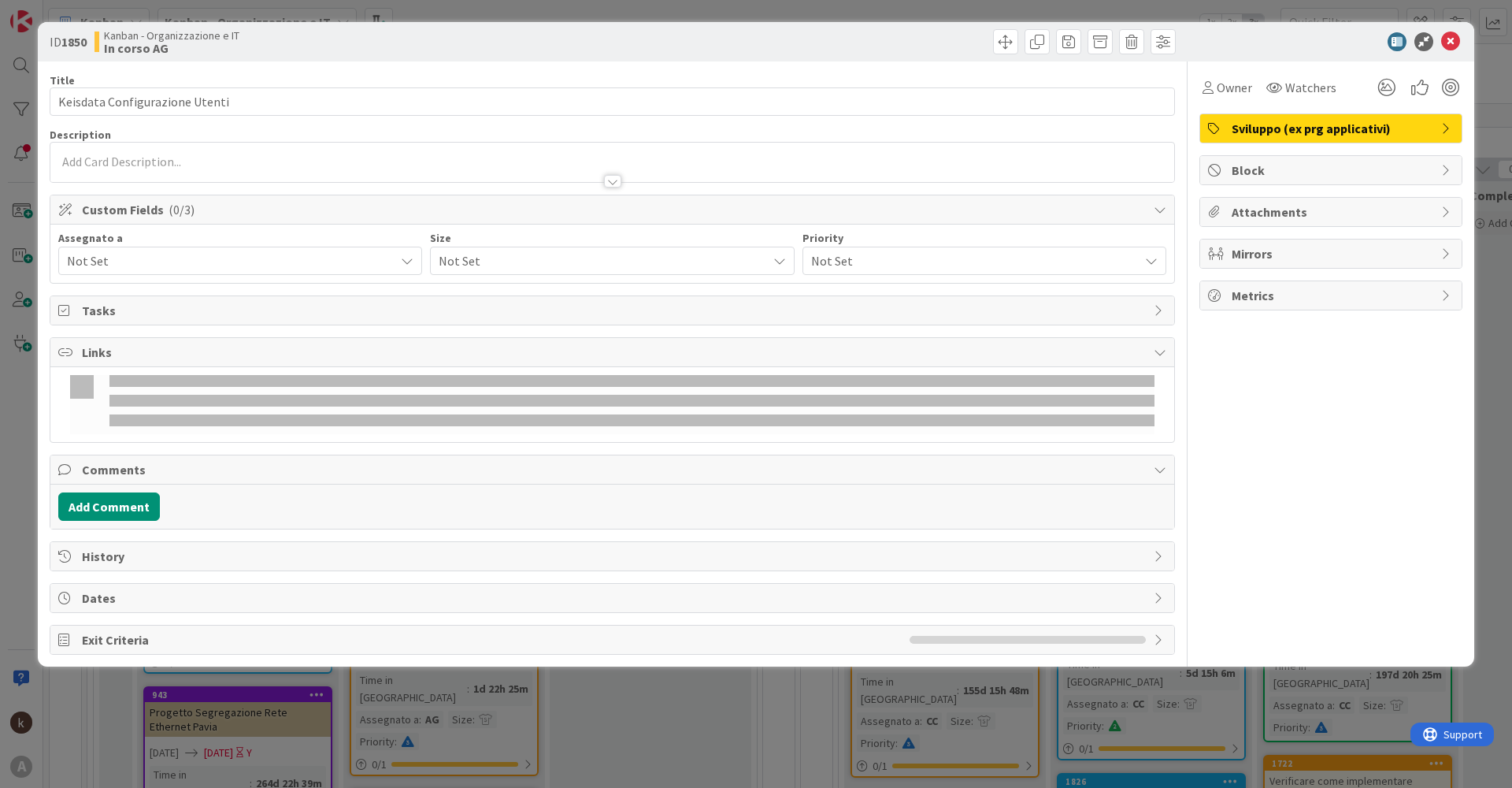
type textarea "x"
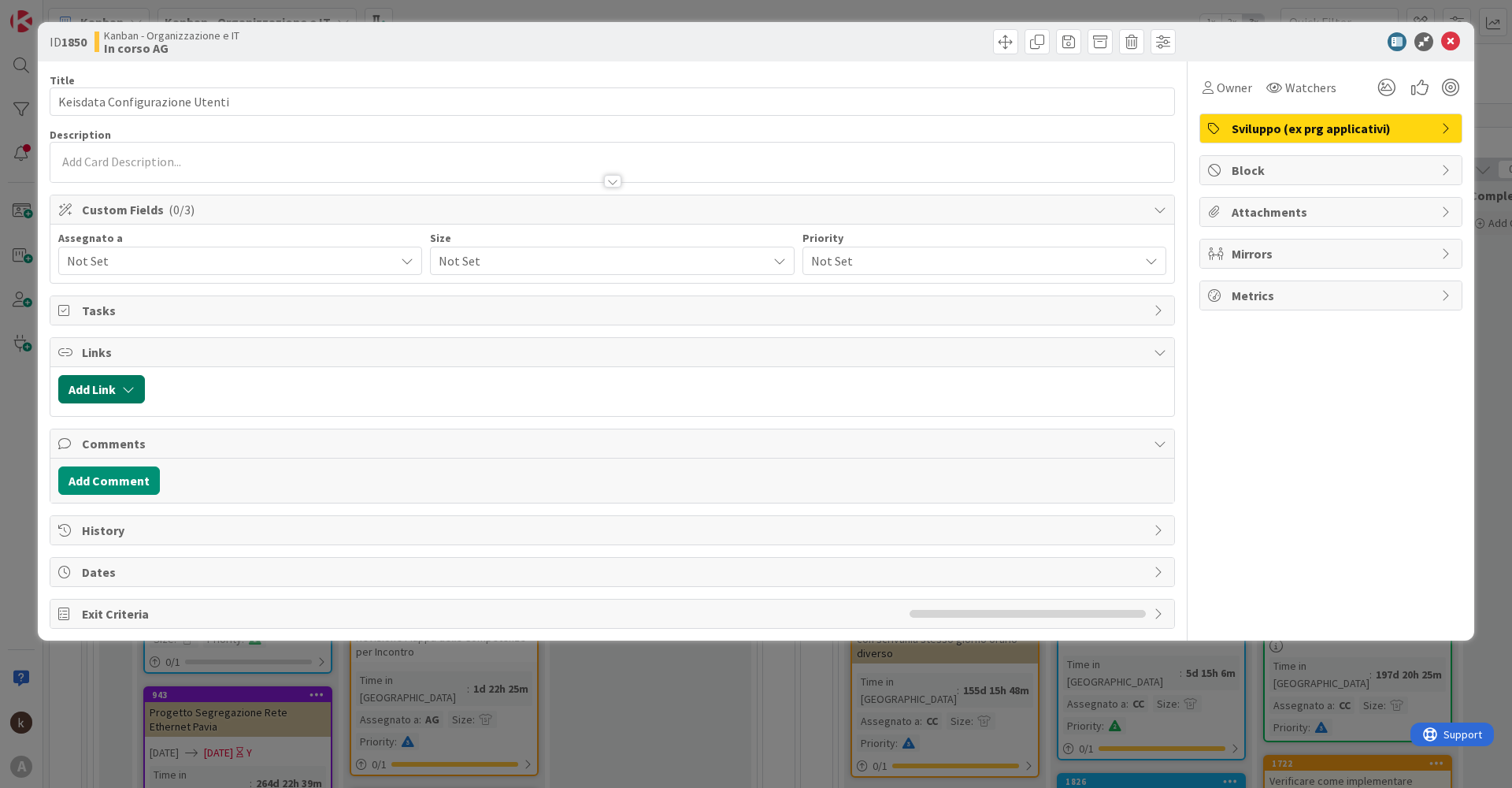
click at [111, 388] on button "Add Link" at bounding box center [101, 389] width 86 height 28
click at [155, 499] on div "Current Board" at bounding box center [176, 486] width 220 height 28
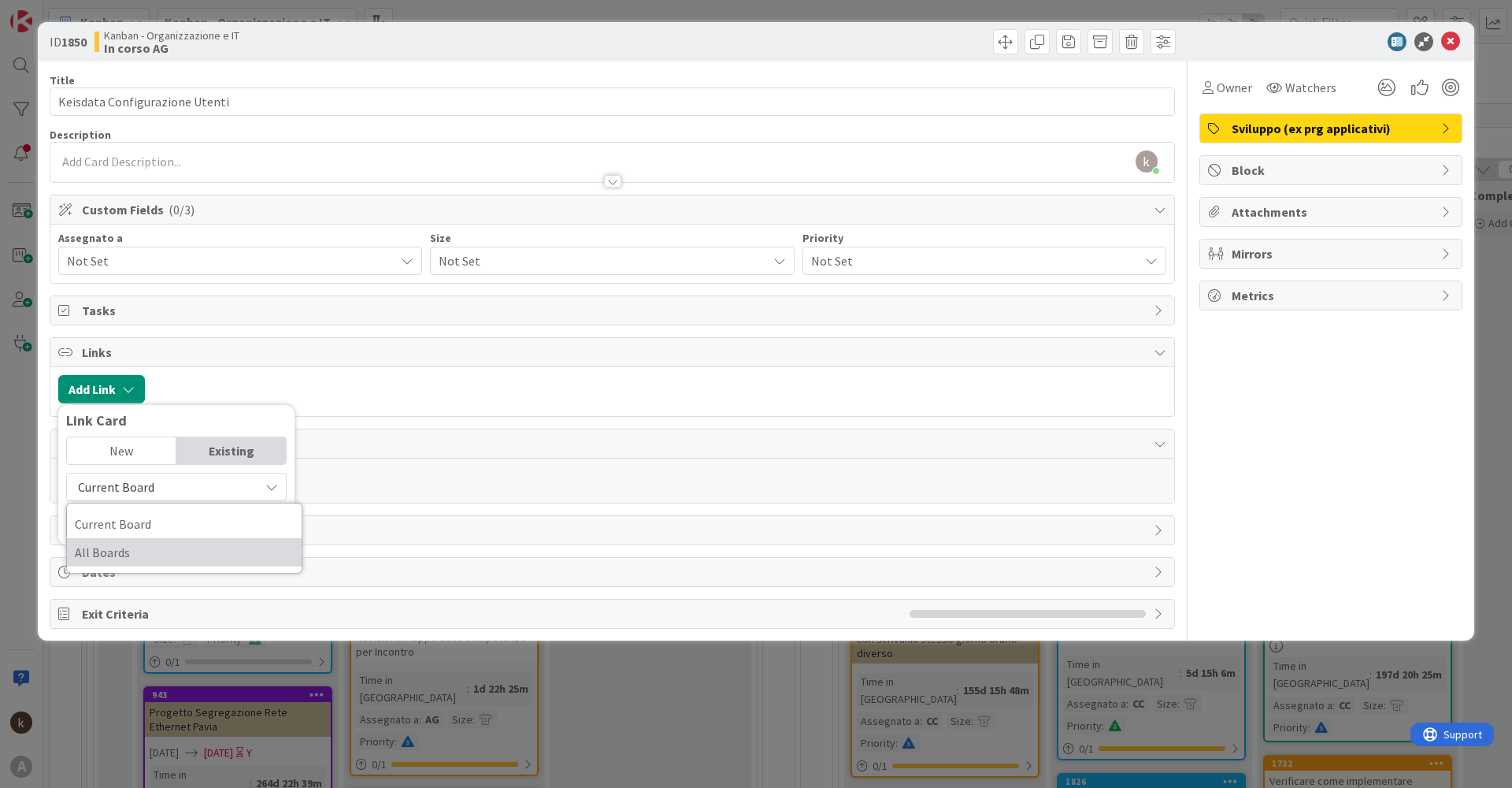
click at [123, 548] on span "All Boards" at bounding box center [185, 552] width 219 height 23
click at [145, 535] on input "text" at bounding box center [176, 523] width 220 height 28
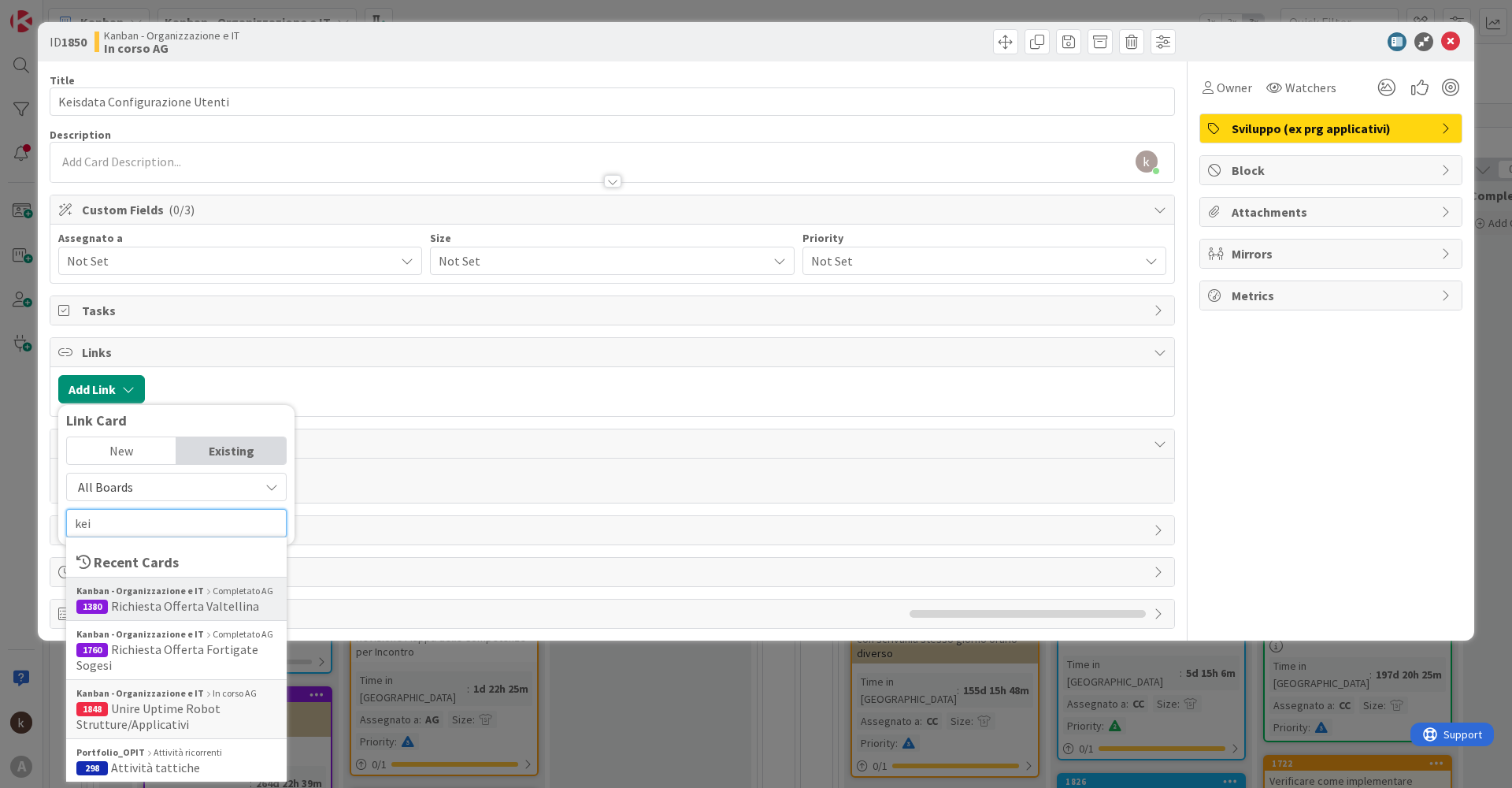
type input "keis"
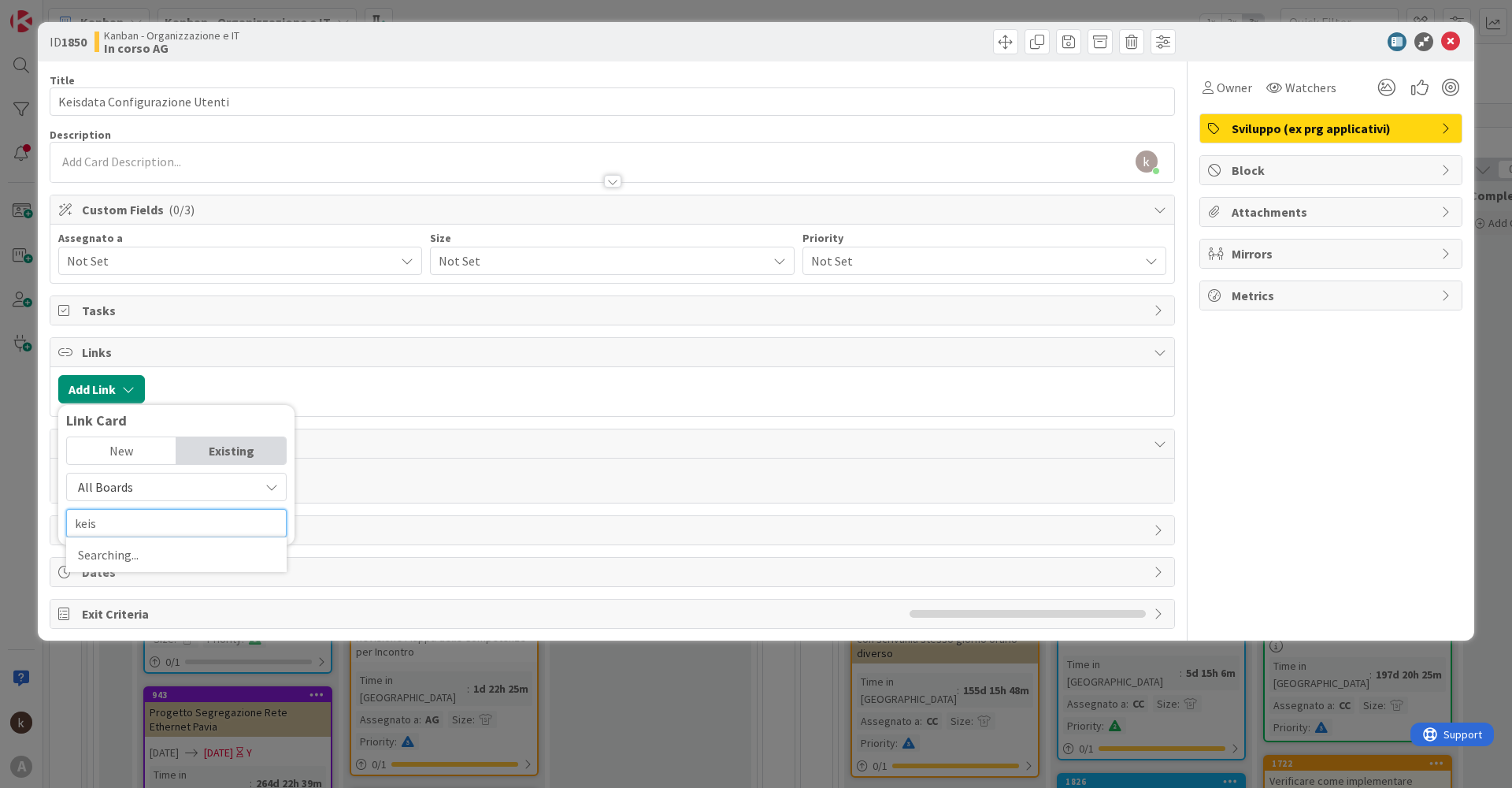
type textarea "x"
type input "k"
click at [492, 397] on div at bounding box center [660, 389] width 1014 height 28
click at [1450, 41] on icon at bounding box center [1450, 41] width 19 height 19
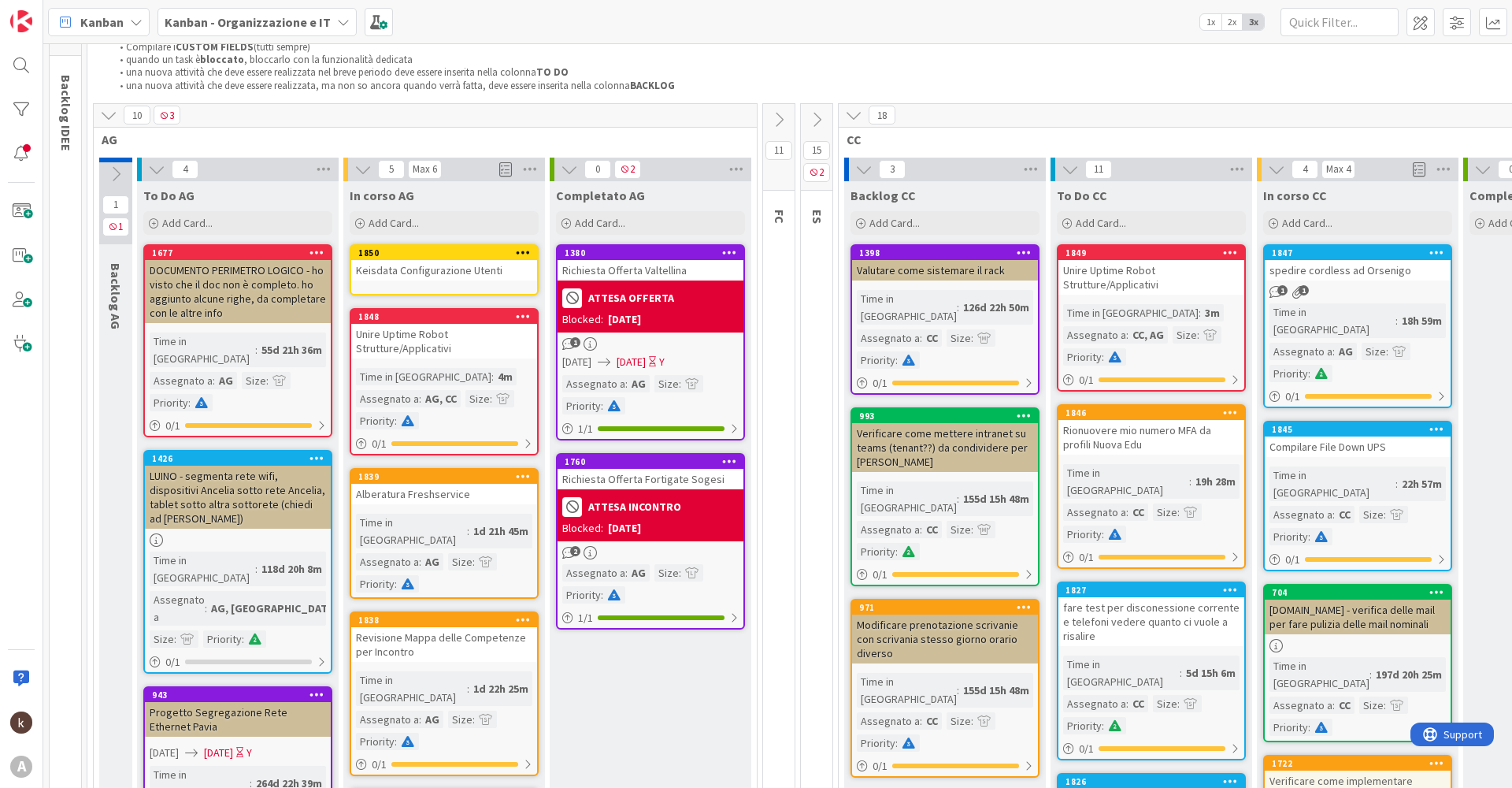
click at [283, 20] on b "Kanban - Organizzazione e IT" at bounding box center [247, 22] width 166 height 16
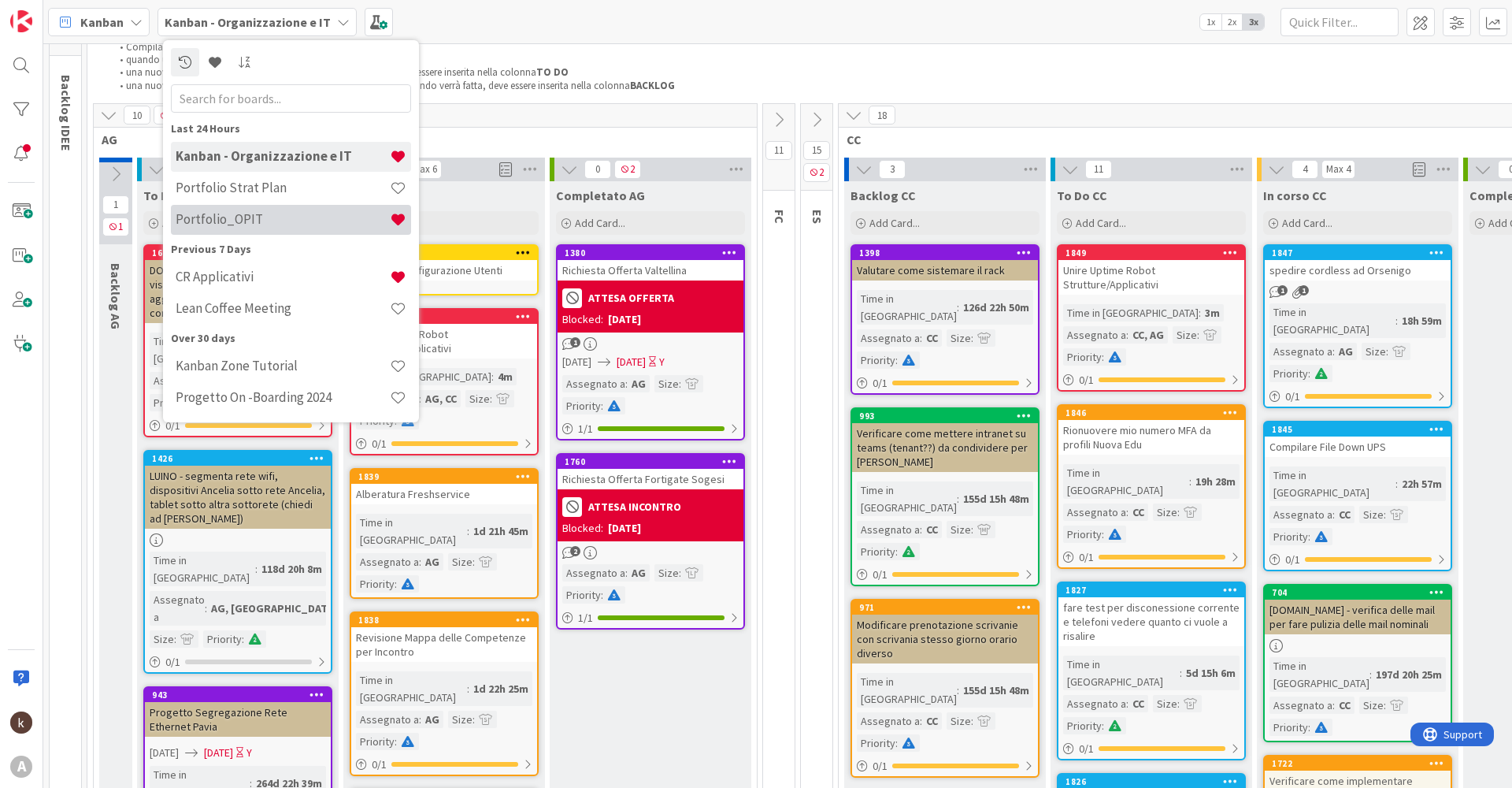
click at [283, 224] on h4 "Portfolio_OPIT" at bounding box center [282, 218] width 215 height 16
type textarea "x"
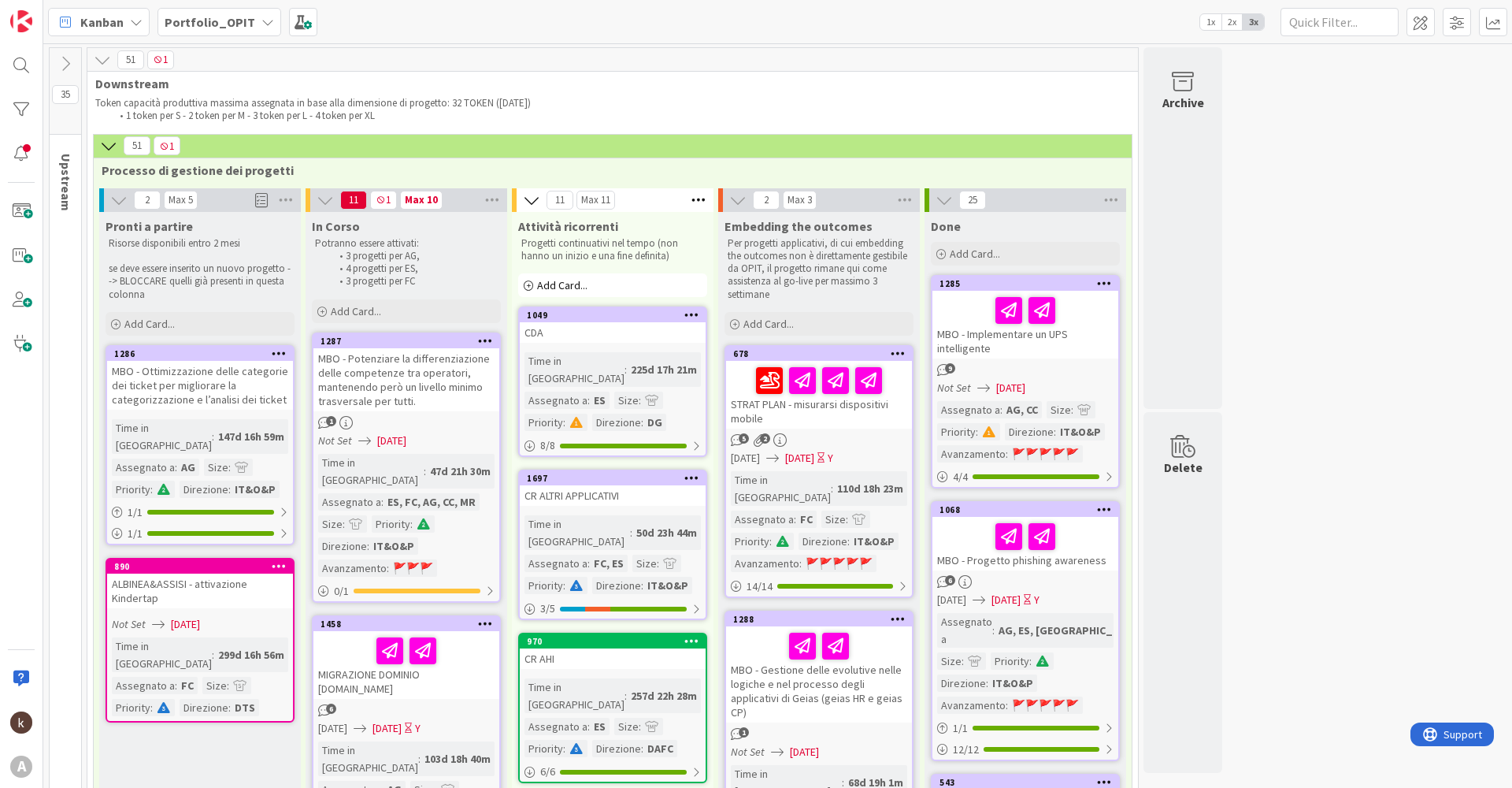
click at [216, 22] on b "Portfolio_OPIT" at bounding box center [210, 22] width 91 height 16
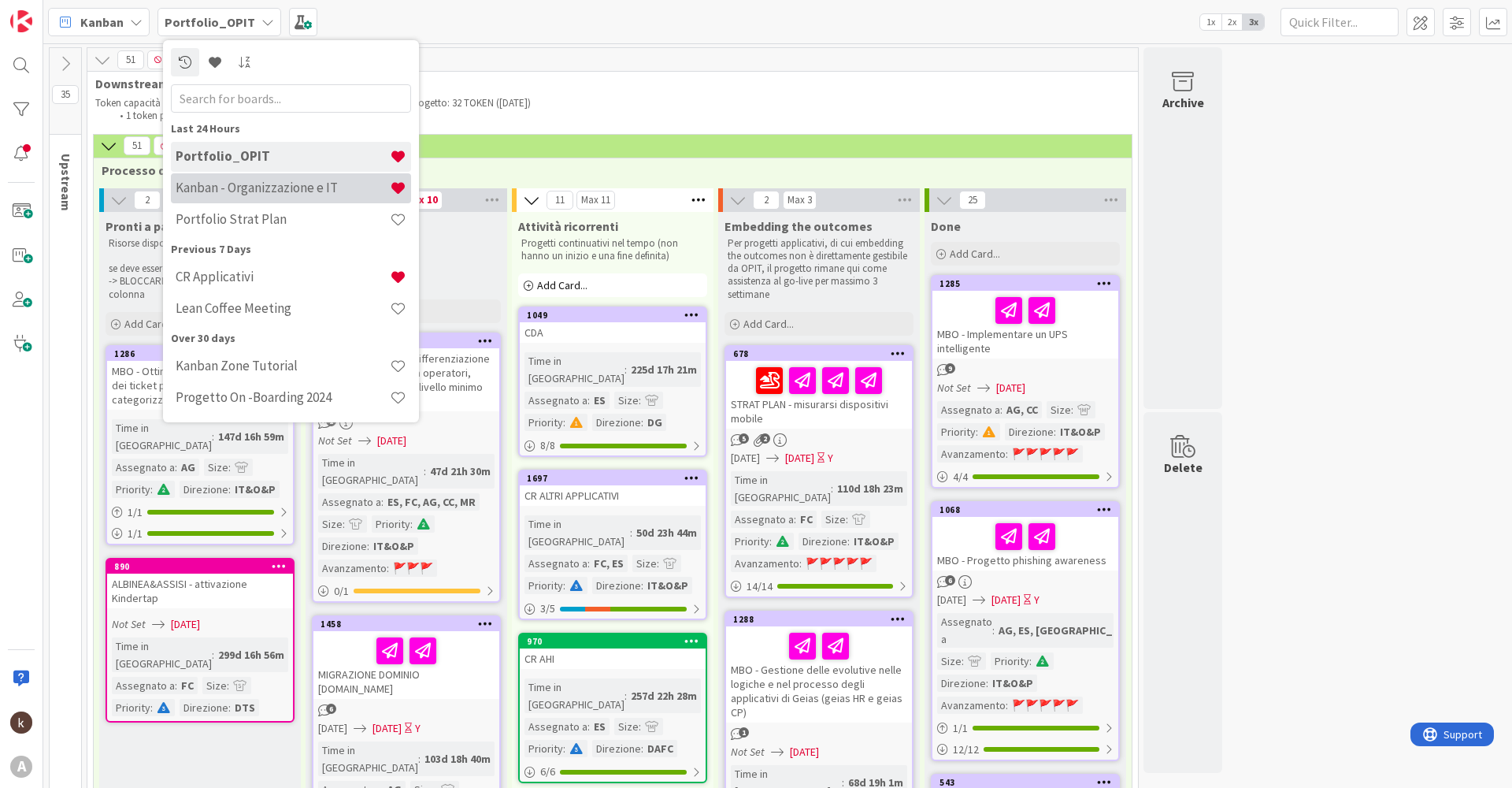
click at [284, 189] on h4 "Kanban - Organizzazione e IT" at bounding box center [282, 187] width 215 height 16
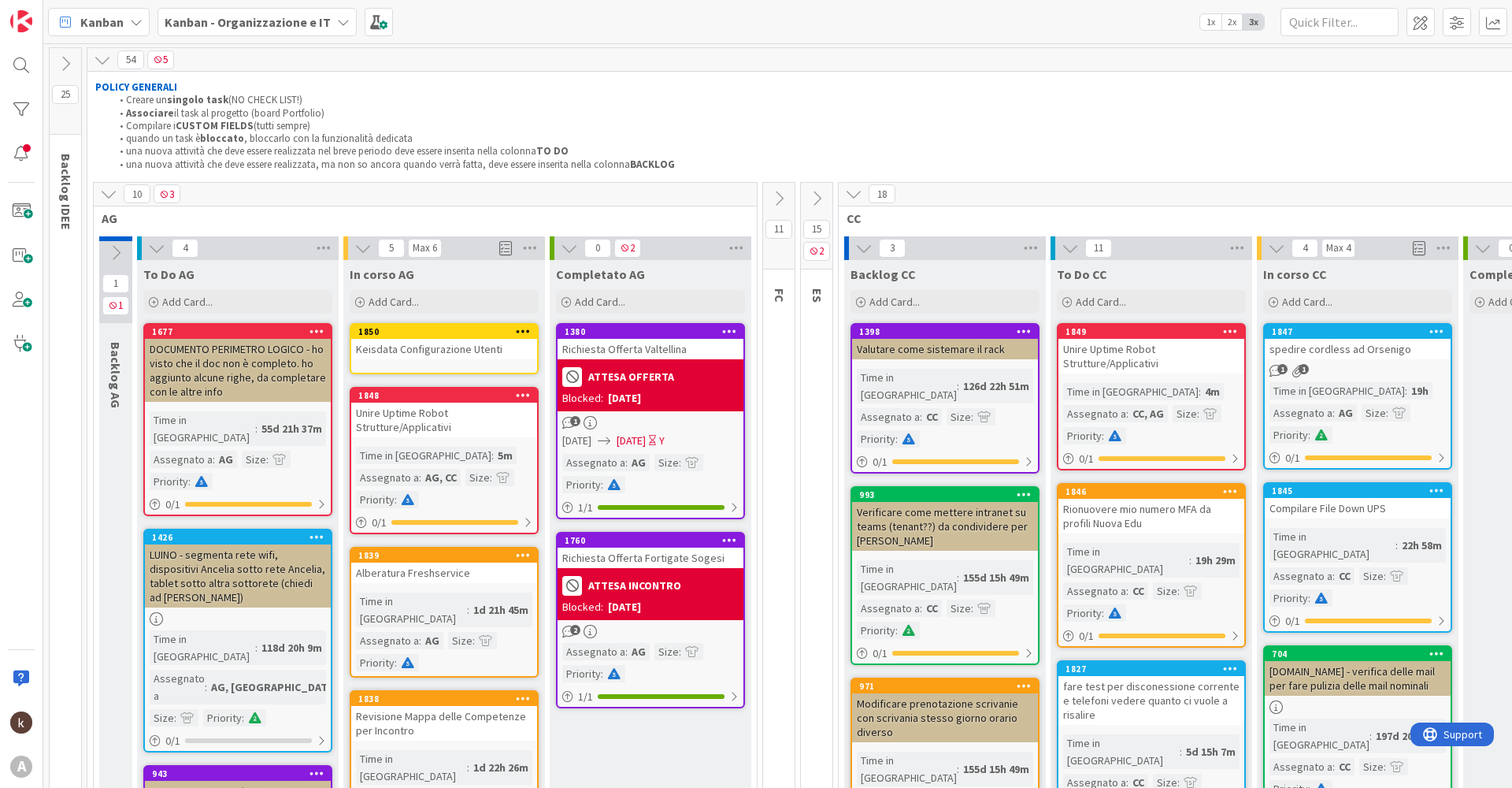
click at [489, 363] on div "1850 Keisdata Configurazione Utenti" at bounding box center [444, 349] width 189 height 52
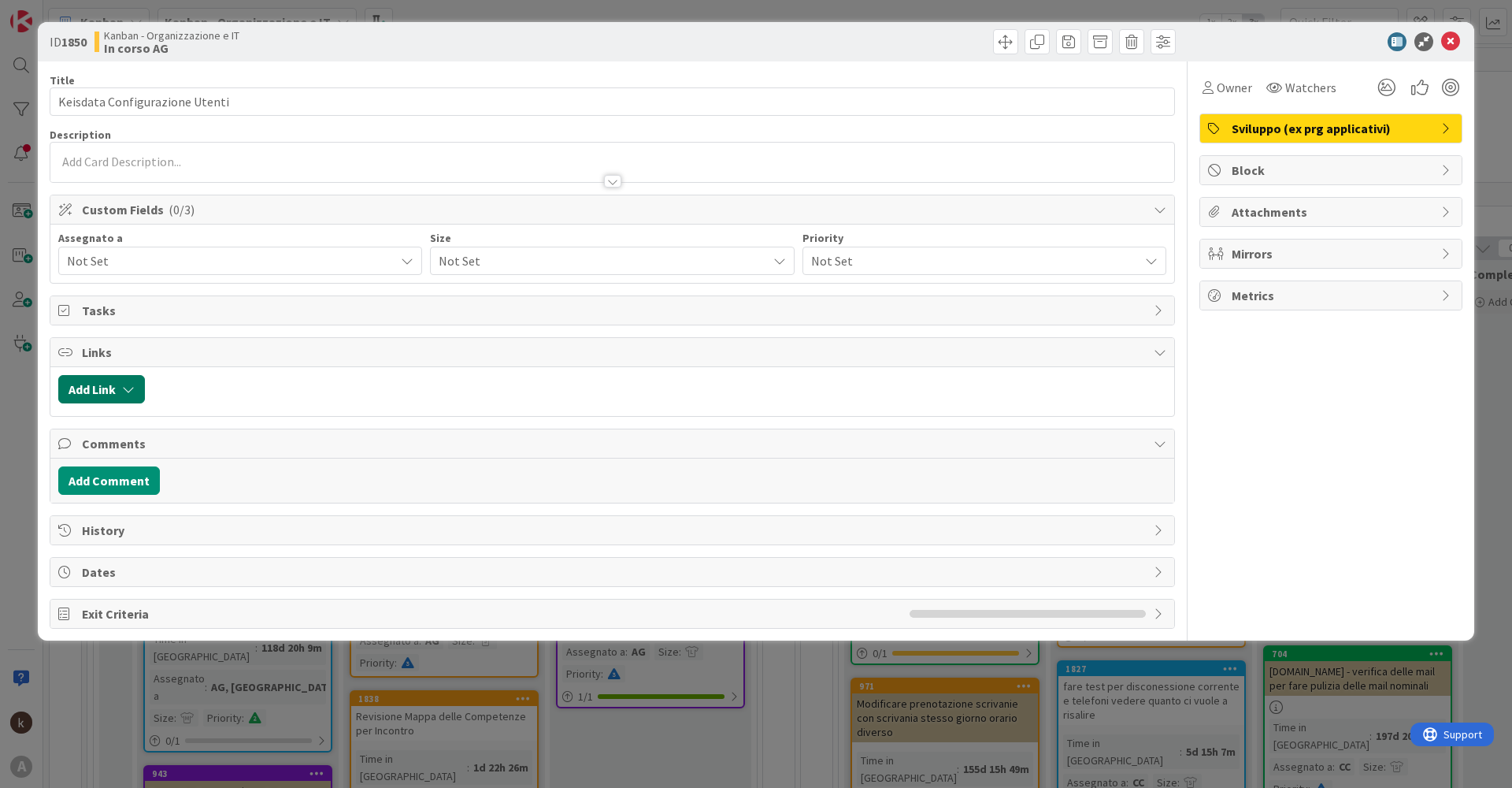
click at [133, 390] on icon "button" at bounding box center [127, 388] width 12 height 12
click at [185, 489] on span "Current Board" at bounding box center [163, 487] width 176 height 22
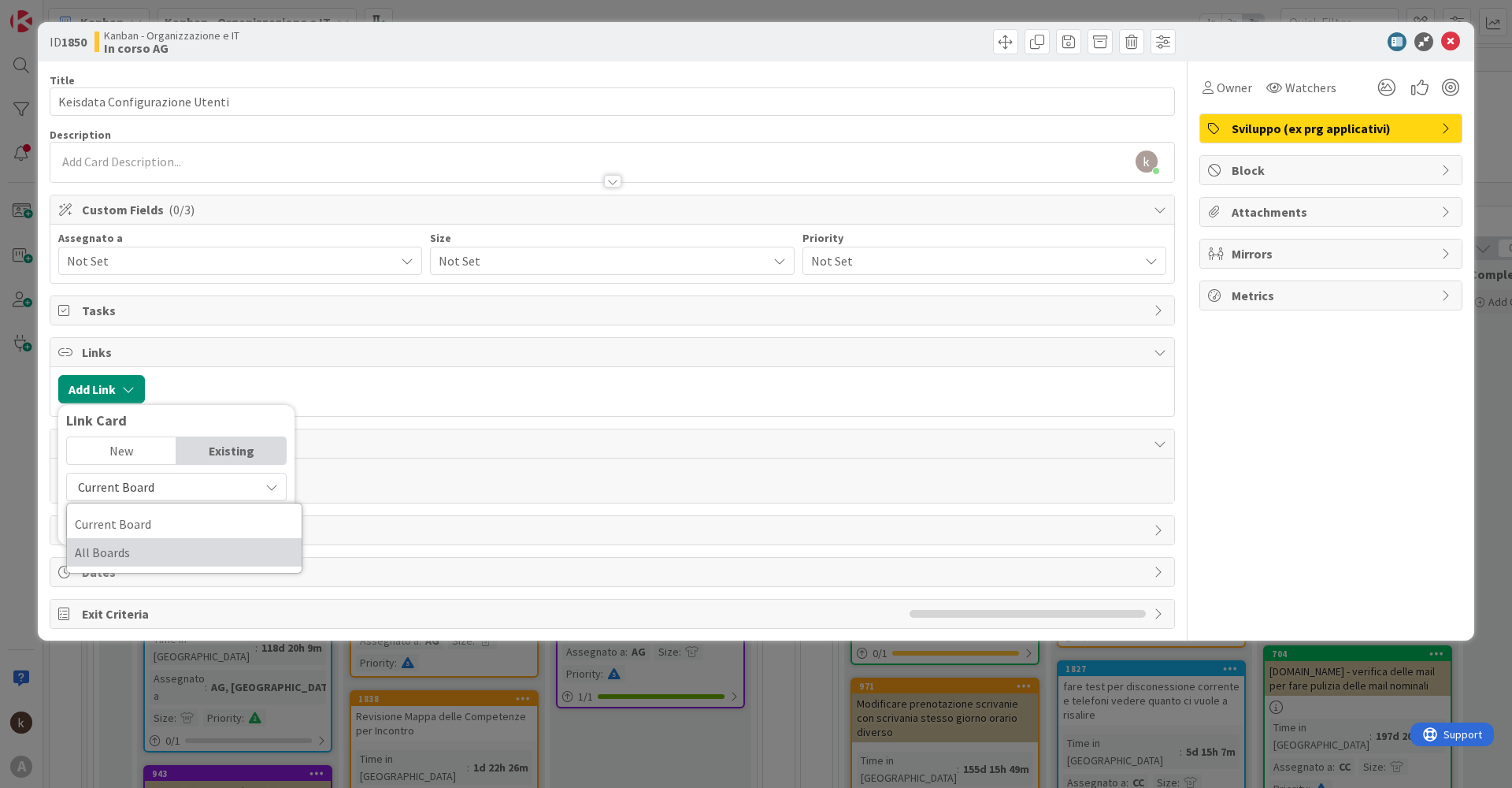
click at [141, 546] on span "All Boards" at bounding box center [185, 552] width 219 height 23
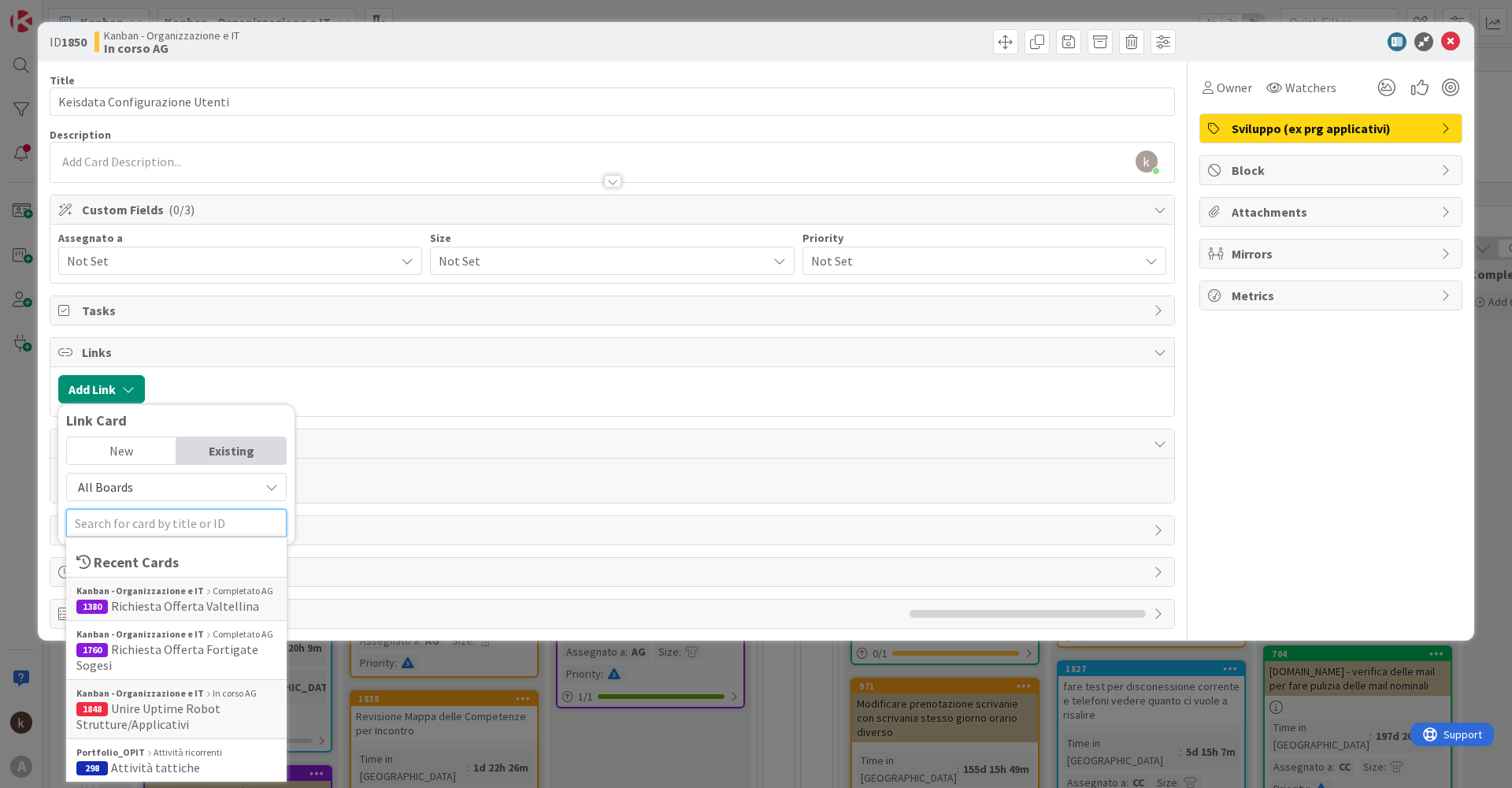
click at [190, 513] on input "text" at bounding box center [176, 523] width 220 height 28
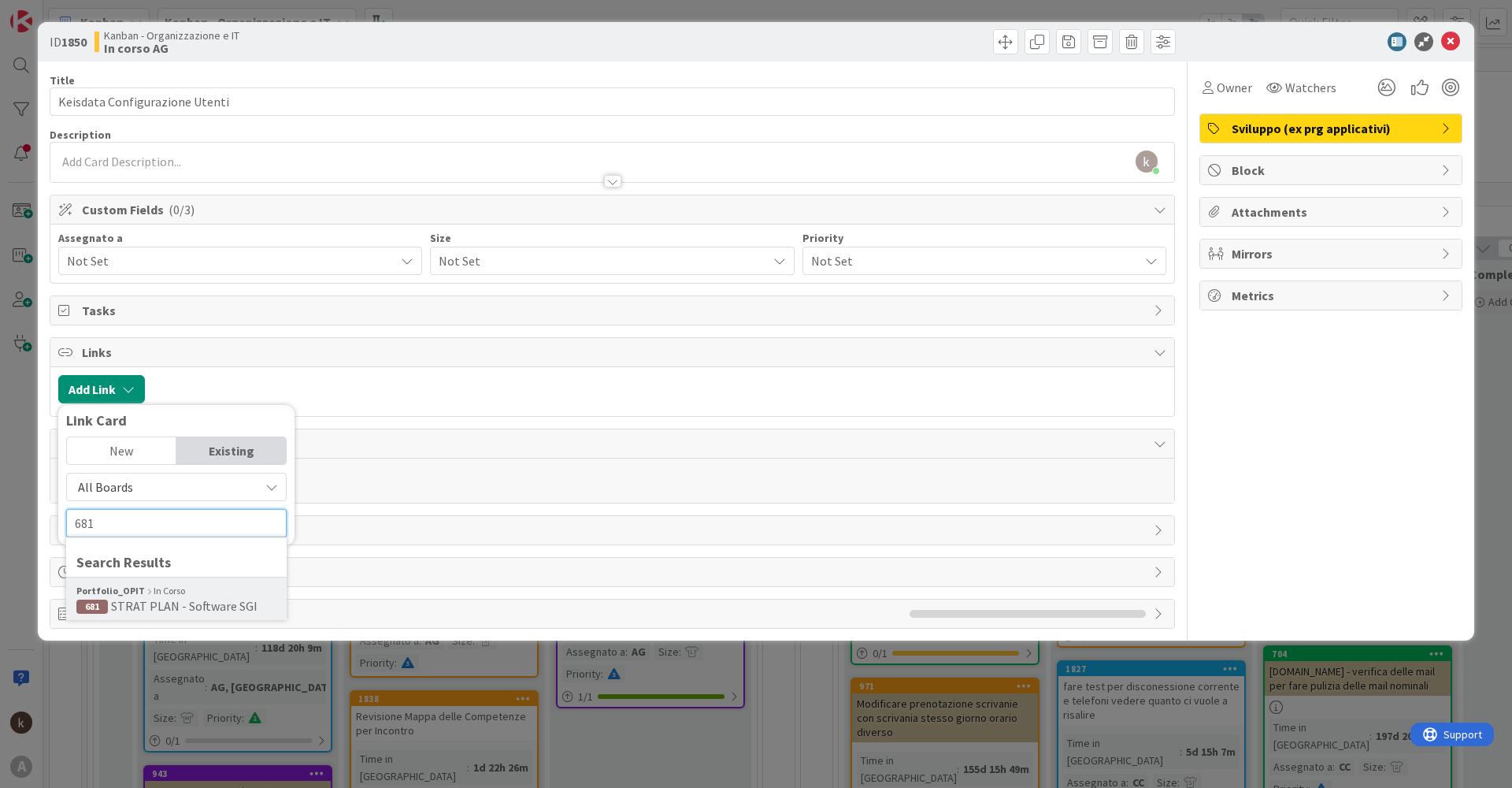
type input "681"
click at [178, 595] on div "Portfolio_OPIT In [GEOGRAPHIC_DATA]" at bounding box center [176, 590] width 200 height 14
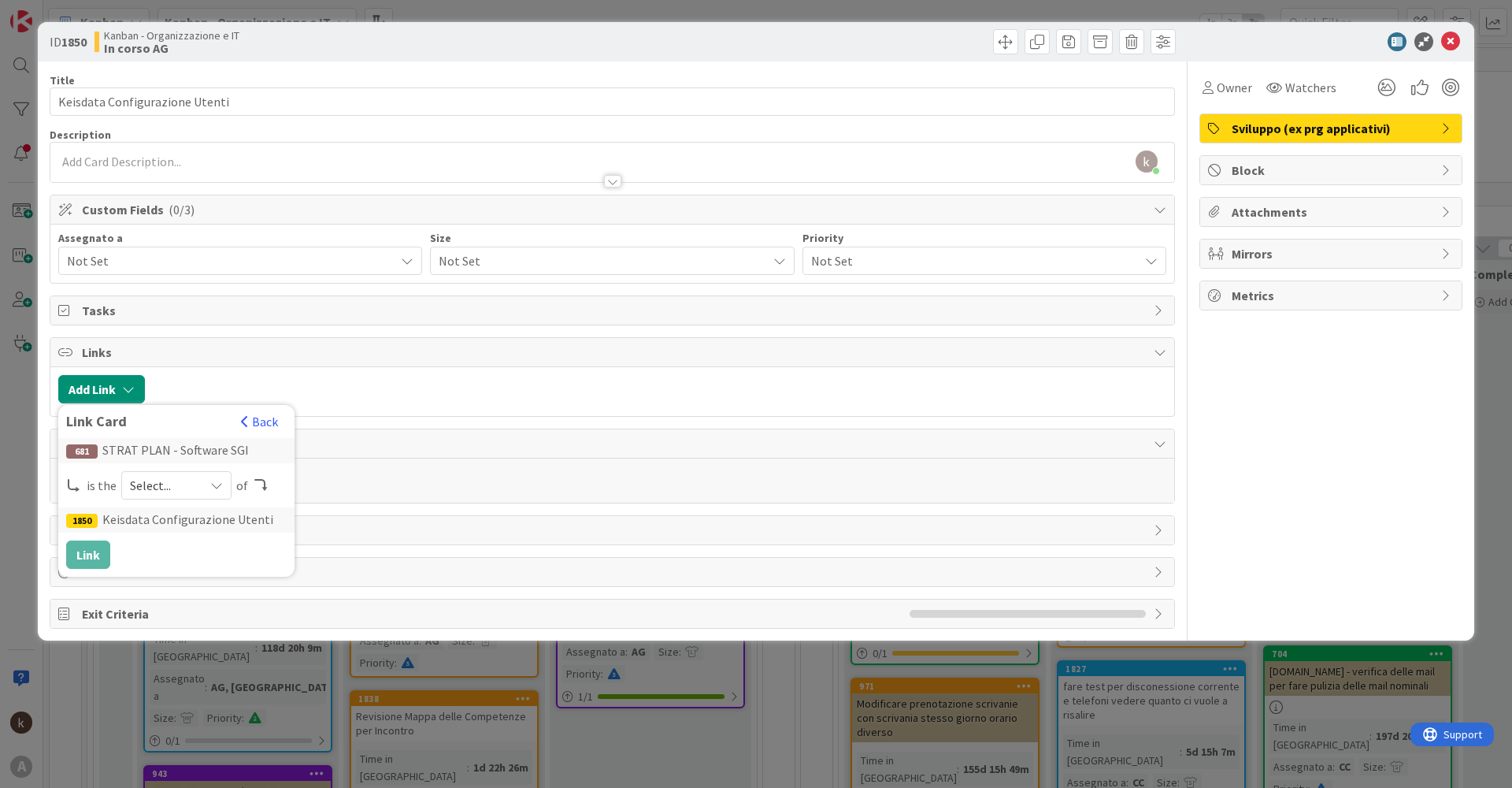
click at [185, 483] on span "Select..." at bounding box center [163, 485] width 67 height 22
click at [190, 532] on span "parent" at bounding box center [259, 522] width 178 height 23
click at [69, 553] on button "Link" at bounding box center [88, 555] width 44 height 28
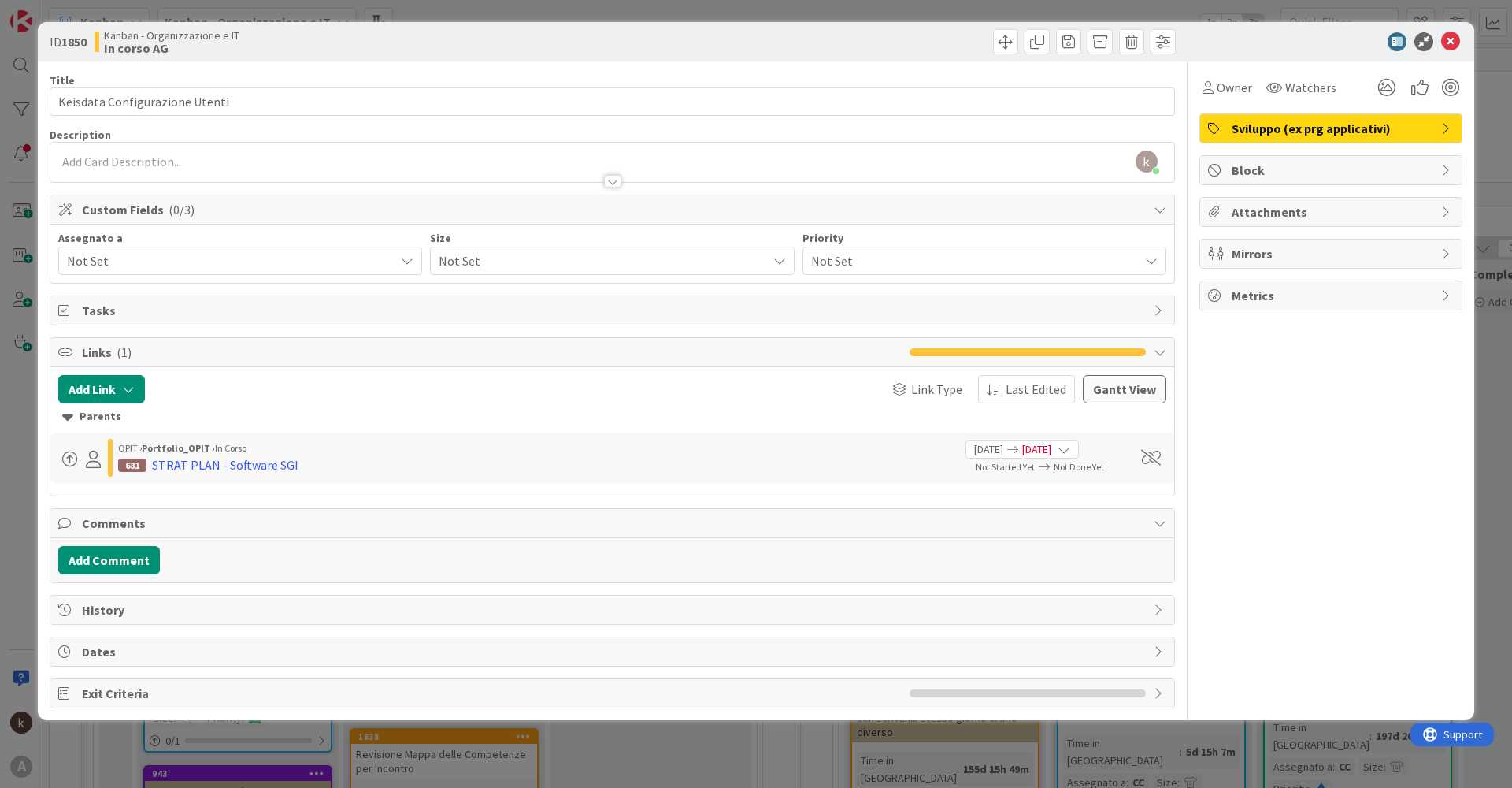
click at [123, 256] on span "Not Set" at bounding box center [230, 260] width 328 height 19
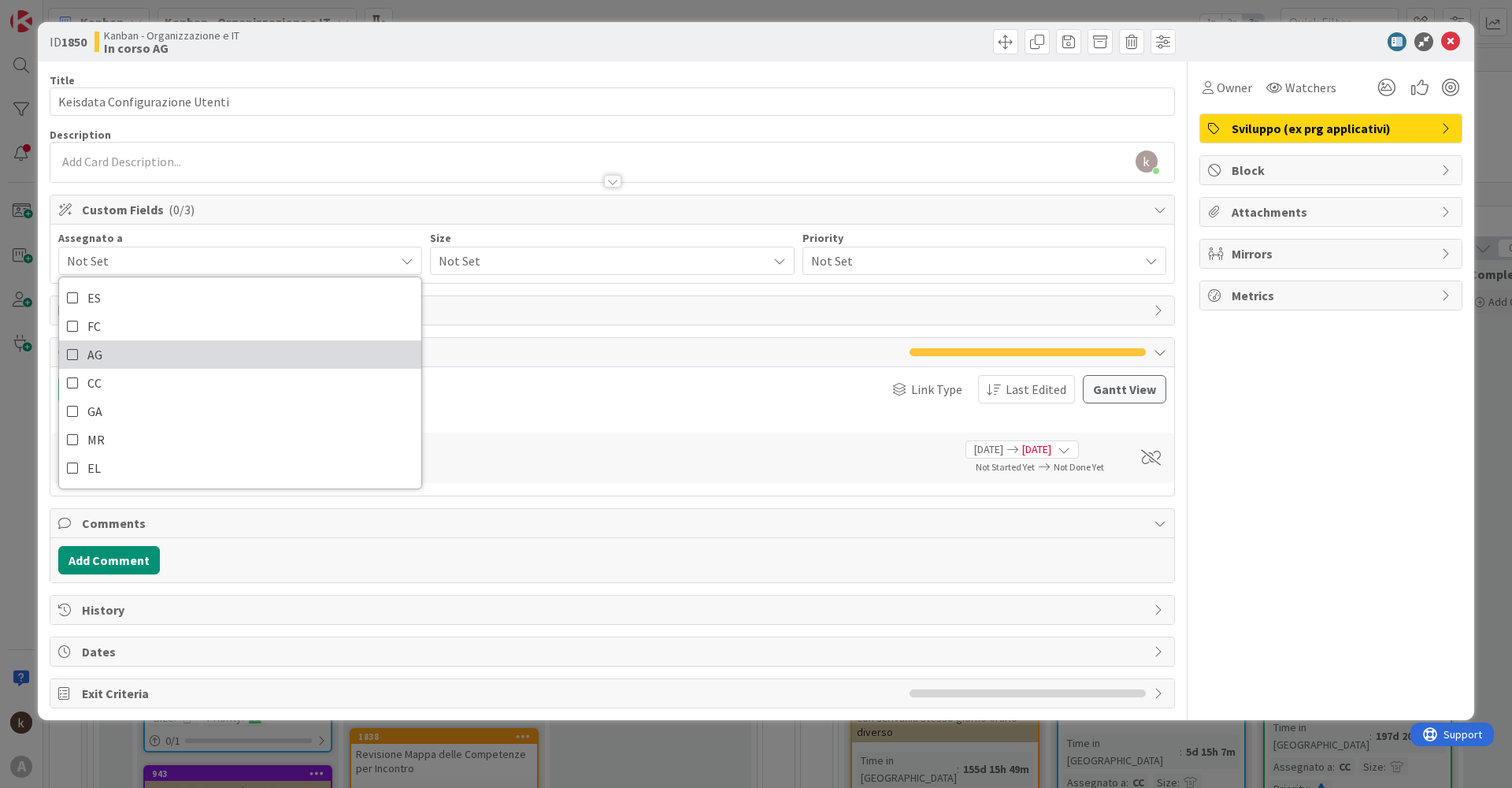
click at [92, 349] on span "AG" at bounding box center [95, 354] width 15 height 23
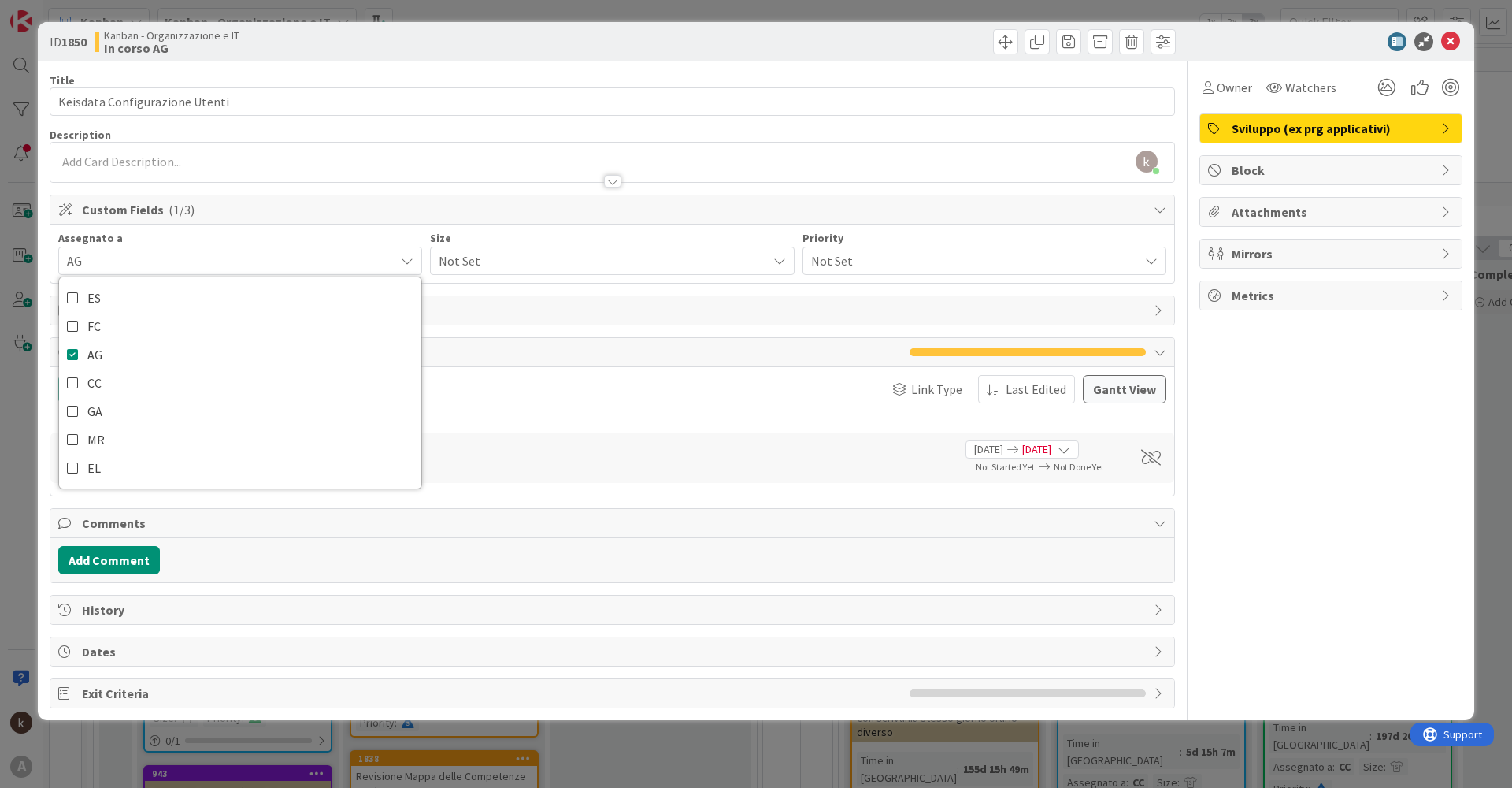
click at [519, 272] on div "Not Set" at bounding box center [612, 260] width 363 height 28
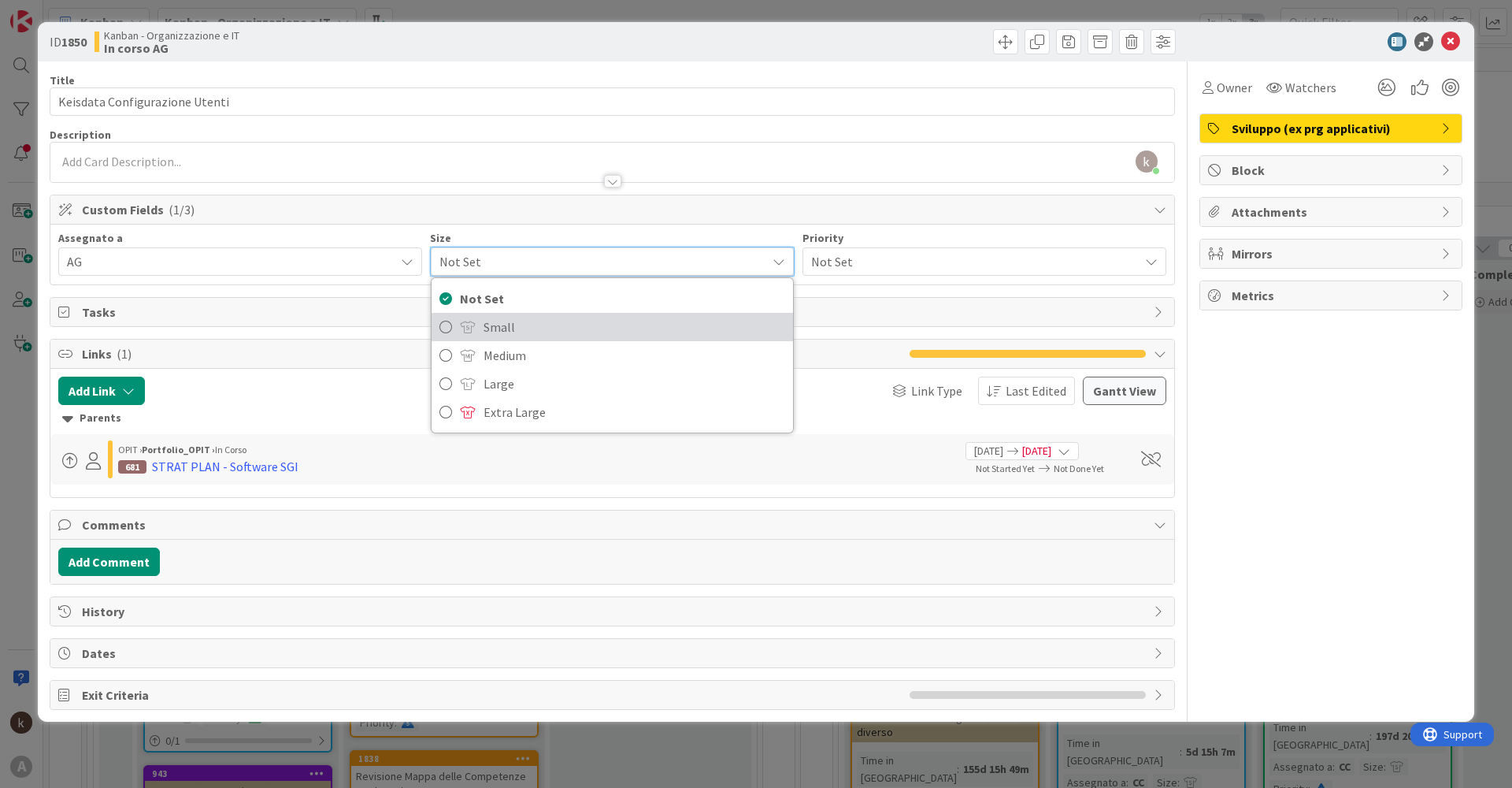
click at [517, 332] on span "Small" at bounding box center [633, 326] width 301 height 23
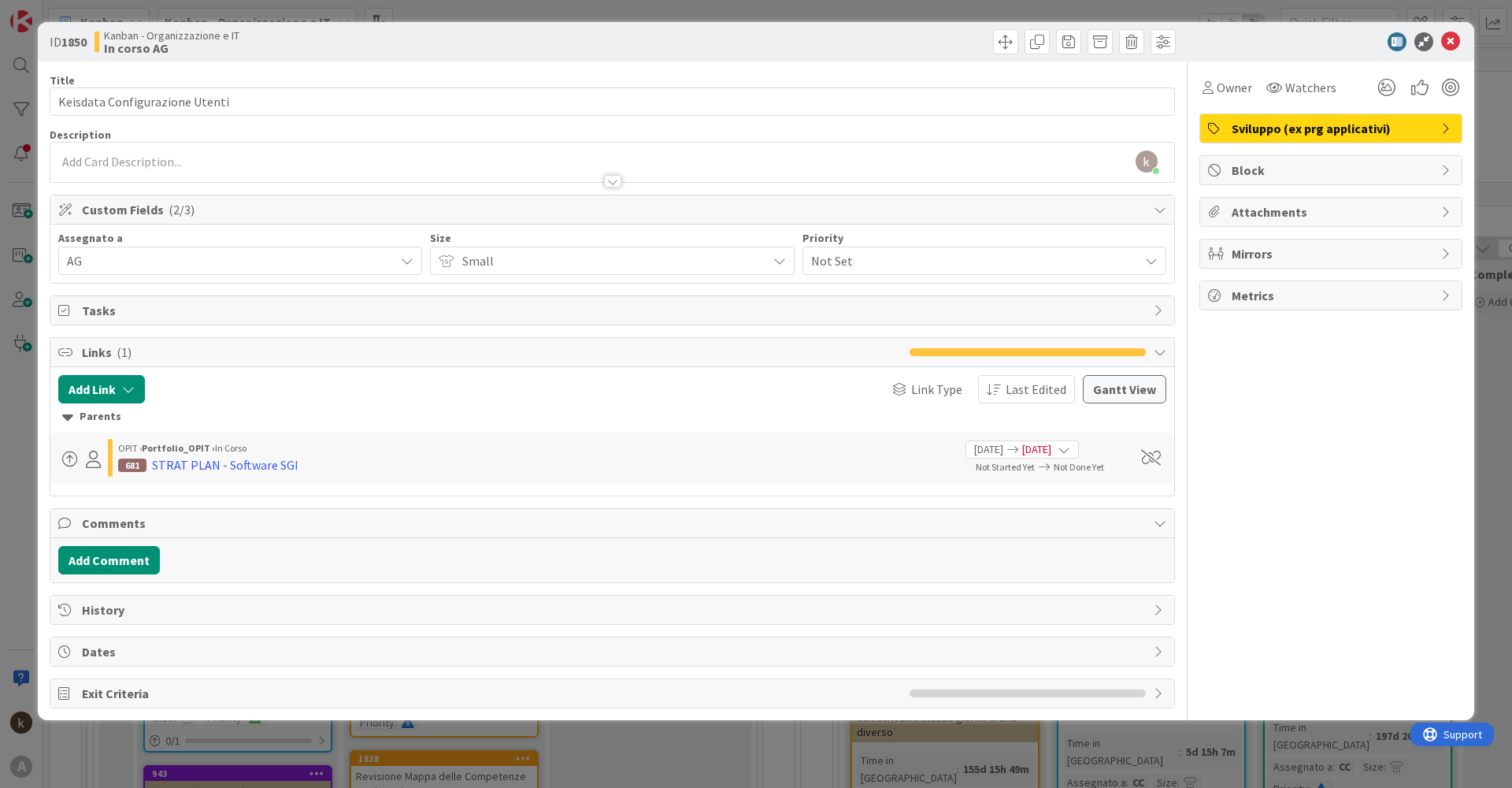
click at [820, 261] on span "Not Set" at bounding box center [971, 260] width 319 height 22
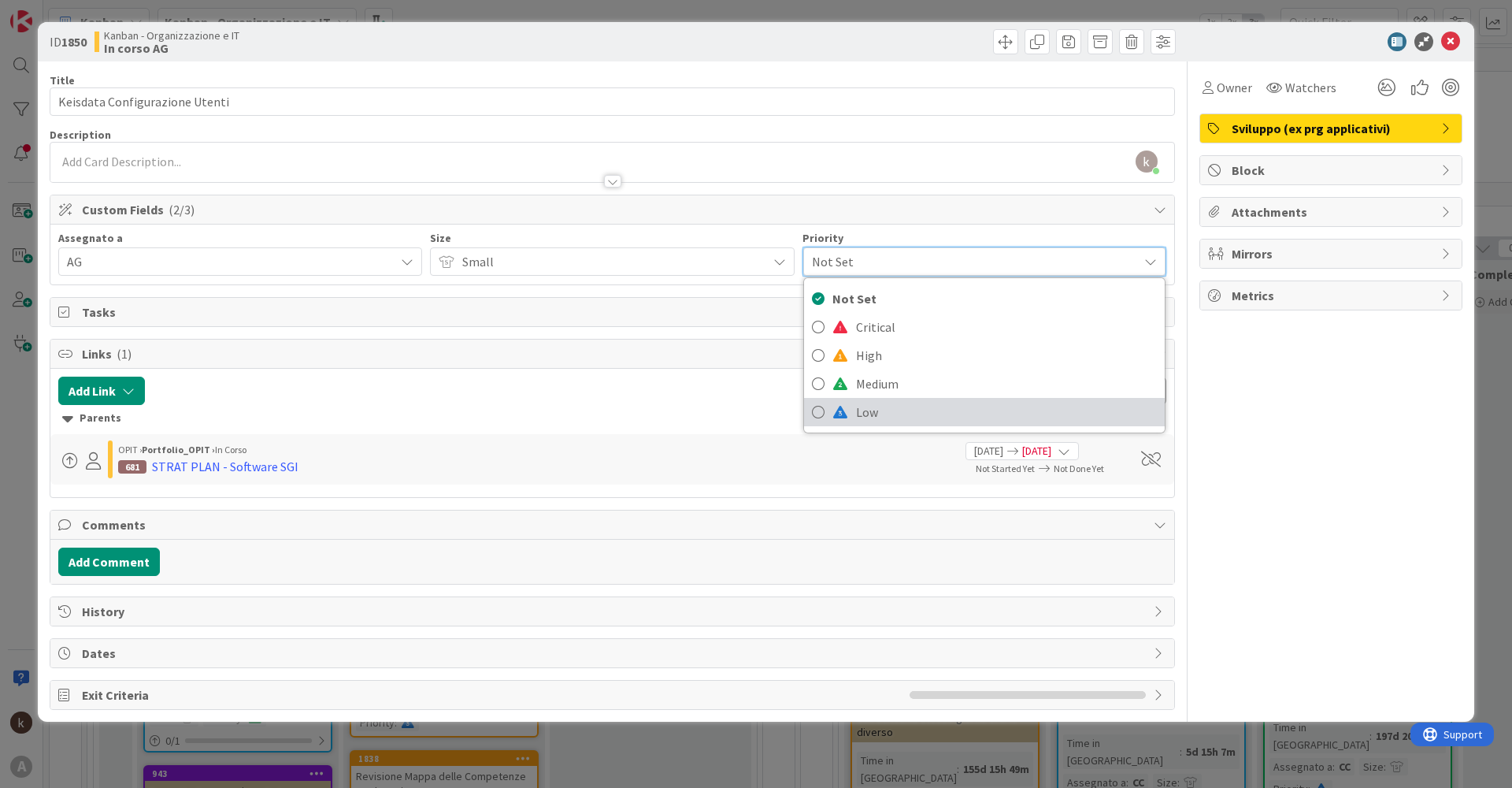
drag, startPoint x: 847, startPoint y: 427, endPoint x: 851, endPoint y: 420, distance: 8.1
click at [847, 426] on div "Not Set Critical High Medium Low" at bounding box center [984, 355] width 363 height 156
click at [851, 420] on link "Low" at bounding box center [984, 411] width 361 height 28
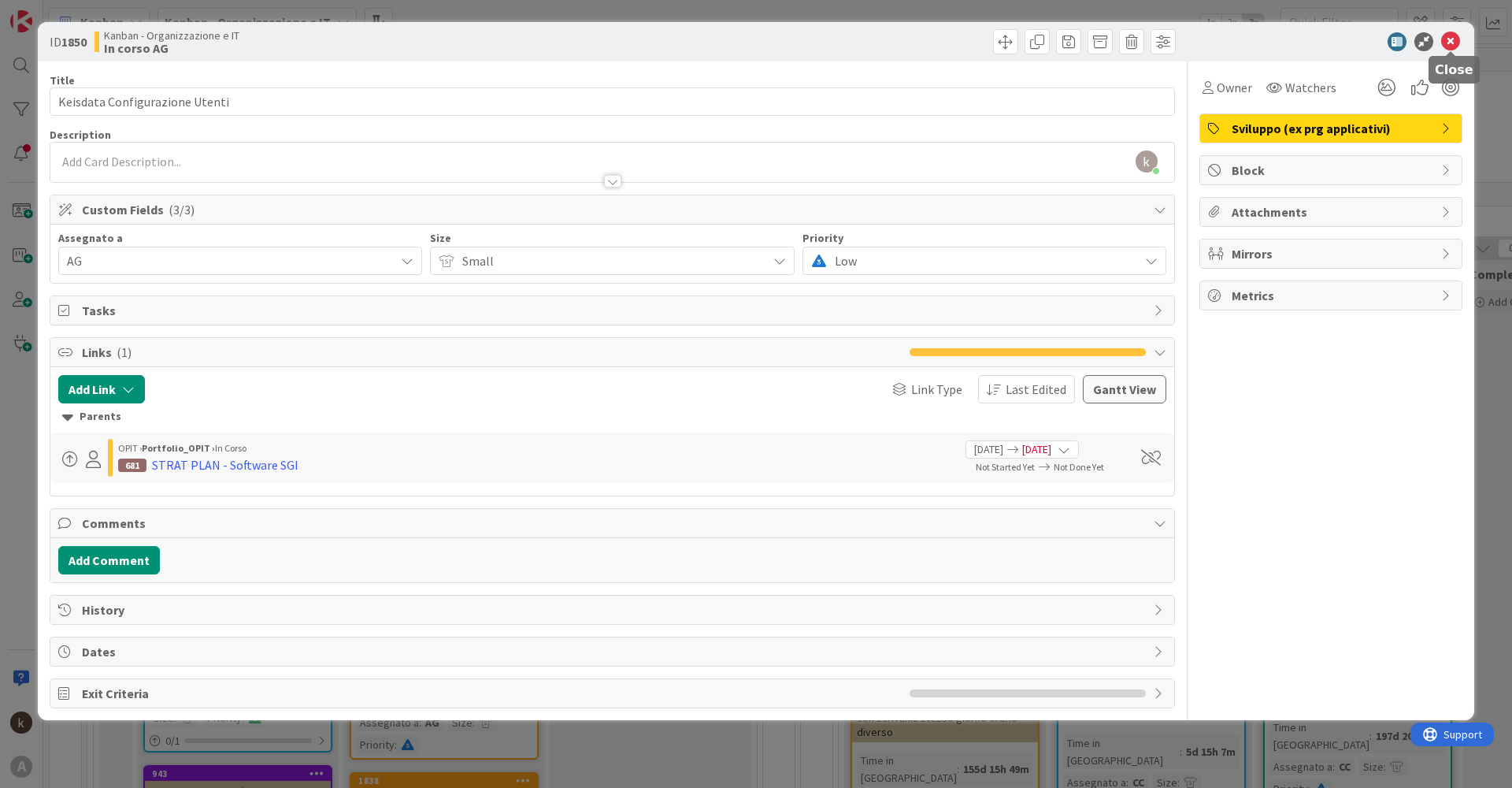
click at [1454, 36] on icon at bounding box center [1450, 41] width 19 height 19
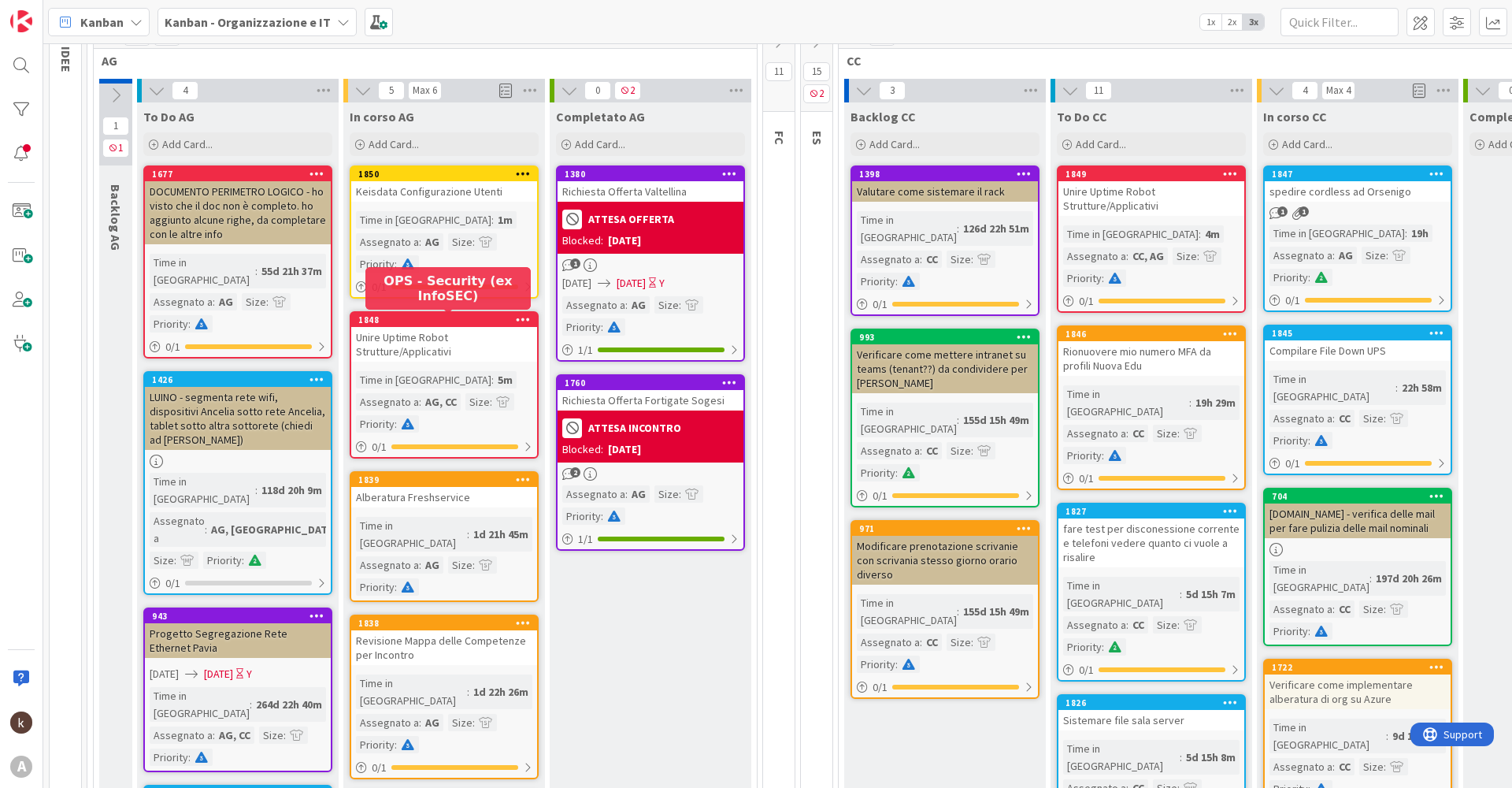
click at [494, 215] on div "1m" at bounding box center [505, 219] width 22 height 17
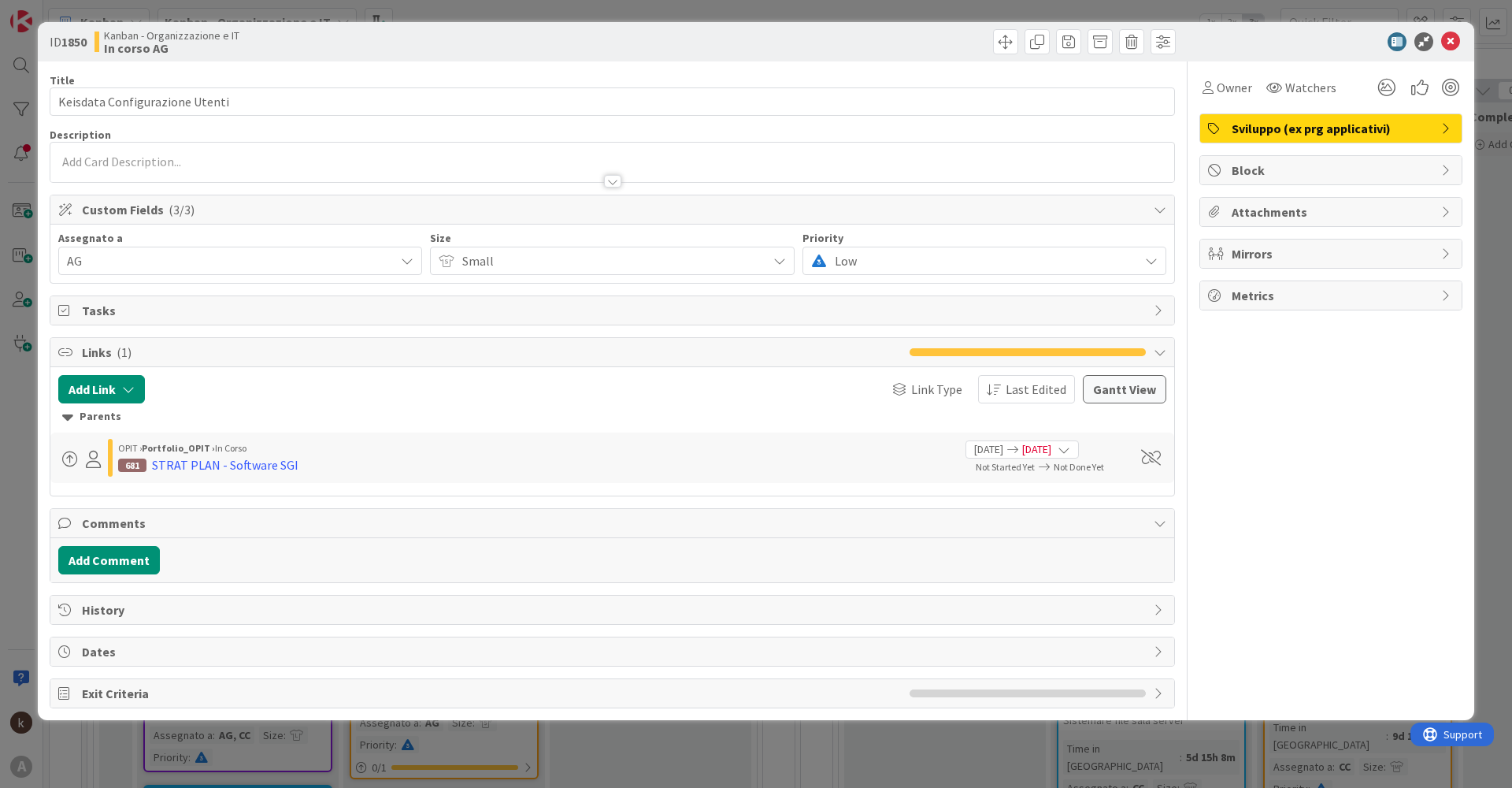
click at [921, 258] on span "Low" at bounding box center [983, 260] width 296 height 22
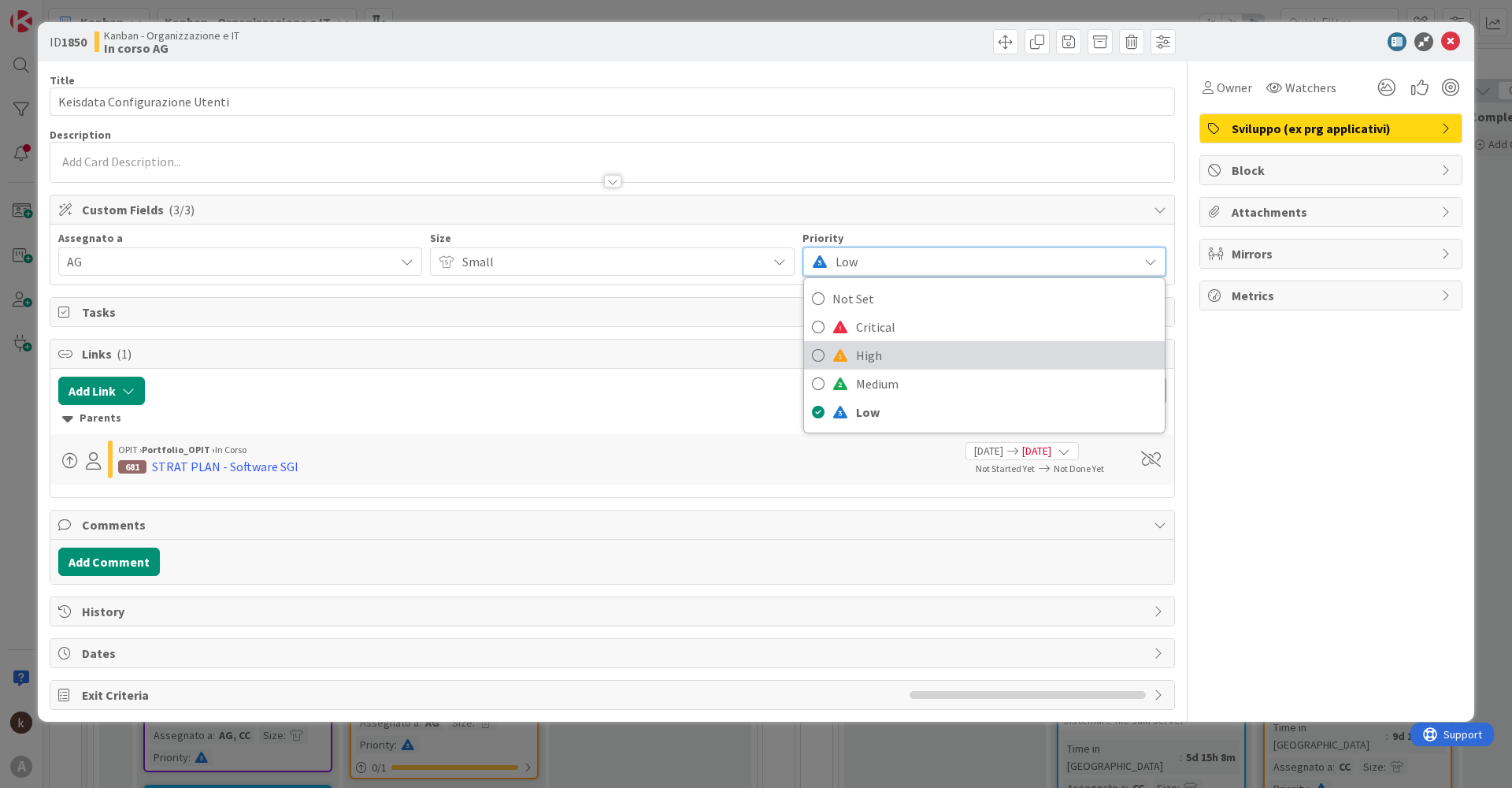
click at [865, 349] on span "High" at bounding box center [1006, 354] width 301 height 23
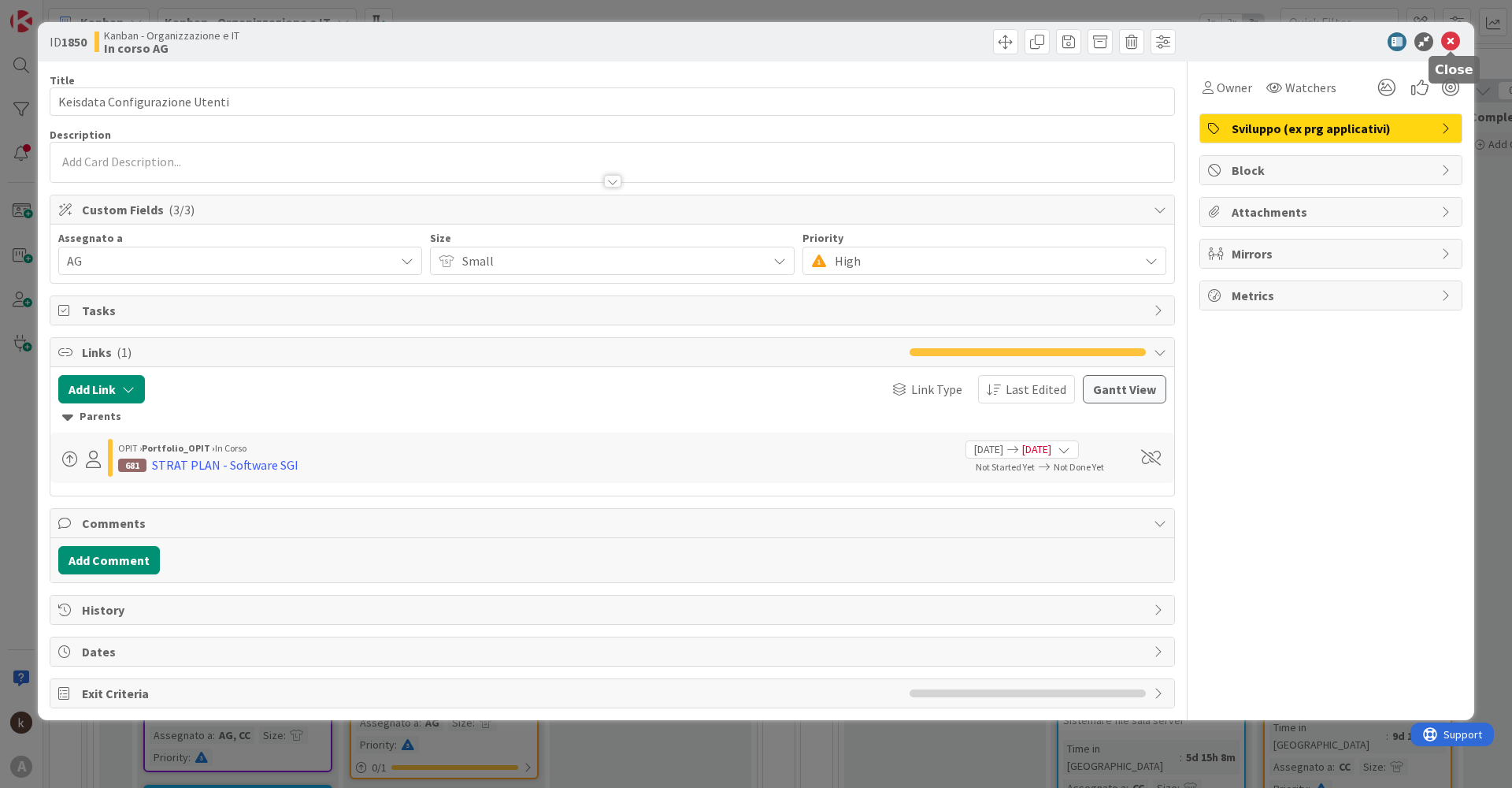
click at [1452, 44] on icon at bounding box center [1450, 41] width 19 height 19
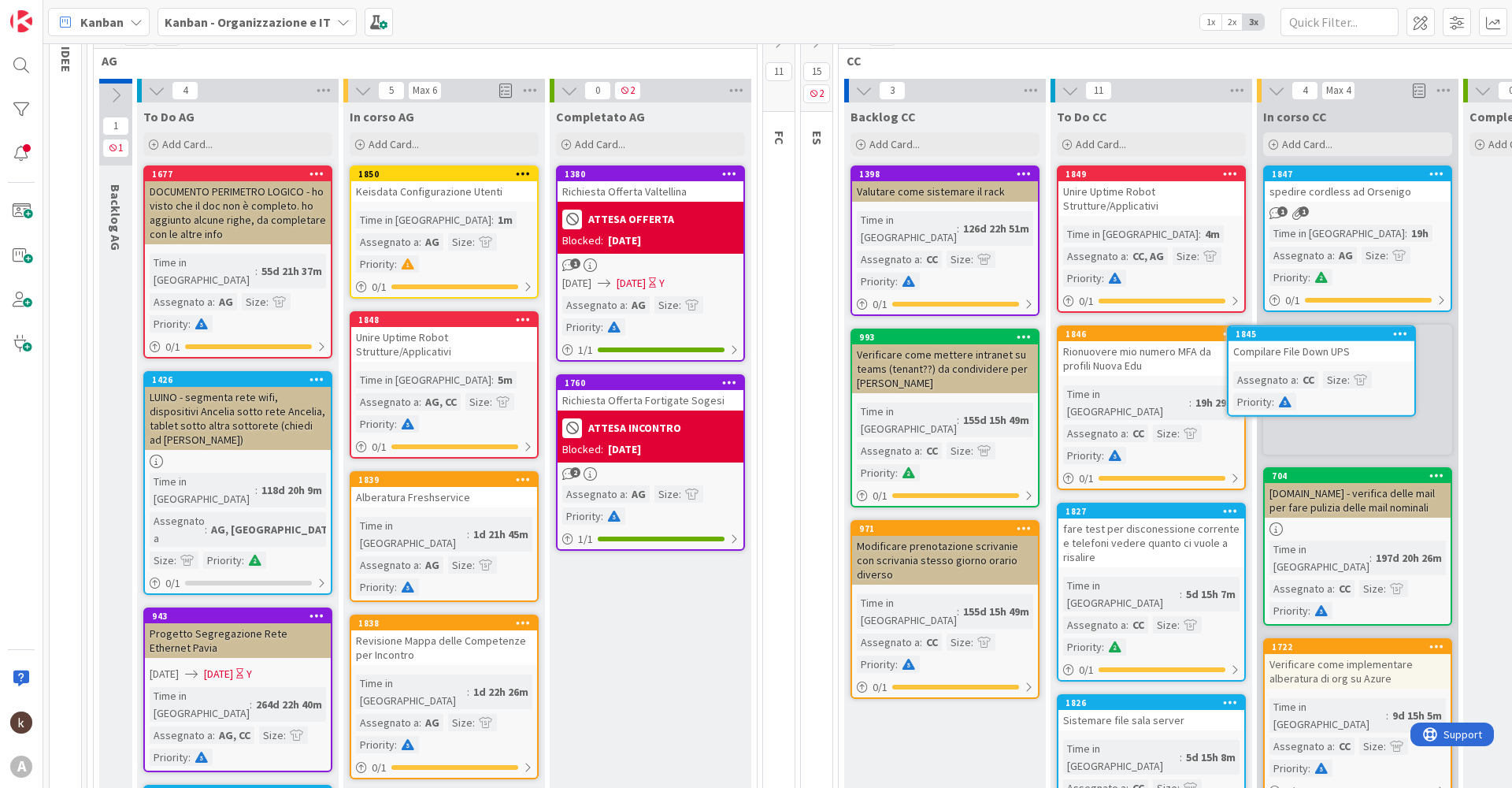
scroll to position [157, 50]
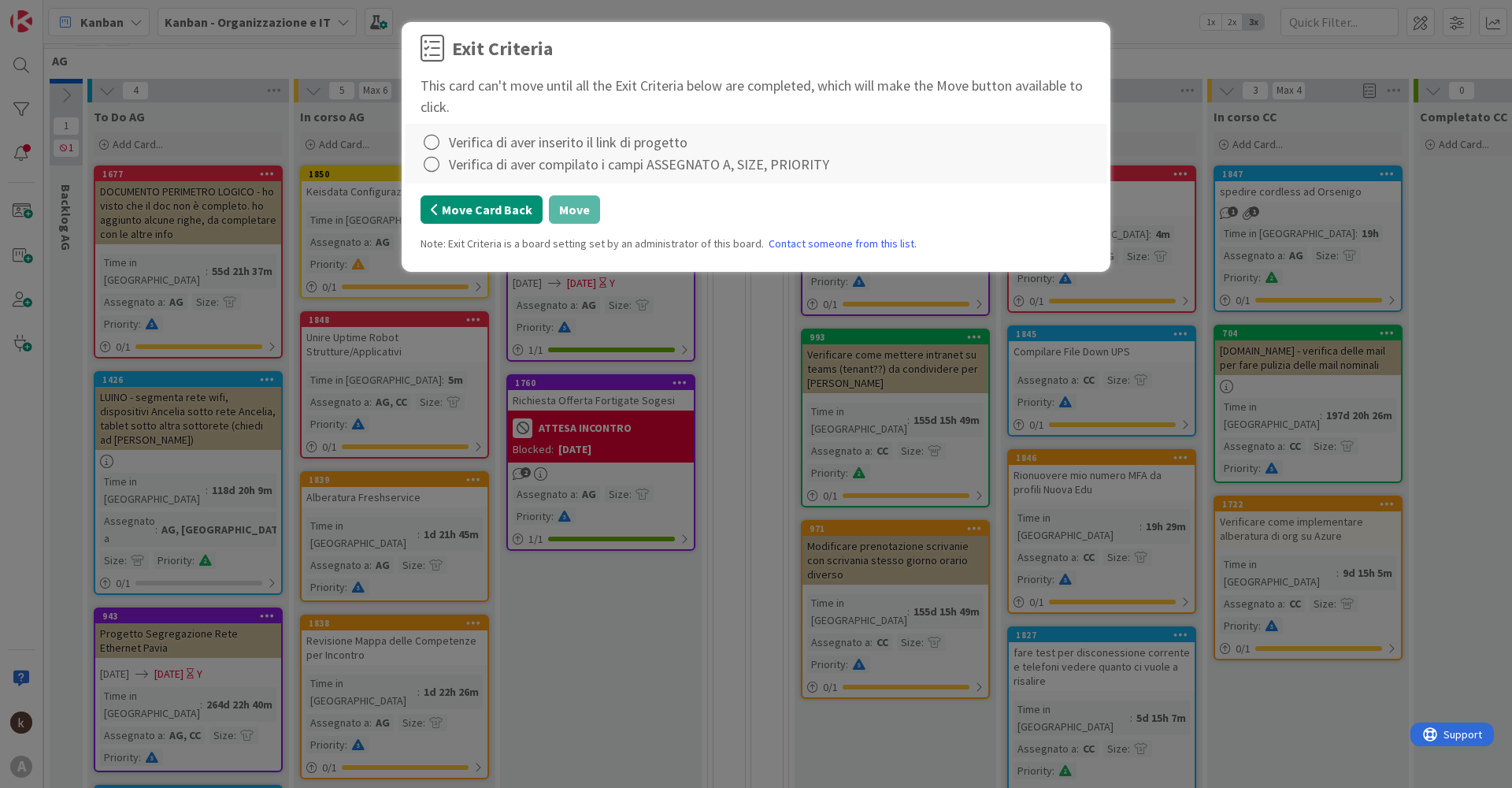
click at [506, 216] on button "Move Card Back" at bounding box center [482, 209] width 122 height 28
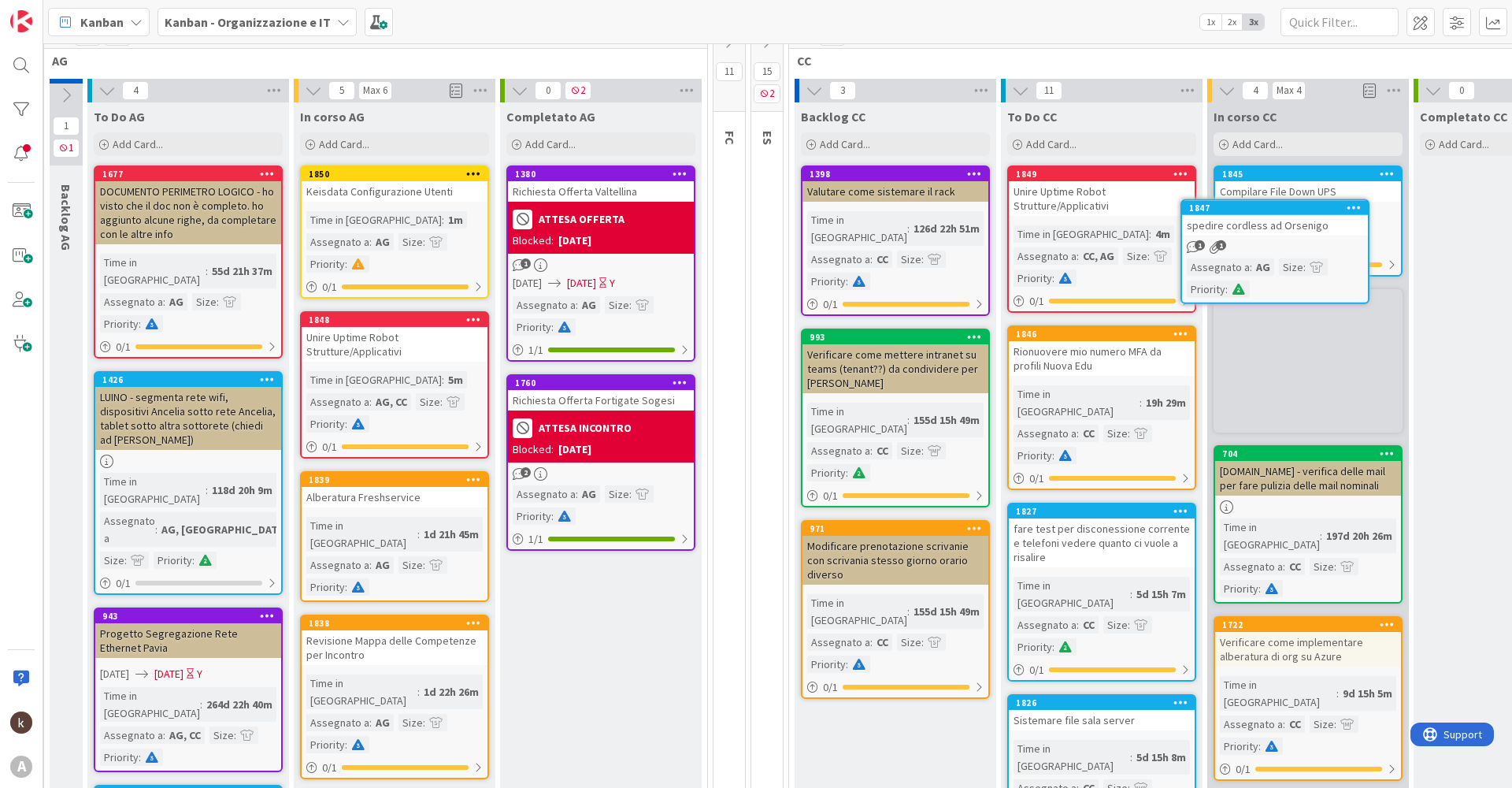
scroll to position [157, 78]
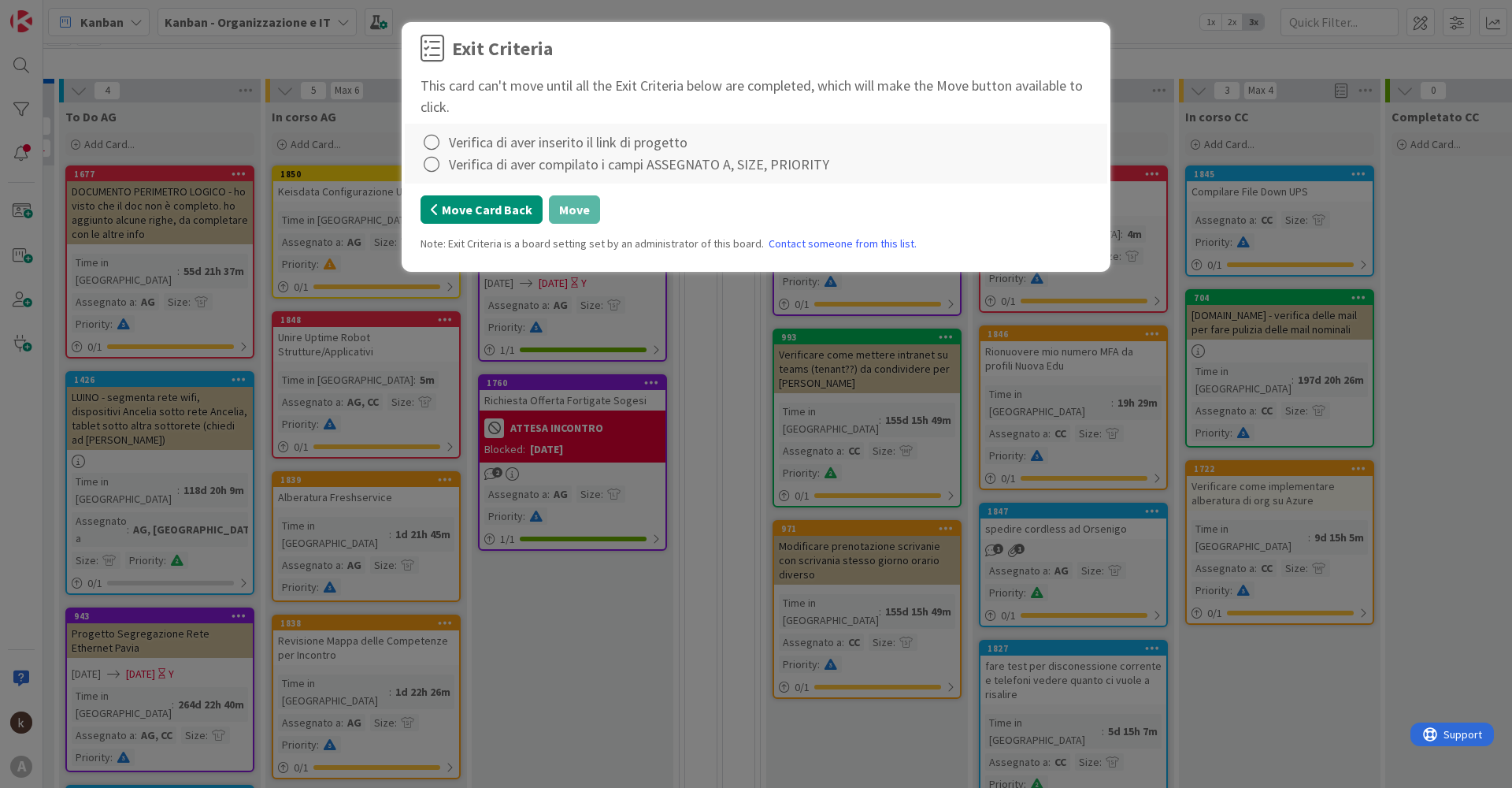
click at [517, 213] on button "Move Card Back" at bounding box center [482, 209] width 122 height 28
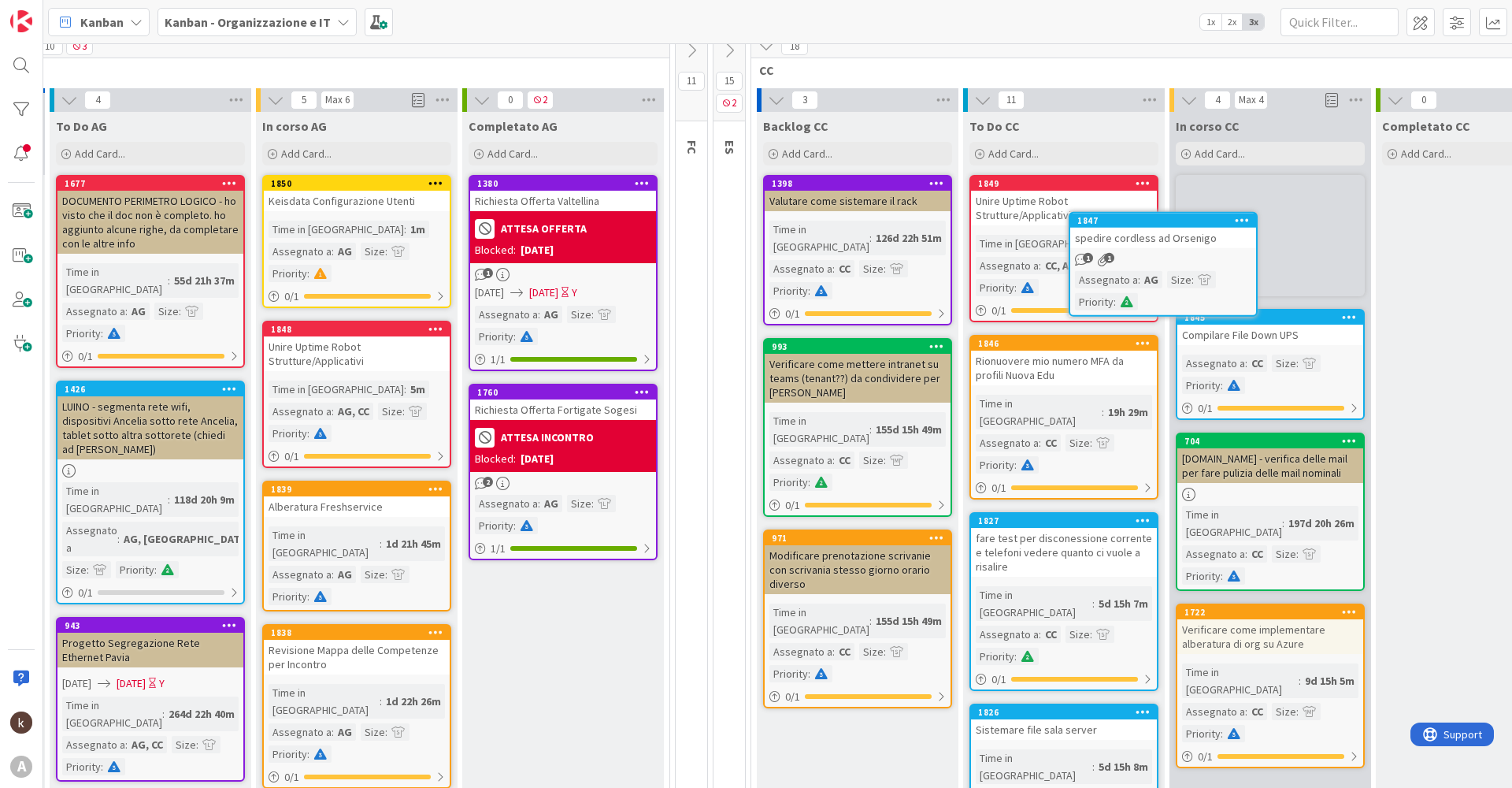
scroll to position [145, 91]
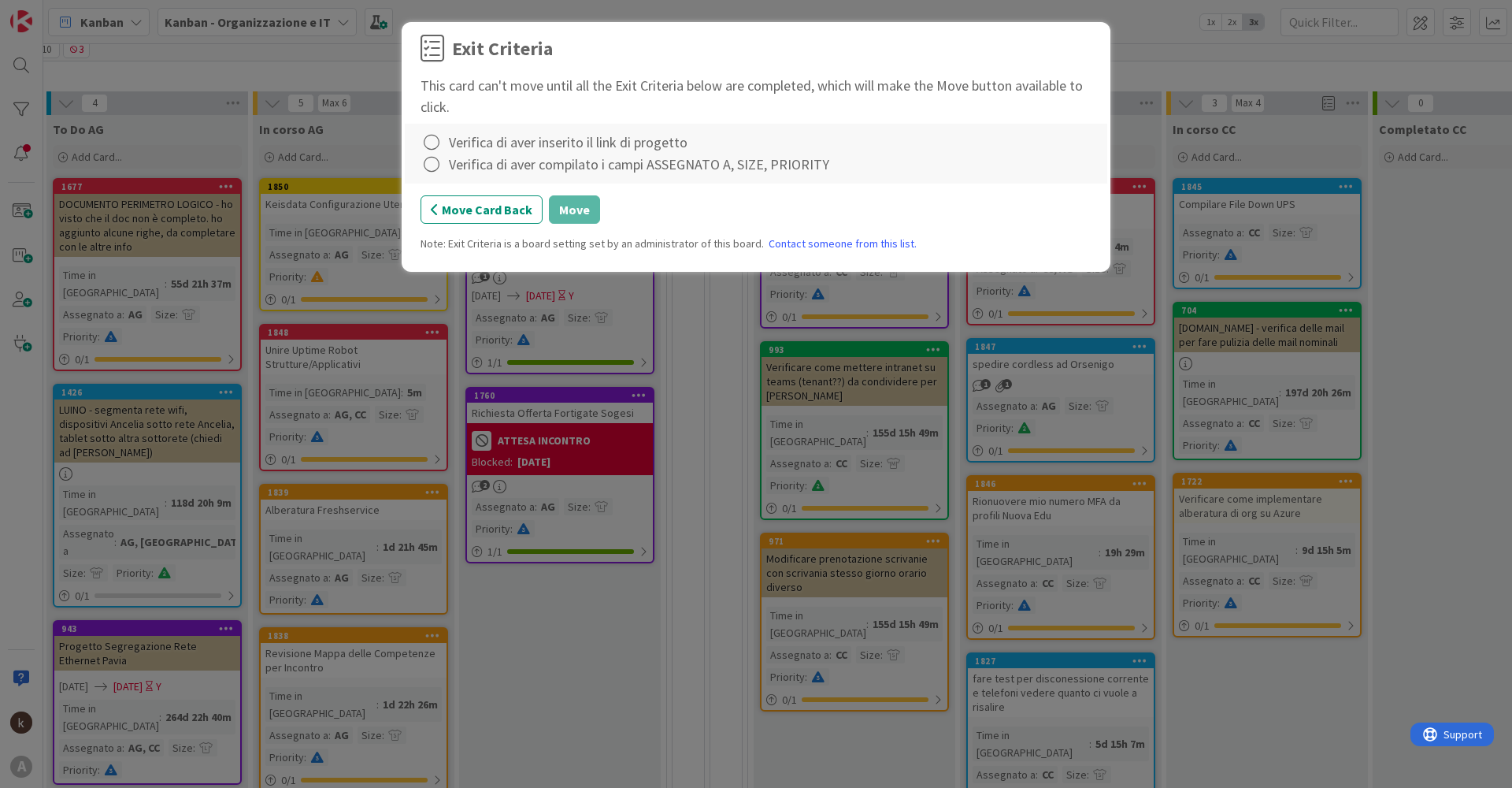
click at [556, 145] on div "Verifica di aver inserito il link di progetto" at bounding box center [568, 141] width 239 height 22
click at [423, 142] on icon at bounding box center [432, 142] width 22 height 22
click at [432, 173] on icon at bounding box center [434, 175] width 11 height 9
click at [432, 173] on icon at bounding box center [432, 165] width 22 height 22
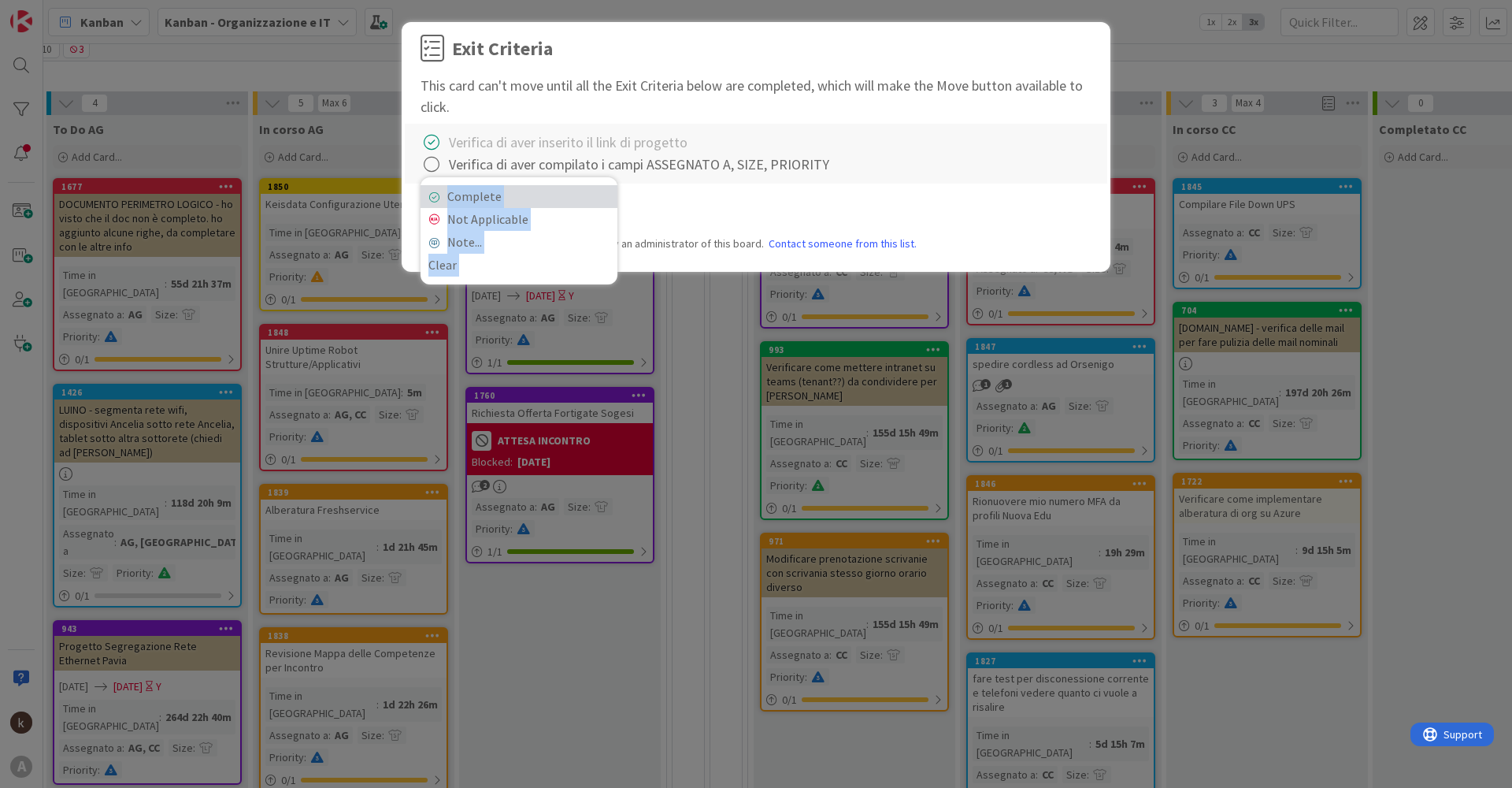
click at [440, 190] on link "Complete" at bounding box center [519, 197] width 197 height 22
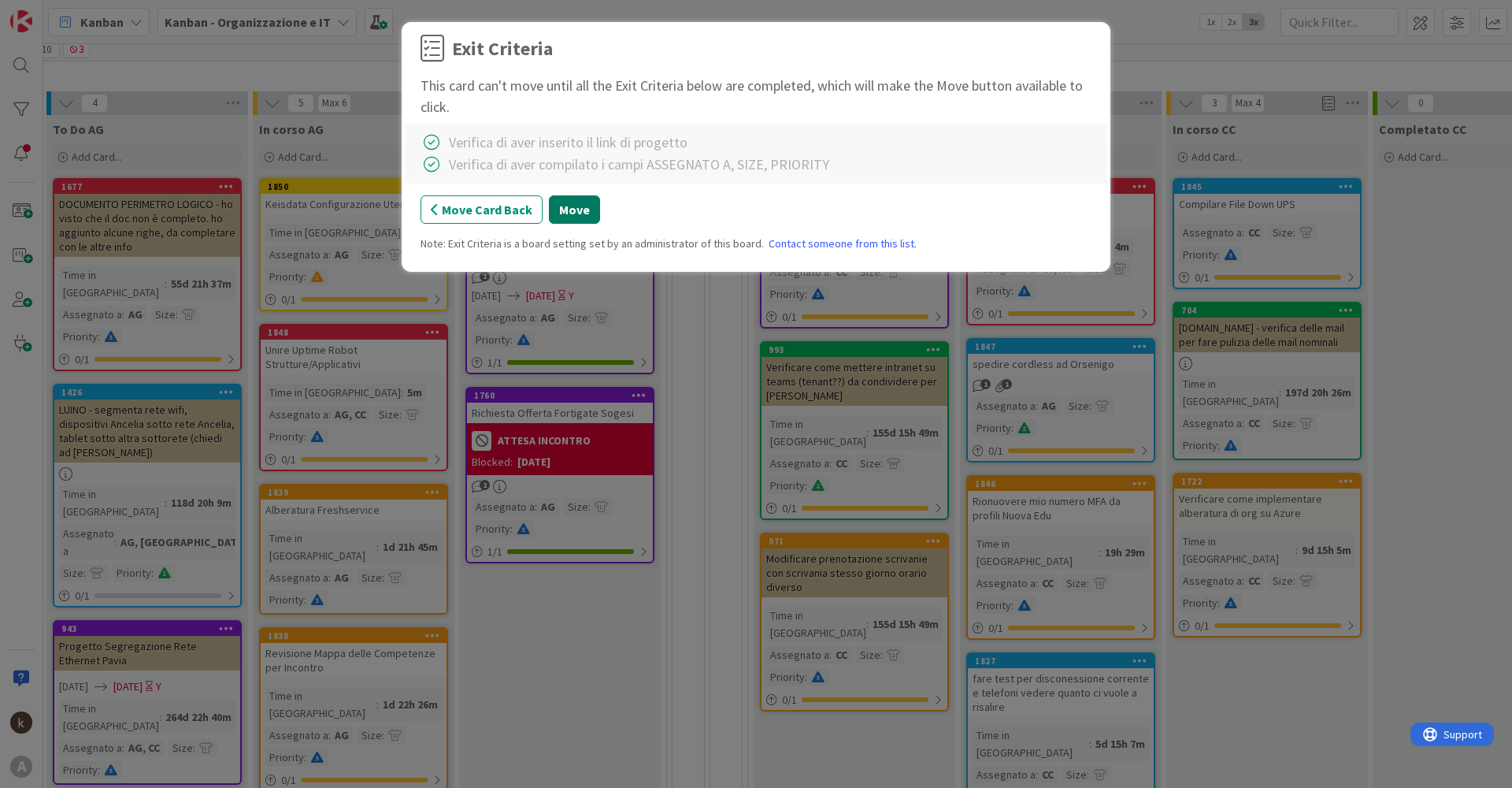
click at [562, 216] on button "Move" at bounding box center [574, 209] width 52 height 28
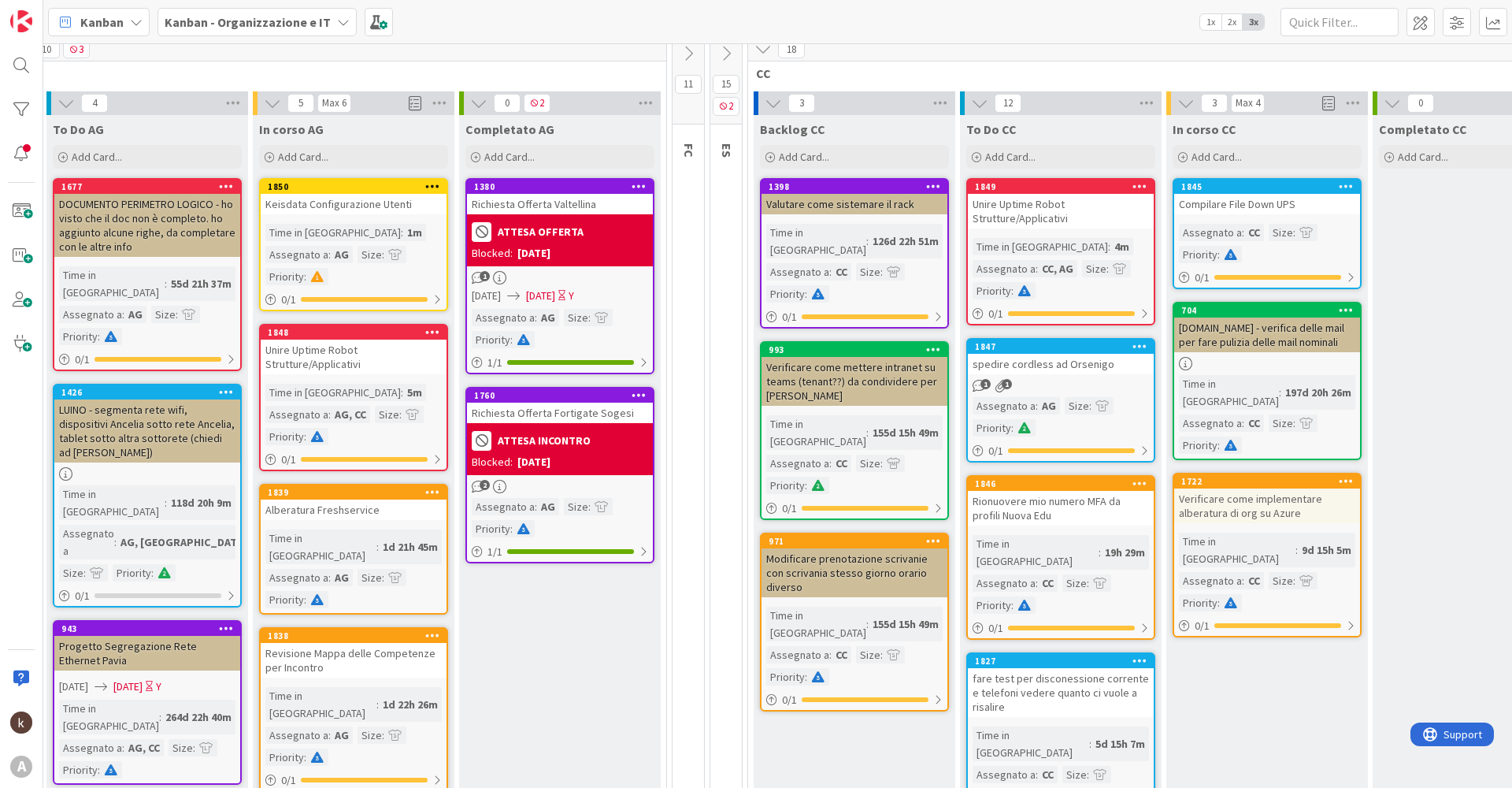
scroll to position [142, 91]
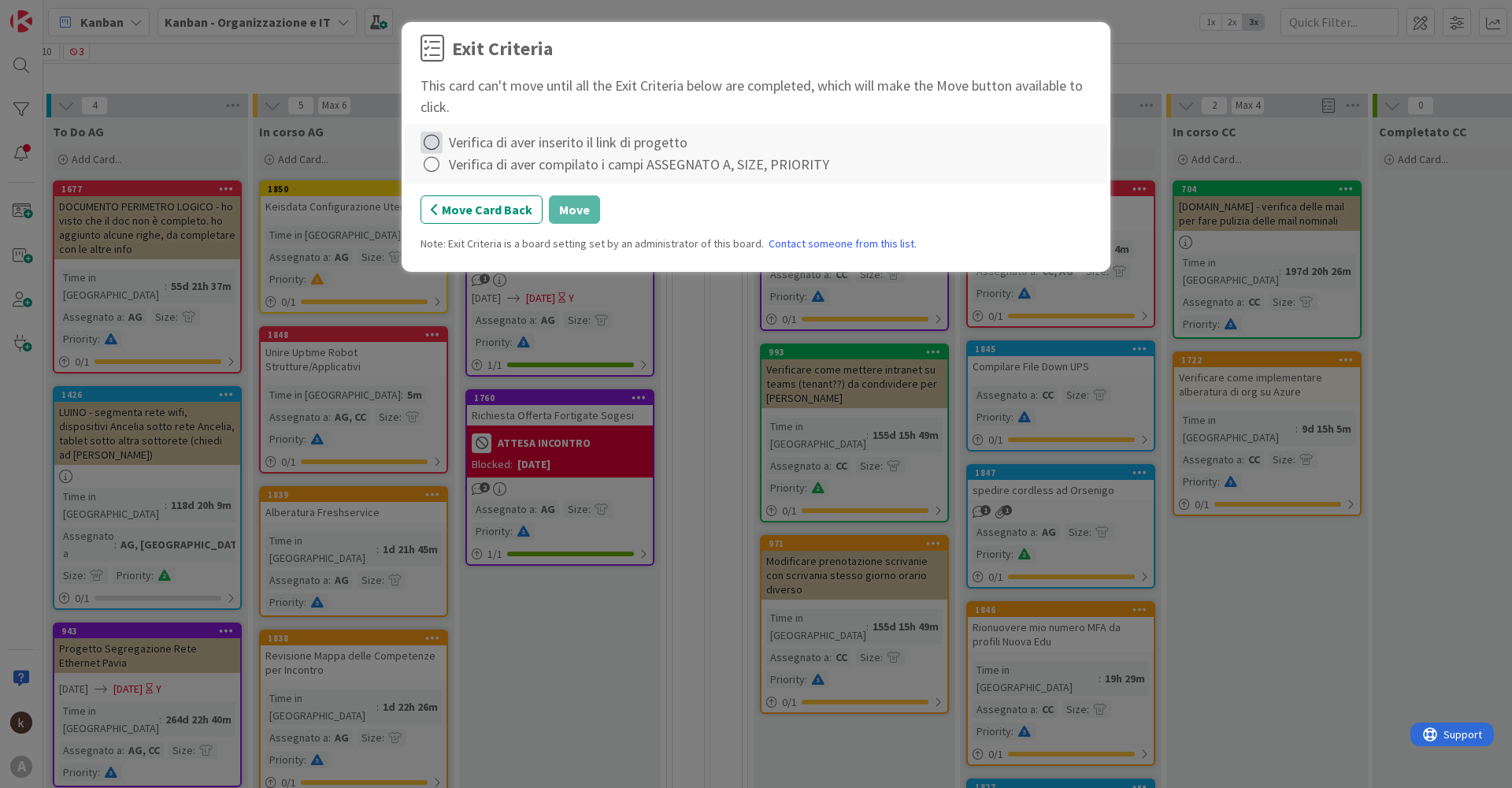
click at [437, 140] on icon at bounding box center [432, 142] width 22 height 22
click at [437, 176] on icon at bounding box center [434, 175] width 11 height 9
click at [424, 166] on icon at bounding box center [432, 165] width 22 height 22
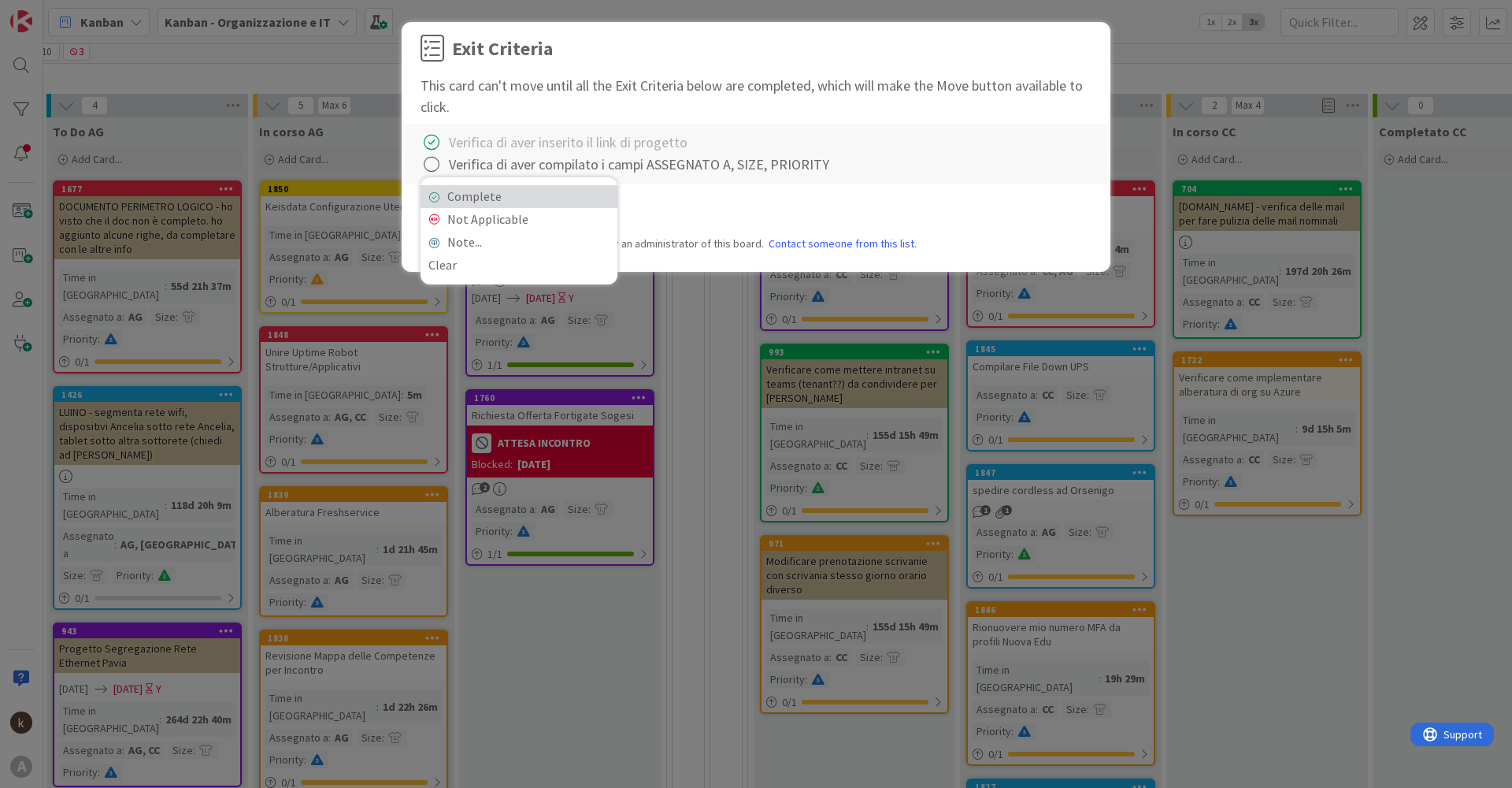
click at [494, 193] on link "Complete" at bounding box center [519, 197] width 197 height 22
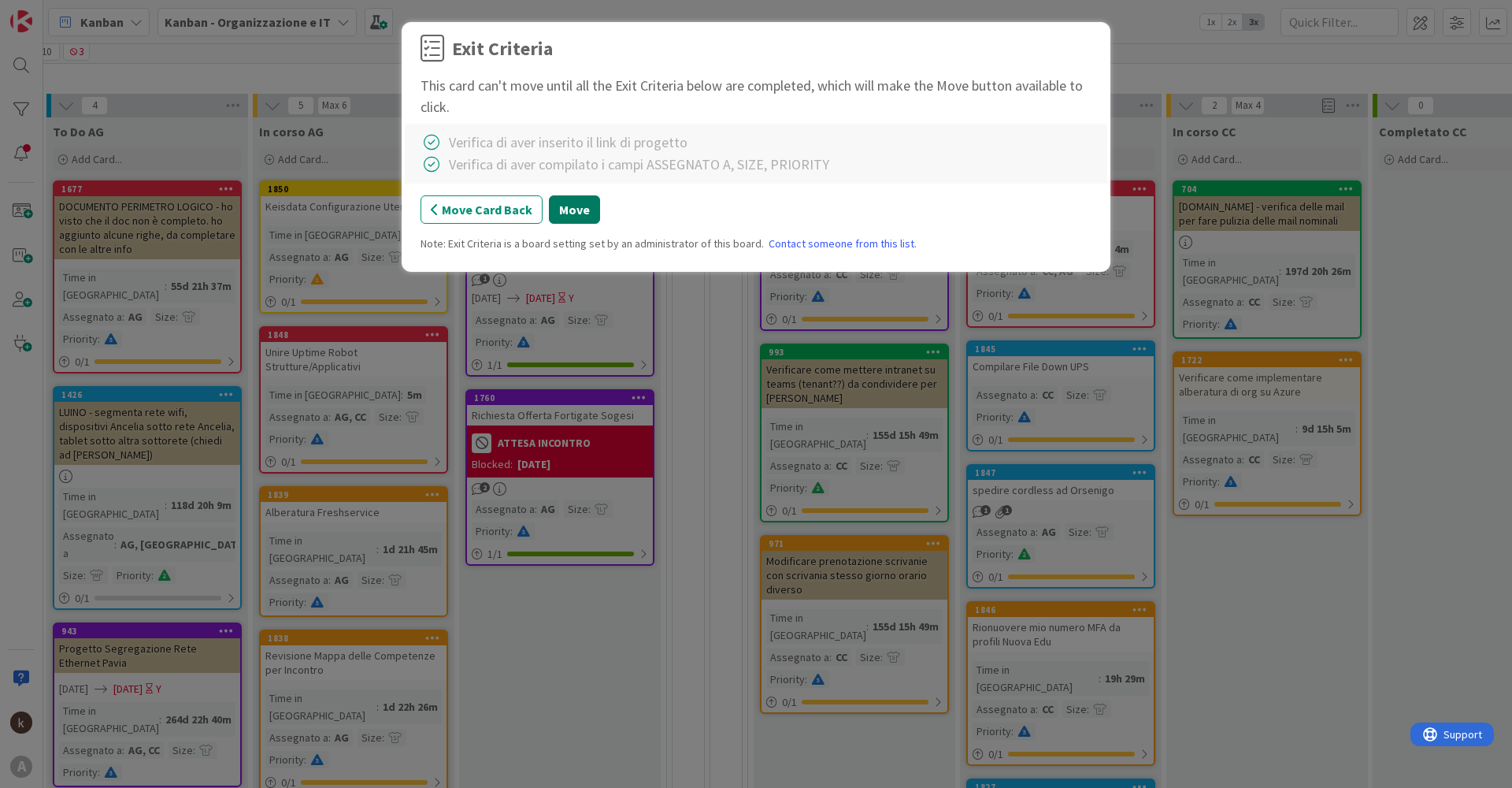
click at [583, 213] on button "Move" at bounding box center [574, 209] width 52 height 28
